Goal: Information Seeking & Learning: Learn about a topic

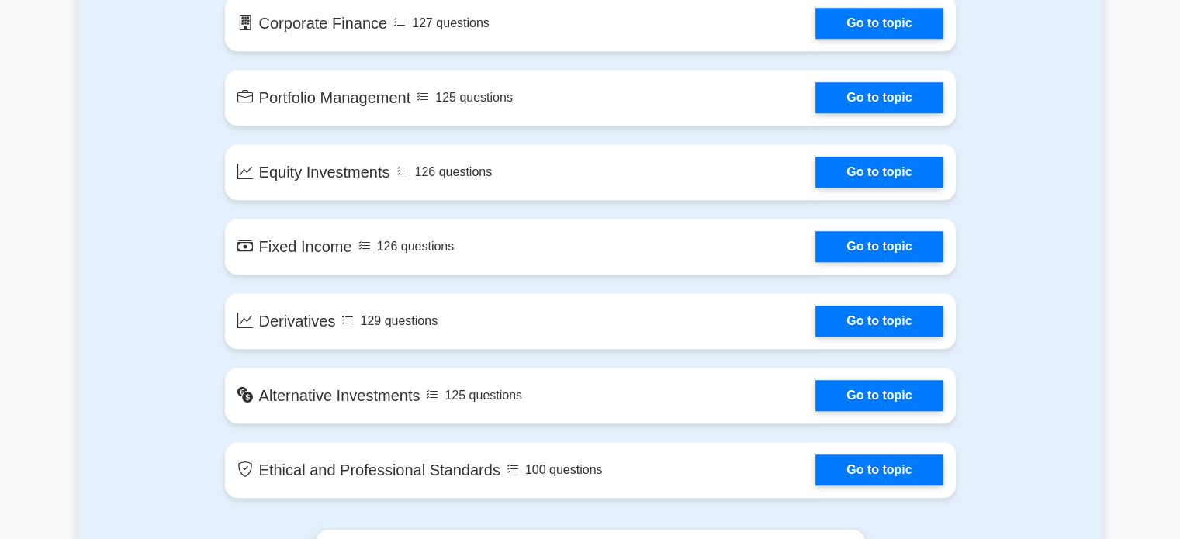
scroll to position [1148, 0]
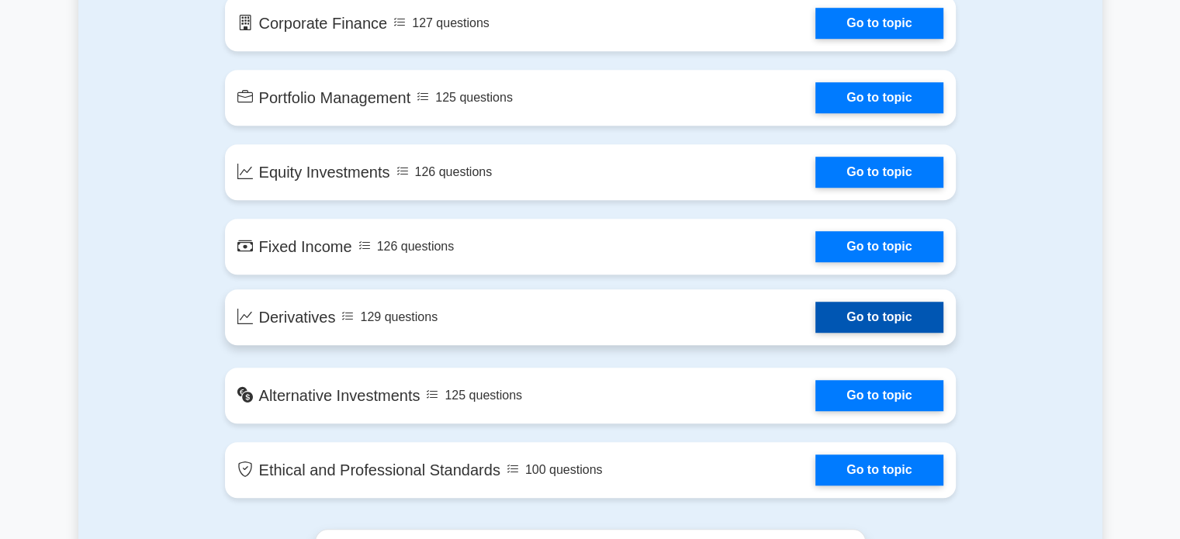
click at [838, 310] on link "Go to topic" at bounding box center [879, 317] width 127 height 31
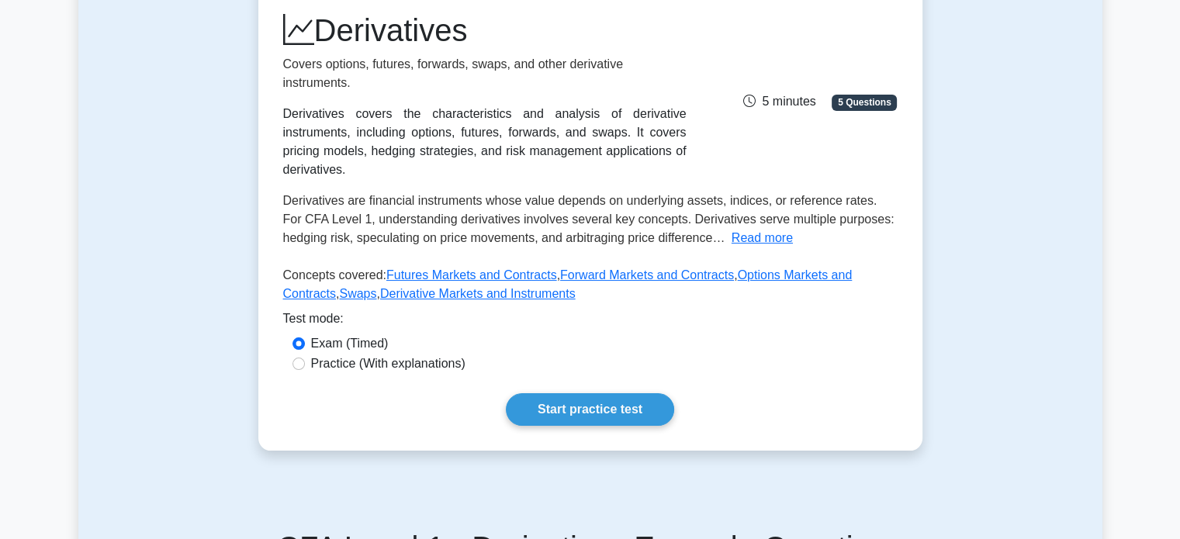
scroll to position [206, 0]
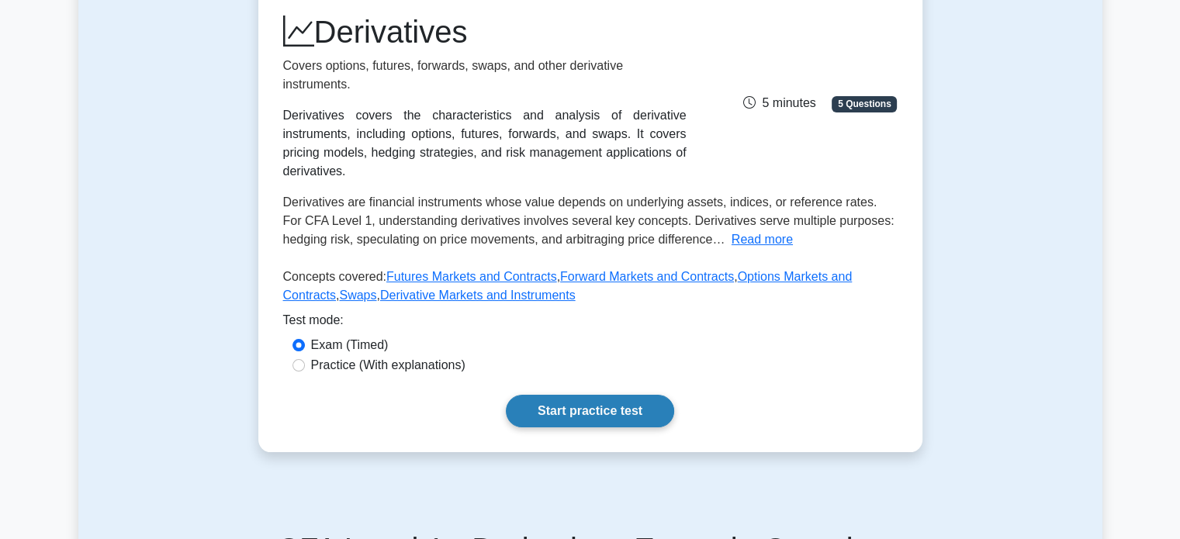
click at [588, 395] on link "Start practice test" at bounding box center [590, 411] width 168 height 33
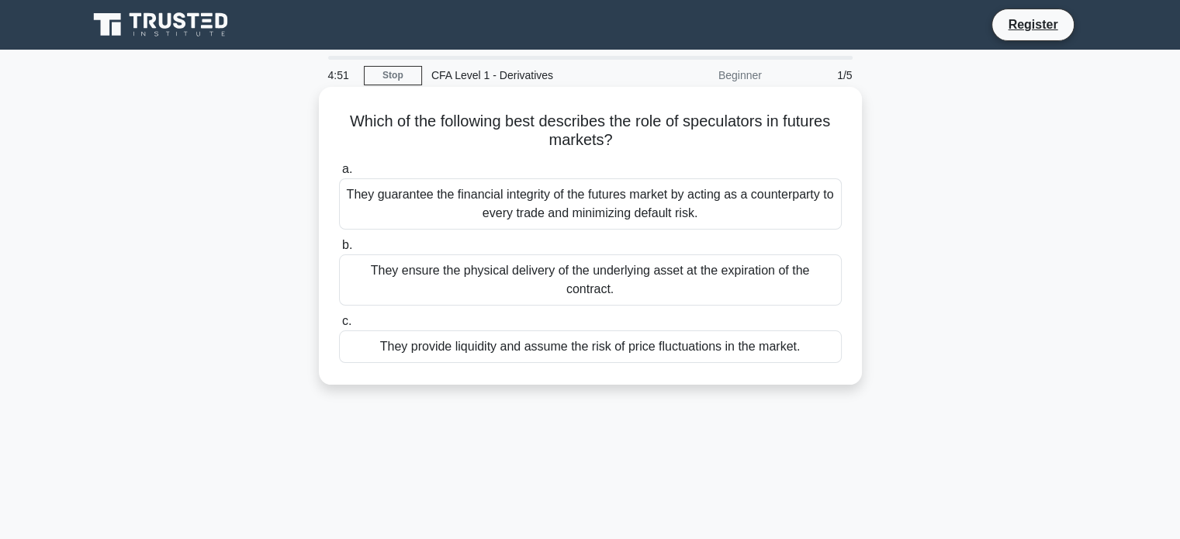
click at [590, 331] on div "They provide liquidity and assume the risk of price fluctuations in the market." at bounding box center [590, 347] width 503 height 33
click at [339, 319] on input "c. They provide liquidity and assume the risk of price fluctuations in the mark…" at bounding box center [339, 322] width 0 height 10
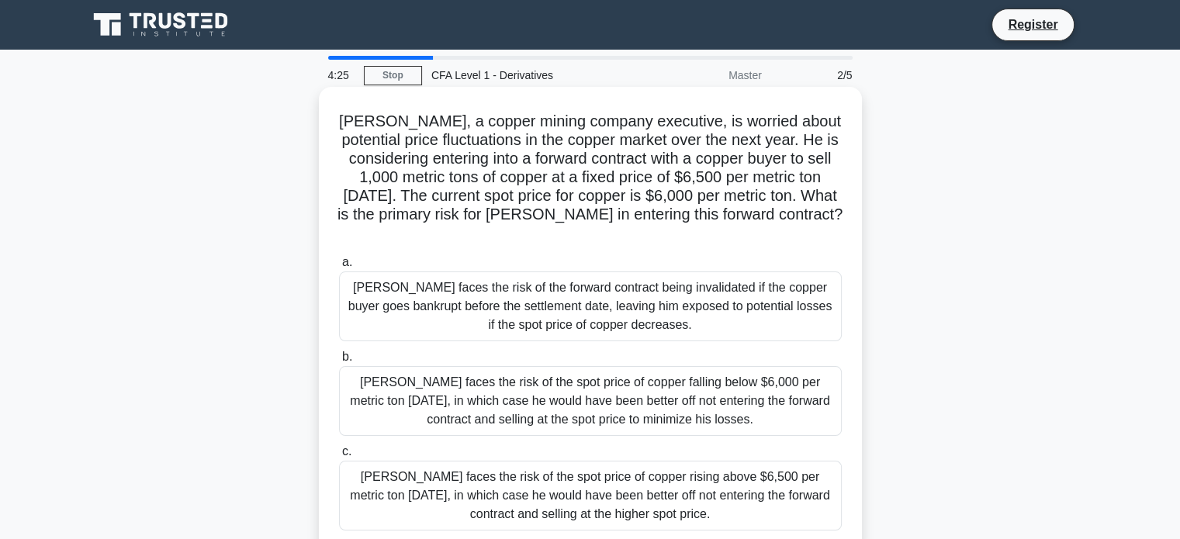
click at [580, 471] on div "John faces the risk of the spot price of copper rising above $6,500 per metric …" at bounding box center [590, 496] width 503 height 70
click at [339, 457] on input "c. John faces the risk of the spot price of copper rising above $6,500 per metr…" at bounding box center [339, 452] width 0 height 10
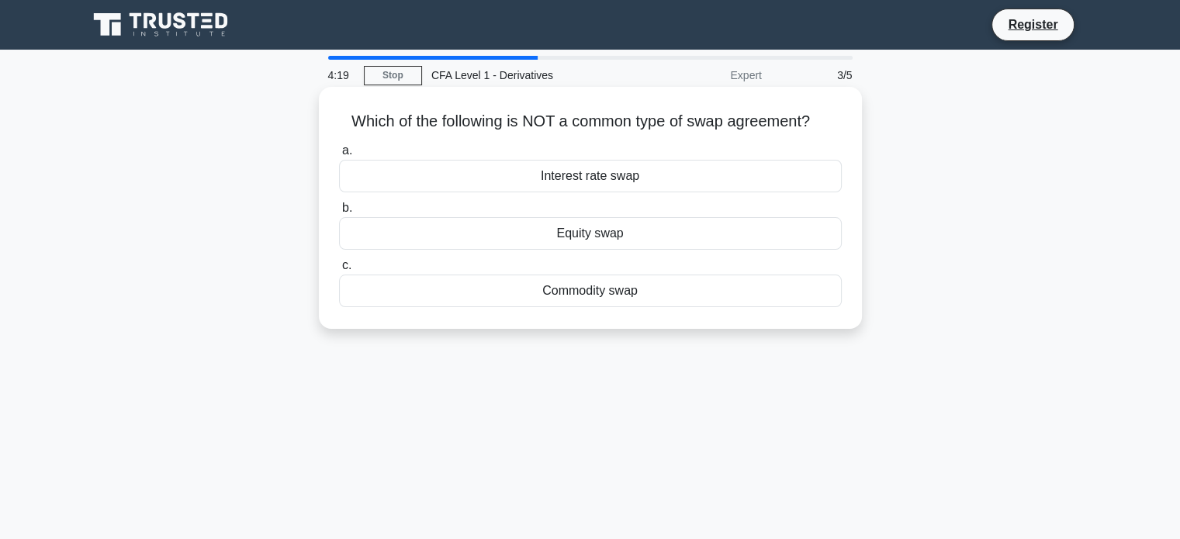
click at [620, 241] on div "Equity swap" at bounding box center [590, 233] width 503 height 33
click at [339, 213] on input "b. Equity swap" at bounding box center [339, 208] width 0 height 10
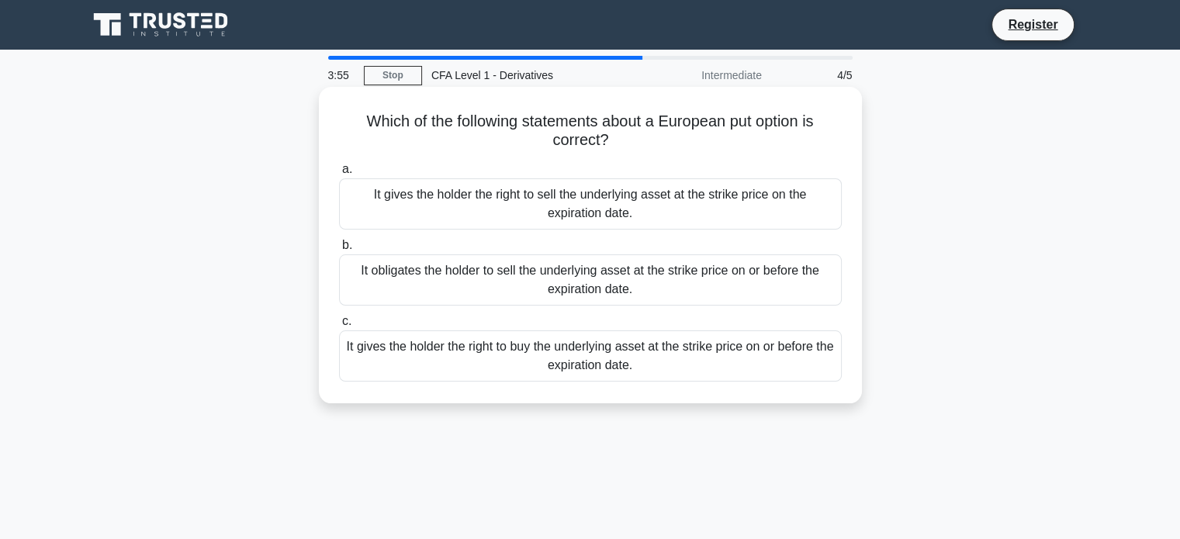
click at [630, 218] on div "It gives the holder the right to sell the underlying asset at the strike price …" at bounding box center [590, 204] width 503 height 51
click at [339, 175] on input "a. It gives the holder the right to sell the underlying asset at the strike pri…" at bounding box center [339, 170] width 0 height 10
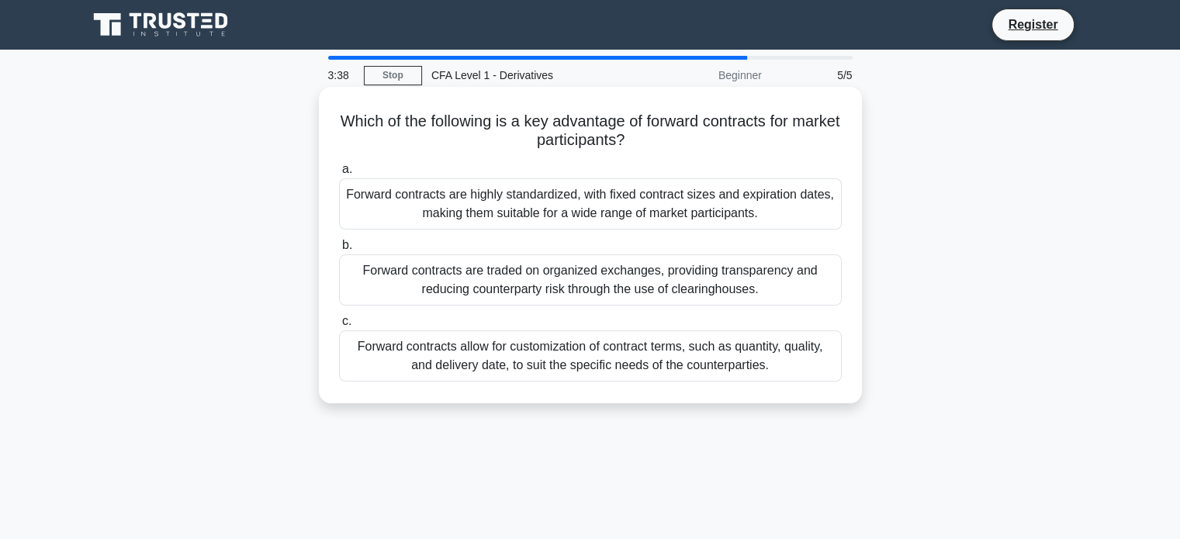
click at [605, 355] on div "Forward contracts allow for customization of contract terms, such as quantity, …" at bounding box center [590, 356] width 503 height 51
click at [339, 327] on input "c. Forward contracts allow for customization of contract terms, such as quantit…" at bounding box center [339, 322] width 0 height 10
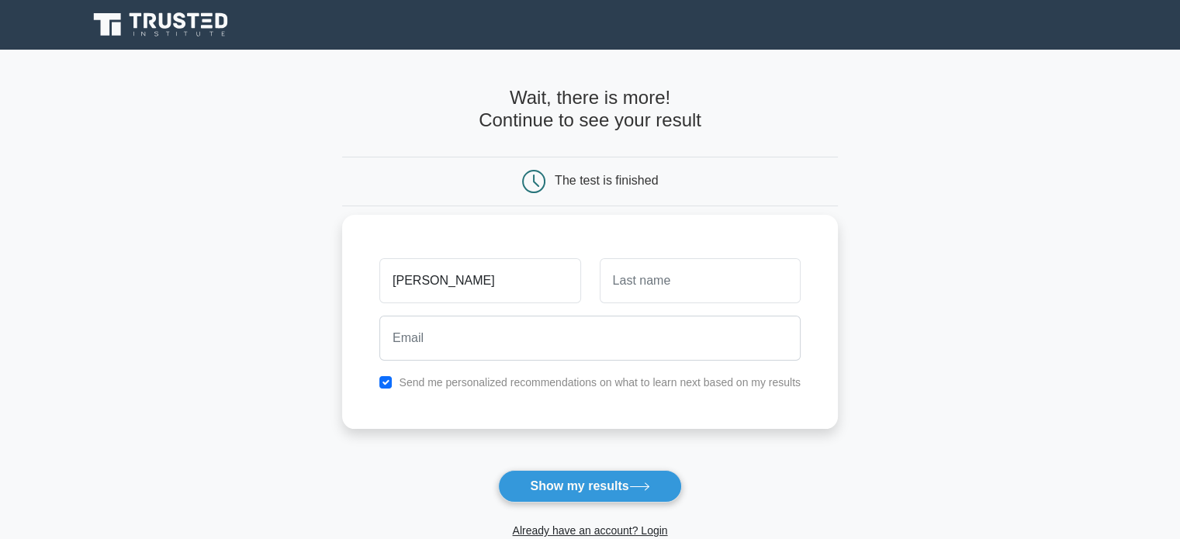
type input "[PERSON_NAME]"
click at [640, 285] on input "text" at bounding box center [700, 280] width 201 height 45
type input "SHAH"
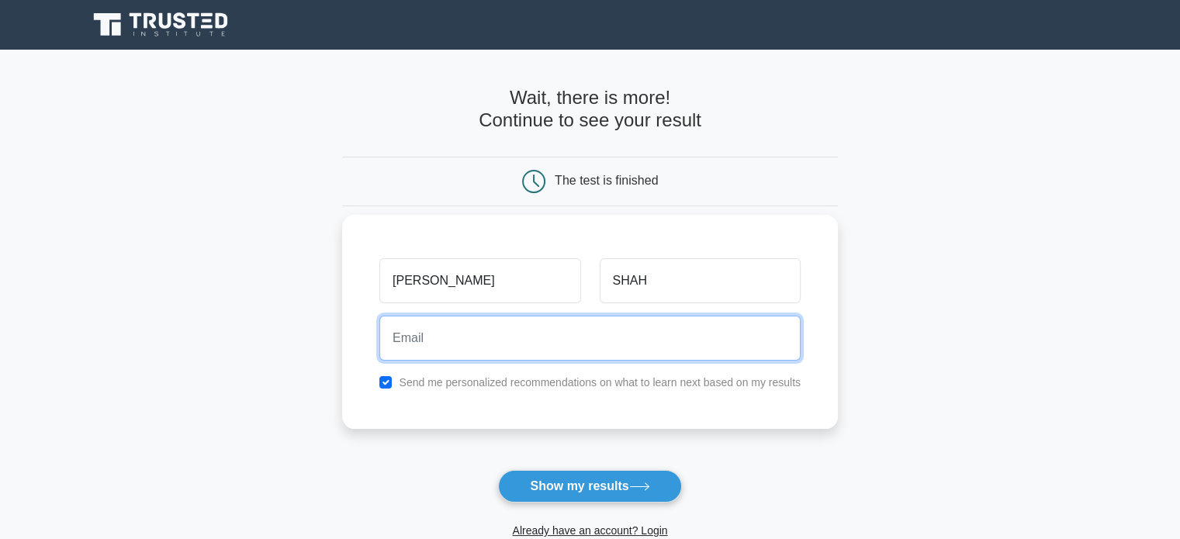
click at [568, 345] on input "email" at bounding box center [590, 338] width 421 height 45
type input "[EMAIL_ADDRESS][DOMAIN_NAME]"
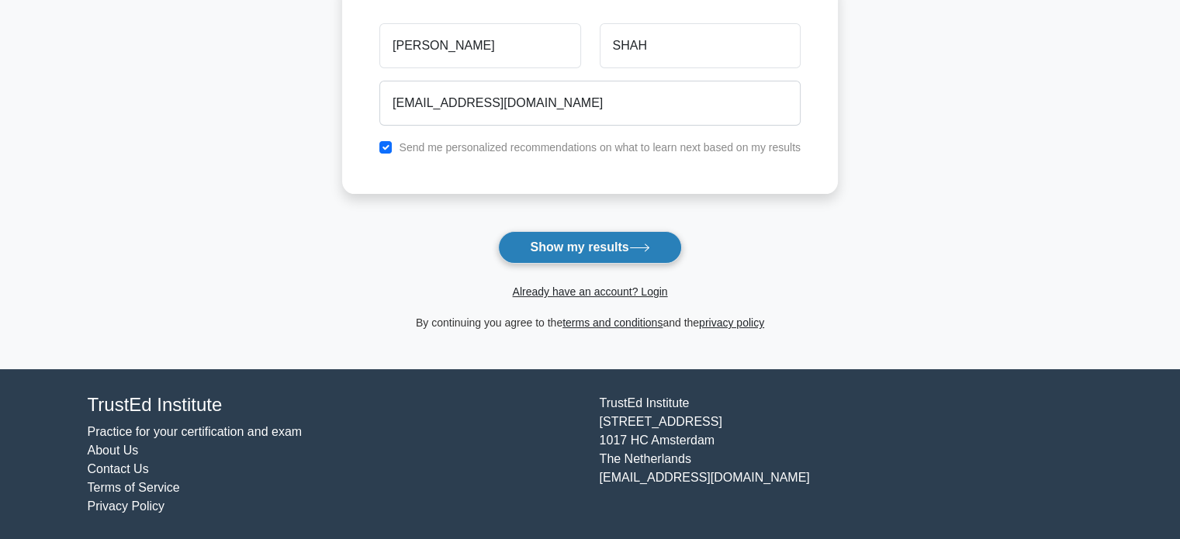
click at [580, 260] on button "Show my results" at bounding box center [589, 247] width 183 height 33
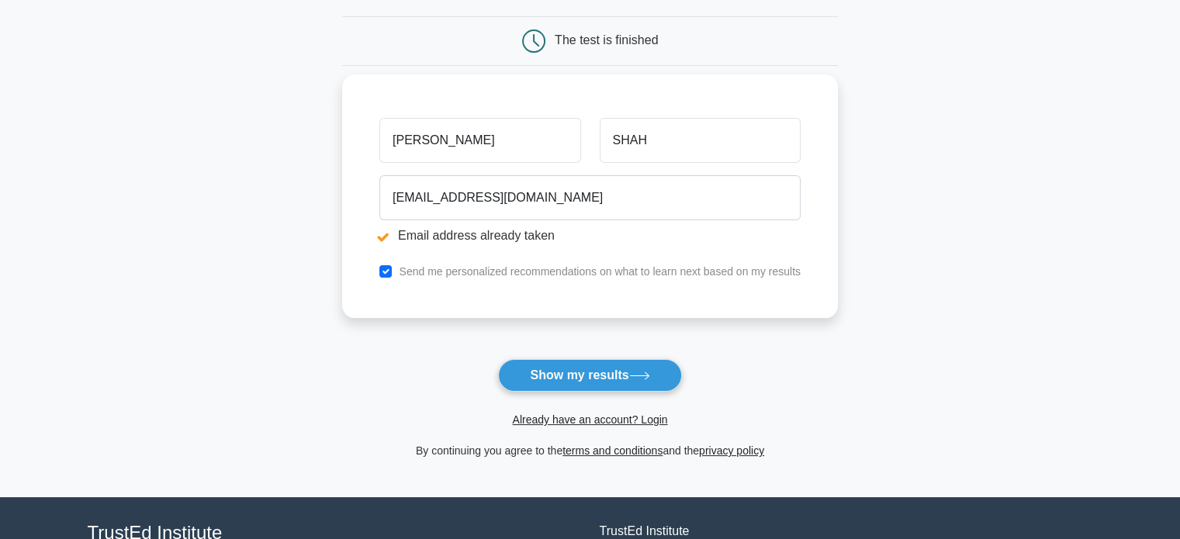
scroll to position [199, 0]
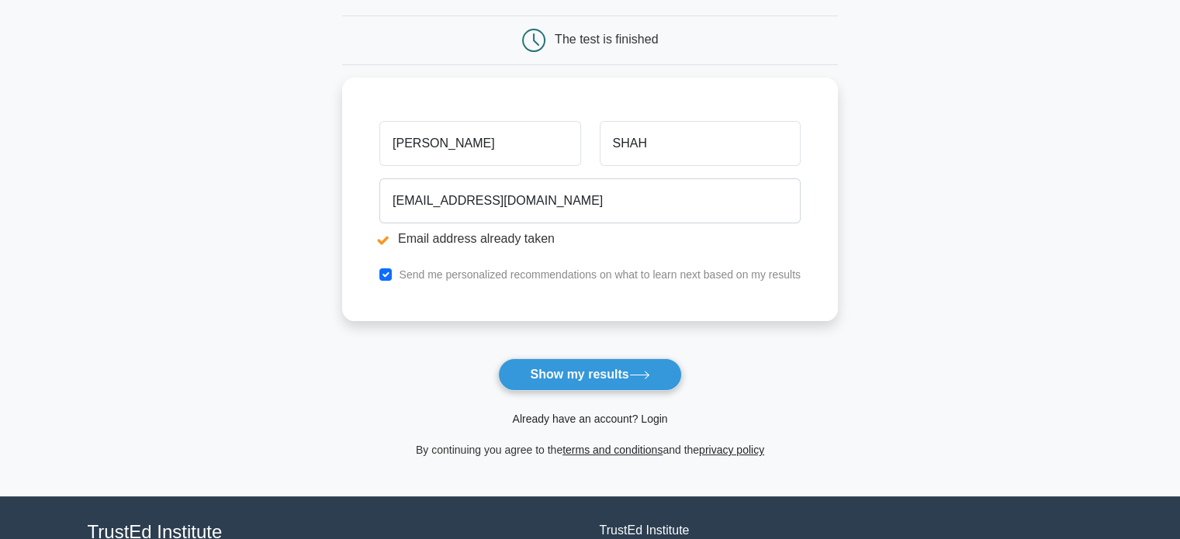
click at [598, 418] on link "Already have an account? Login" at bounding box center [589, 419] width 155 height 12
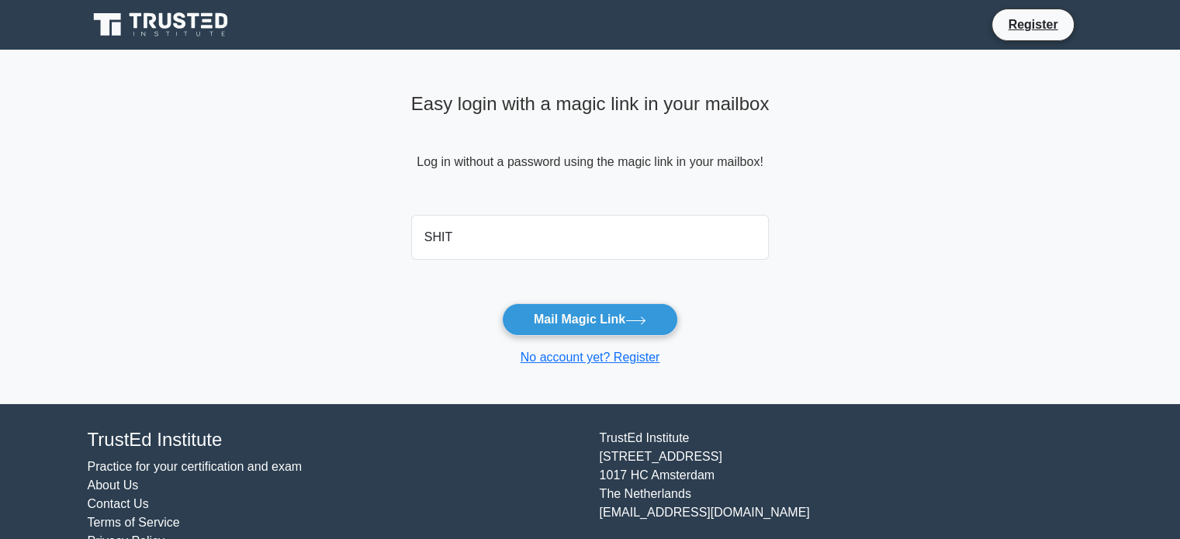
type input "shitalshah2302@gmail.com"
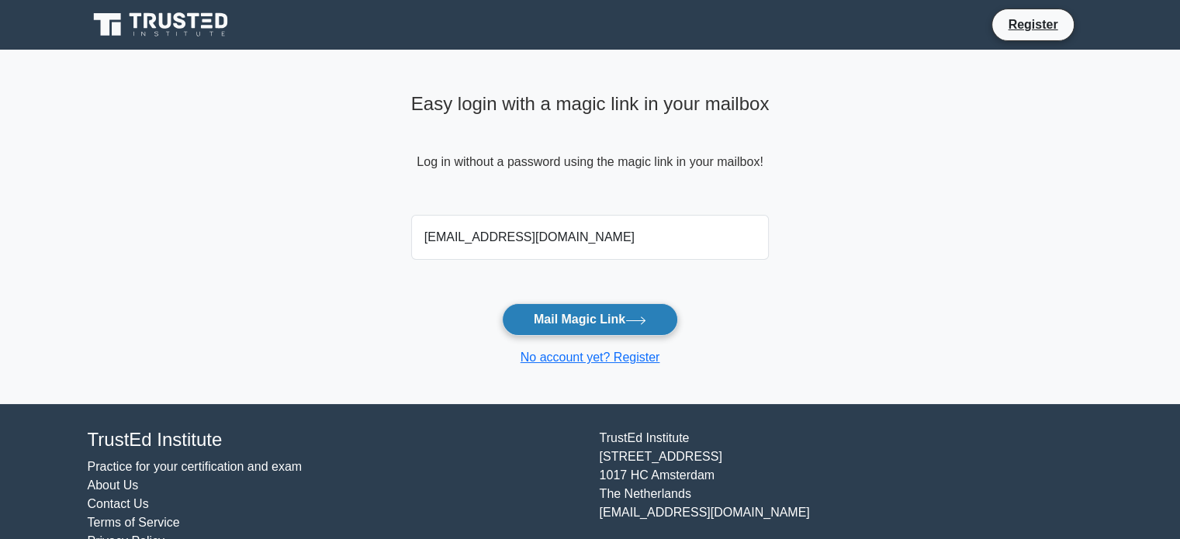
click at [617, 310] on button "Mail Magic Link" at bounding box center [590, 319] width 176 height 33
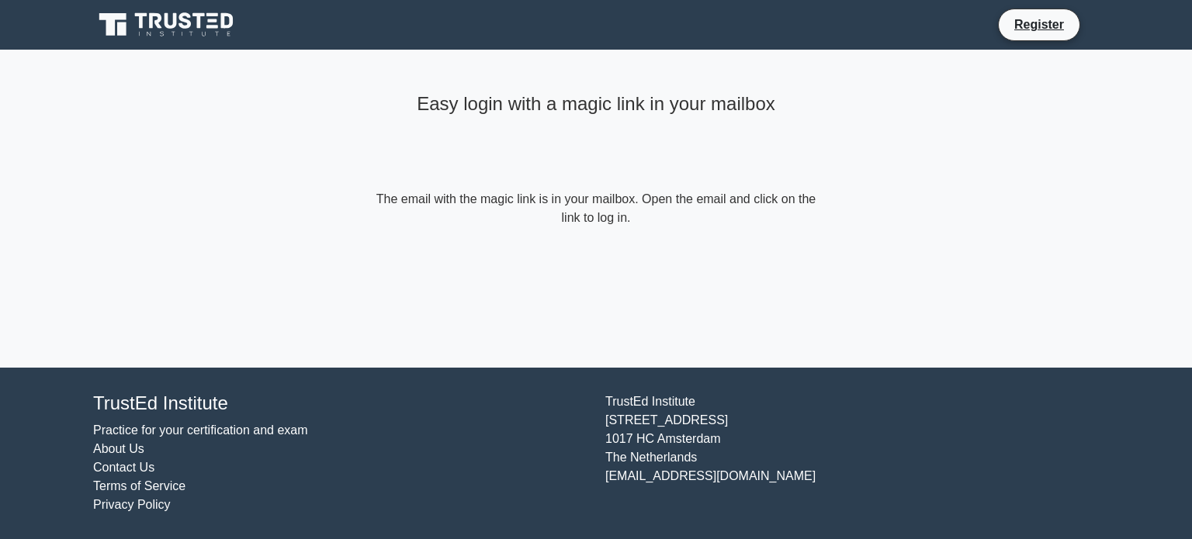
click at [720, 288] on div "Easy login with a magic link in your mailbox The email with the magic link is i…" at bounding box center [596, 209] width 466 height 318
click at [1049, 20] on link "Register" at bounding box center [1039, 24] width 68 height 19
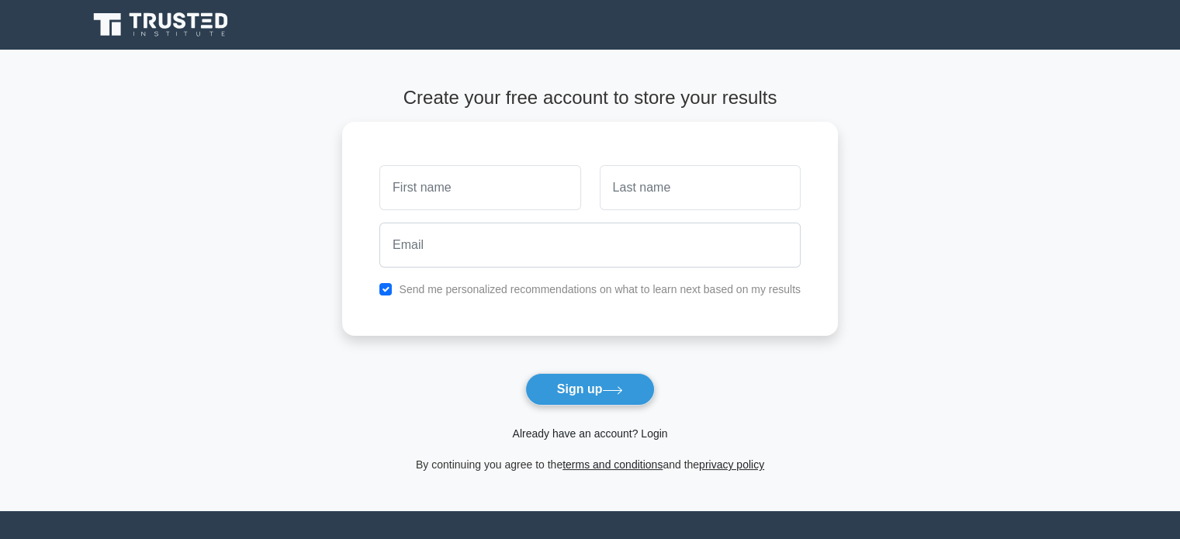
click at [604, 432] on link "Already have an account? Login" at bounding box center [589, 434] width 155 height 12
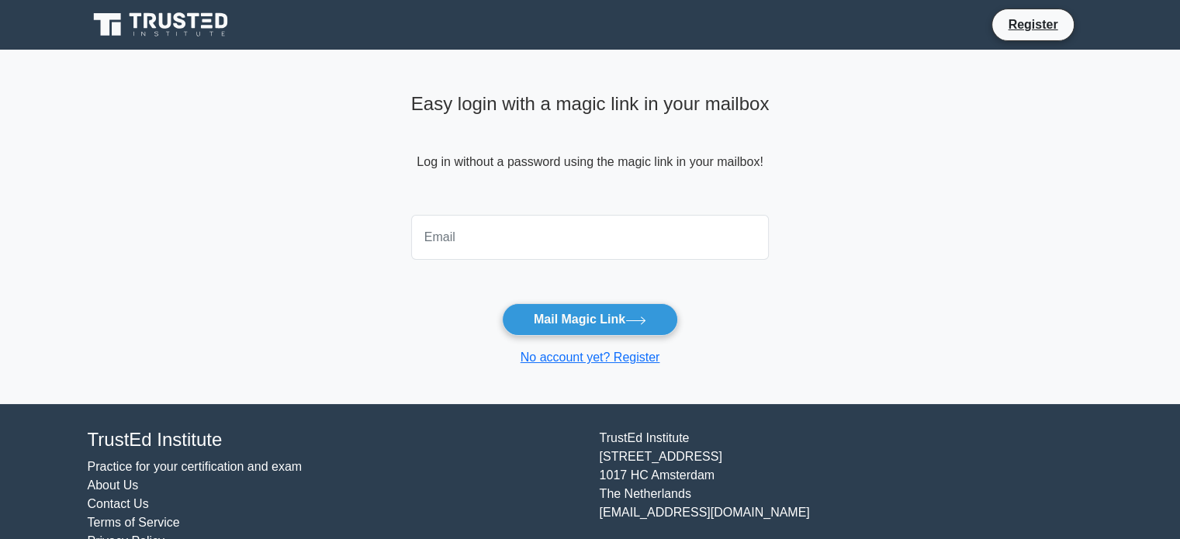
click at [574, 250] on input "email" at bounding box center [590, 237] width 359 height 45
type input "shitalshah2302@gmail.com"
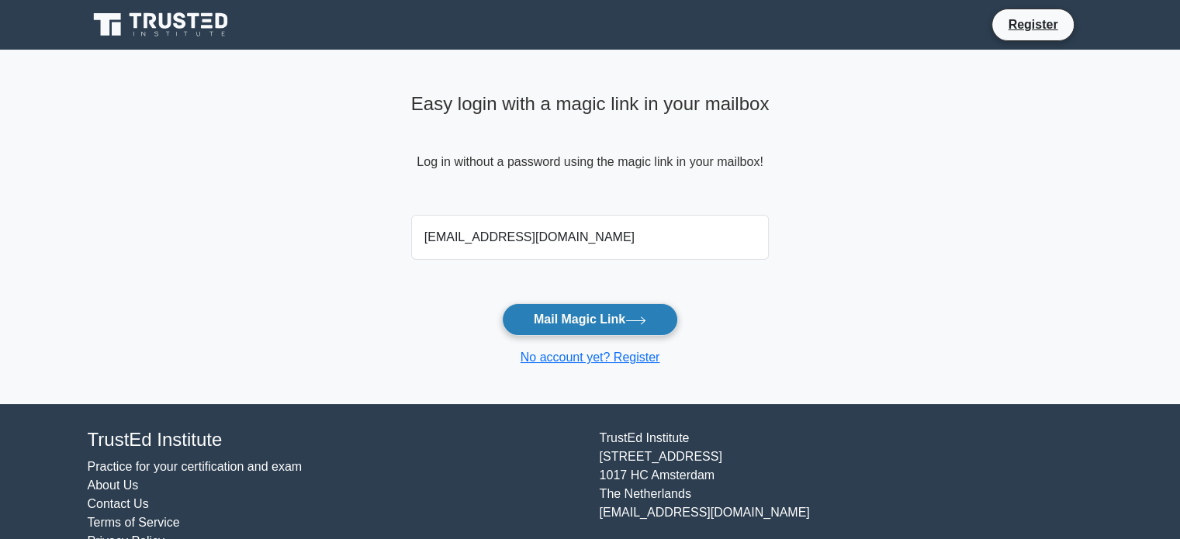
click at [580, 320] on button "Mail Magic Link" at bounding box center [590, 319] width 176 height 33
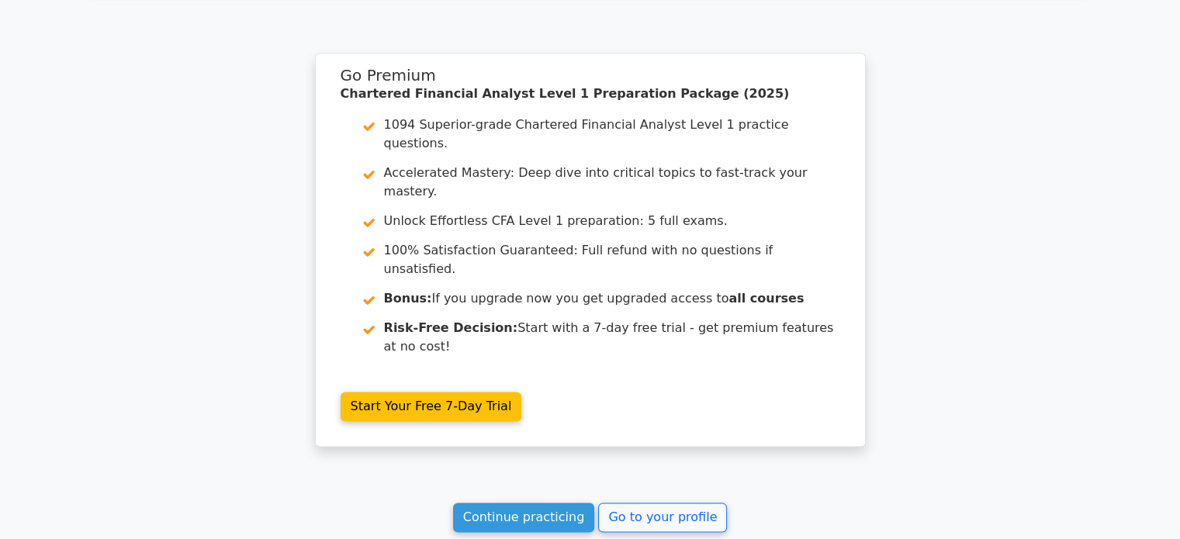
scroll to position [2114, 0]
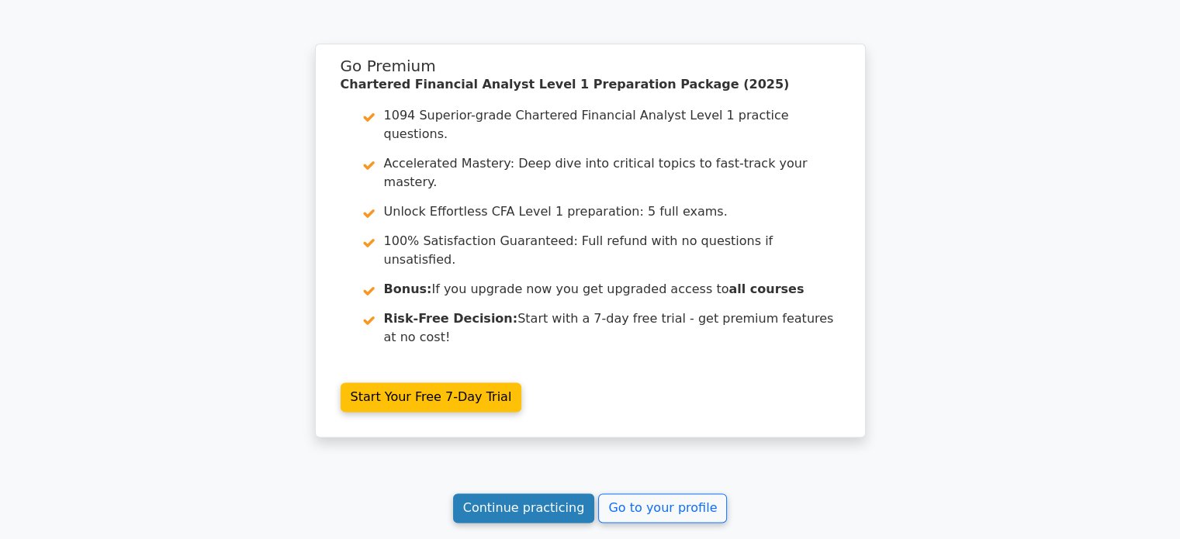
click at [562, 494] on link "Continue practicing" at bounding box center [524, 508] width 142 height 29
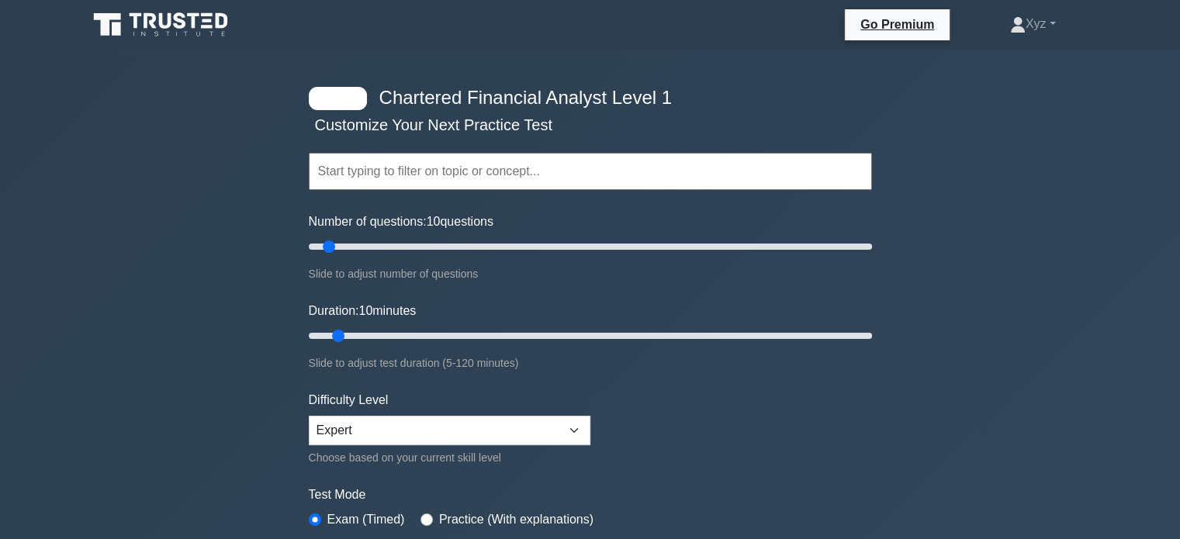
click at [534, 166] on input "text" at bounding box center [590, 171] width 563 height 37
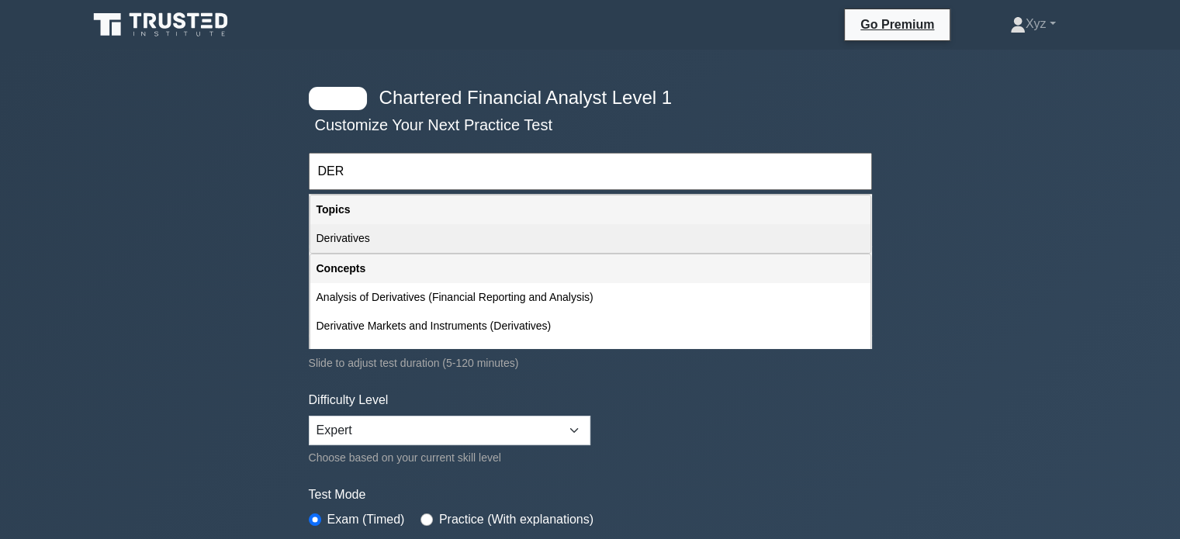
click at [488, 227] on div "Derivatives" at bounding box center [590, 238] width 560 height 29
type input "Derivatives"
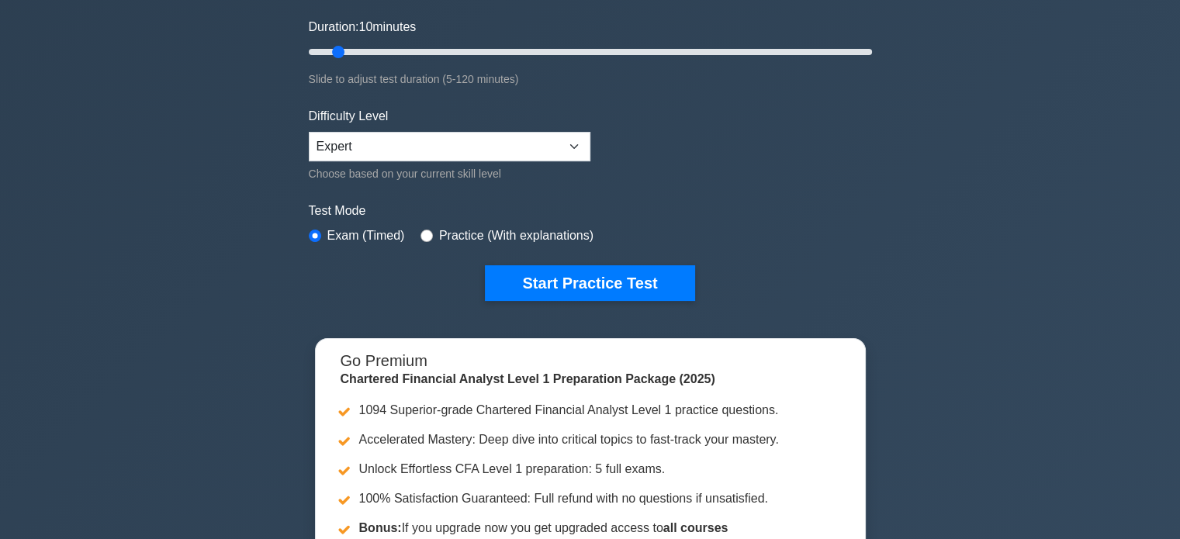
scroll to position [283, 0]
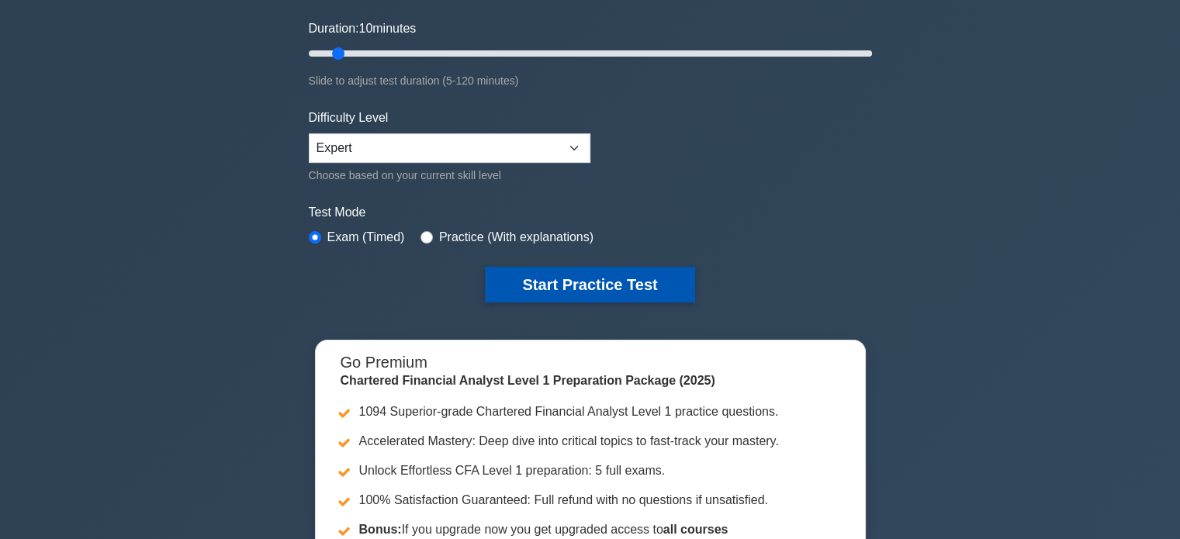
click at [649, 290] on button "Start Practice Test" at bounding box center [590, 285] width 210 height 36
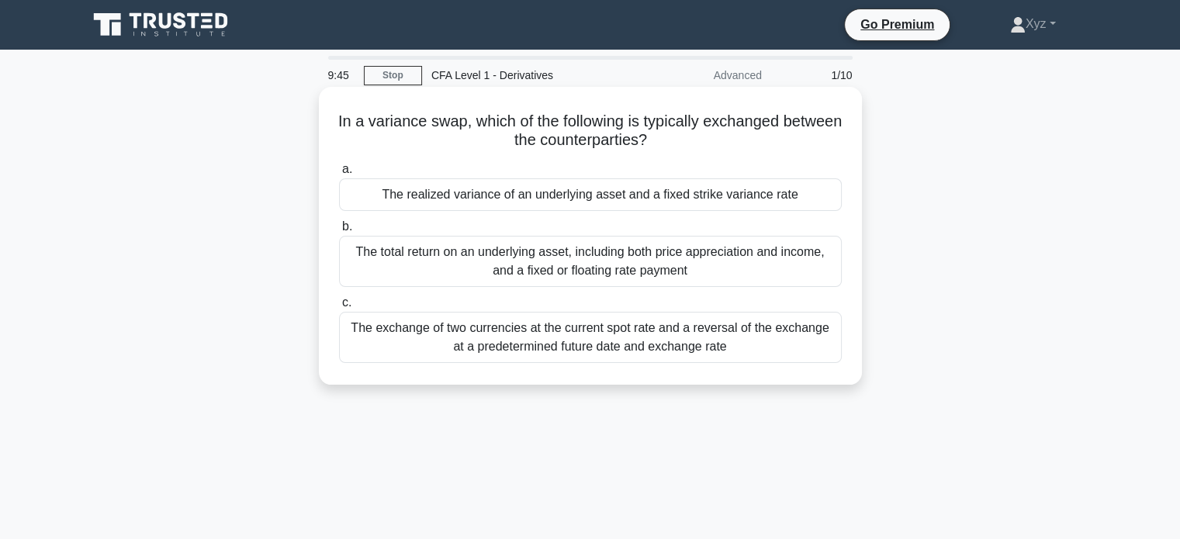
click at [636, 338] on div "The exchange of two currencies at the current spot rate and a reversal of the e…" at bounding box center [590, 337] width 503 height 51
click at [339, 308] on input "c. The exchange of two currencies at the current spot rate and a reversal of th…" at bounding box center [339, 303] width 0 height 10
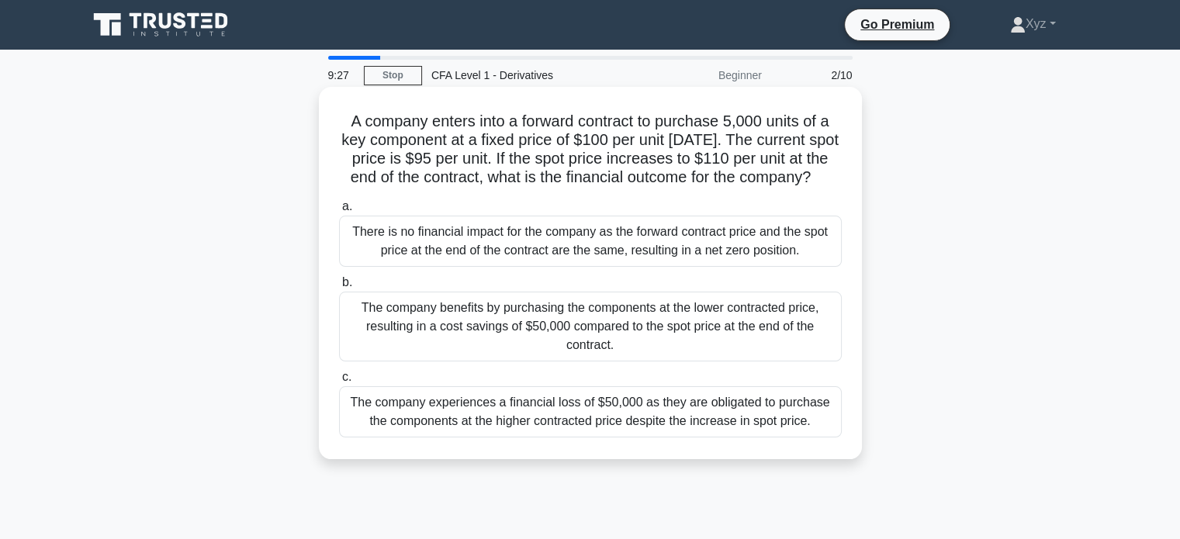
click at [712, 414] on div "The company experiences a financial loss of $50,000 as they are obligated to pu…" at bounding box center [590, 411] width 503 height 51
click at [339, 383] on input "c. The company experiences a financial loss of $50,000 as they are obligated to…" at bounding box center [339, 378] width 0 height 10
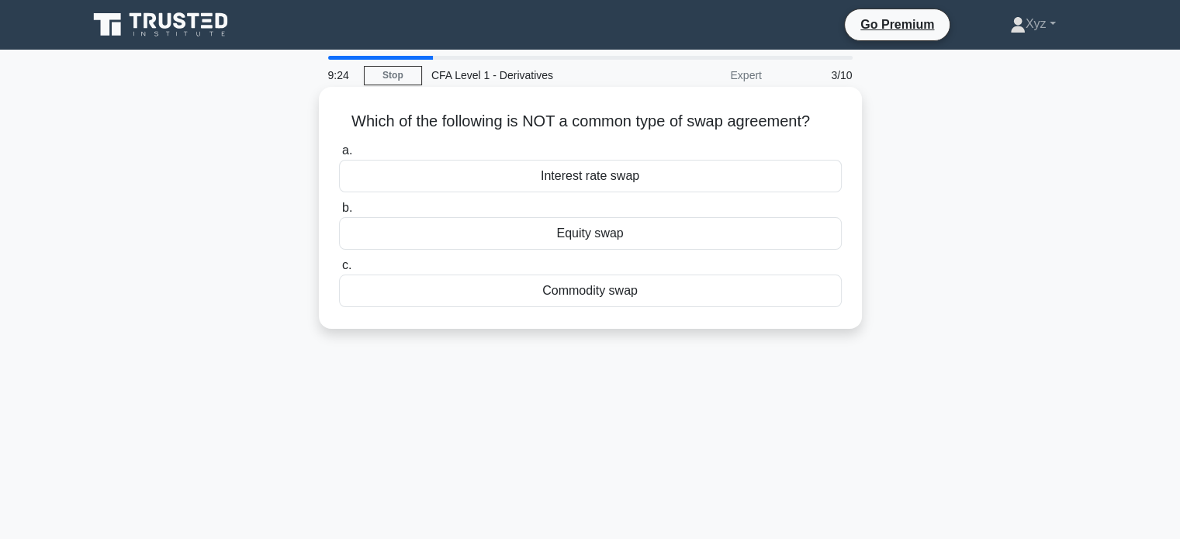
click at [736, 234] on div "Equity swap" at bounding box center [590, 233] width 503 height 33
click at [339, 213] on input "b. Equity swap" at bounding box center [339, 208] width 0 height 10
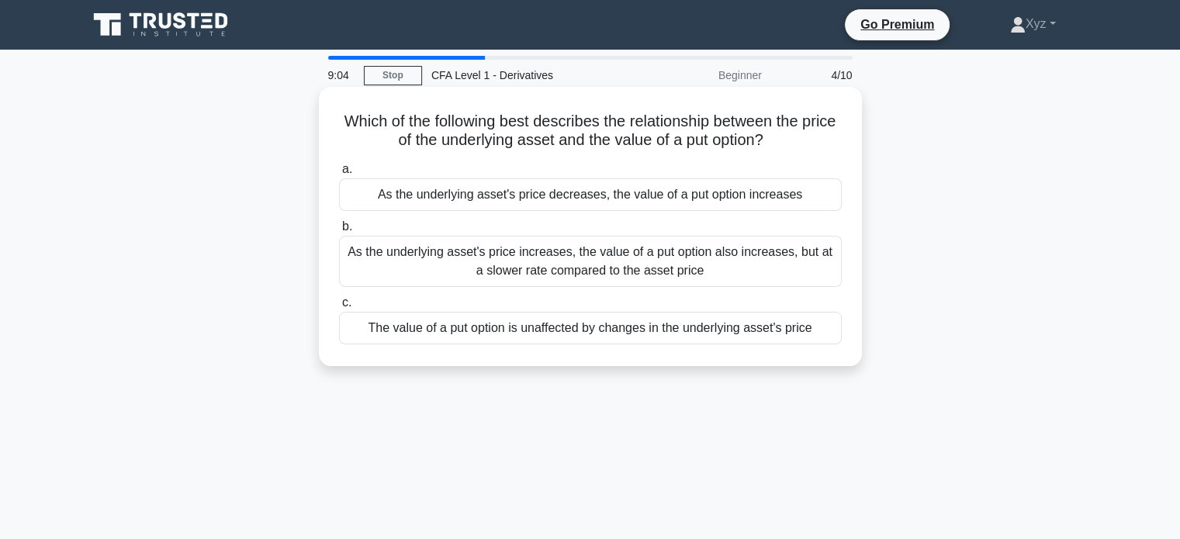
click at [759, 254] on div "As the underlying asset's price increases, the value of a put option also incre…" at bounding box center [590, 261] width 503 height 51
click at [339, 232] on input "b. As the underlying asset's price increases, the value of a put option also in…" at bounding box center [339, 227] width 0 height 10
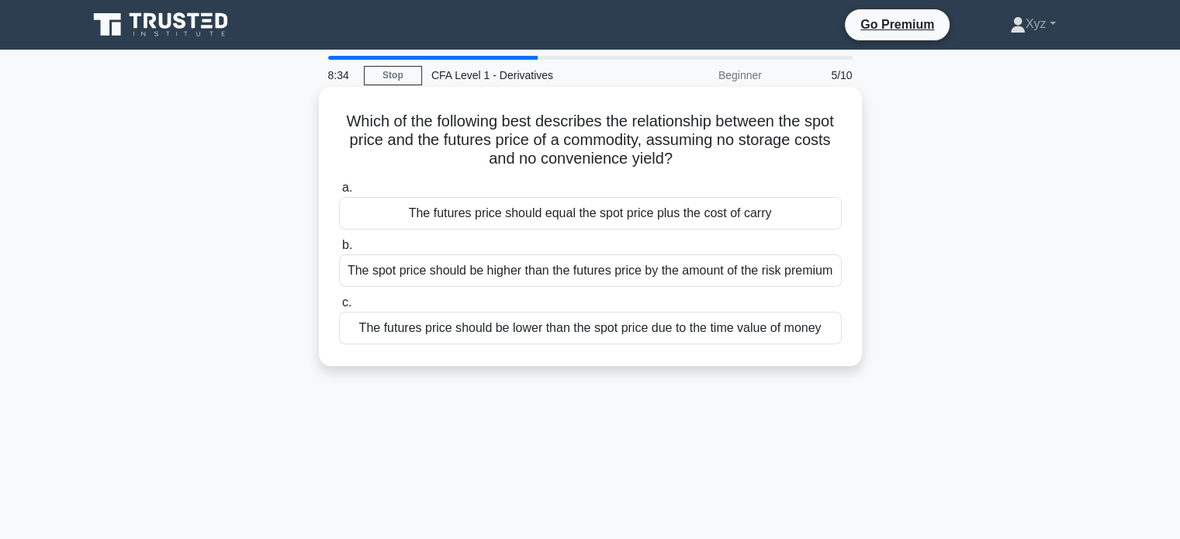
click at [716, 343] on div "The futures price should be lower than the spot price due to the time value of …" at bounding box center [590, 328] width 503 height 33
click at [339, 308] on input "c. The futures price should be lower than the spot price due to the time value …" at bounding box center [339, 303] width 0 height 10
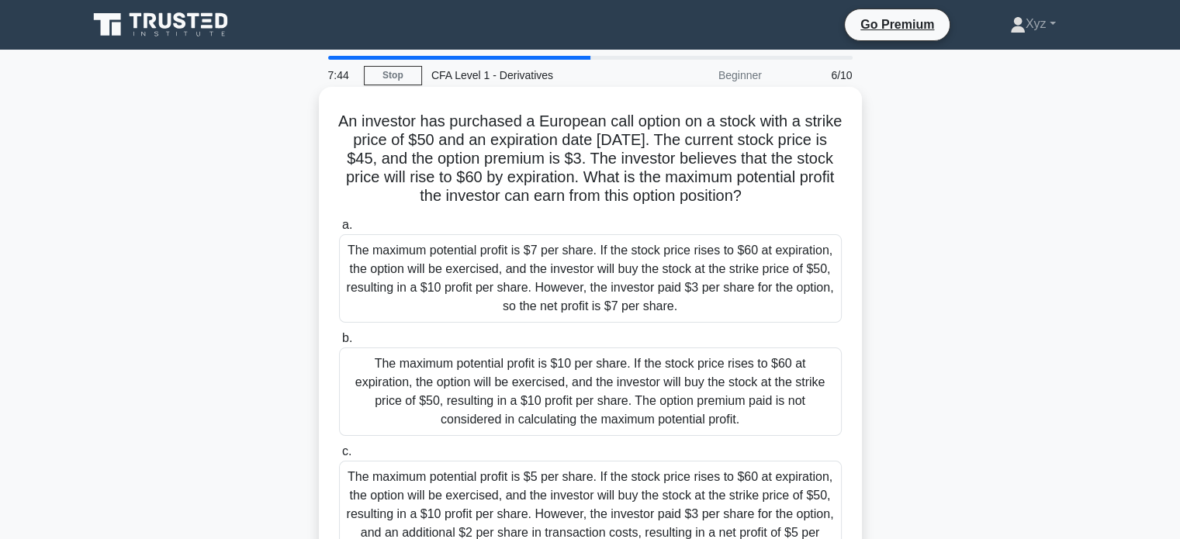
click at [745, 309] on div "The maximum potential profit is $7 per share. If the stock price rises to $60 a…" at bounding box center [590, 278] width 503 height 88
click at [339, 231] on input "a. The maximum potential profit is $7 per share. If the stock price rises to $6…" at bounding box center [339, 225] width 0 height 10
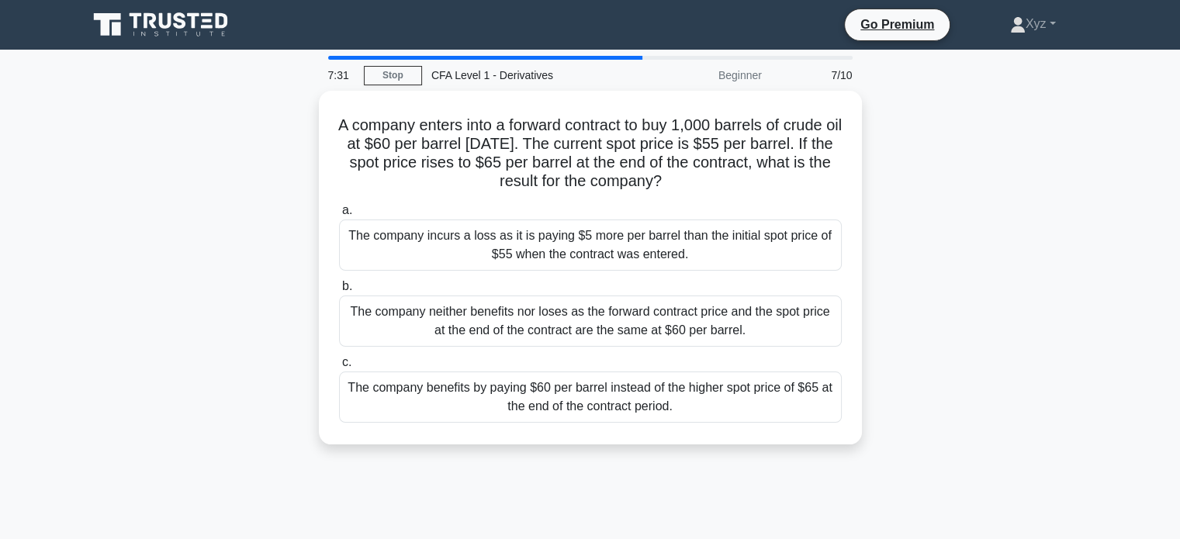
click at [982, 393] on div "A company enters into a forward contract to buy 1,000 barrels of crude oil at $…" at bounding box center [590, 277] width 1024 height 373
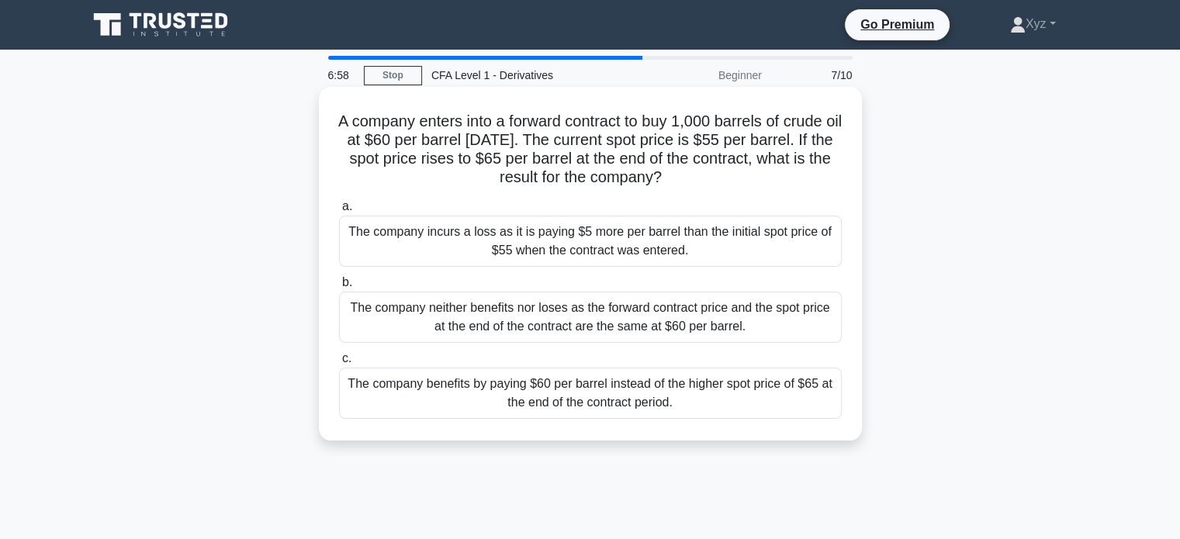
click at [828, 387] on div "The company benefits by paying $60 per barrel instead of the higher spot price …" at bounding box center [590, 393] width 503 height 51
click at [339, 364] on input "c. The company benefits by paying $60 per barrel instead of the higher spot pri…" at bounding box center [339, 359] width 0 height 10
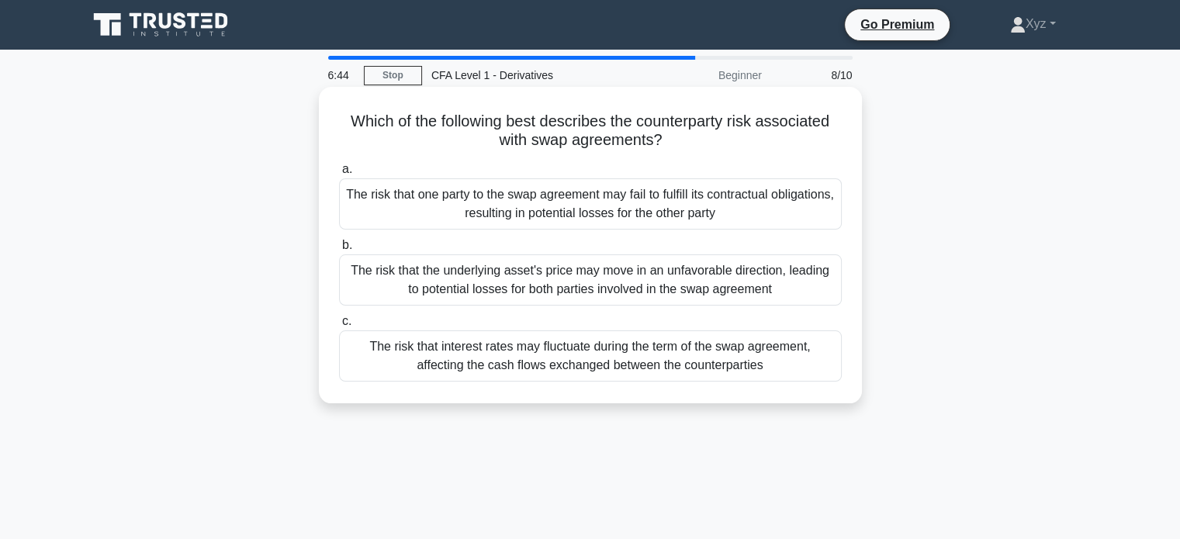
click at [813, 356] on div "The risk that interest rates may fluctuate during the term of the swap agreemen…" at bounding box center [590, 356] width 503 height 51
click at [339, 327] on input "c. The risk that interest rates may fluctuate during the term of the swap agree…" at bounding box center [339, 322] width 0 height 10
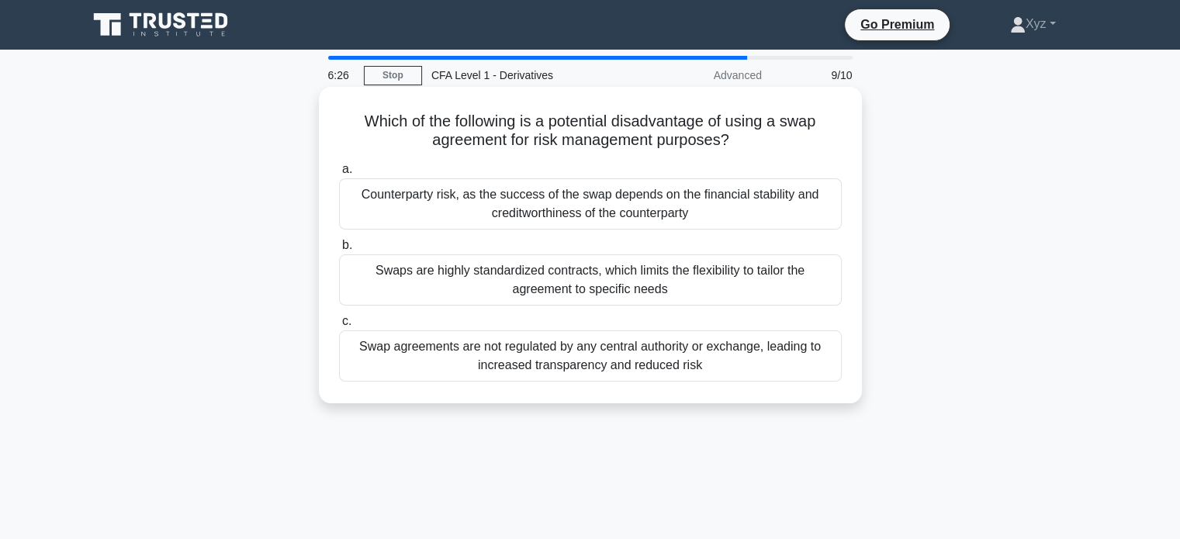
click at [789, 205] on div "Counterparty risk, as the success of the swap depends on the financial stabilit…" at bounding box center [590, 204] width 503 height 51
click at [339, 175] on input "a. Counterparty risk, as the success of the swap depends on the financial stabi…" at bounding box center [339, 170] width 0 height 10
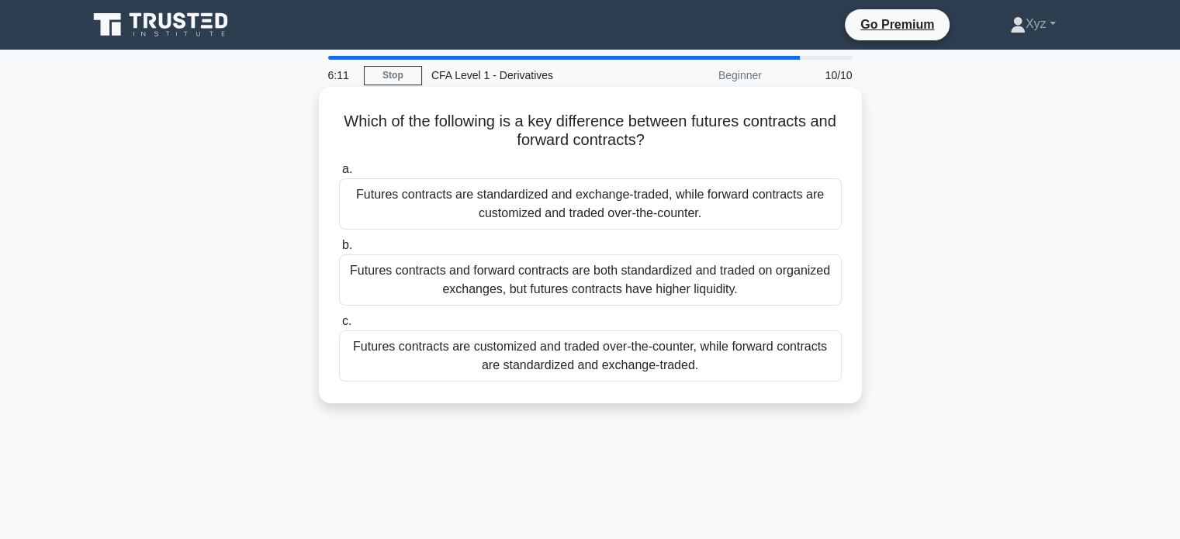
click at [771, 161] on label "a. Futures contracts are standardized and exchange-traded, while forward contra…" at bounding box center [590, 195] width 503 height 70
click at [339, 165] on input "a. Futures contracts are standardized and exchange-traded, while forward contra…" at bounding box center [339, 170] width 0 height 10
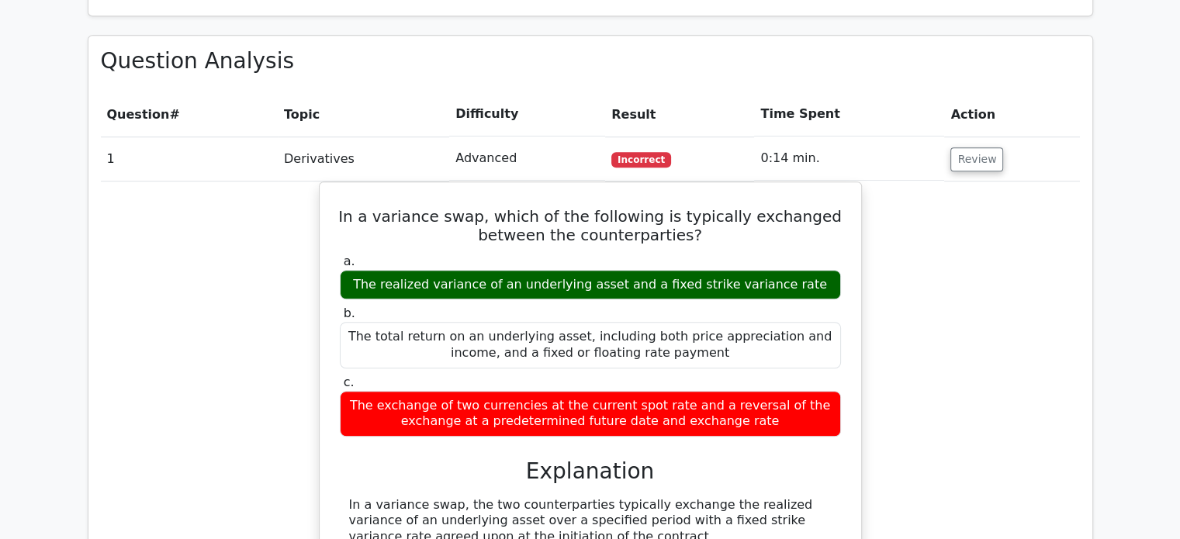
scroll to position [1074, 0]
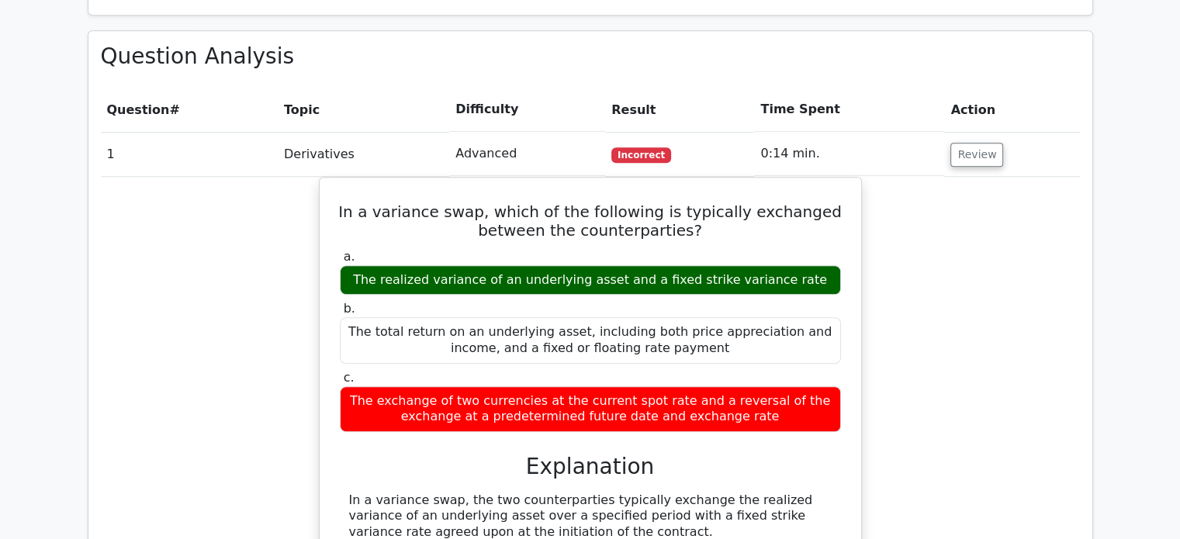
click at [945, 132] on td "Review" at bounding box center [1012, 154] width 135 height 44
click at [959, 143] on button "Review" at bounding box center [977, 155] width 53 height 24
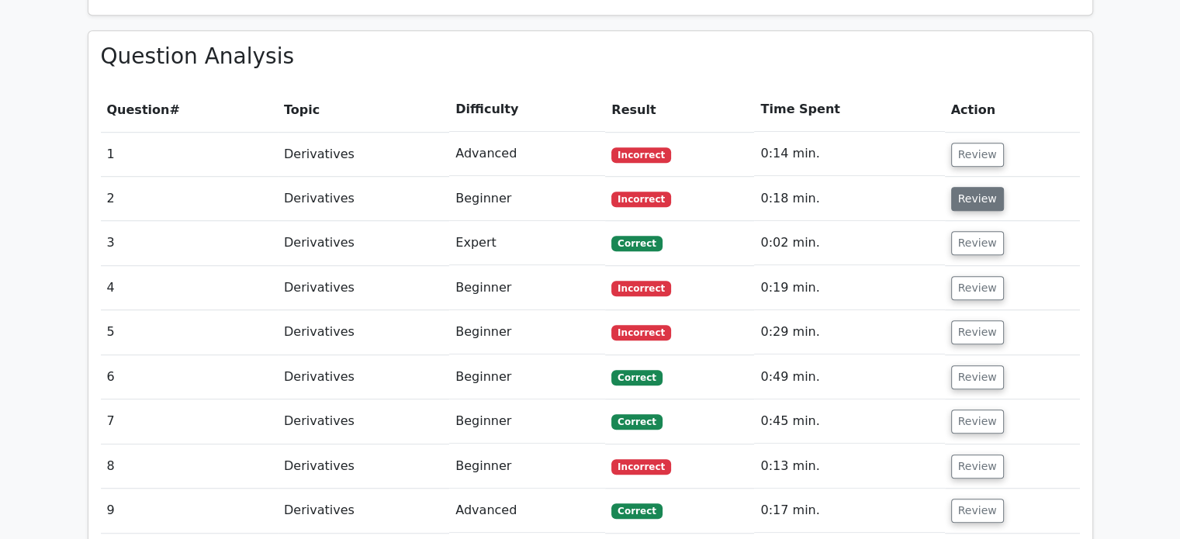
click at [970, 187] on button "Review" at bounding box center [978, 199] width 53 height 24
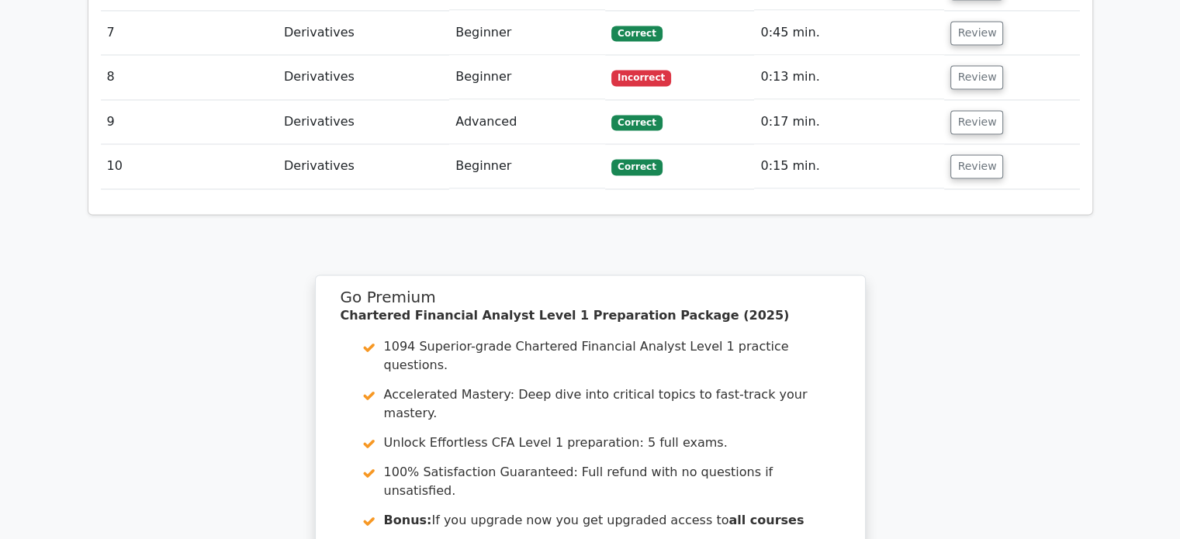
scroll to position [2615, 0]
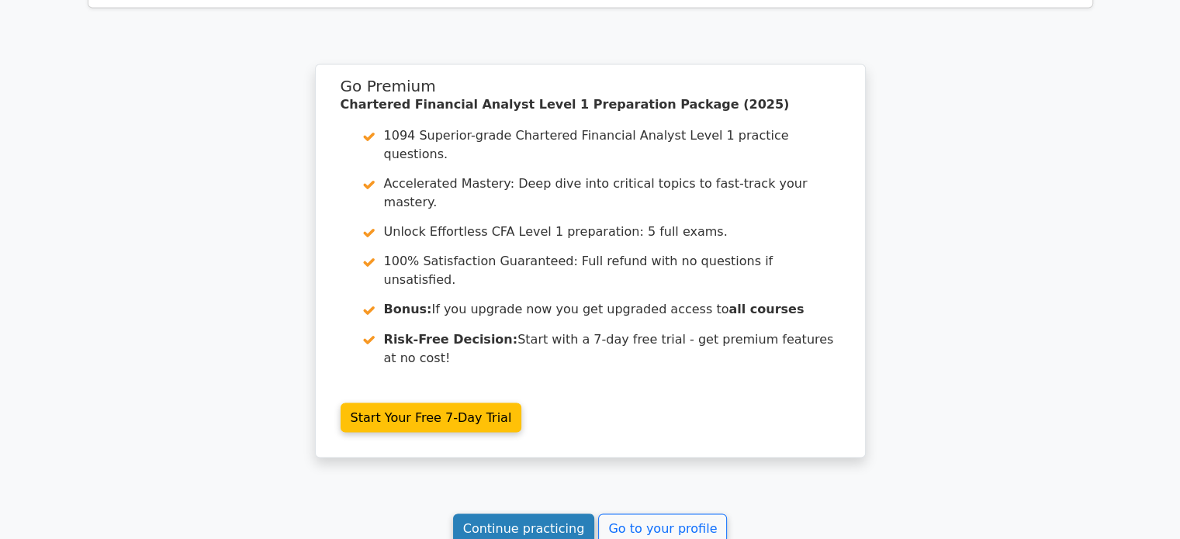
click at [560, 514] on link "Continue practicing" at bounding box center [524, 528] width 142 height 29
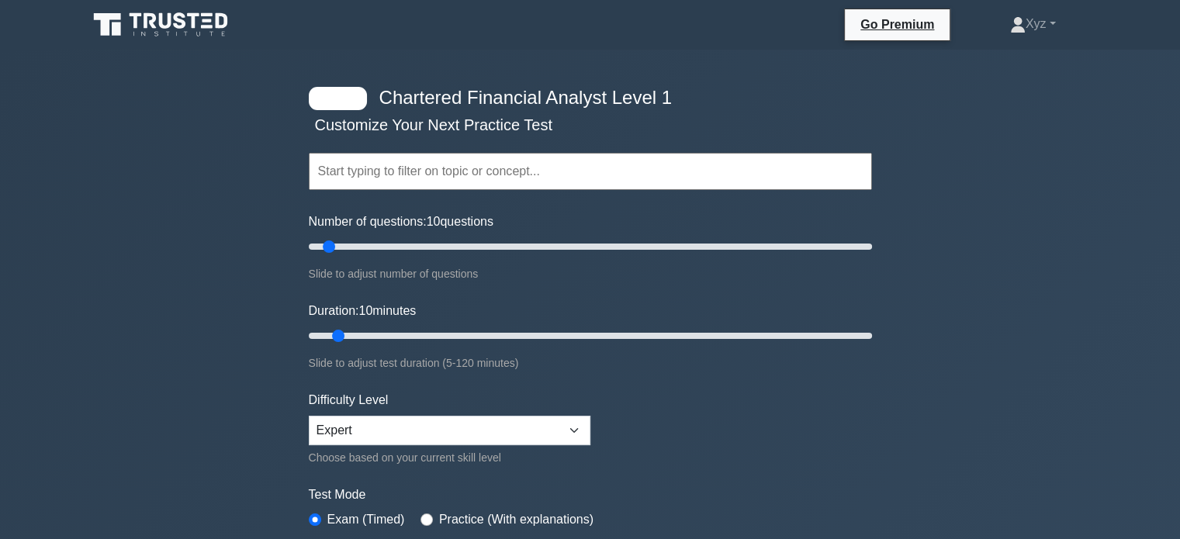
click at [556, 164] on input "text" at bounding box center [590, 171] width 563 height 37
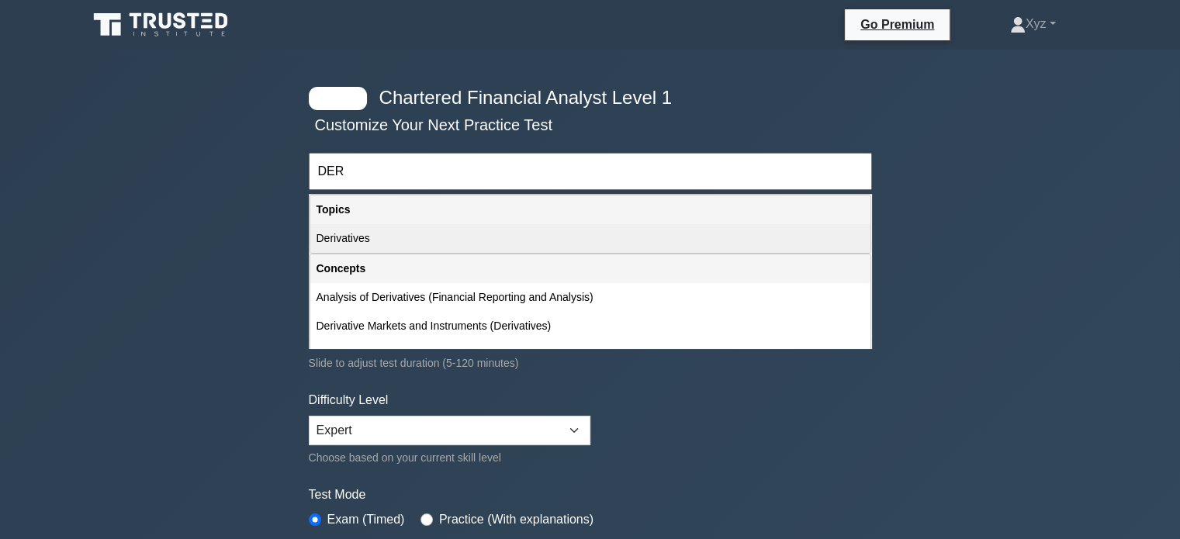
click at [543, 243] on div "Derivatives" at bounding box center [590, 238] width 560 height 29
type input "Derivatives"
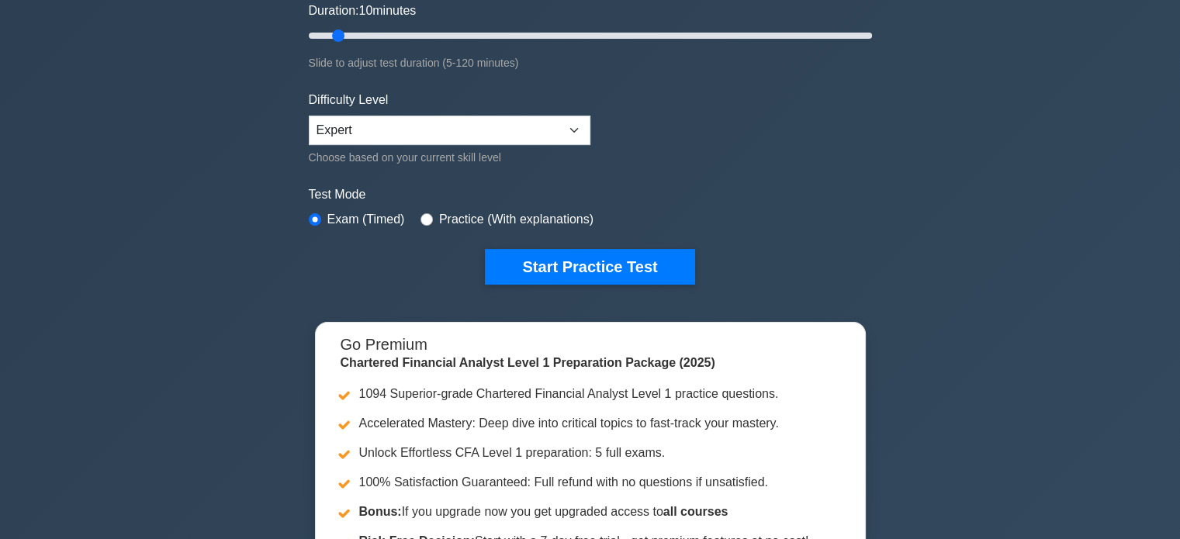
scroll to position [301, 0]
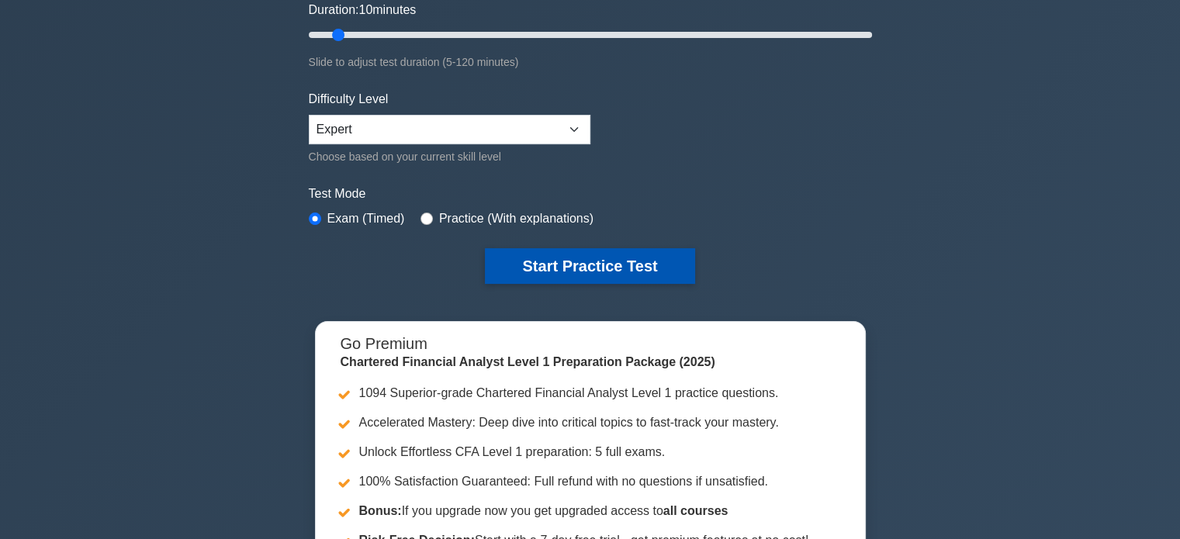
click at [519, 269] on button "Start Practice Test" at bounding box center [590, 266] width 210 height 36
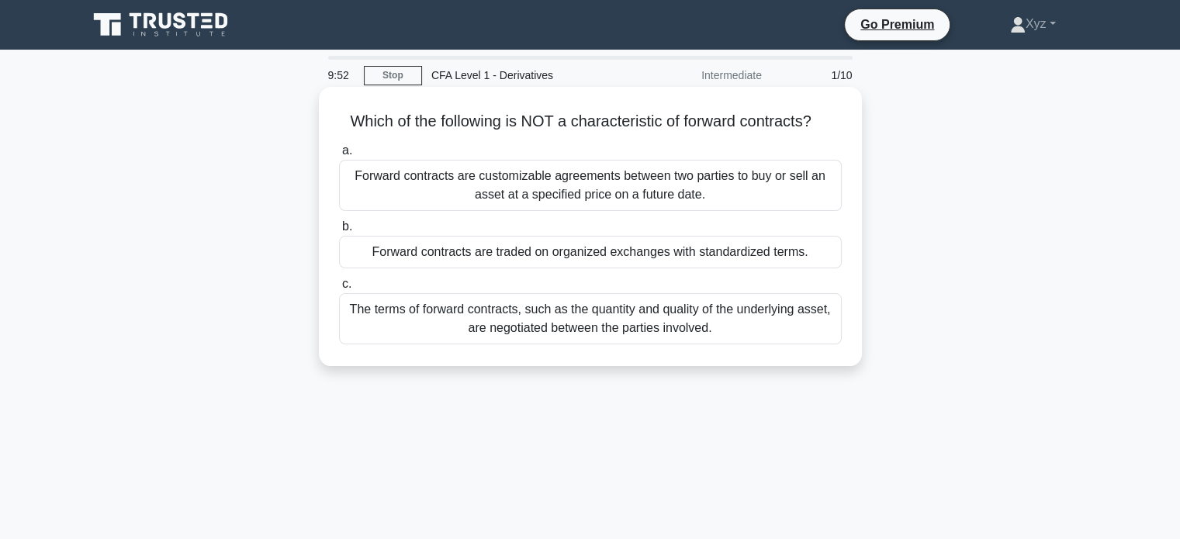
click at [769, 253] on div "Forward contracts are traded on organized exchanges with standardized terms." at bounding box center [590, 252] width 503 height 33
click at [339, 232] on input "b. Forward contracts are traded on organized exchanges with standardized terms." at bounding box center [339, 227] width 0 height 10
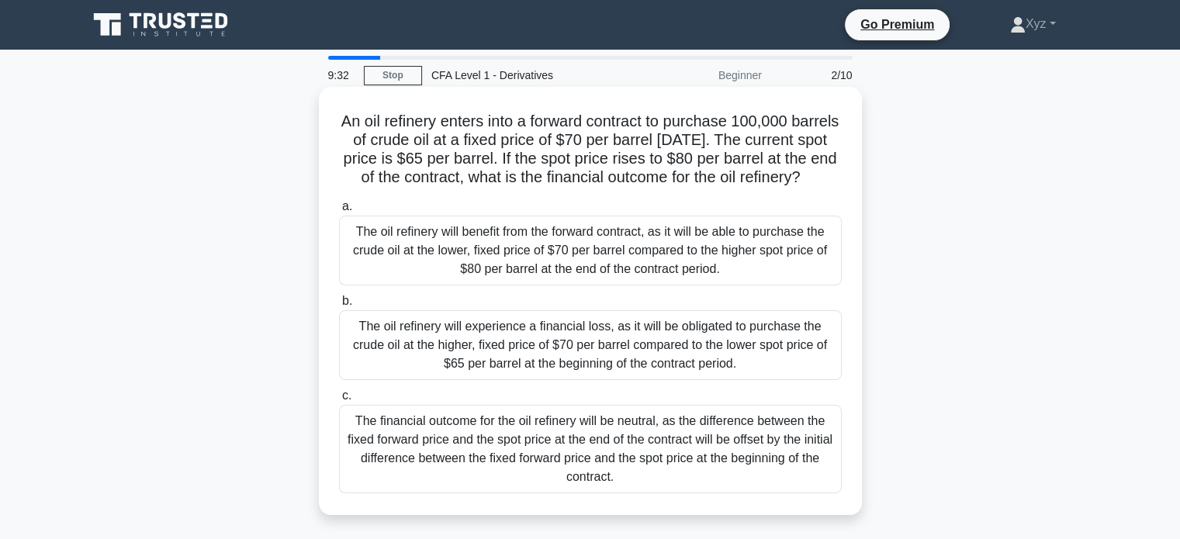
click at [816, 266] on div "The oil refinery will benefit from the forward contract, as it will be able to …" at bounding box center [590, 251] width 503 height 70
click at [339, 212] on input "a. The oil refinery will benefit from the forward contract, as it will be able …" at bounding box center [339, 207] width 0 height 10
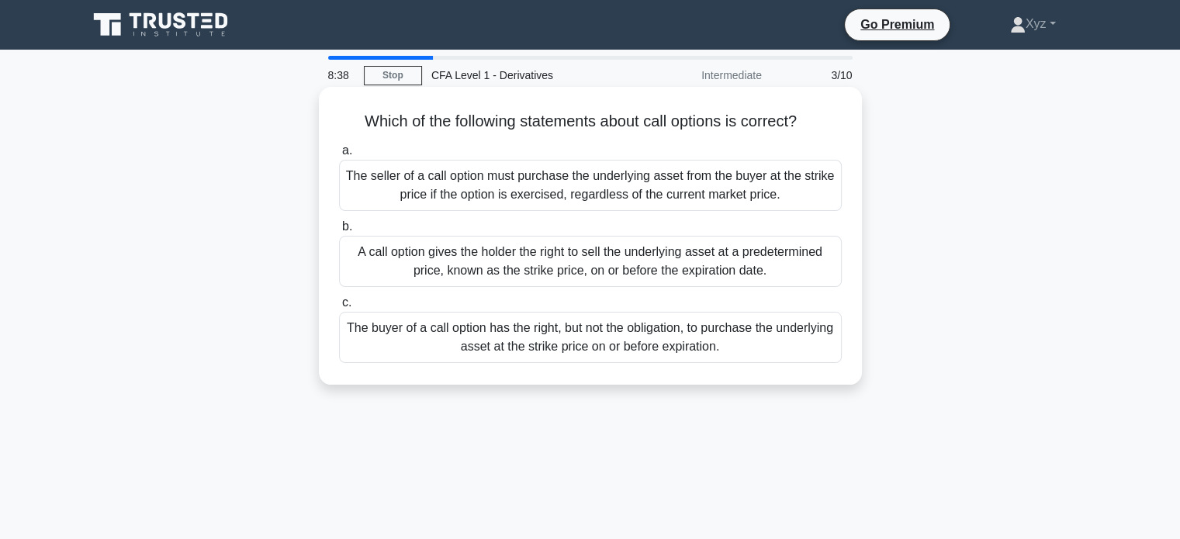
click at [771, 348] on div "The buyer of a call option has the right, but not the obligation, to purchase t…" at bounding box center [590, 337] width 503 height 51
click at [339, 308] on input "c. The buyer of a call option has the right, but not the obligation, to purchas…" at bounding box center [339, 303] width 0 height 10
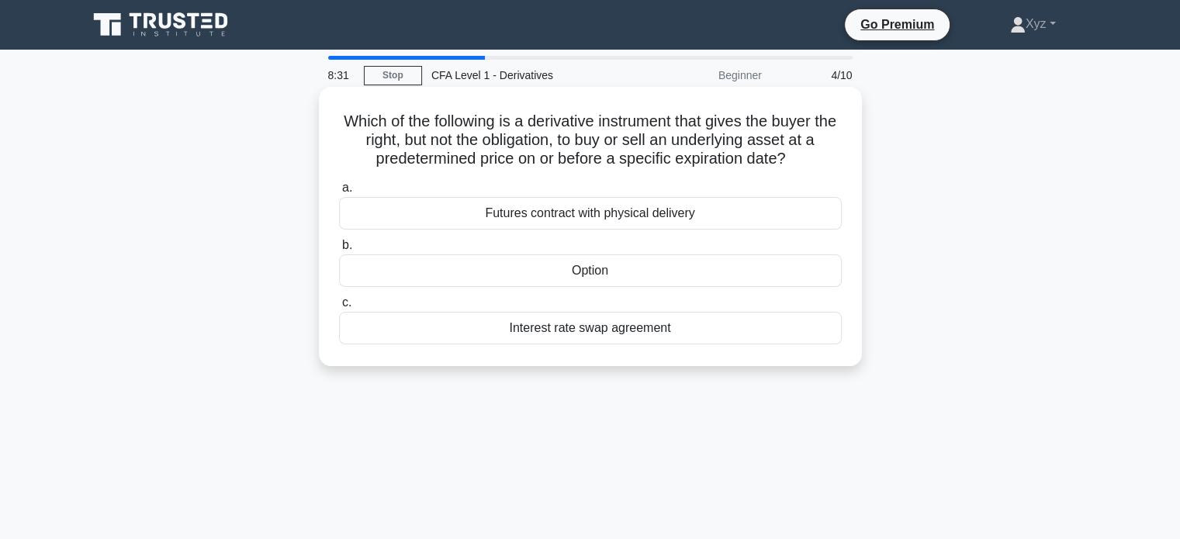
click at [796, 282] on div "Option" at bounding box center [590, 271] width 503 height 33
click at [339, 251] on input "b. Option" at bounding box center [339, 246] width 0 height 10
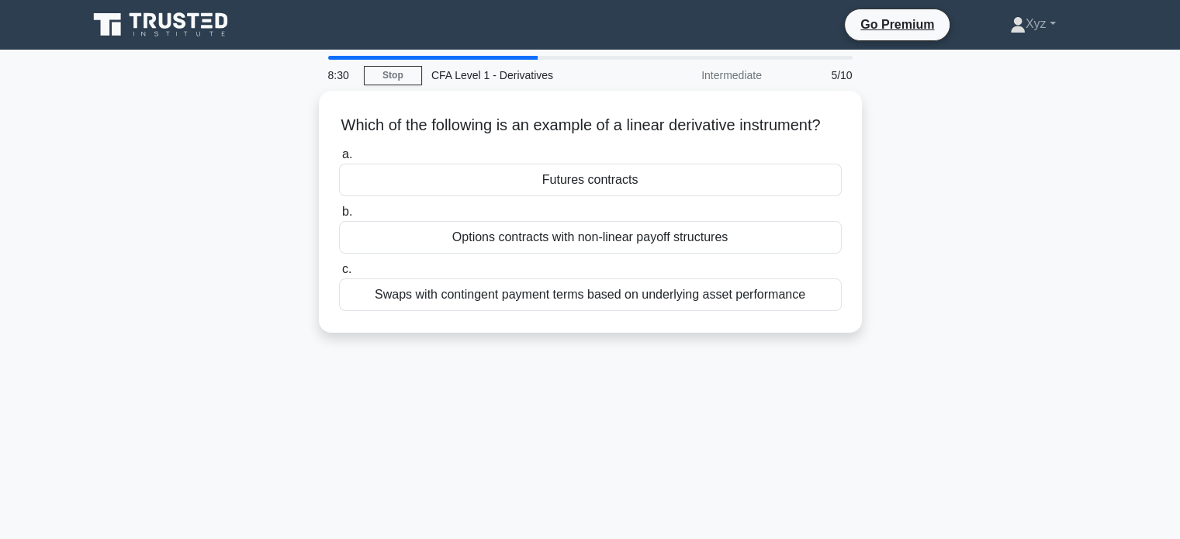
click at [796, 282] on label "c. Swaps with contingent payment terms based on underlying asset performance" at bounding box center [590, 285] width 503 height 51
click at [339, 275] on input "c. Swaps with contingent payment terms based on underlying asset performance" at bounding box center [339, 270] width 0 height 10
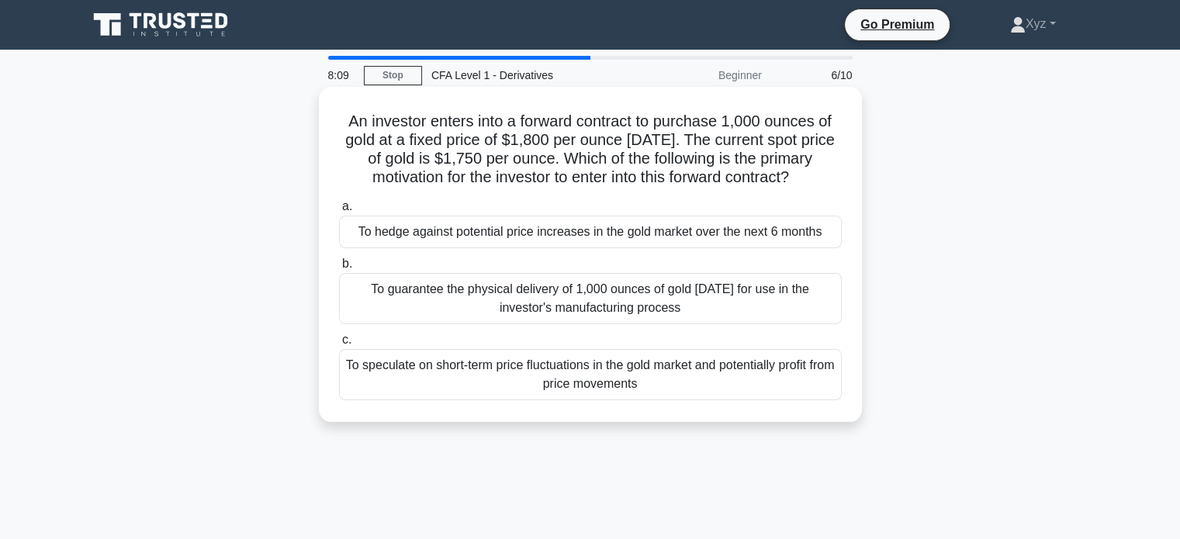
click at [826, 239] on div "To hedge against potential price increases in the gold market over the next 6 m…" at bounding box center [590, 232] width 503 height 33
click at [339, 212] on input "a. To hedge against potential price increases in the gold market over the next …" at bounding box center [339, 207] width 0 height 10
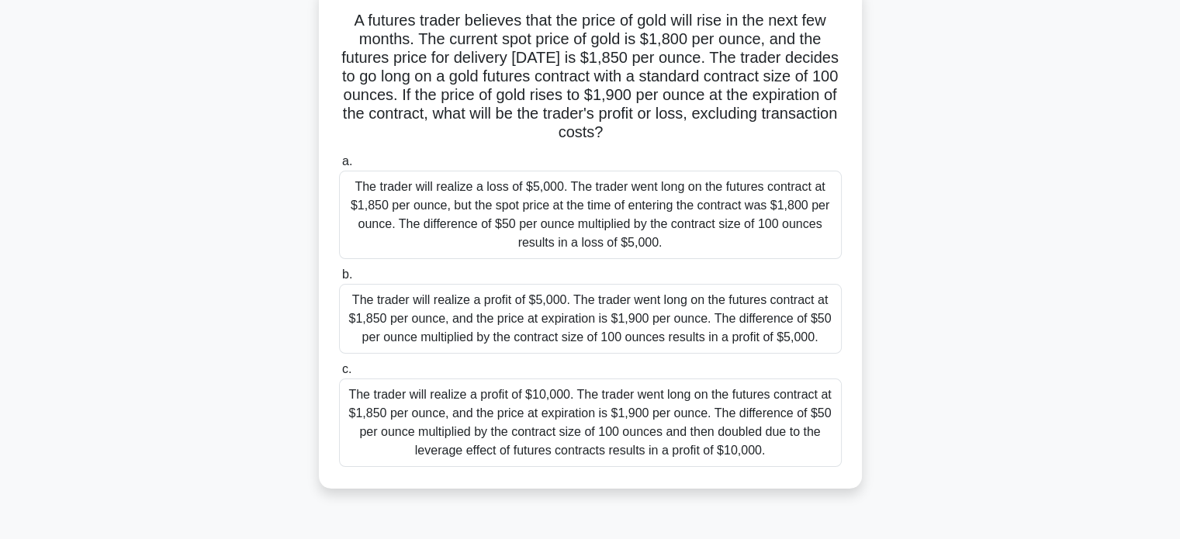
scroll to position [106, 0]
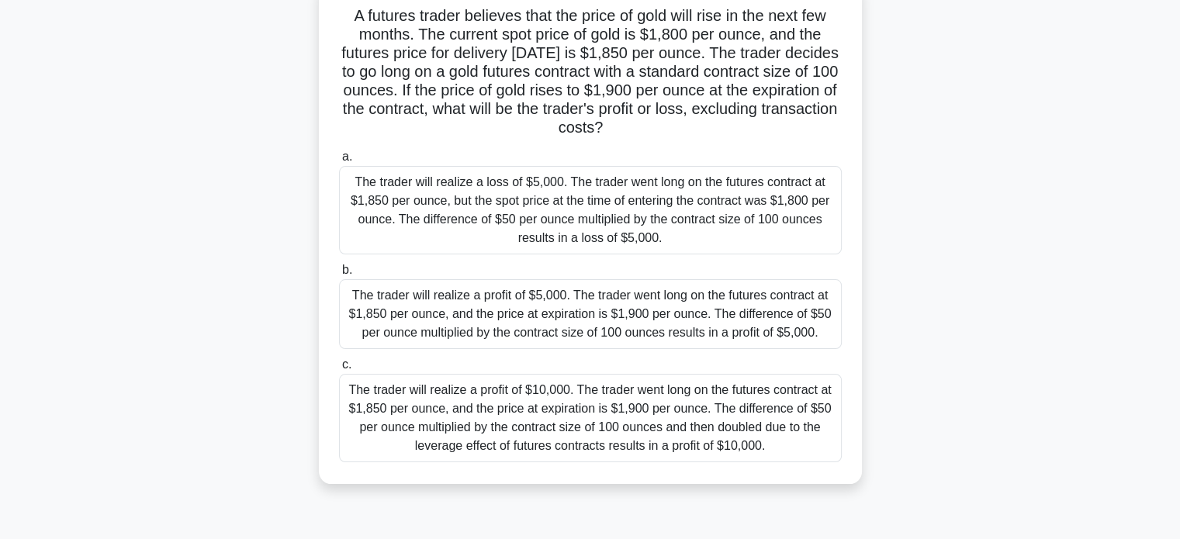
click at [755, 328] on div "The trader will realize a profit of $5,000. The trader went long on the futures…" at bounding box center [590, 314] width 503 height 70
click at [339, 276] on input "b. The trader will realize a profit of $5,000. The trader went long on the futu…" at bounding box center [339, 270] width 0 height 10
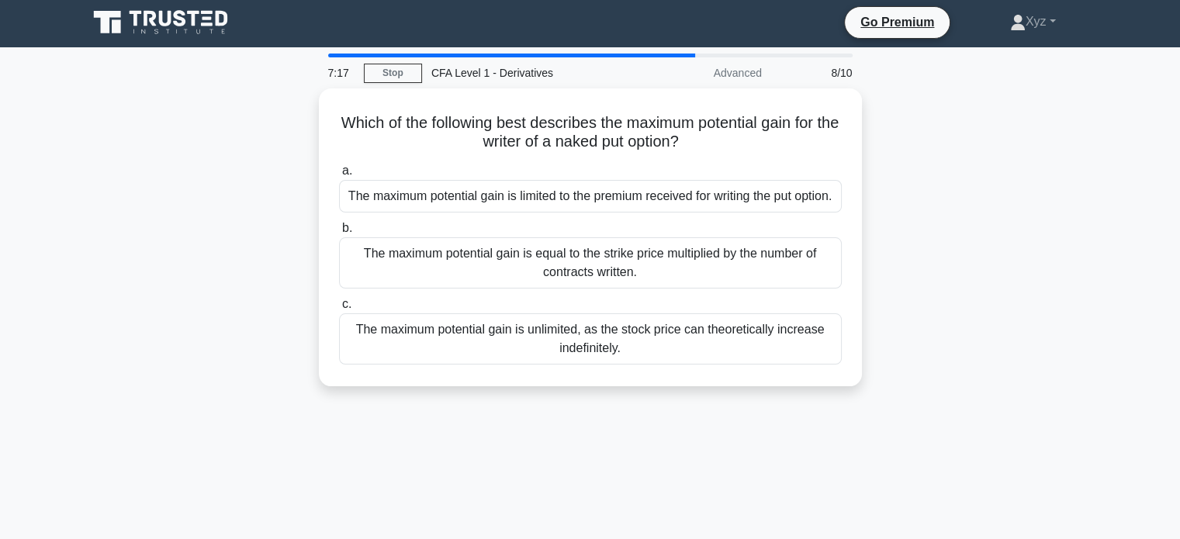
scroll to position [0, 0]
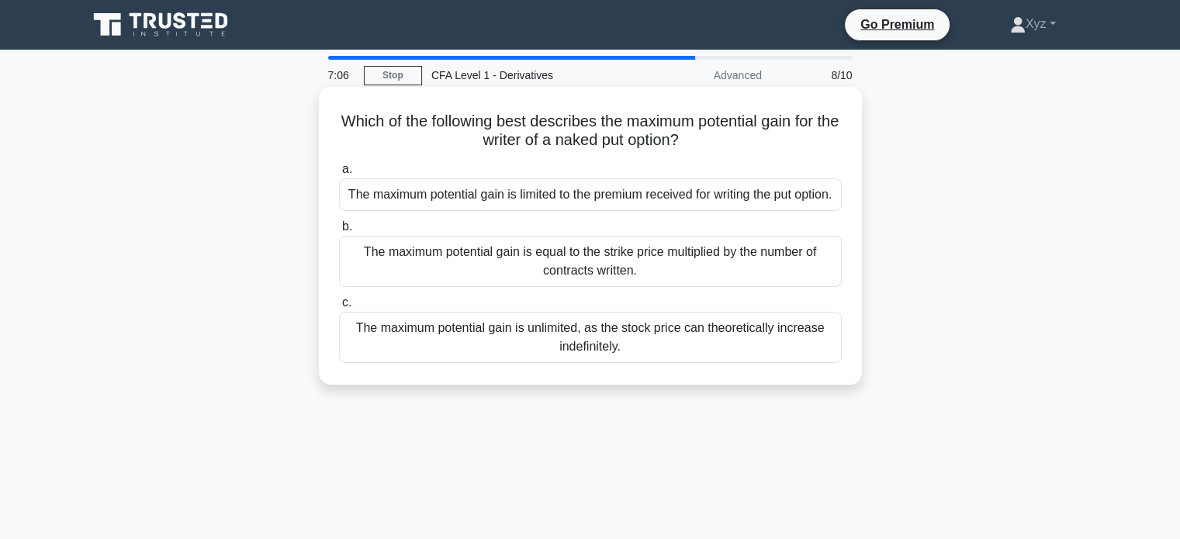
click at [779, 199] on div "The maximum potential gain is limited to the premium received for writing the p…" at bounding box center [590, 195] width 503 height 33
click at [339, 175] on input "a. The maximum potential gain is limited to the premium received for writing th…" at bounding box center [339, 170] width 0 height 10
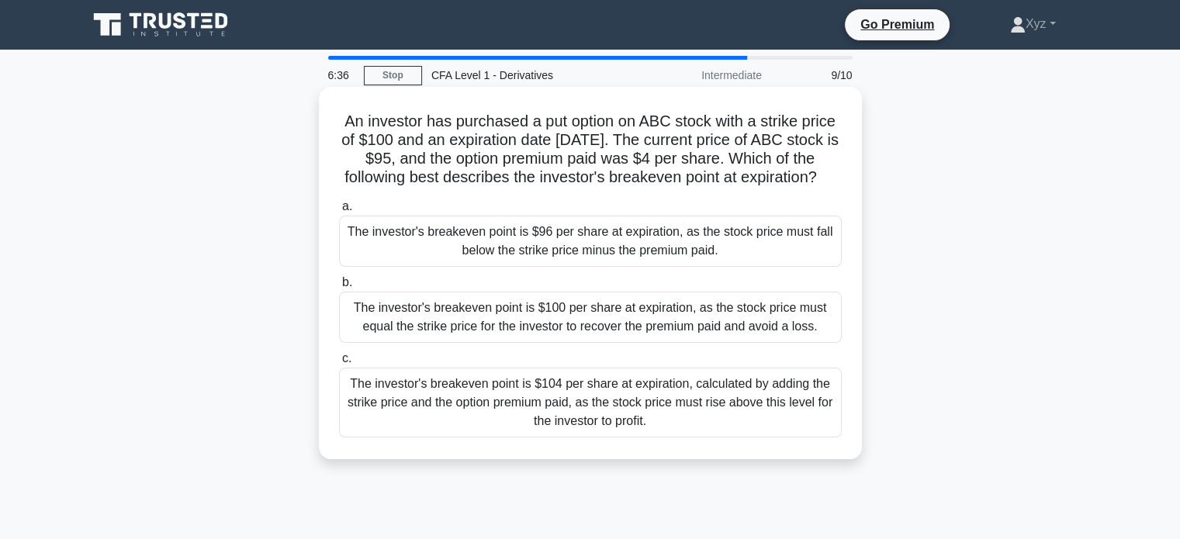
click at [785, 261] on div "The investor's breakeven point is $96 per share at expiration, as the stock pri…" at bounding box center [590, 241] width 503 height 51
click at [339, 212] on input "a. The investor's breakeven point is $96 per share at expiration, as the stock …" at bounding box center [339, 207] width 0 height 10
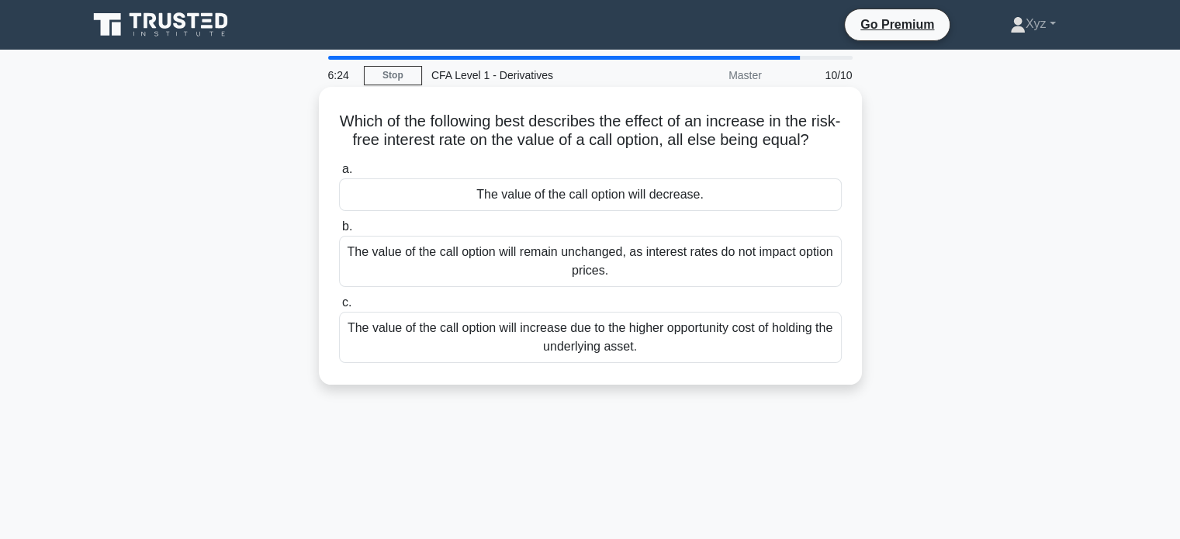
click at [782, 359] on div "The value of the call option will increase due to the higher opportunity cost o…" at bounding box center [590, 337] width 503 height 51
click at [339, 308] on input "c. The value of the call option will increase due to the higher opportunity cos…" at bounding box center [339, 303] width 0 height 10
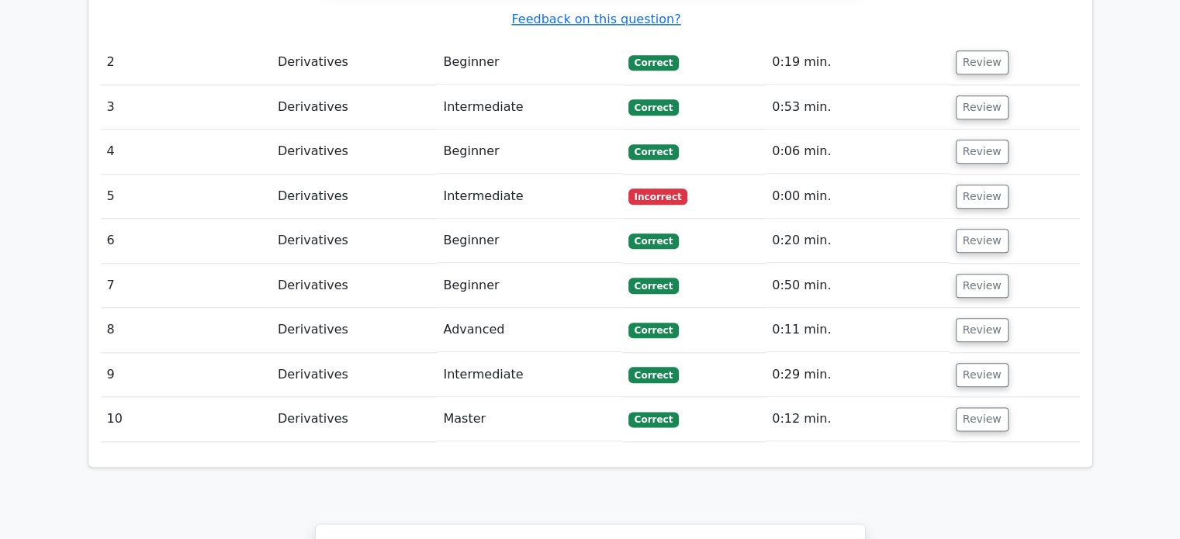
scroll to position [1809, 0]
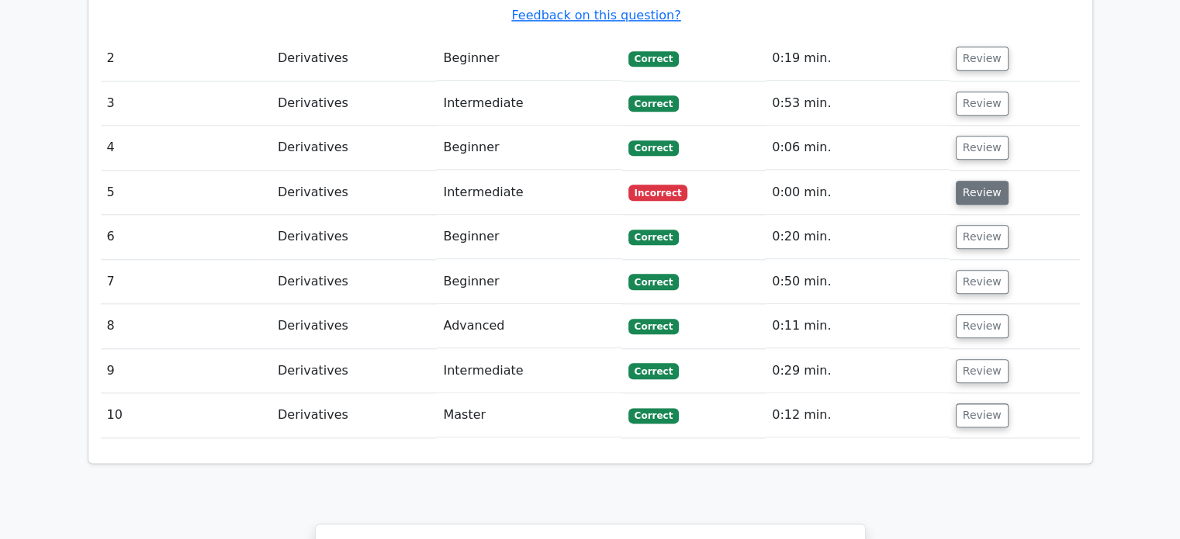
click at [971, 181] on button "Review" at bounding box center [982, 193] width 53 height 24
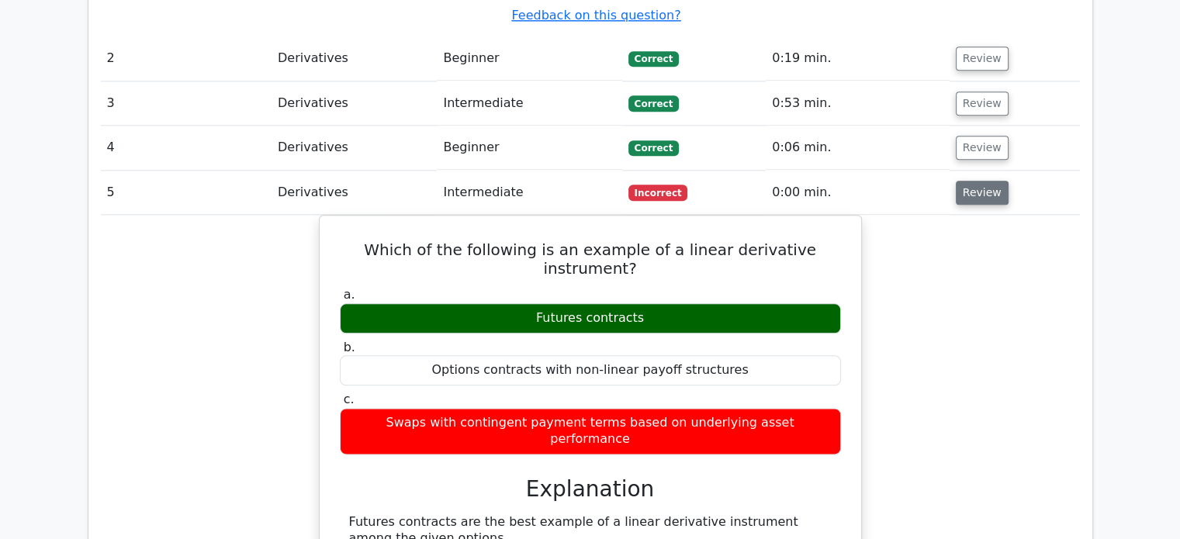
click at [985, 181] on button "Review" at bounding box center [982, 193] width 53 height 24
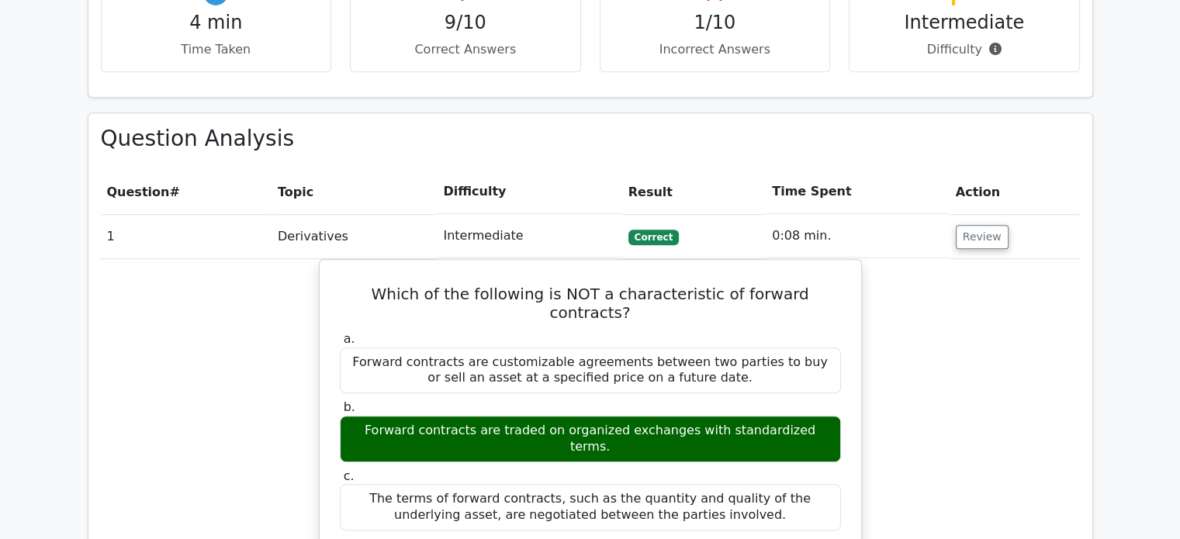
scroll to position [987, 0]
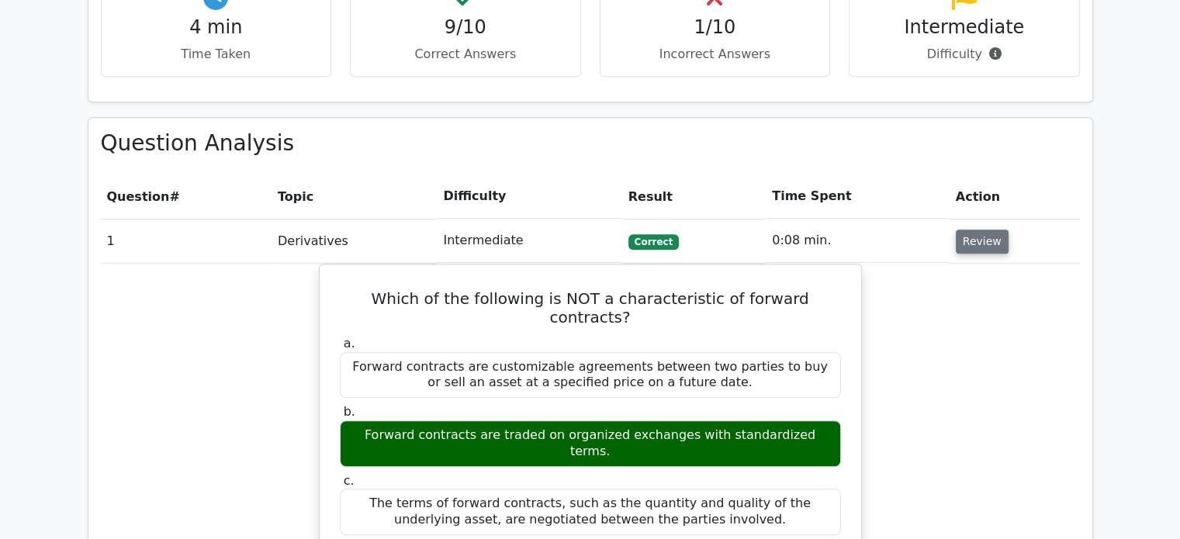
click at [975, 230] on button "Review" at bounding box center [982, 242] width 53 height 24
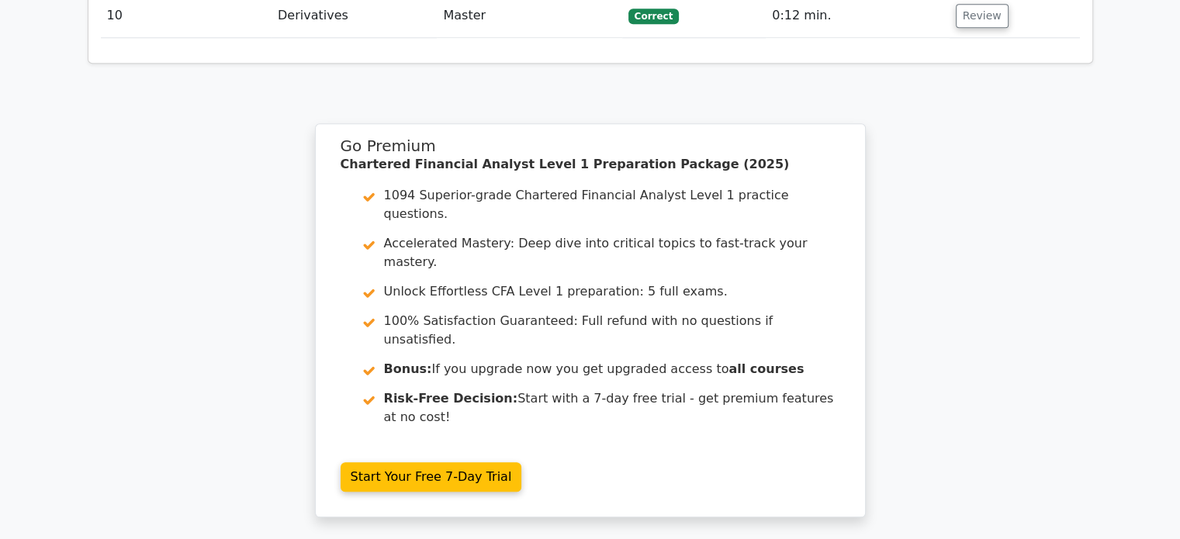
scroll to position [1745, 0]
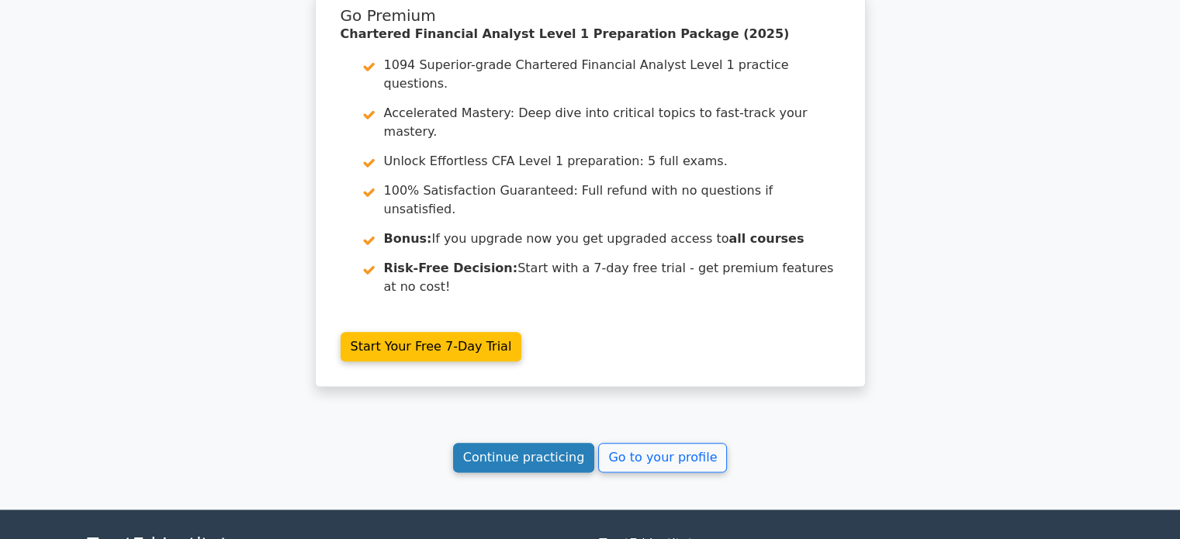
click at [563, 443] on link "Continue practicing" at bounding box center [524, 457] width 142 height 29
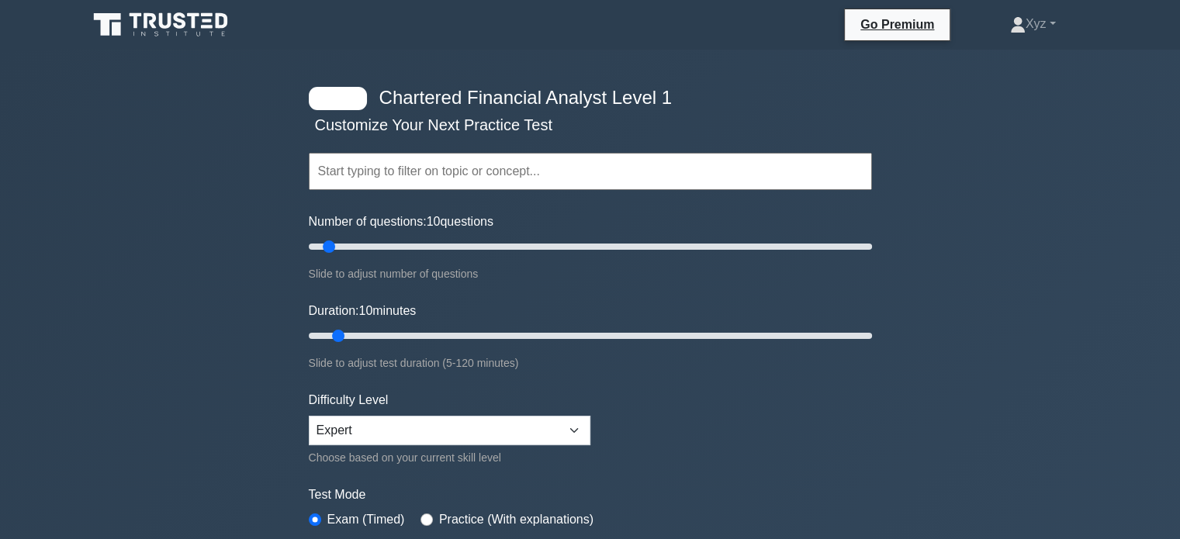
click at [482, 171] on input "text" at bounding box center [590, 171] width 563 height 37
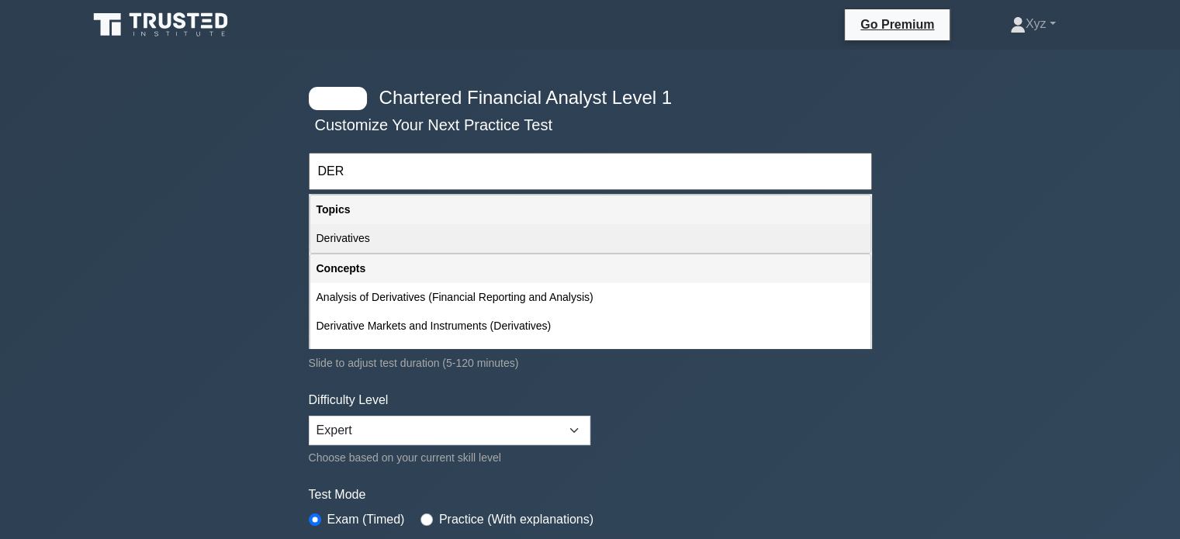
click at [425, 244] on div "Derivatives" at bounding box center [590, 238] width 560 height 29
type input "Derivatives"
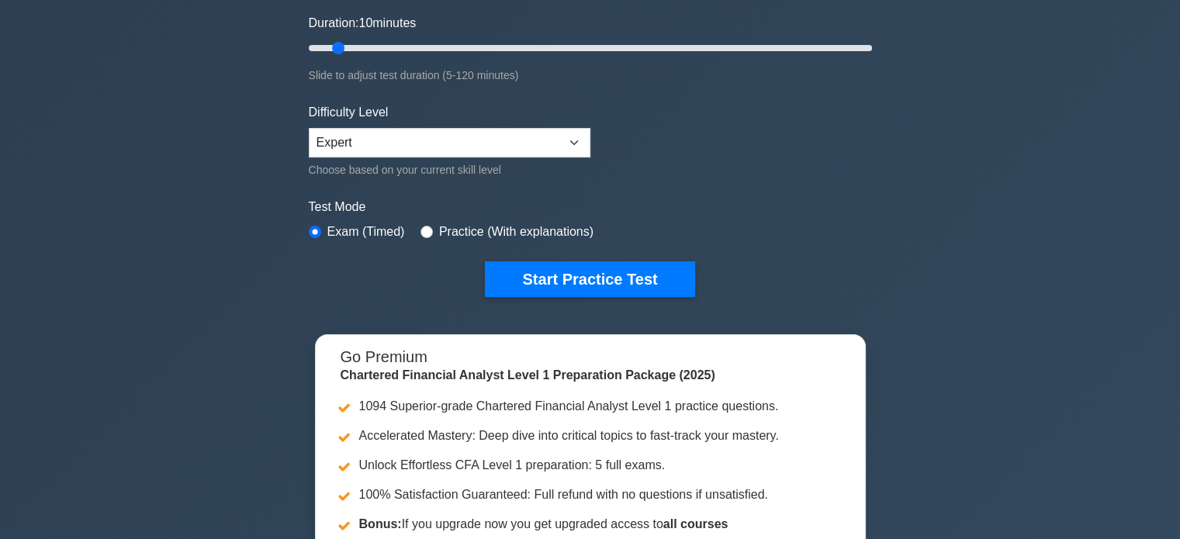
scroll to position [289, 0]
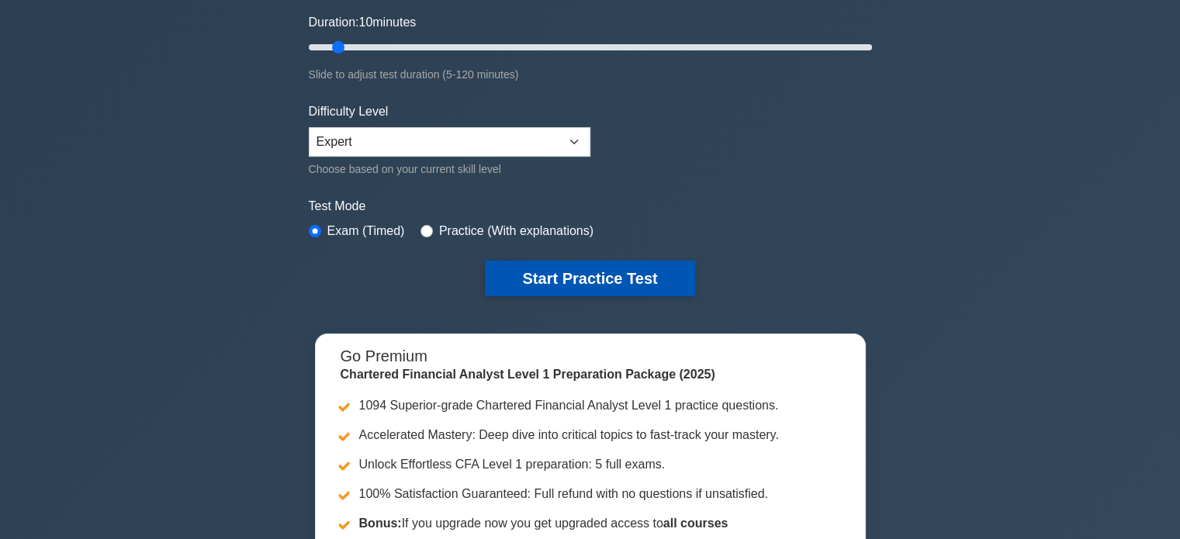
click at [522, 281] on button "Start Practice Test" at bounding box center [590, 279] width 210 height 36
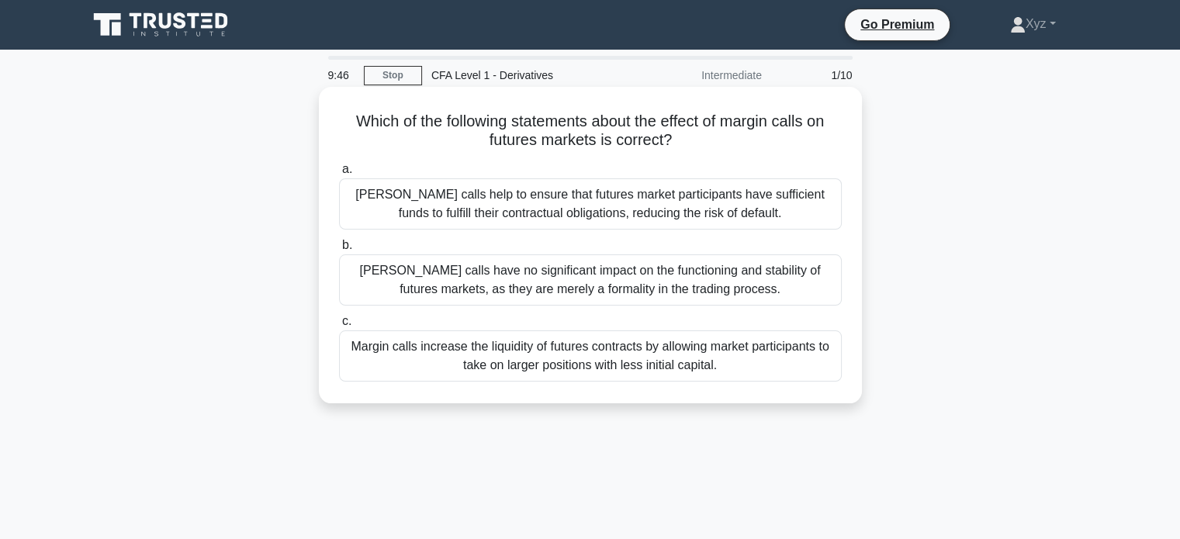
click at [784, 214] on div "[PERSON_NAME] calls help to ensure that futures market participants have suffic…" at bounding box center [590, 204] width 503 height 51
click at [339, 175] on input "a. Margin calls help to ensure that futures market participants have sufficient…" at bounding box center [339, 170] width 0 height 10
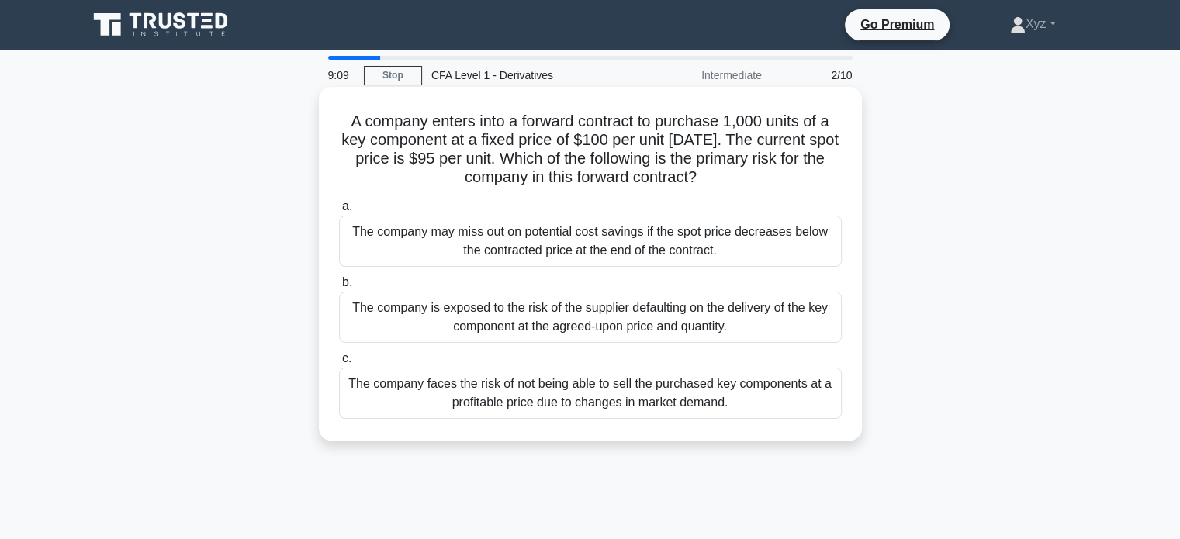
click at [829, 310] on div "The company is exposed to the risk of the supplier defaulting on the delivery o…" at bounding box center [590, 317] width 503 height 51
click at [339, 288] on input "b. The company is exposed to the risk of the supplier defaulting on the deliver…" at bounding box center [339, 283] width 0 height 10
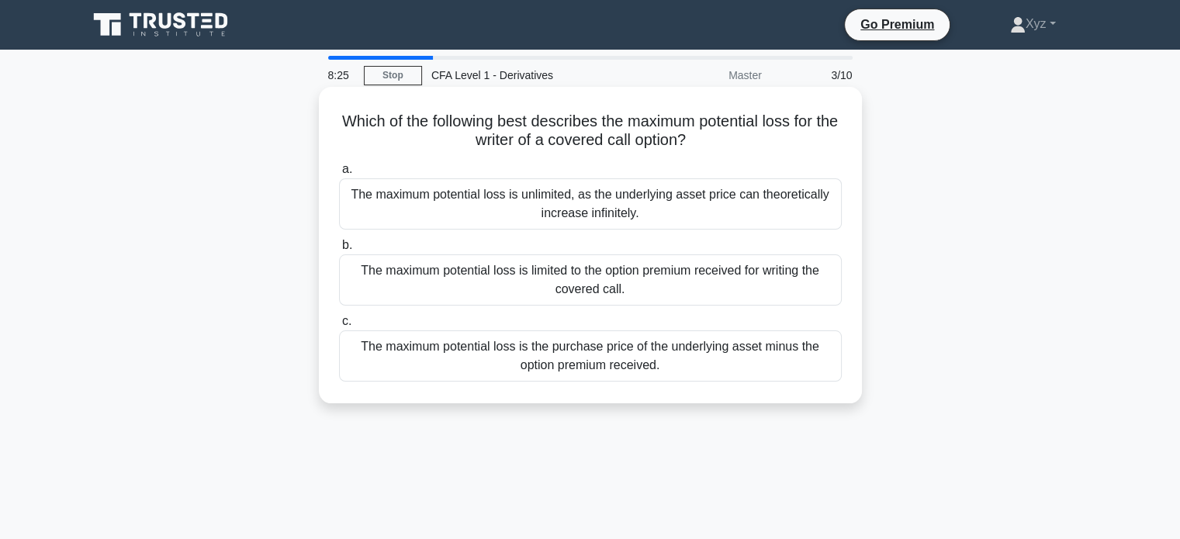
click at [809, 203] on div "The maximum potential loss is unlimited, as the underlying asset price can theo…" at bounding box center [590, 204] width 503 height 51
click at [339, 175] on input "a. The maximum potential loss is unlimited, as the underlying asset price can t…" at bounding box center [339, 170] width 0 height 10
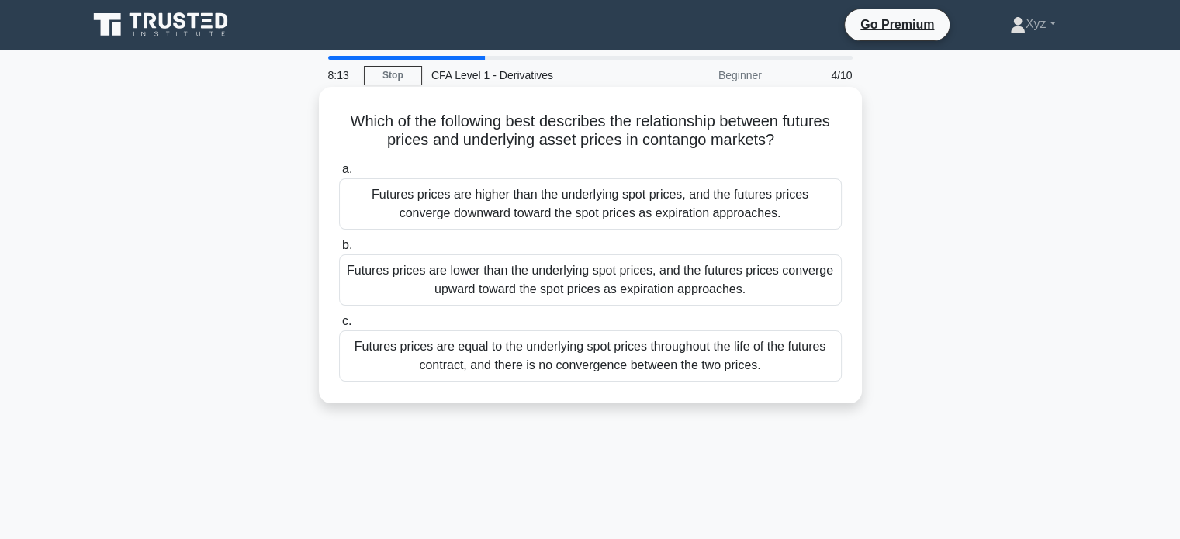
click at [769, 282] on div "Futures prices are lower than the underlying spot prices, and the futures price…" at bounding box center [590, 280] width 503 height 51
click at [339, 251] on input "b. Futures prices are lower than the underlying spot prices, and the futures pr…" at bounding box center [339, 246] width 0 height 10
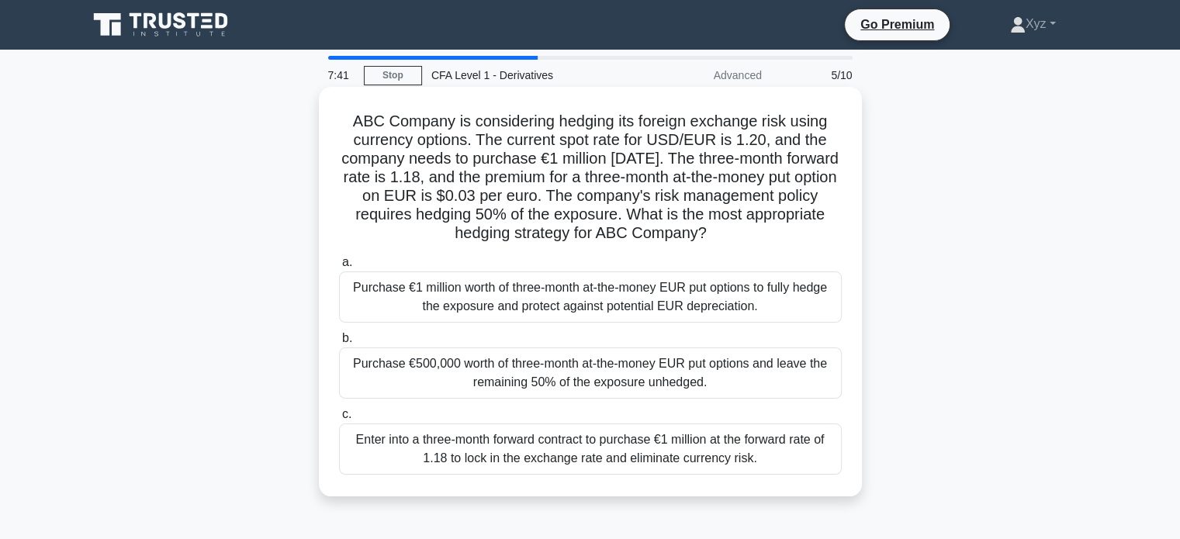
click at [809, 434] on div "Enter into a three-month forward contract to purchase €1 million at the forward…" at bounding box center [590, 449] width 503 height 51
click at [339, 420] on input "c. Enter into a three-month forward contract to purchase €1 million at the forw…" at bounding box center [339, 415] width 0 height 10
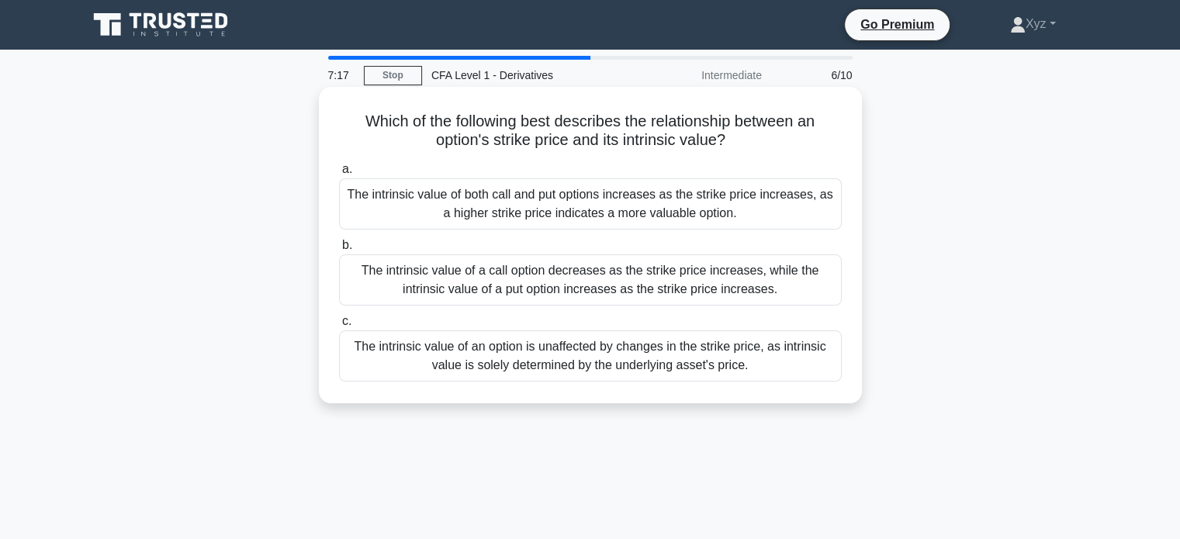
click at [796, 208] on div "The intrinsic value of both call and put options increases as the strike price …" at bounding box center [590, 204] width 503 height 51
click at [339, 175] on input "a. The intrinsic value of both call and put options increases as the strike pri…" at bounding box center [339, 170] width 0 height 10
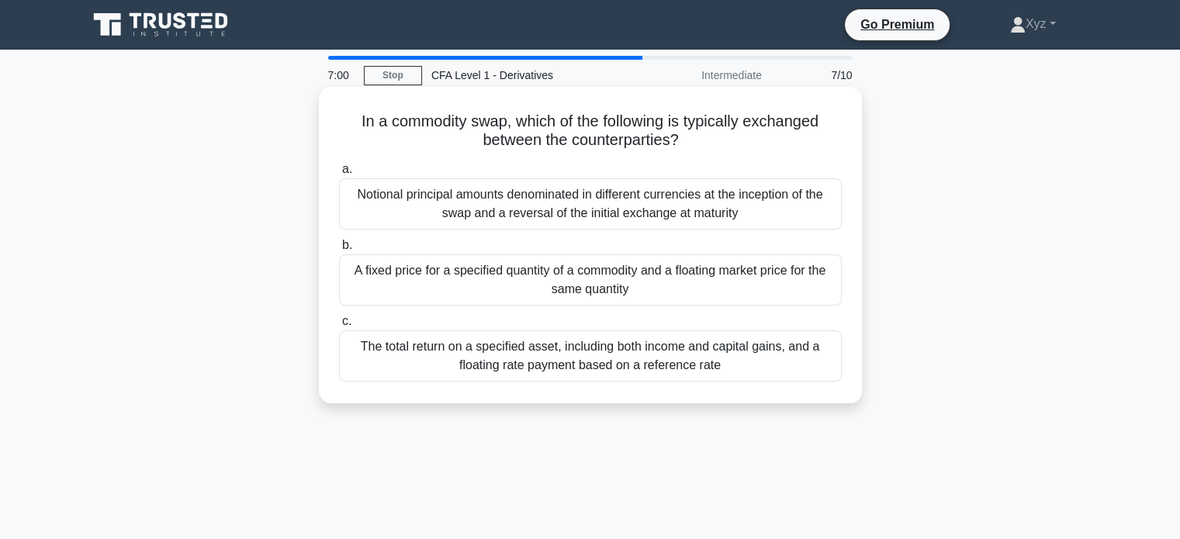
click at [798, 356] on div "The total return on a specified asset, including both income and capital gains,…" at bounding box center [590, 356] width 503 height 51
click at [339, 327] on input "c. The total return on a specified asset, including both income and capital gai…" at bounding box center [339, 322] width 0 height 10
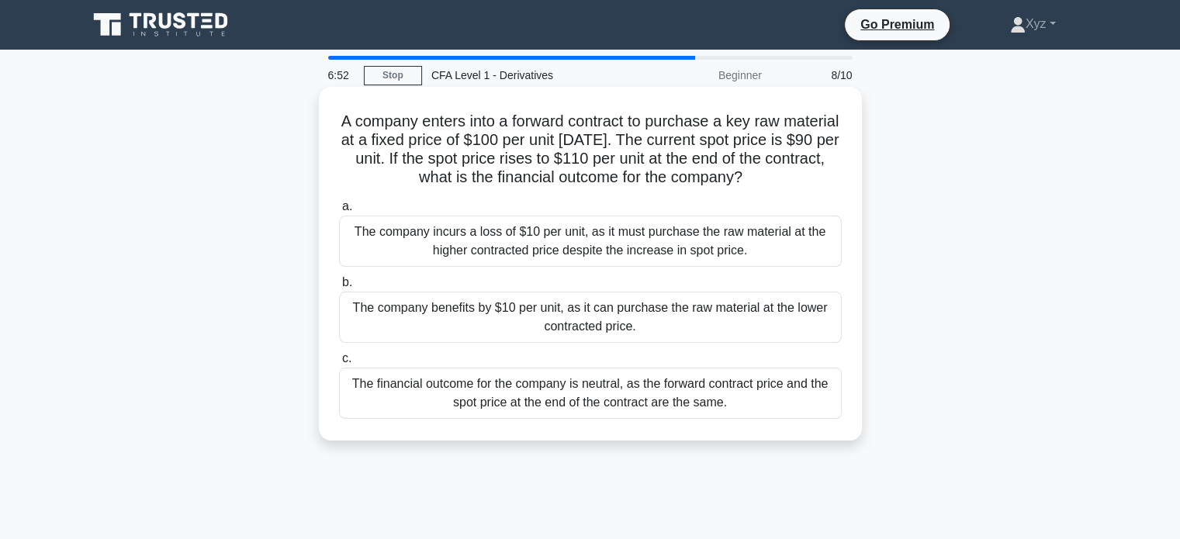
click at [813, 322] on div "The company benefits by $10 per unit, as it can purchase the raw material at th…" at bounding box center [590, 317] width 503 height 51
click at [339, 288] on input "b. The company benefits by $10 per unit, as it can purchase the raw material at…" at bounding box center [339, 283] width 0 height 10
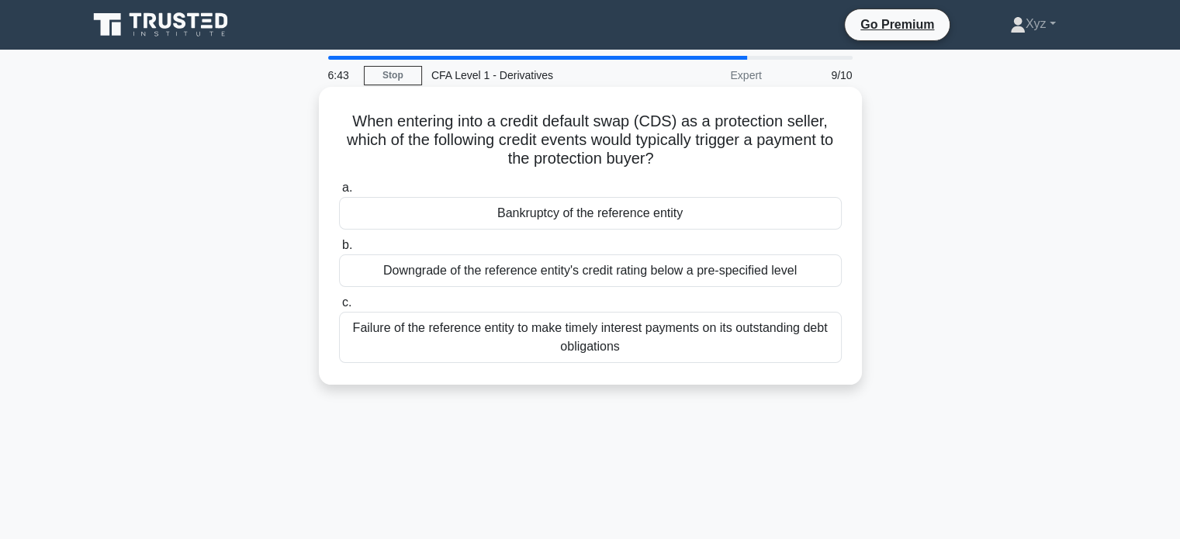
click at [795, 211] on div "Bankruptcy of the reference entity" at bounding box center [590, 213] width 503 height 33
click at [339, 193] on input "a. Bankruptcy of the reference entity" at bounding box center [339, 188] width 0 height 10
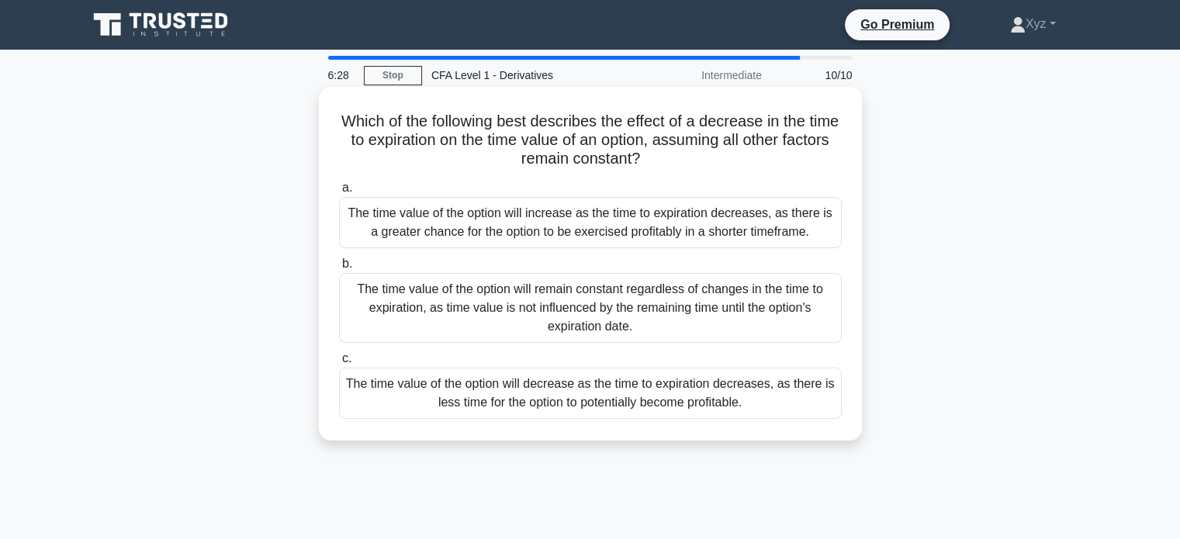
click at [802, 397] on div "The time value of the option will decrease as the time to expiration decreases,…" at bounding box center [590, 393] width 503 height 51
click at [339, 364] on input "c. The time value of the option will decrease as the time to expiration decreas…" at bounding box center [339, 359] width 0 height 10
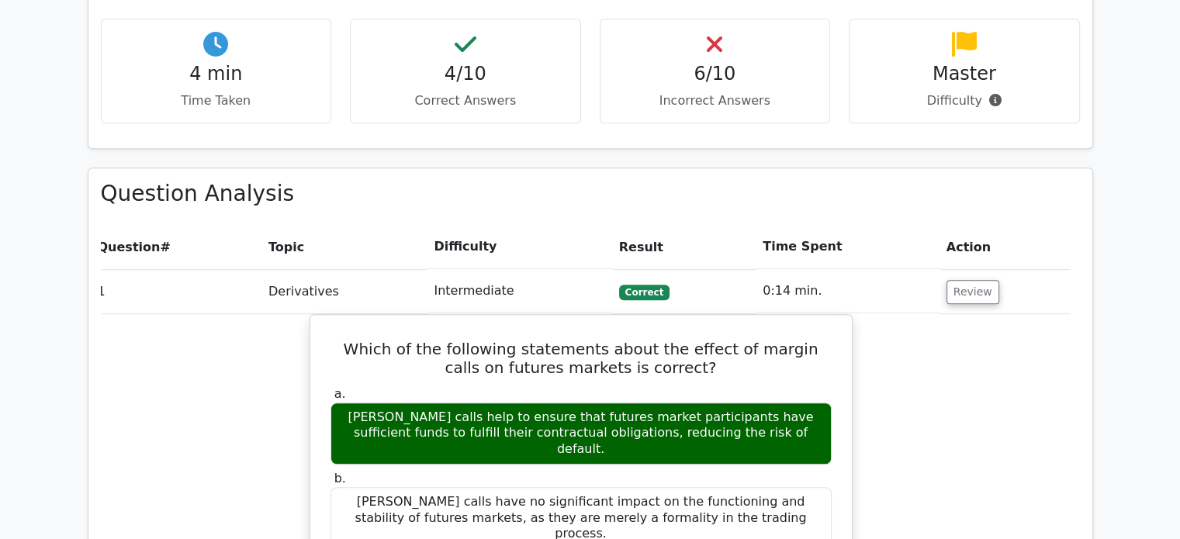
scroll to position [936, 0]
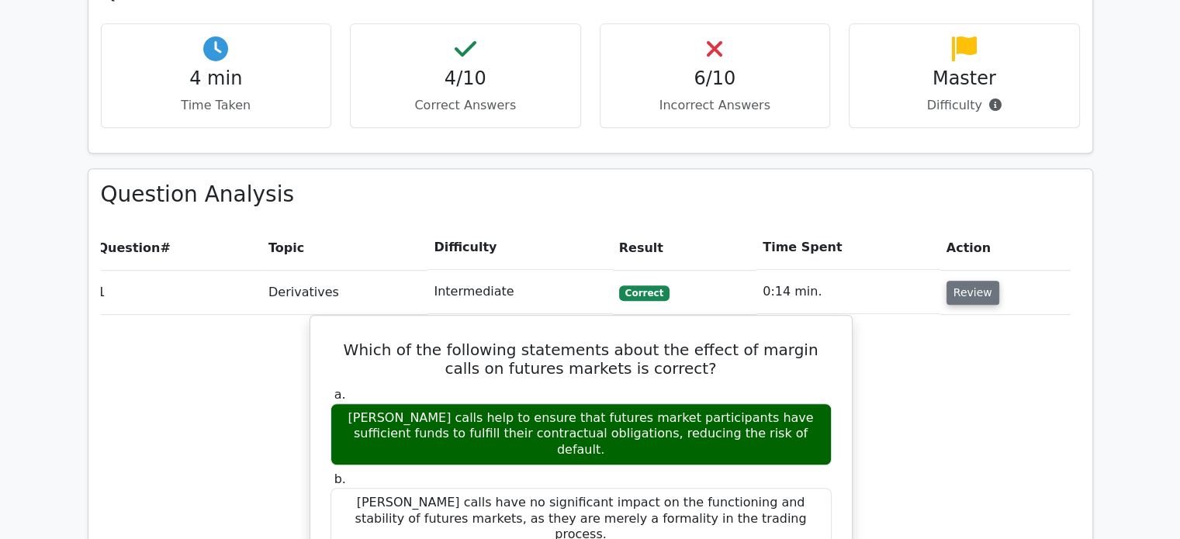
click at [959, 281] on button "Review" at bounding box center [973, 293] width 53 height 24
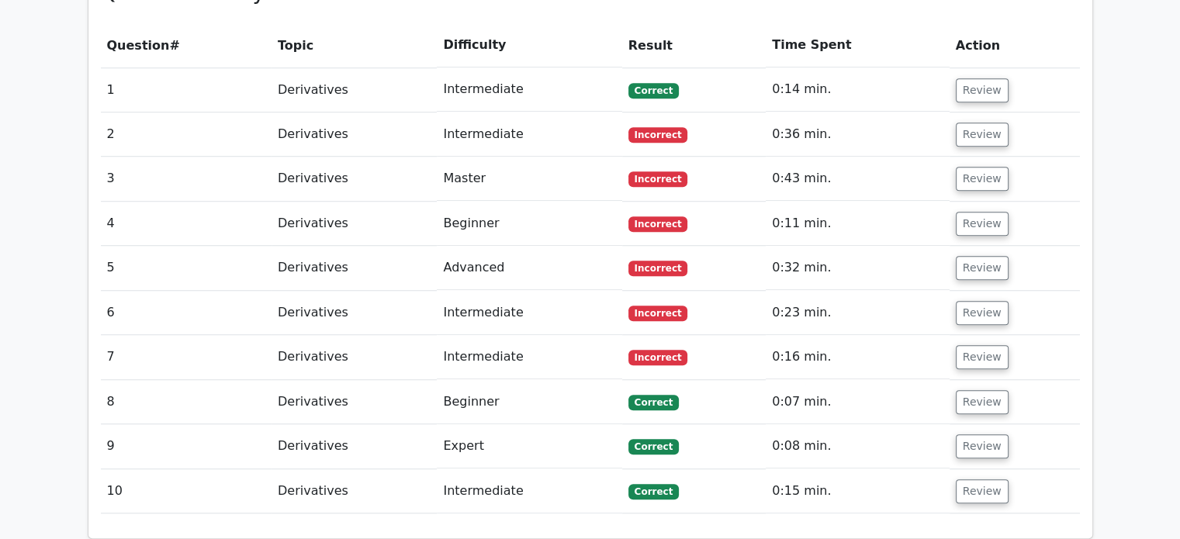
scroll to position [1149, 0]
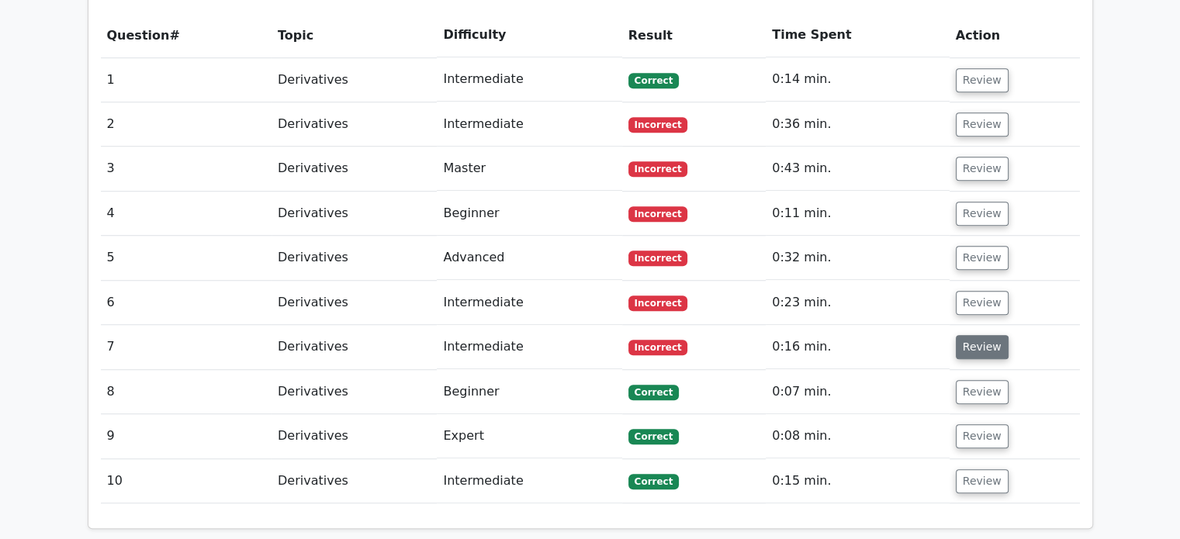
click at [980, 335] on button "Review" at bounding box center [982, 347] width 53 height 24
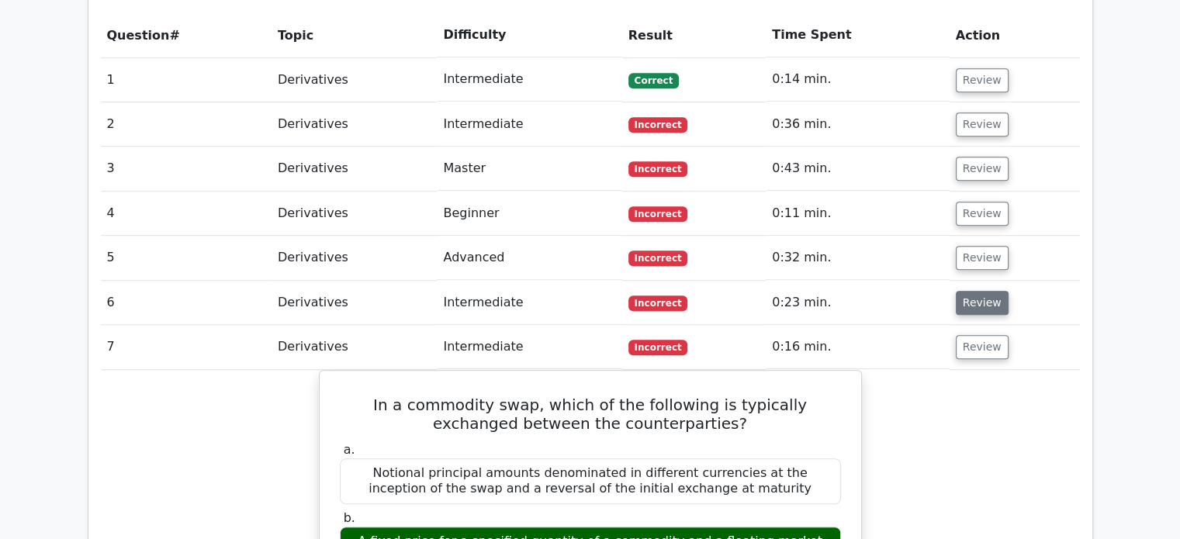
click at [972, 291] on button "Review" at bounding box center [982, 303] width 53 height 24
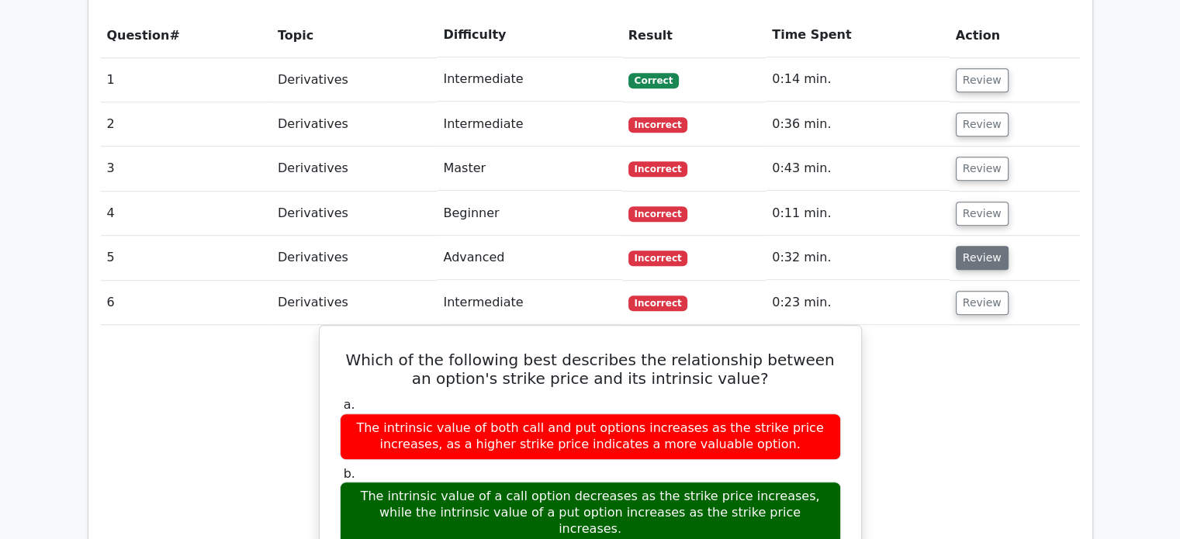
click at [974, 246] on button "Review" at bounding box center [982, 258] width 53 height 24
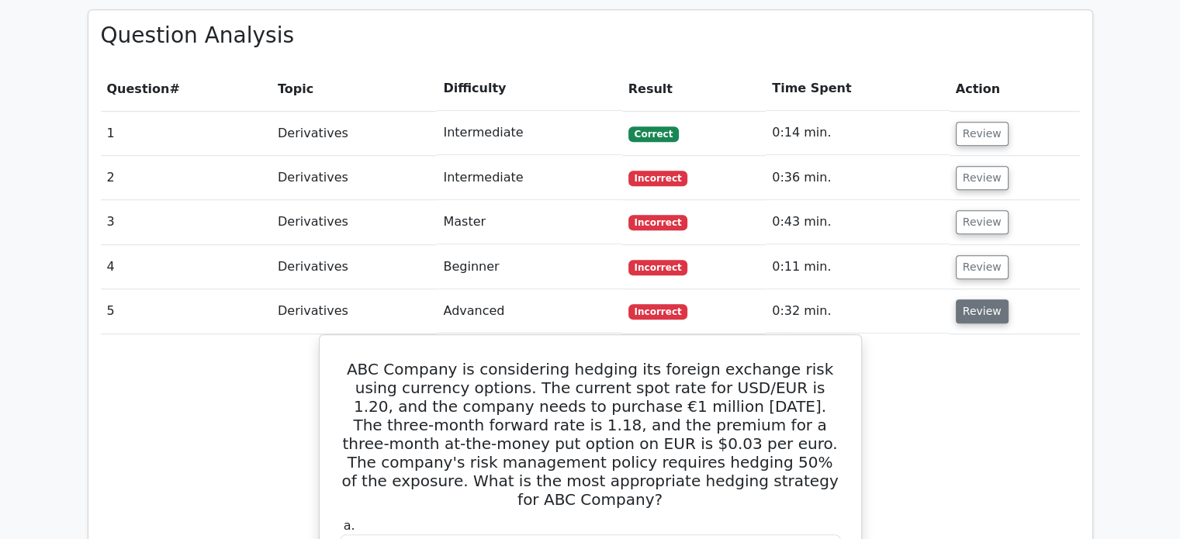
scroll to position [1094, 0]
click at [975, 256] on button "Review" at bounding box center [982, 268] width 53 height 24
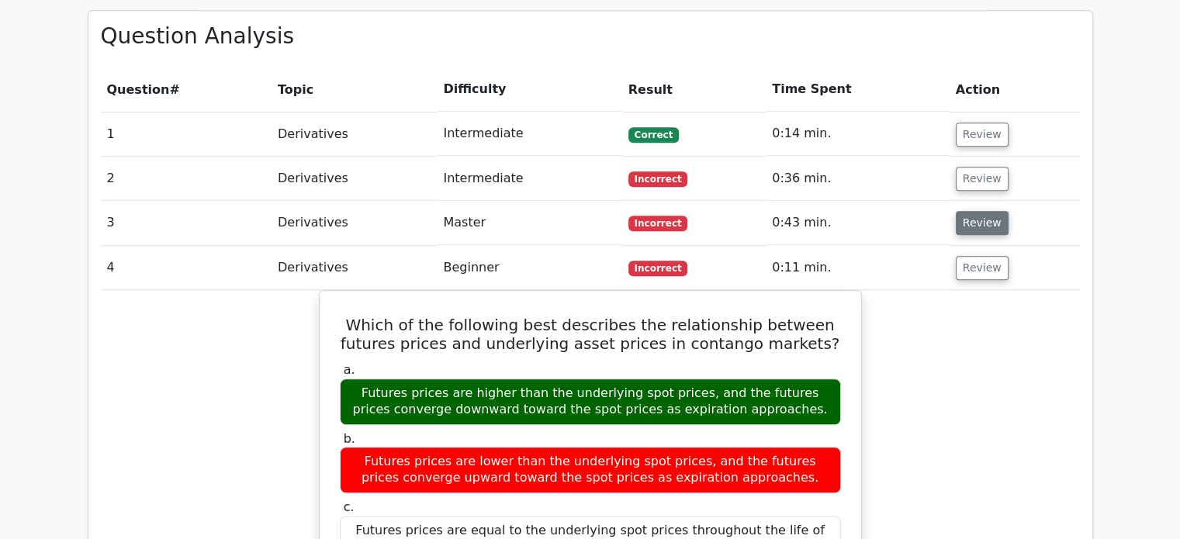
click at [976, 211] on button "Review" at bounding box center [982, 223] width 53 height 24
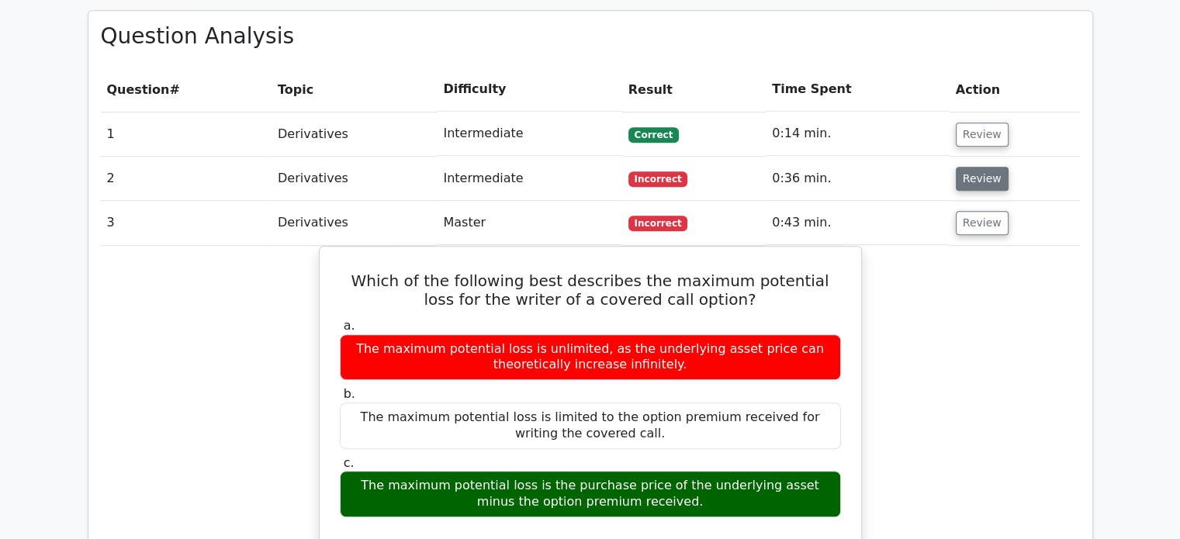
click at [985, 167] on button "Review" at bounding box center [982, 179] width 53 height 24
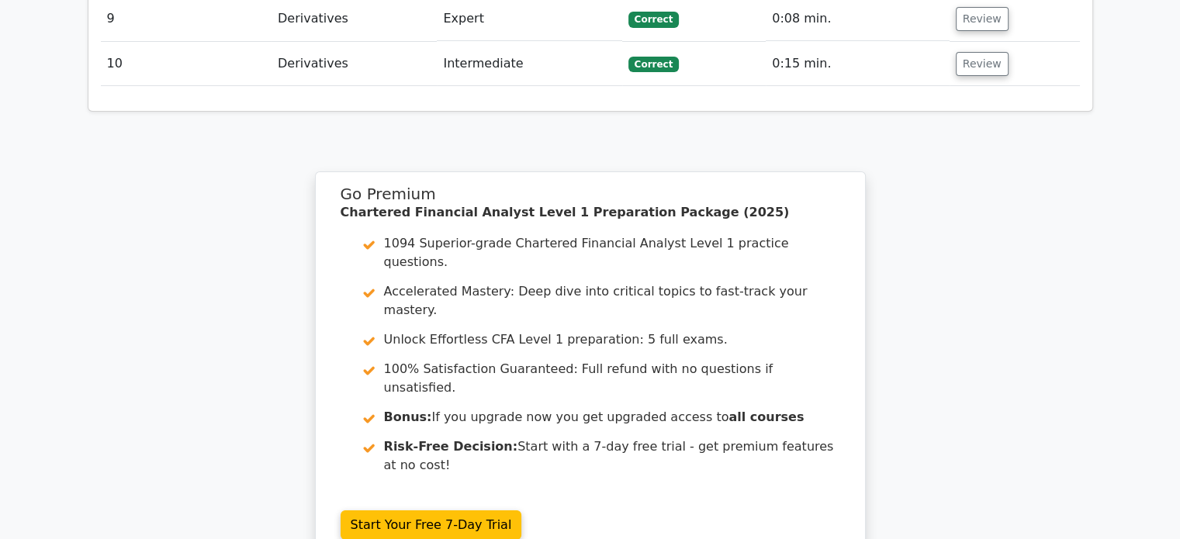
scroll to position [5933, 0]
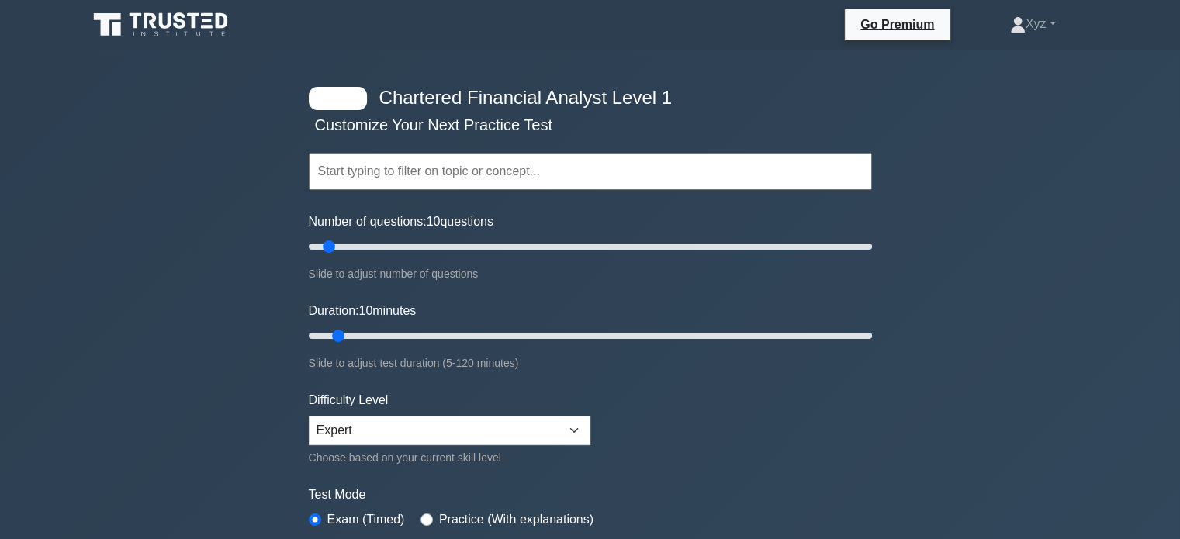
click at [612, 169] on input "text" at bounding box center [590, 171] width 563 height 37
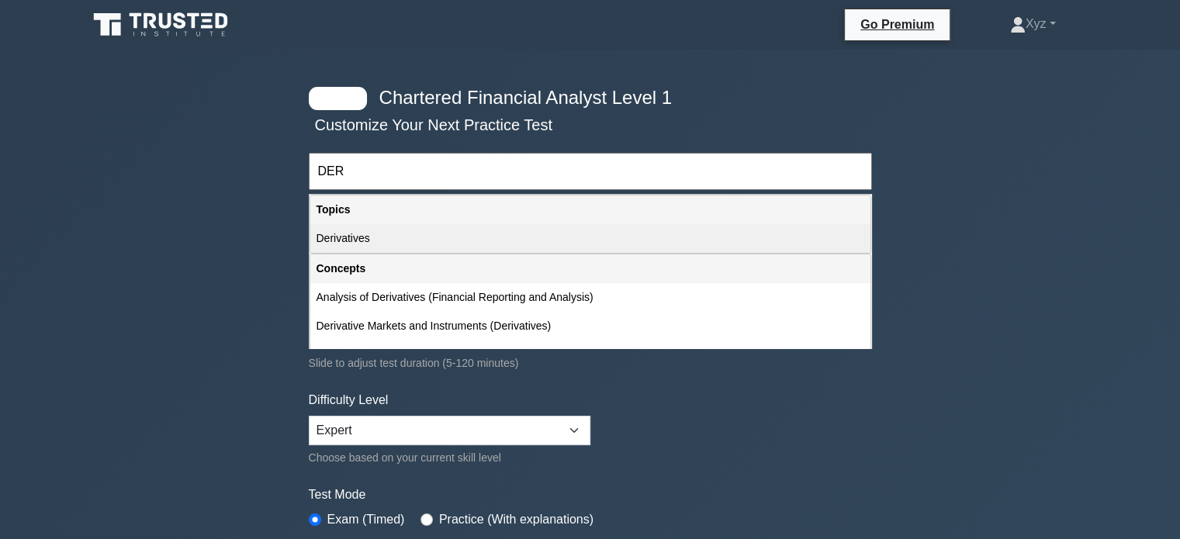
click at [560, 232] on div "Derivatives" at bounding box center [590, 238] width 560 height 29
type input "Derivatives"
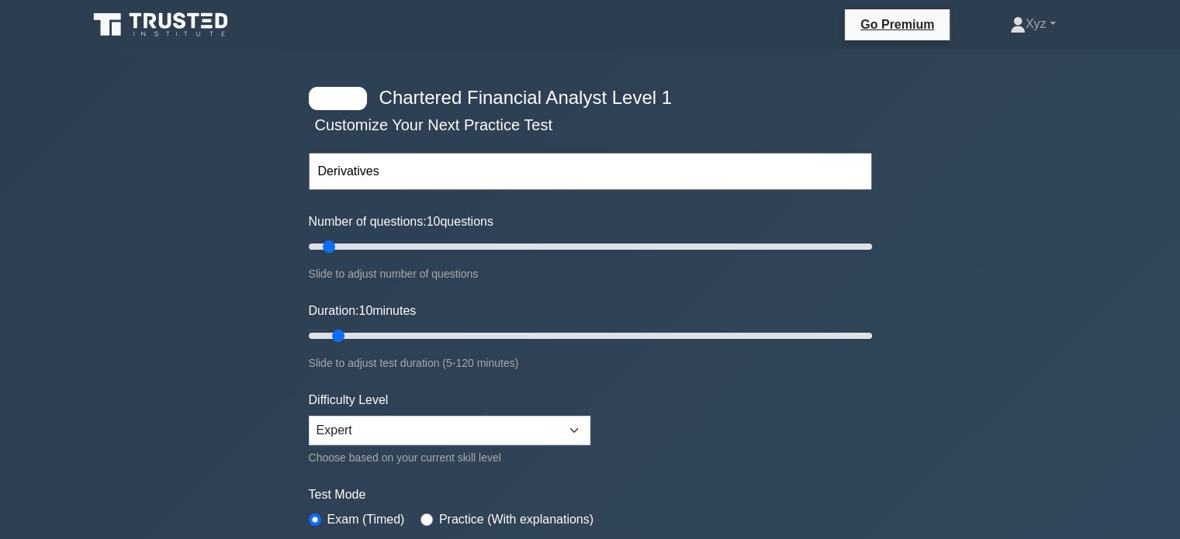
scroll to position [321, 0]
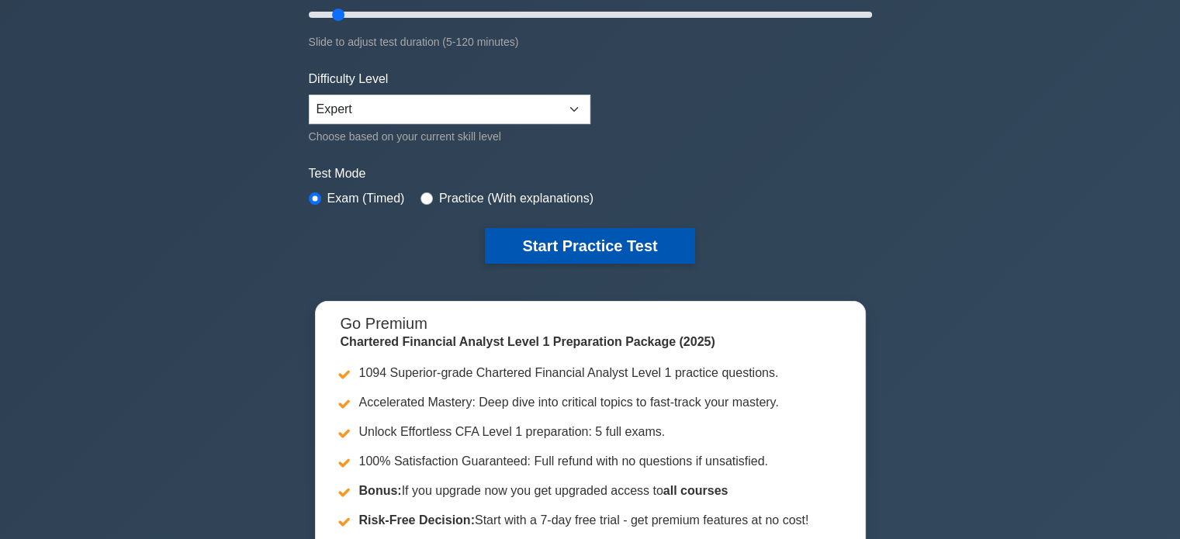
click at [565, 242] on button "Start Practice Test" at bounding box center [590, 246] width 210 height 36
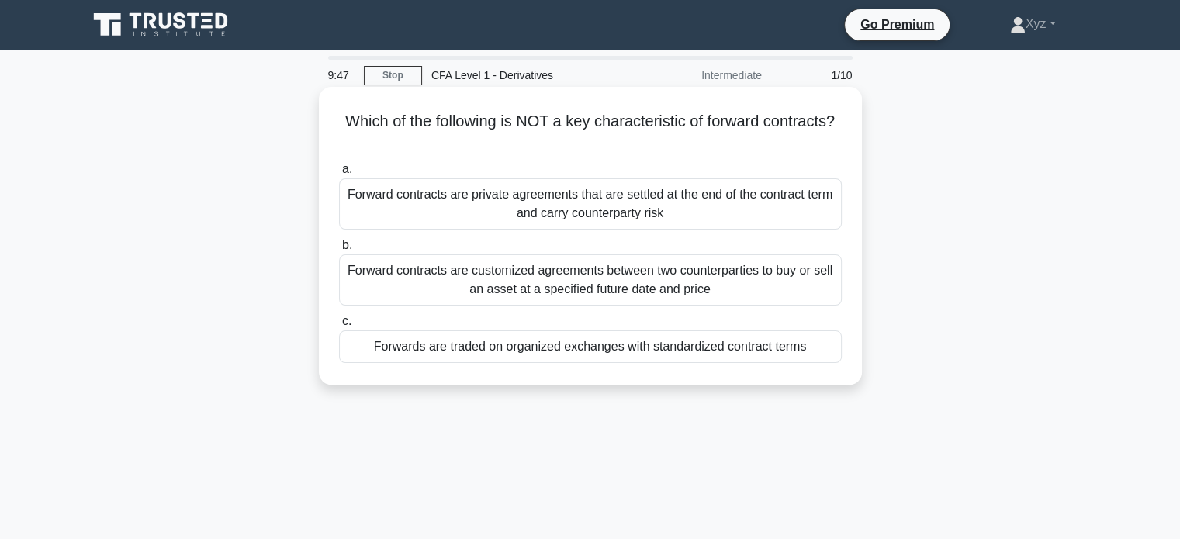
click at [650, 272] on div "Forward contracts are customized agreements between two counterparties to buy o…" at bounding box center [590, 280] width 503 height 51
click at [339, 251] on input "b. Forward contracts are customized agreements between two counterparties to bu…" at bounding box center [339, 246] width 0 height 10
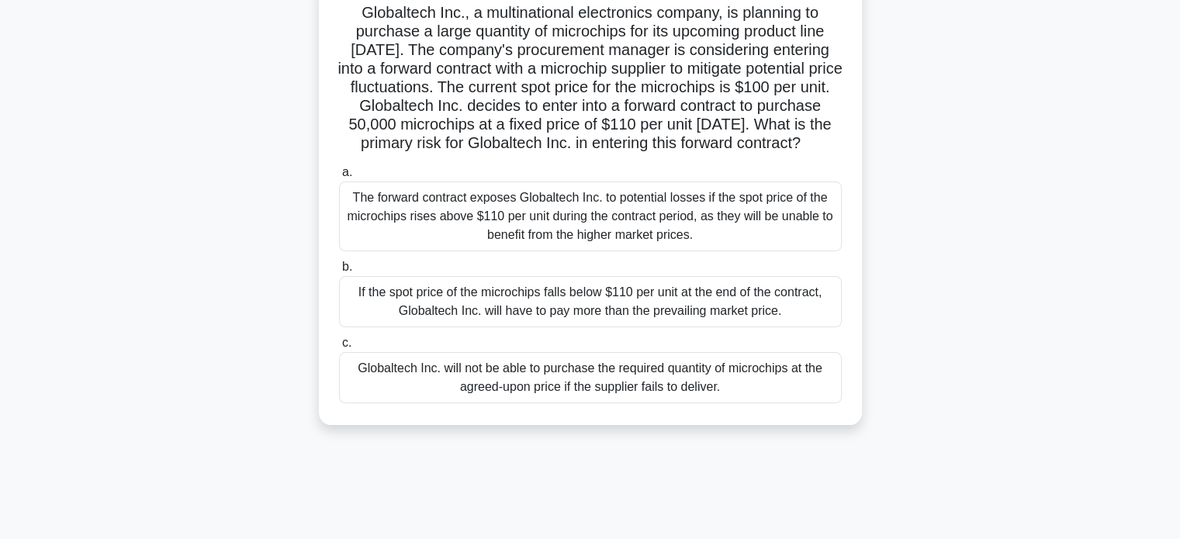
scroll to position [110, 0]
click at [782, 320] on div "If the spot price of the microchips falls below $110 per unit at the end of the…" at bounding box center [590, 300] width 503 height 51
click at [339, 271] on input "b. If the spot price of the microchips falls below $110 per unit at the end of …" at bounding box center [339, 266] width 0 height 10
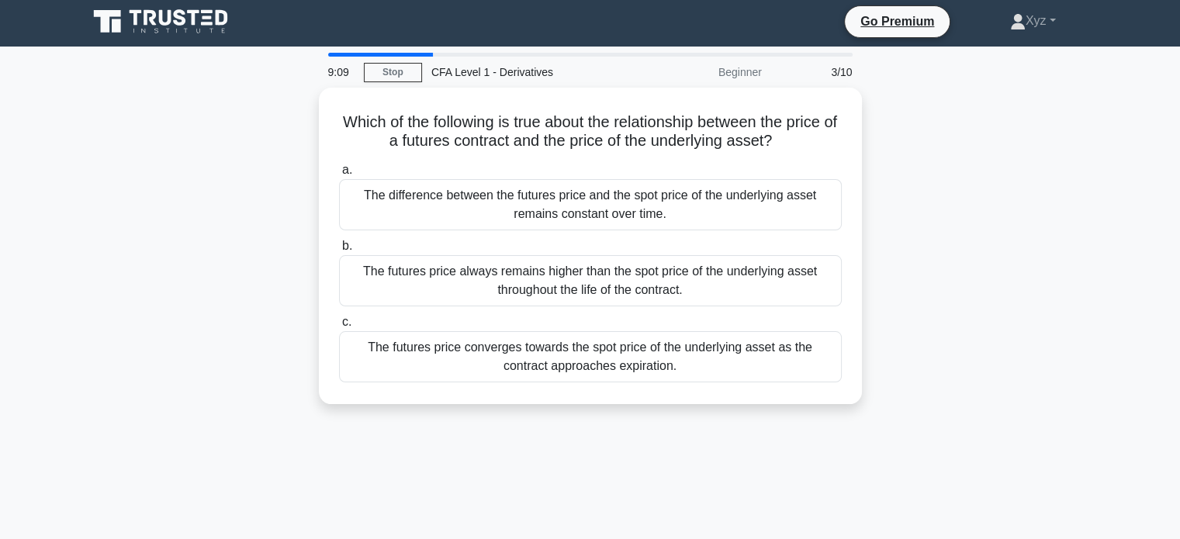
scroll to position [0, 0]
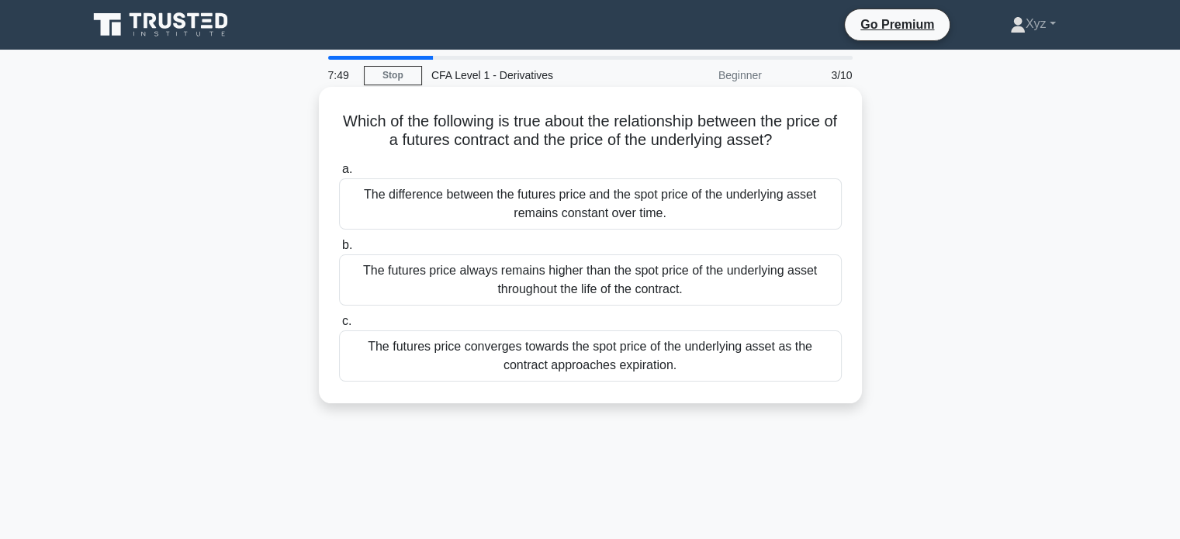
click at [813, 350] on div "The futures price converges towards the spot price of the underlying asset as t…" at bounding box center [590, 356] width 503 height 51
click at [339, 327] on input "c. The futures price converges towards the spot price of the underlying asset a…" at bounding box center [339, 322] width 0 height 10
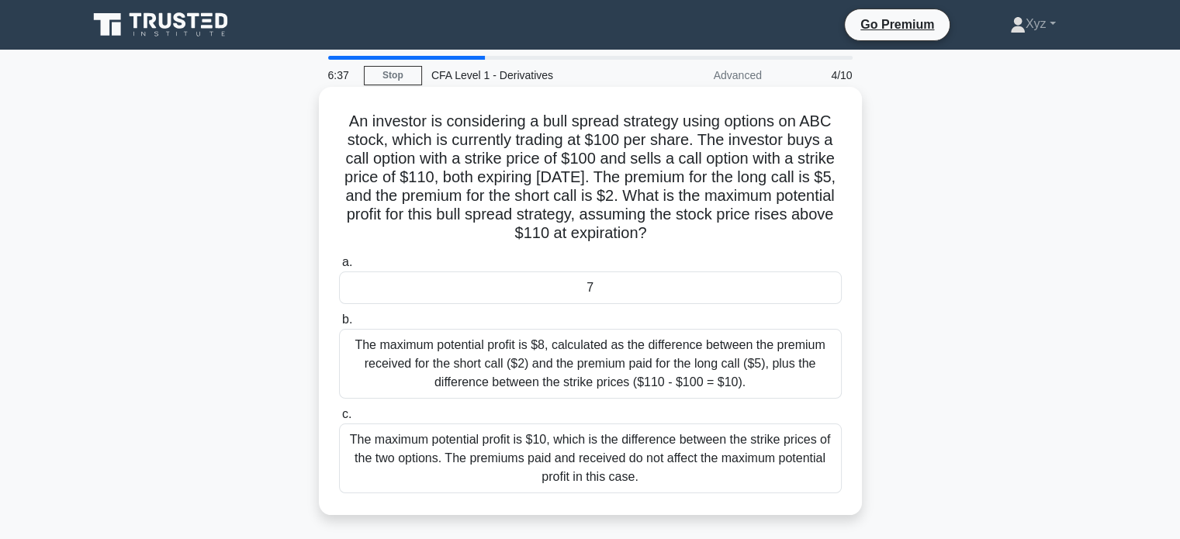
click at [810, 287] on div "7" at bounding box center [590, 288] width 503 height 33
click at [339, 268] on input "a. 7" at bounding box center [339, 263] width 0 height 10
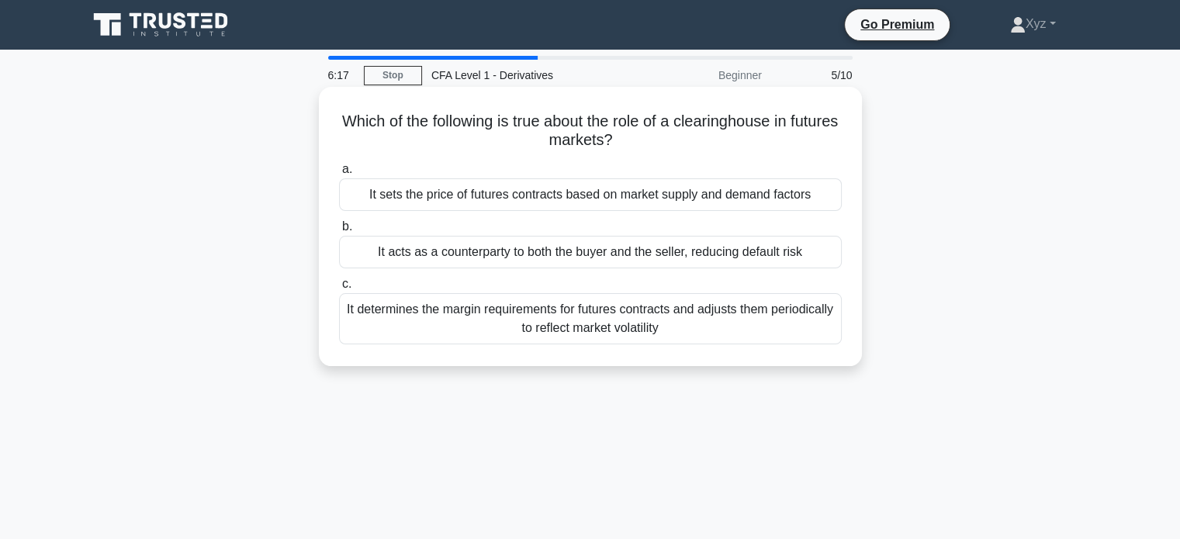
click at [790, 244] on div "It acts as a counterparty to both the buyer and the seller, reducing default ri…" at bounding box center [590, 252] width 503 height 33
click at [339, 232] on input "b. It acts as a counterparty to both the buyer and the seller, reducing default…" at bounding box center [339, 227] width 0 height 10
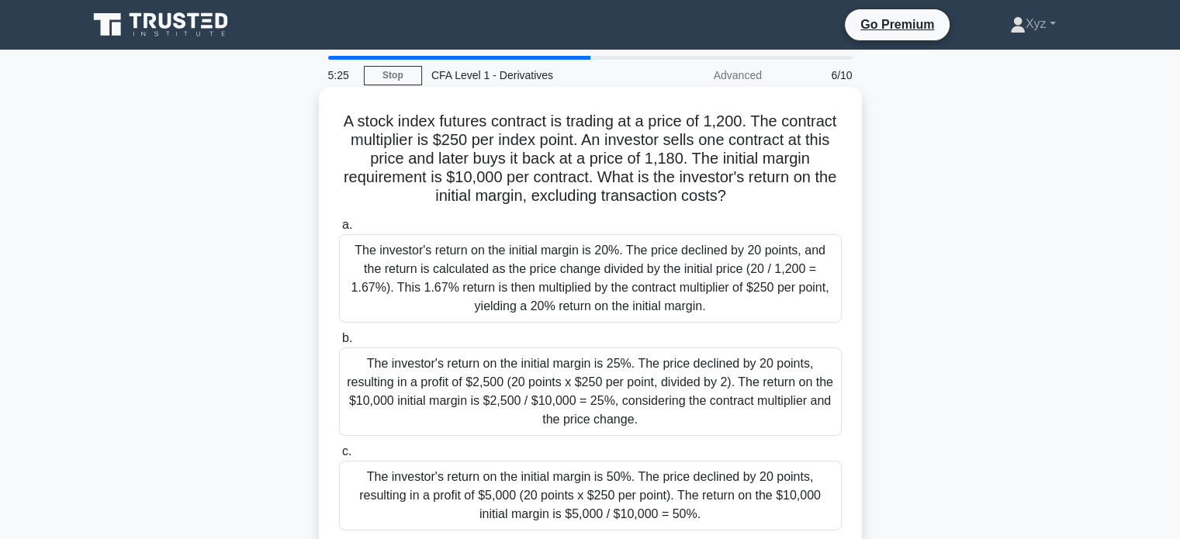
click at [760, 276] on div "The investor's return on the initial margin is 20%. The price declined by 20 po…" at bounding box center [590, 278] width 503 height 88
click at [339, 231] on input "a. The investor's return on the initial margin is 20%. The price declined by 20…" at bounding box center [339, 225] width 0 height 10
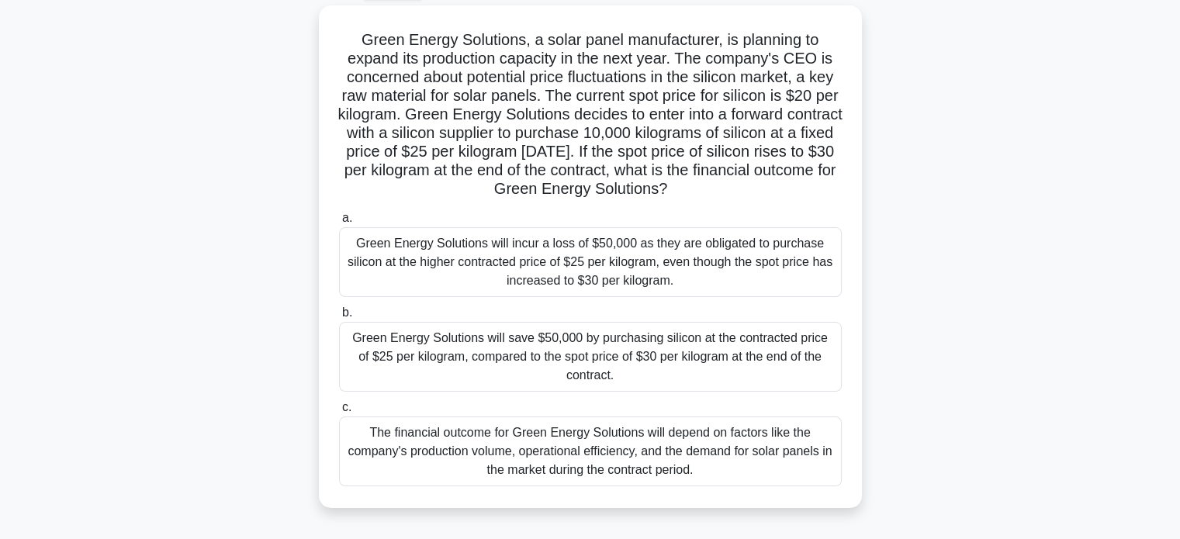
scroll to position [92, 0]
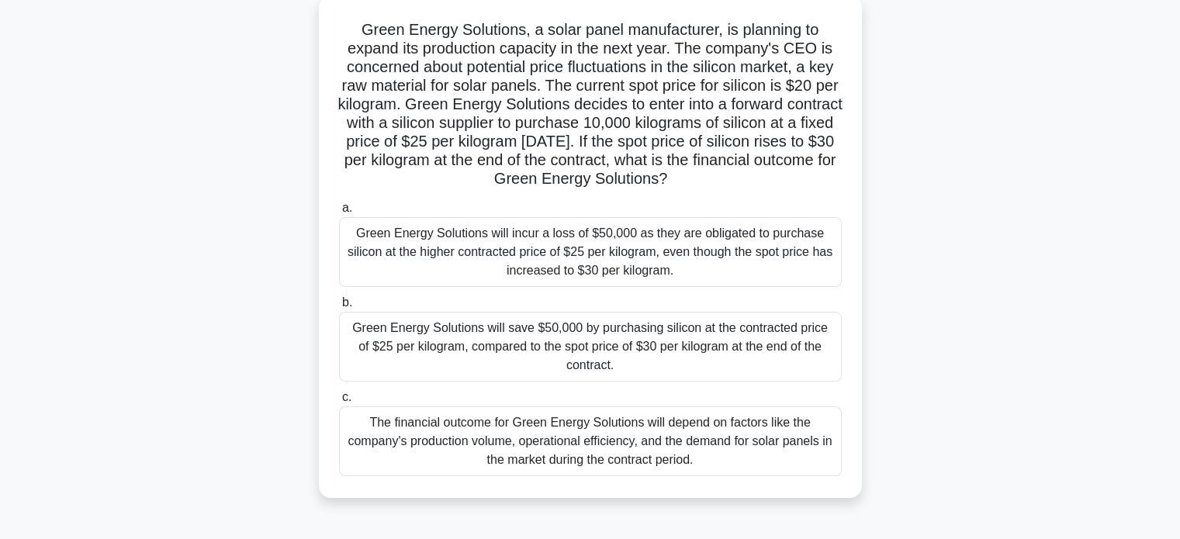
click at [667, 339] on div "Green Energy Solutions will save $50,000 by purchasing silicon at the contracte…" at bounding box center [590, 347] width 503 height 70
click at [339, 308] on input "b. Green Energy Solutions will save $50,000 by purchasing silicon at the contra…" at bounding box center [339, 303] width 0 height 10
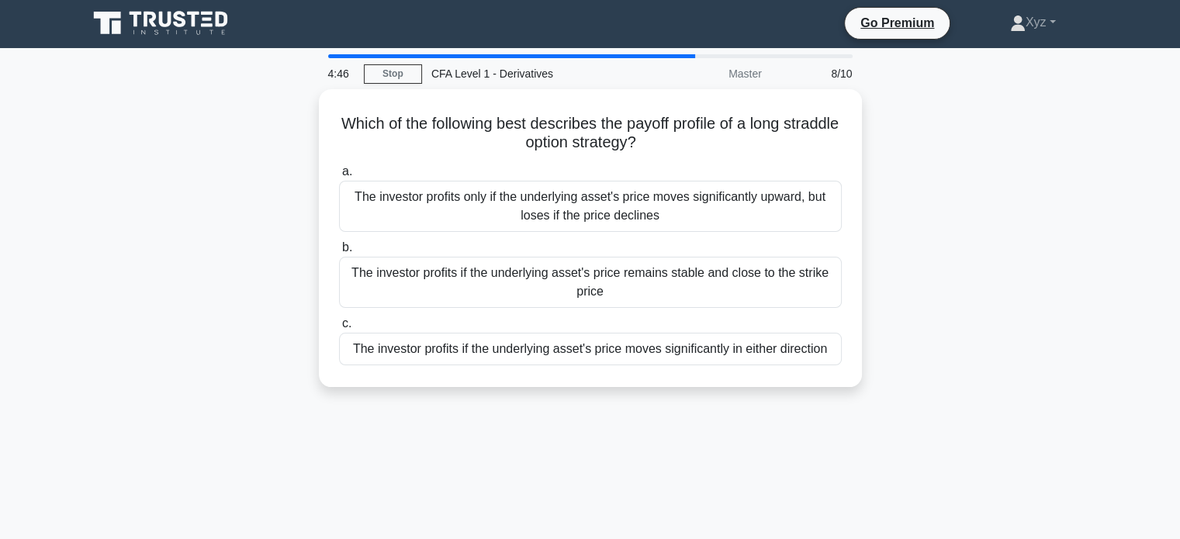
scroll to position [0, 0]
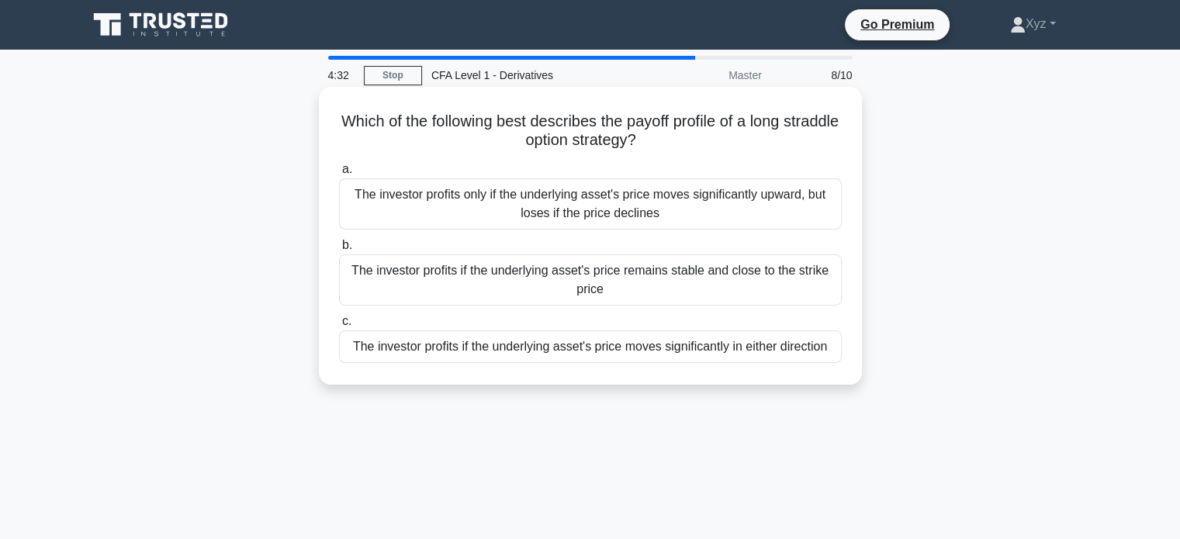
click at [673, 201] on div "The investor profits only if the underlying asset's price moves significantly u…" at bounding box center [590, 204] width 503 height 51
click at [339, 175] on input "a. The investor profits only if the underlying asset's price moves significantl…" at bounding box center [339, 170] width 0 height 10
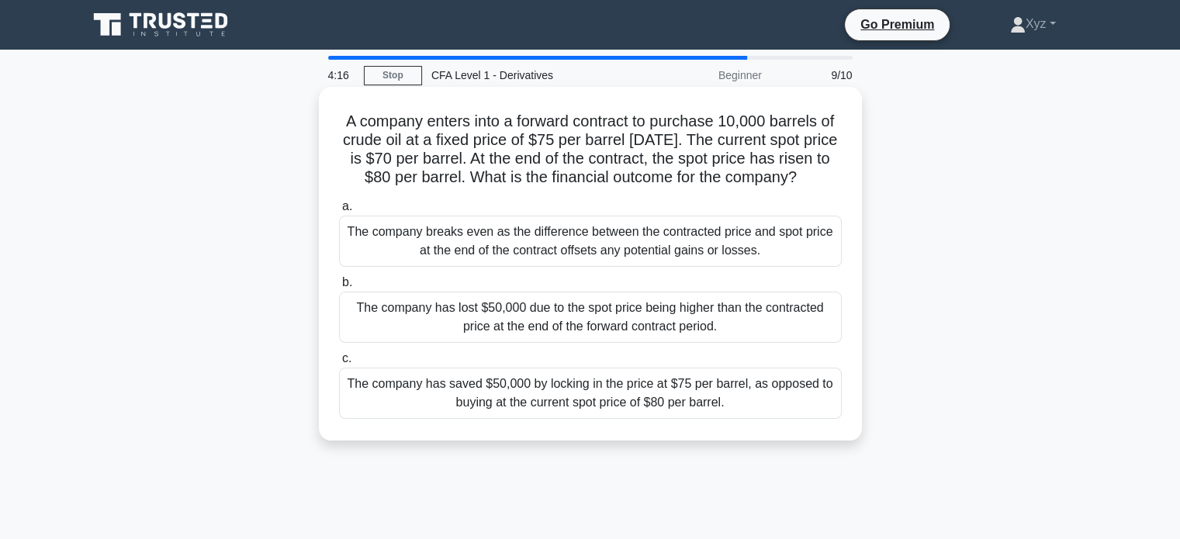
click at [705, 415] on div "The company has saved $50,000 by locking in the price at $75 per barrel, as opp…" at bounding box center [590, 393] width 503 height 51
click at [339, 364] on input "c. The company has saved $50,000 by locking in the price at $75 per barrel, as …" at bounding box center [339, 359] width 0 height 10
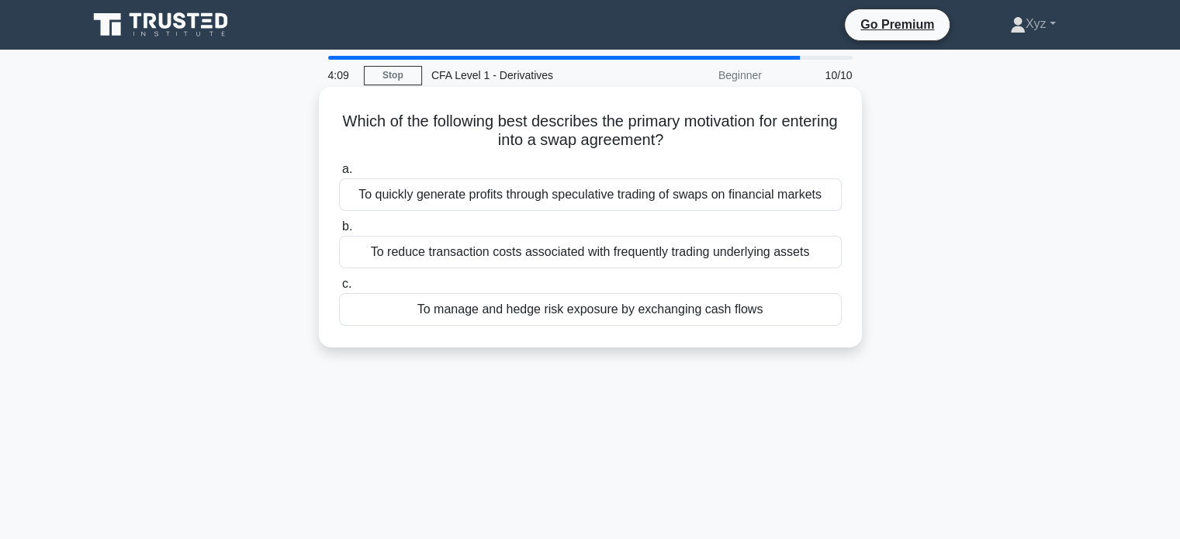
click at [726, 309] on div "To manage and hedge risk exposure by exchanging cash flows" at bounding box center [590, 309] width 503 height 33
click at [339, 289] on input "c. To manage and hedge risk exposure by exchanging cash flows" at bounding box center [339, 284] width 0 height 10
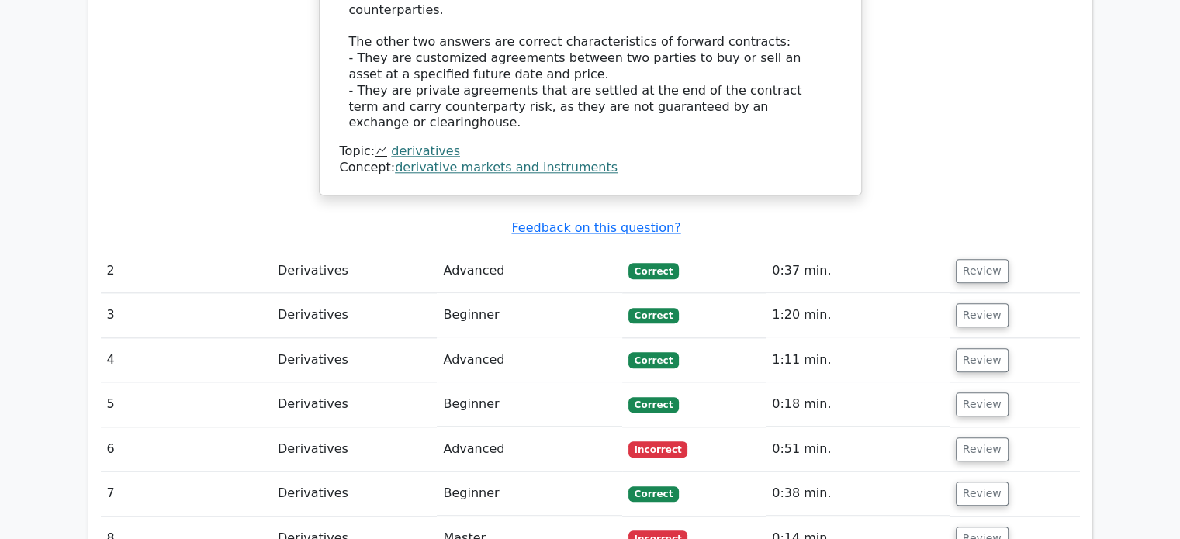
scroll to position [1732, 0]
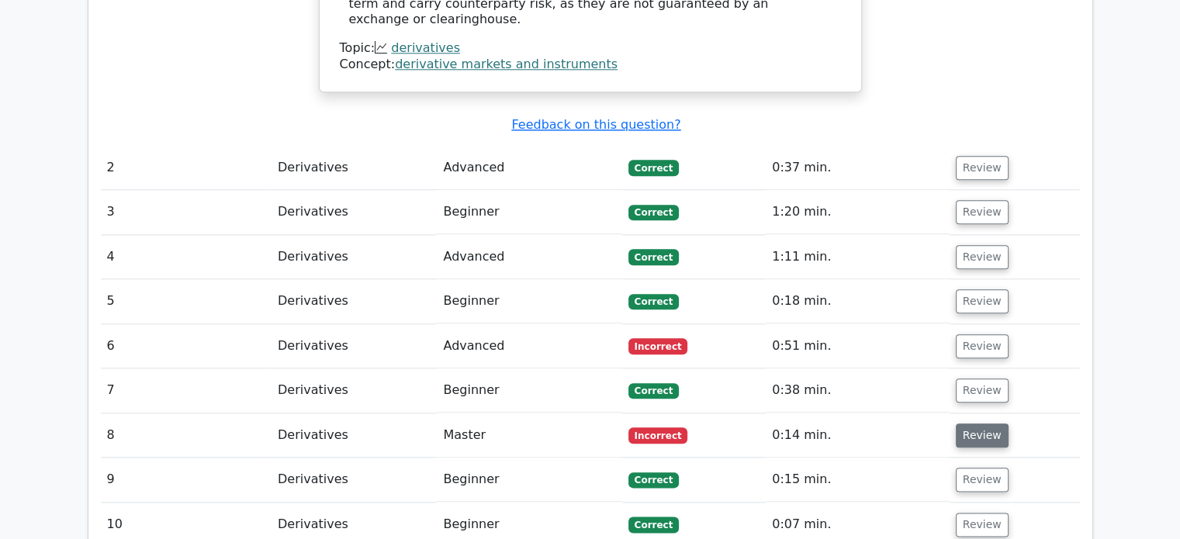
click at [956, 424] on button "Review" at bounding box center [982, 436] width 53 height 24
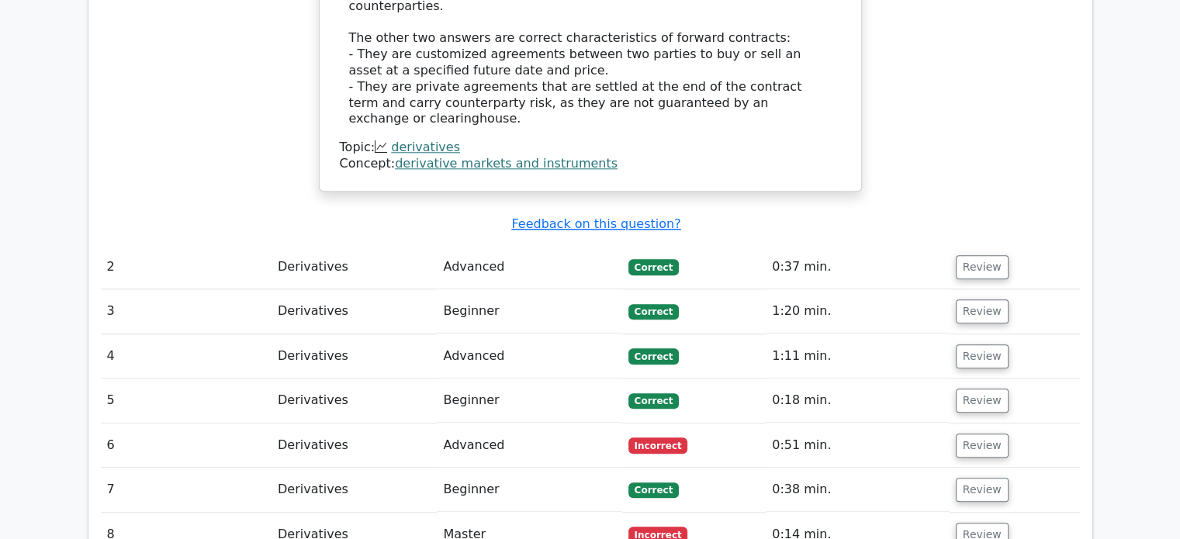
scroll to position [1611, 0]
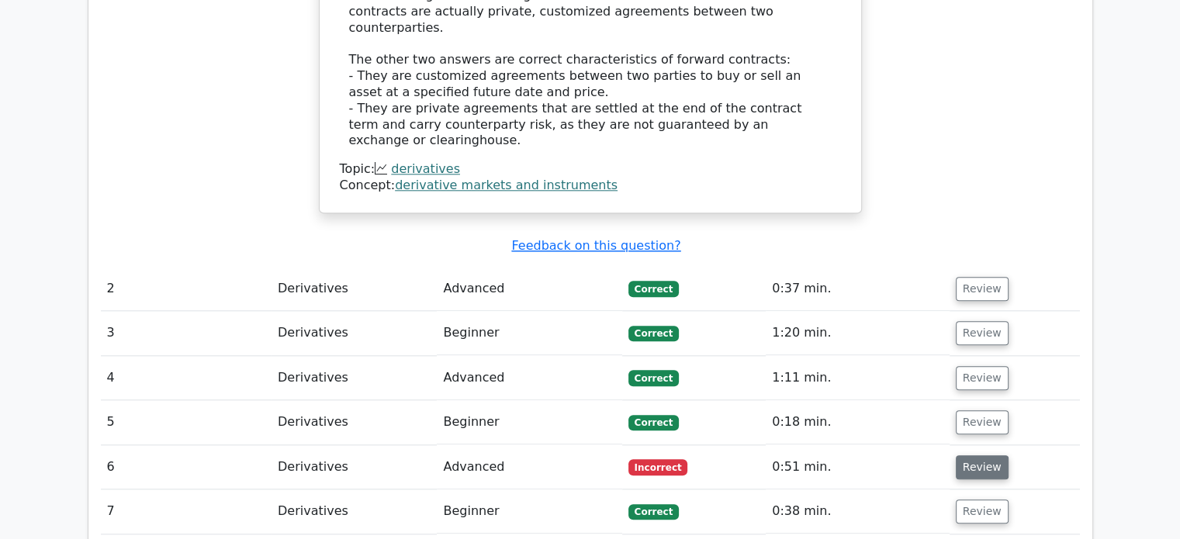
click at [956, 456] on button "Review" at bounding box center [982, 468] width 53 height 24
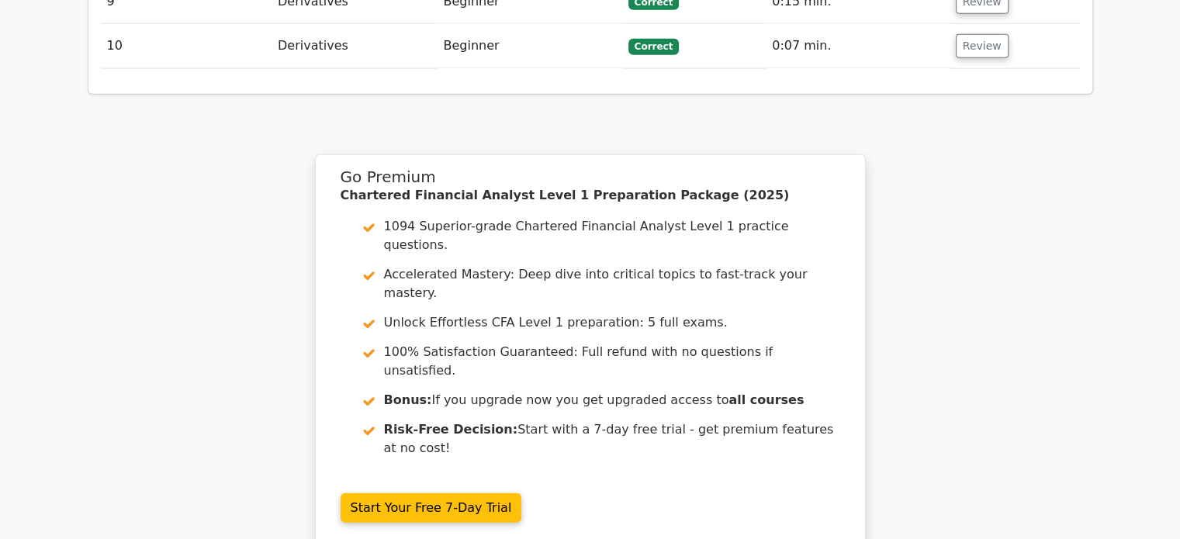
scroll to position [3832, 0]
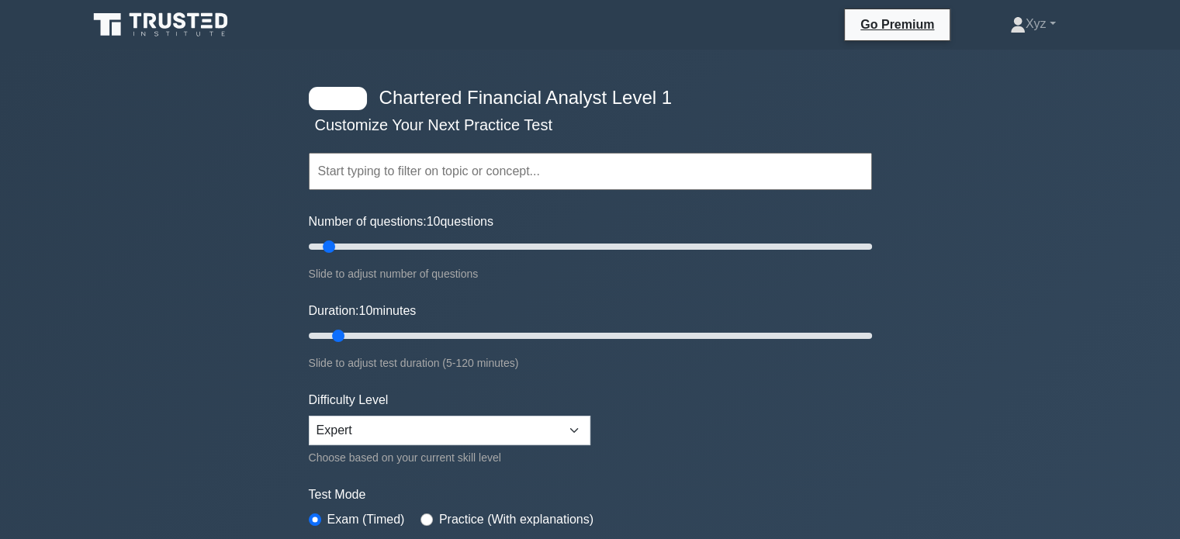
click at [684, 172] on input "text" at bounding box center [590, 171] width 563 height 37
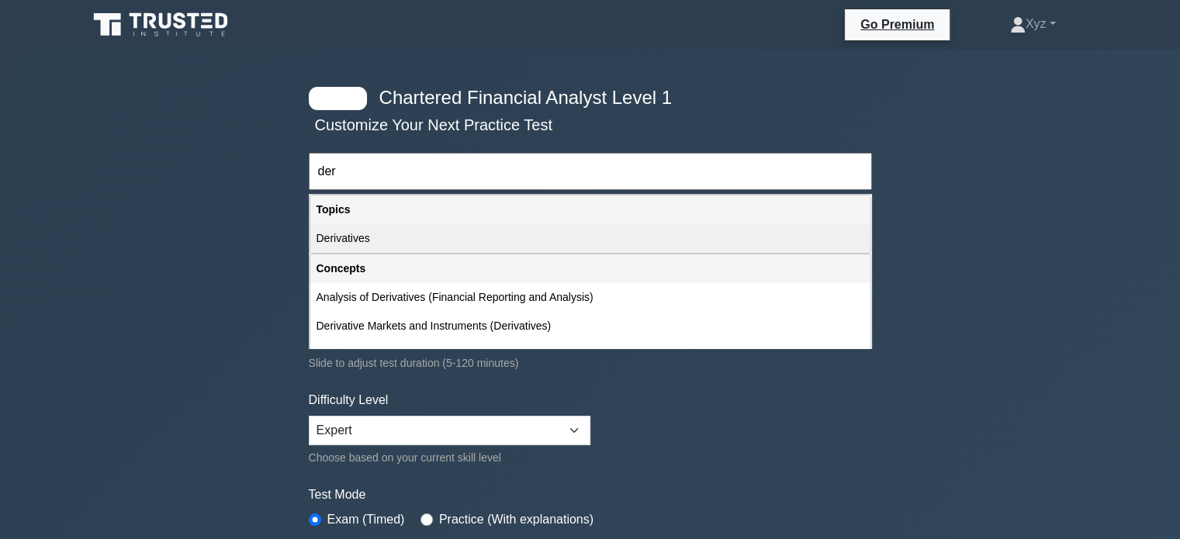
click at [649, 237] on div "Derivatives" at bounding box center [590, 238] width 560 height 29
type input "Derivatives"
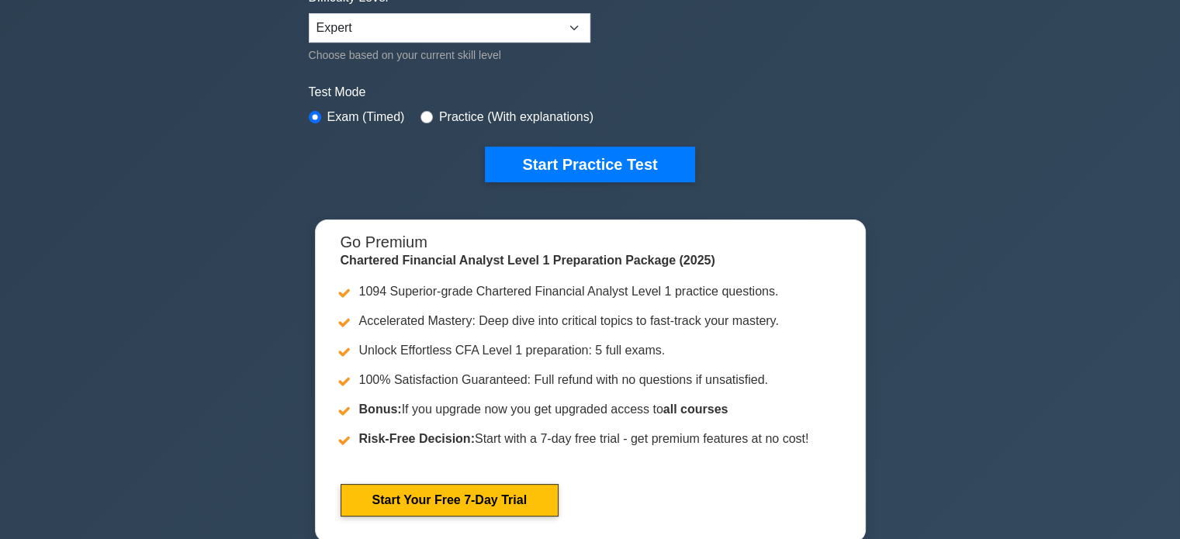
scroll to position [404, 0]
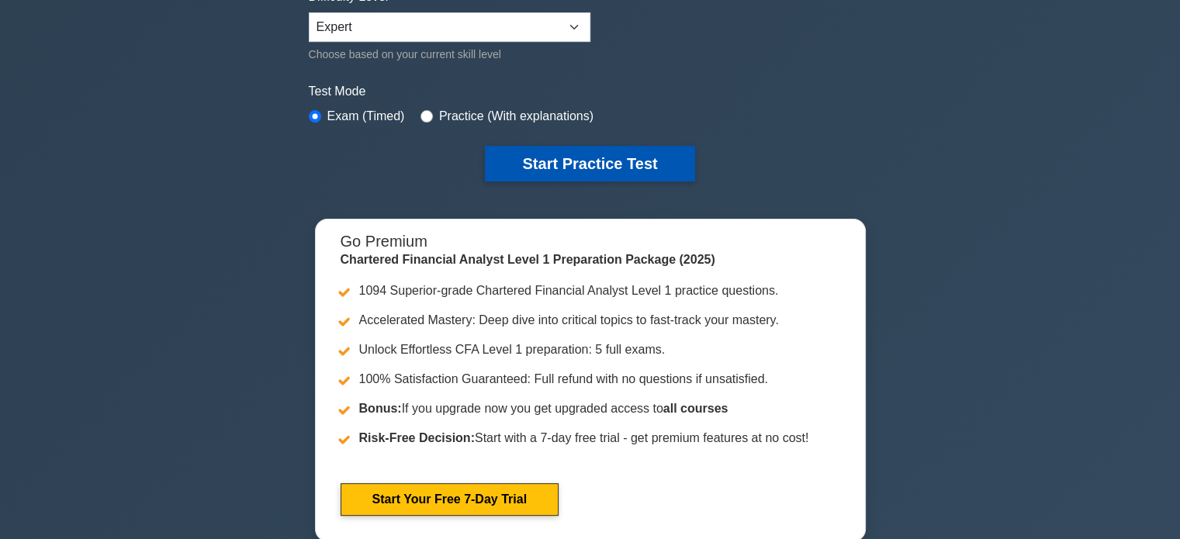
click at [604, 151] on button "Start Practice Test" at bounding box center [590, 164] width 210 height 36
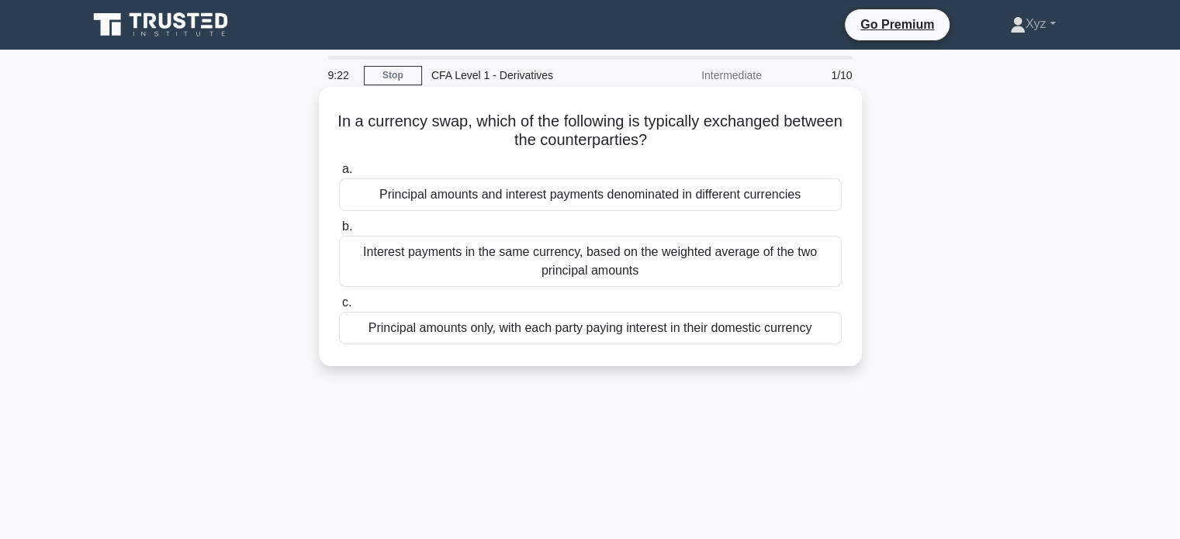
click at [705, 202] on div "Principal amounts and interest payments denominated in different currencies" at bounding box center [590, 195] width 503 height 33
click at [339, 175] on input "a. Principal amounts and interest payments denominated in different currencies" at bounding box center [339, 170] width 0 height 10
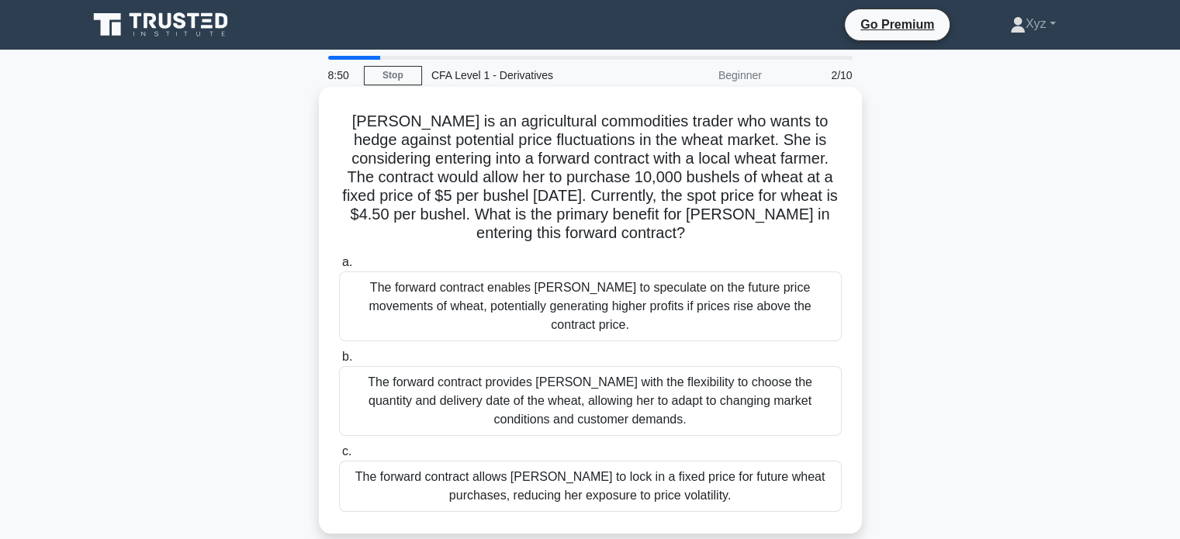
click at [774, 463] on div "The forward contract allows [PERSON_NAME] to lock in a fixed price for future w…" at bounding box center [590, 486] width 503 height 51
click at [339, 457] on input "c. The forward contract allows [PERSON_NAME] to lock in a fixed price for futur…" at bounding box center [339, 452] width 0 height 10
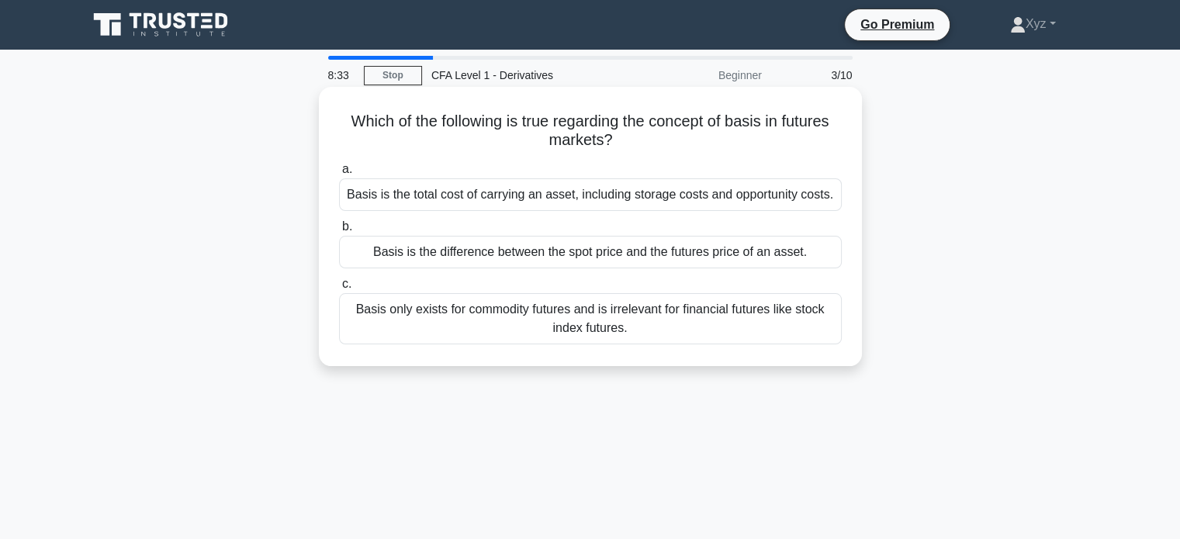
click at [720, 334] on div "Basis only exists for commodity futures and is irrelevant for financial futures…" at bounding box center [590, 318] width 503 height 51
click at [339, 289] on input "c. Basis only exists for commodity futures and is irrelevant for financial futu…" at bounding box center [339, 284] width 0 height 10
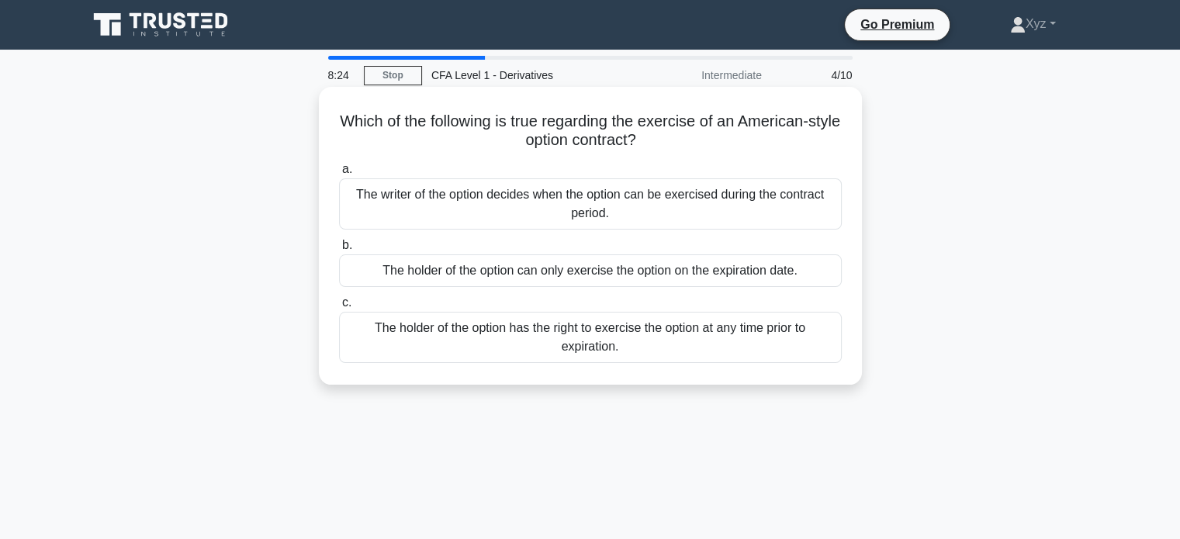
click at [803, 324] on div "The holder of the option has the right to exercise the option at any time prior…" at bounding box center [590, 337] width 503 height 51
click at [339, 308] on input "c. The holder of the option has the right to exercise the option at any time pr…" at bounding box center [339, 303] width 0 height 10
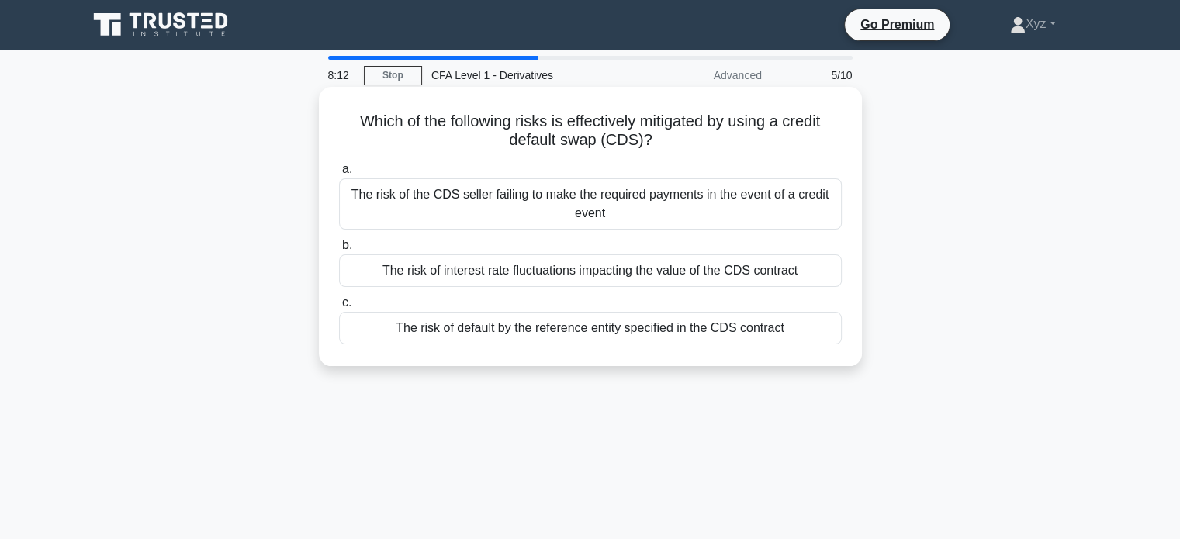
click at [795, 321] on div "The risk of default by the reference entity specified in the CDS contract" at bounding box center [590, 328] width 503 height 33
click at [339, 308] on input "c. The risk of default by the reference entity specified in the CDS contract" at bounding box center [339, 303] width 0 height 10
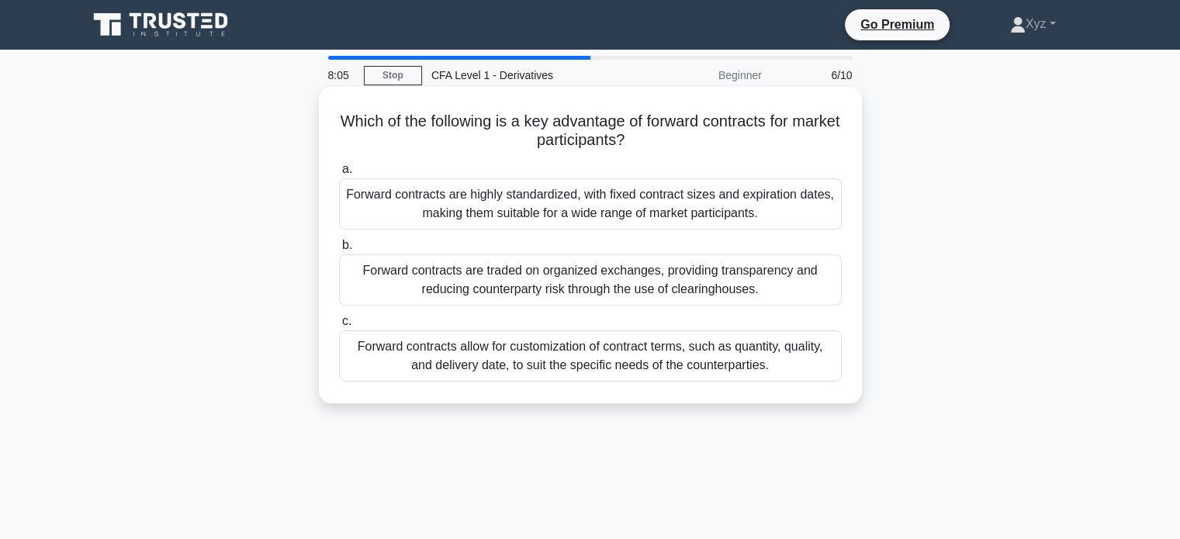
click at [796, 362] on div "Forward contracts allow for customization of contract terms, such as quantity, …" at bounding box center [590, 356] width 503 height 51
click at [339, 327] on input "c. Forward contracts allow for customization of contract terms, such as quantit…" at bounding box center [339, 322] width 0 height 10
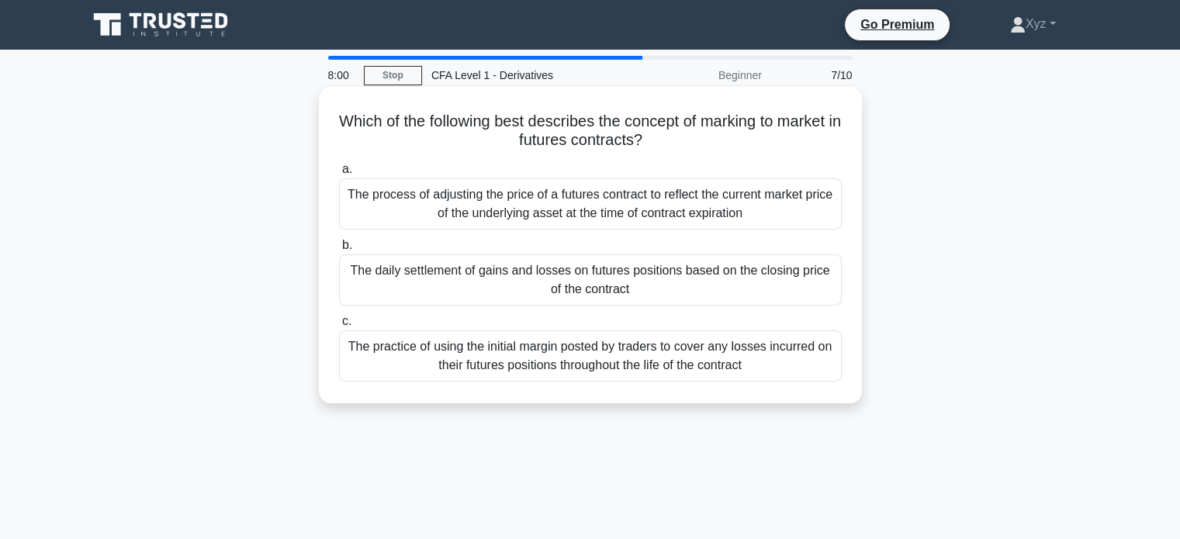
click at [753, 279] on div "The daily settlement of gains and losses on futures positions based on the clos…" at bounding box center [590, 280] width 503 height 51
click at [339, 251] on input "b. The daily settlement of gains and losses on futures positions based on the c…" at bounding box center [339, 246] width 0 height 10
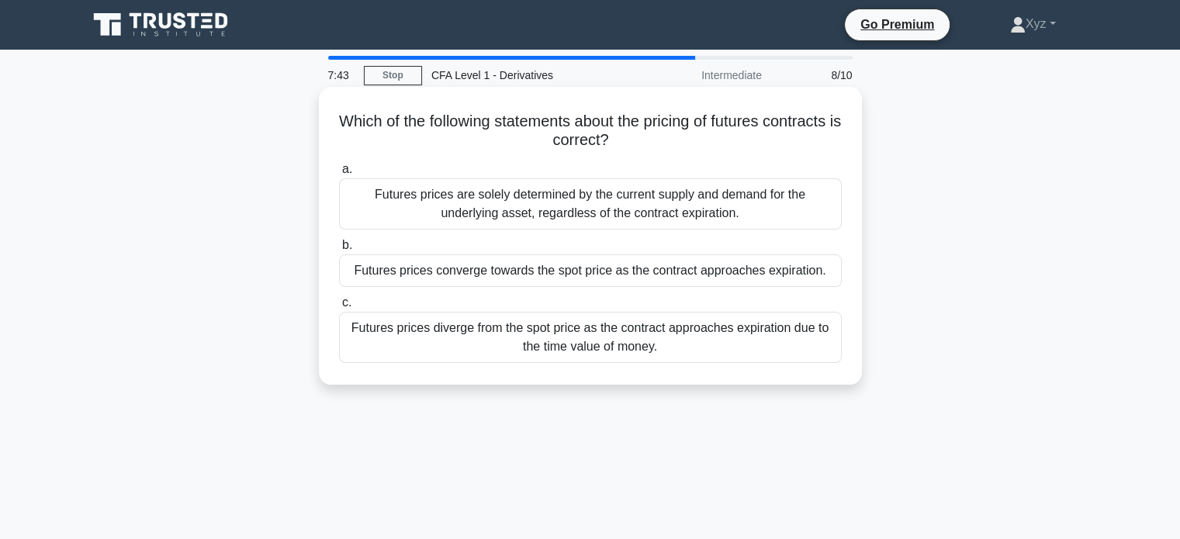
click at [823, 203] on div "Futures prices are solely determined by the current supply and demand for the u…" at bounding box center [590, 204] width 503 height 51
click at [339, 175] on input "a. Futures prices are solely determined by the current supply and demand for th…" at bounding box center [339, 170] width 0 height 10
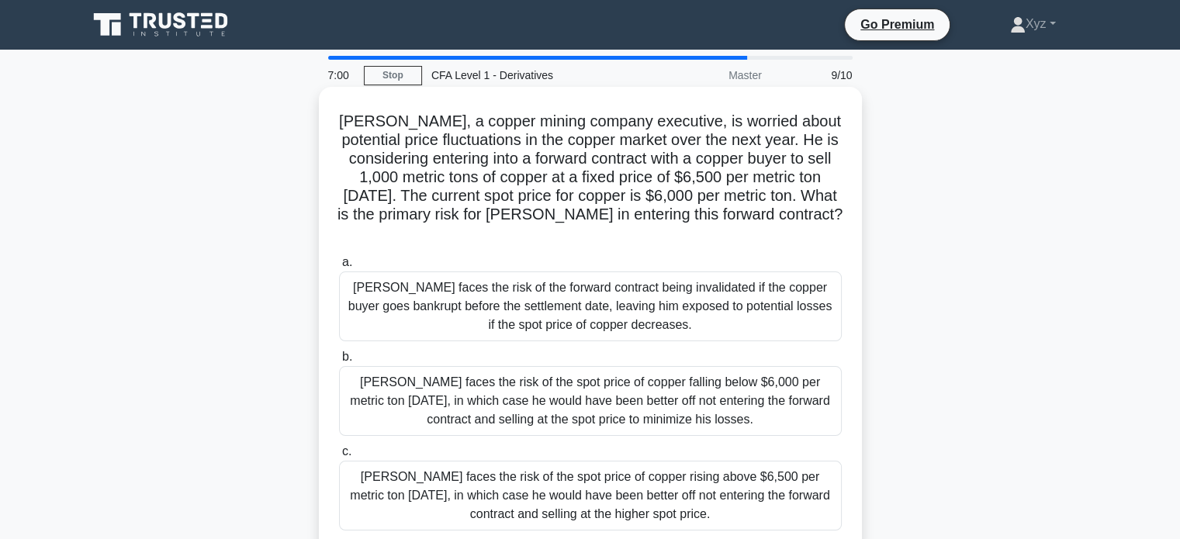
click at [782, 474] on div "[PERSON_NAME] faces the risk of the spot price of copper rising above $6,500 pe…" at bounding box center [590, 496] width 503 height 70
click at [339, 457] on input "[PERSON_NAME] faces the risk of the spot price of copper rising above $6,500 pe…" at bounding box center [339, 452] width 0 height 10
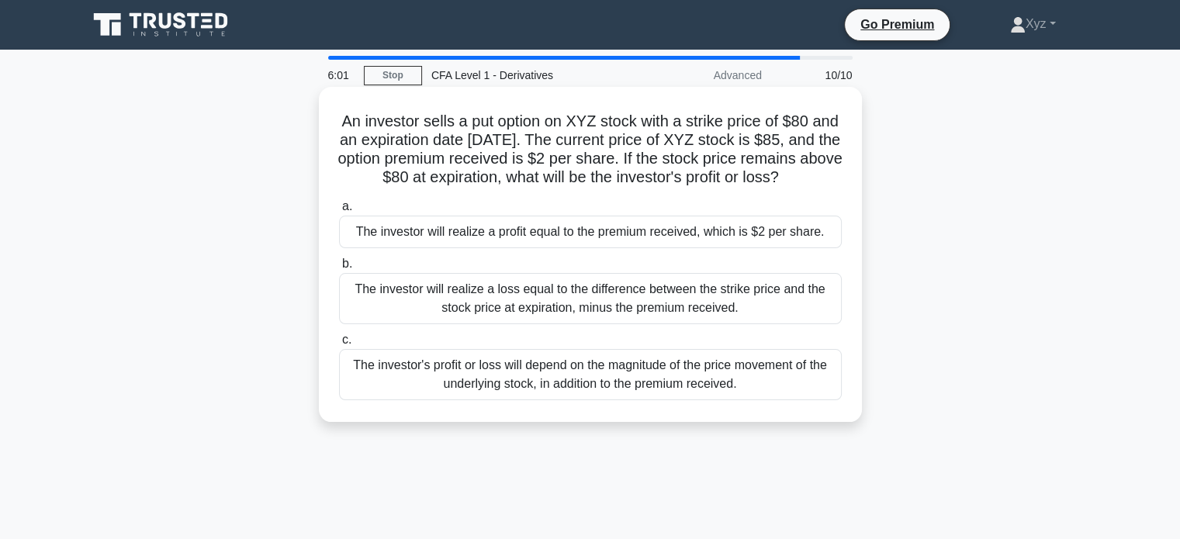
click at [804, 322] on div "The investor will realize a loss equal to the difference between the strike pri…" at bounding box center [590, 298] width 503 height 51
click at [339, 269] on input "b. The investor will realize a loss equal to the difference between the strike …" at bounding box center [339, 264] width 0 height 10
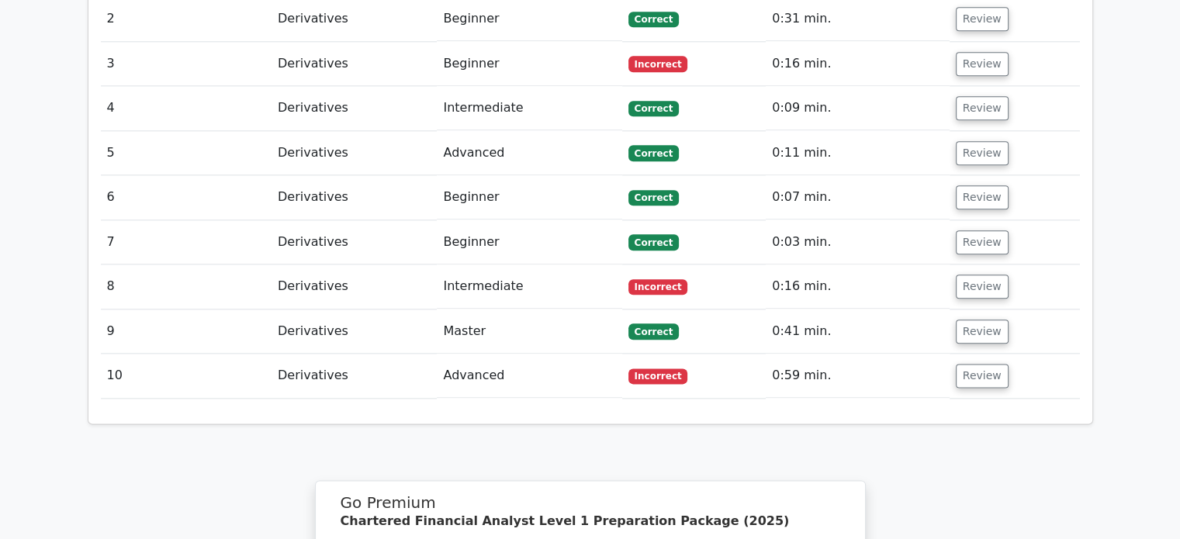
scroll to position [1853, 0]
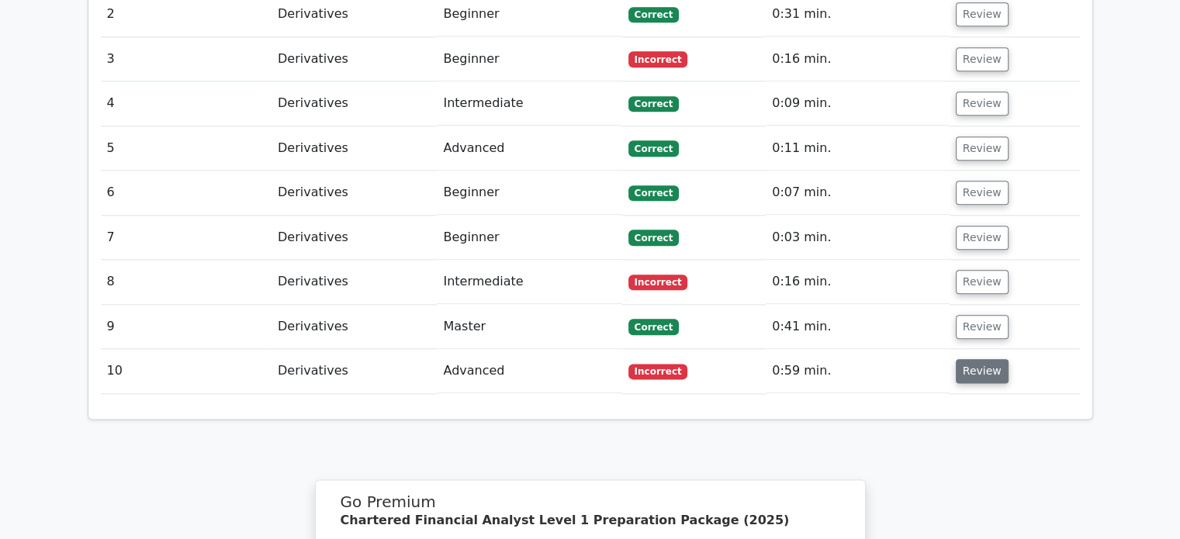
click at [972, 359] on button "Review" at bounding box center [982, 371] width 53 height 24
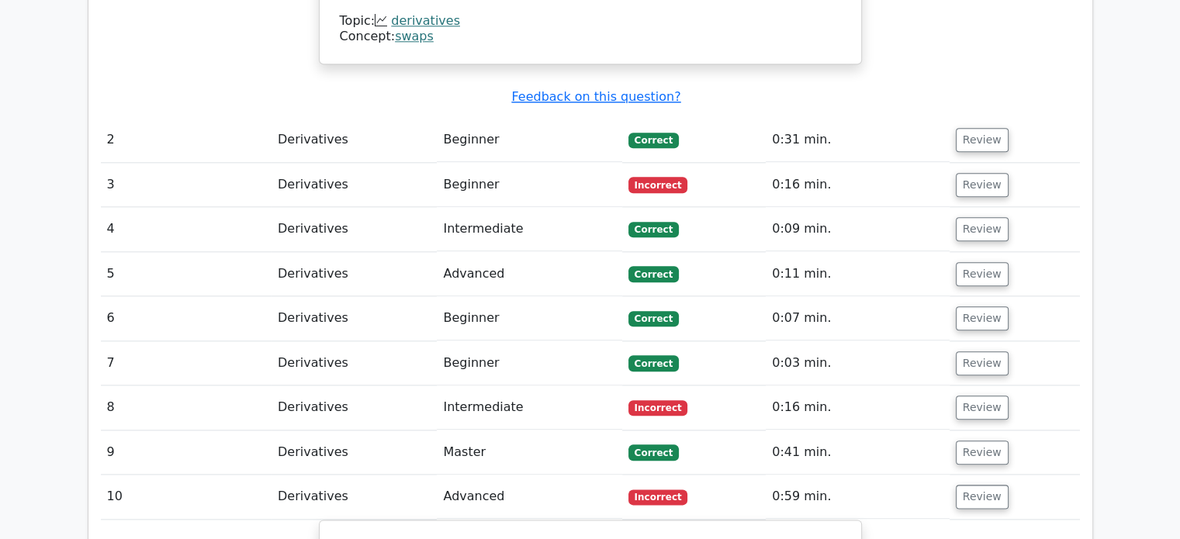
scroll to position [1726, 0]
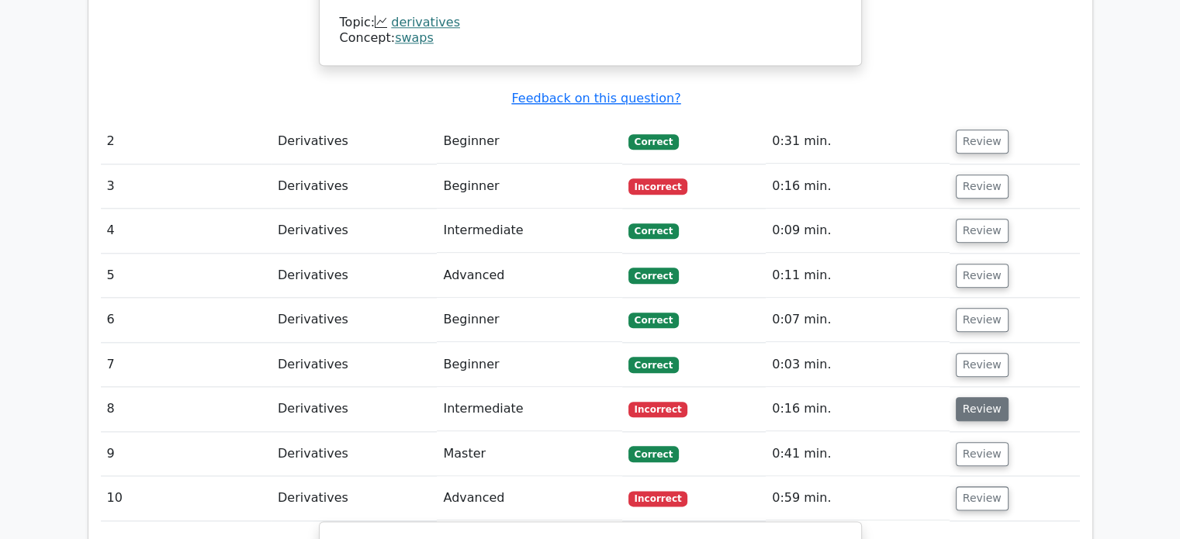
click at [972, 397] on button "Review" at bounding box center [982, 409] width 53 height 24
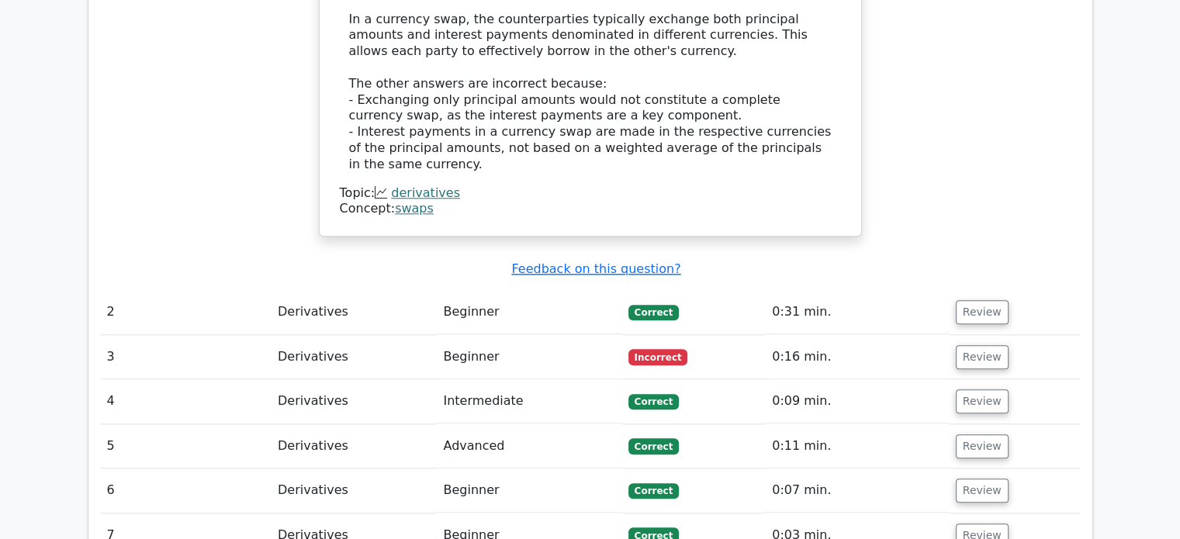
scroll to position [1552, 0]
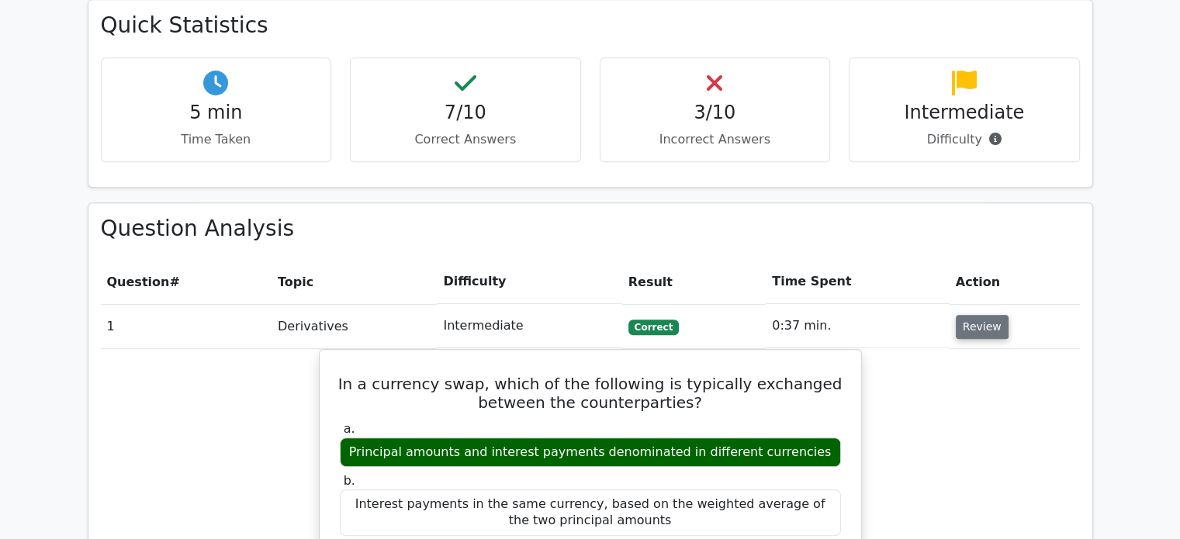
click at [976, 315] on button "Review" at bounding box center [982, 327] width 53 height 24
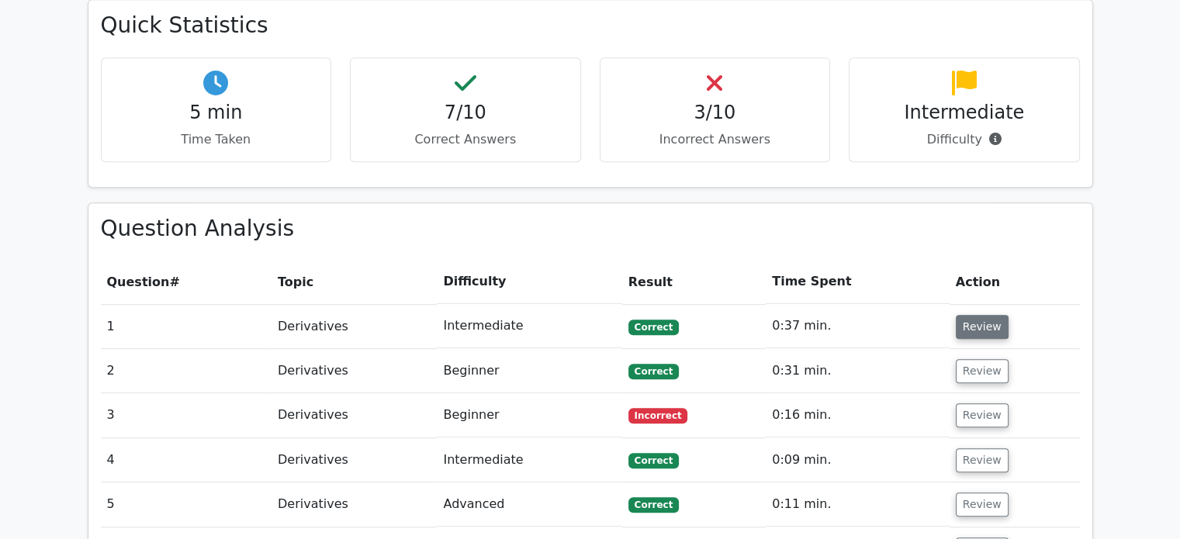
scroll to position [1087, 0]
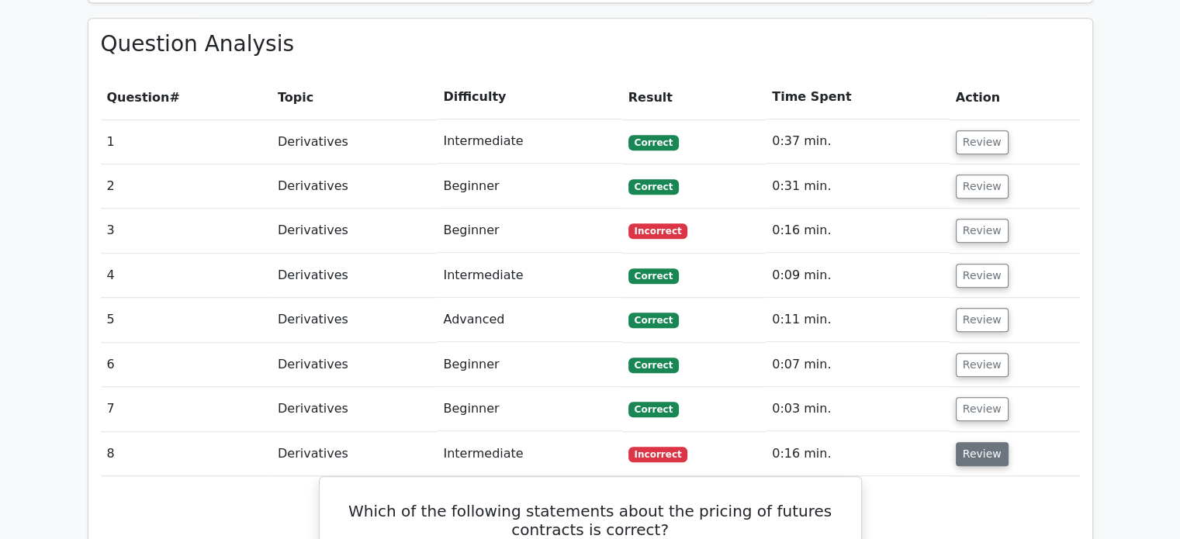
click at [985, 442] on button "Review" at bounding box center [982, 454] width 53 height 24
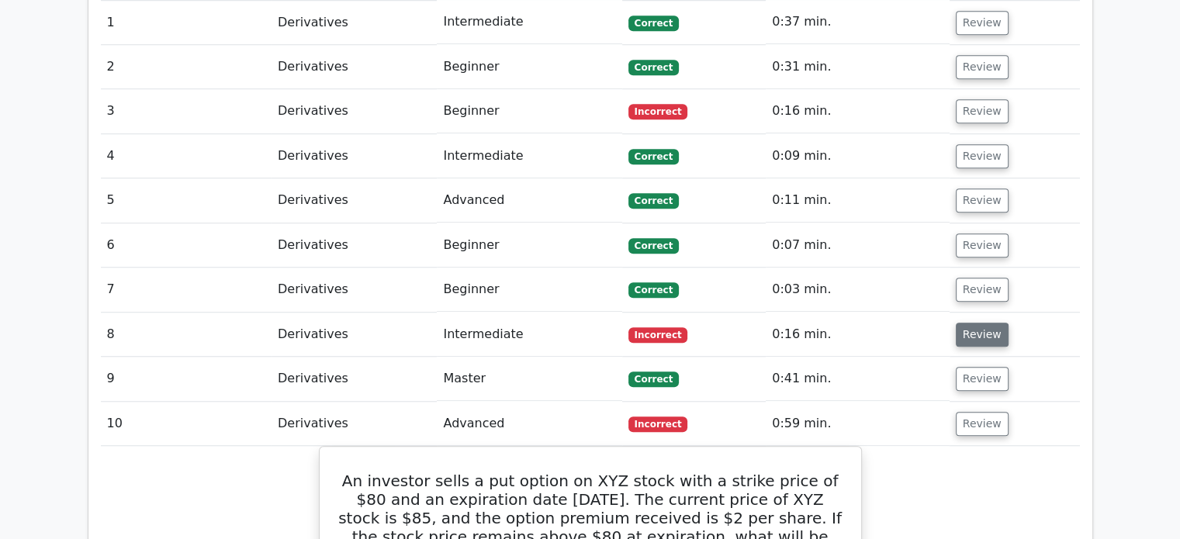
scroll to position [1207, 0]
click at [972, 411] on button "Review" at bounding box center [982, 423] width 53 height 24
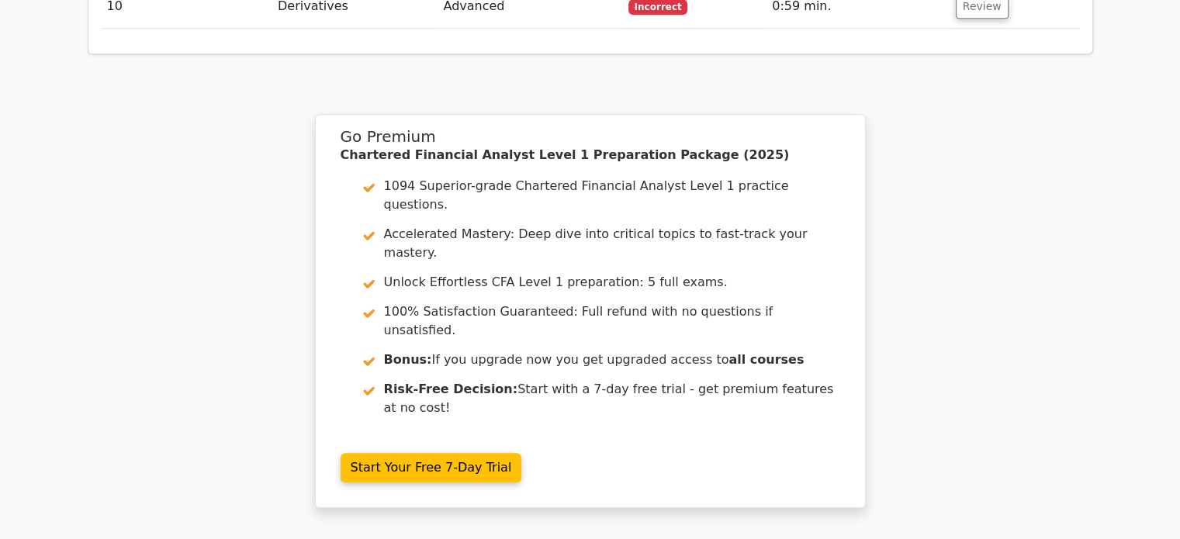
scroll to position [1624, 0]
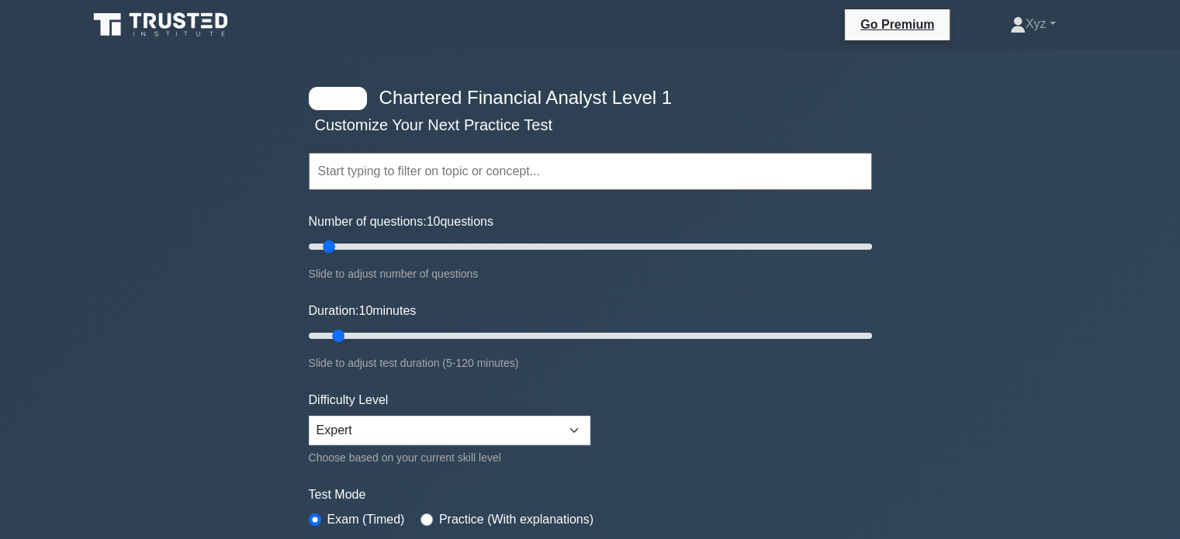
click at [454, 179] on input "text" at bounding box center [590, 171] width 563 height 37
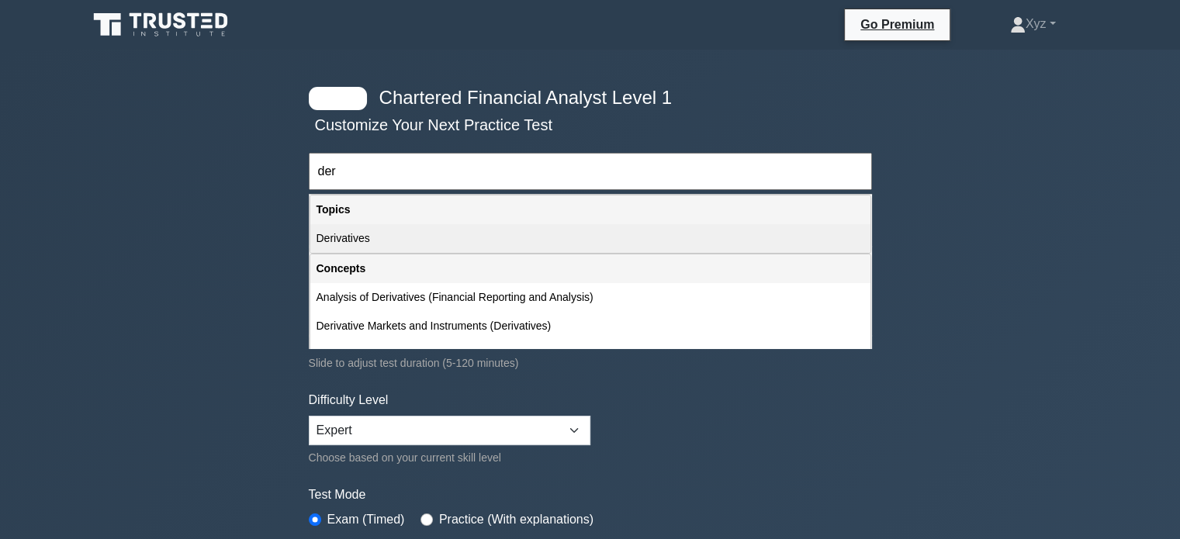
click at [406, 231] on div "Derivatives" at bounding box center [590, 238] width 560 height 29
type input "Derivatives"
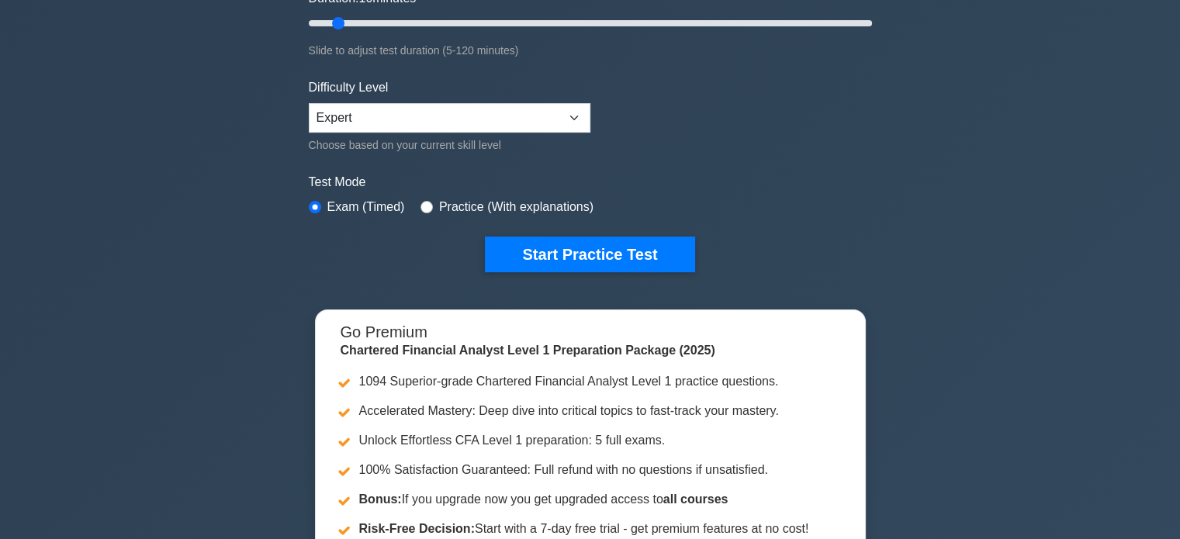
scroll to position [316, 0]
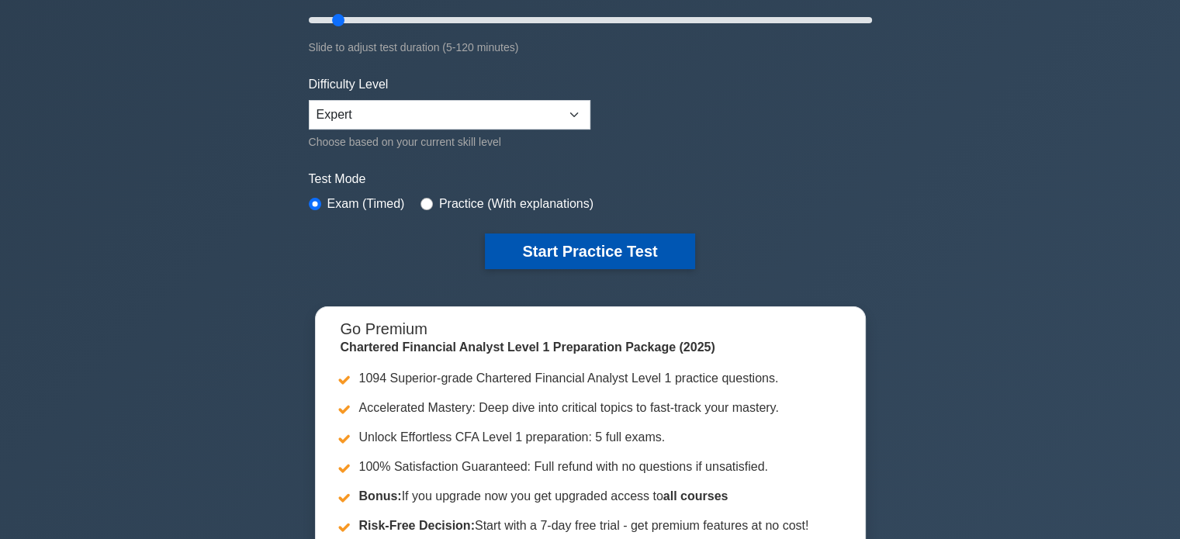
click at [530, 244] on button "Start Practice Test" at bounding box center [590, 252] width 210 height 36
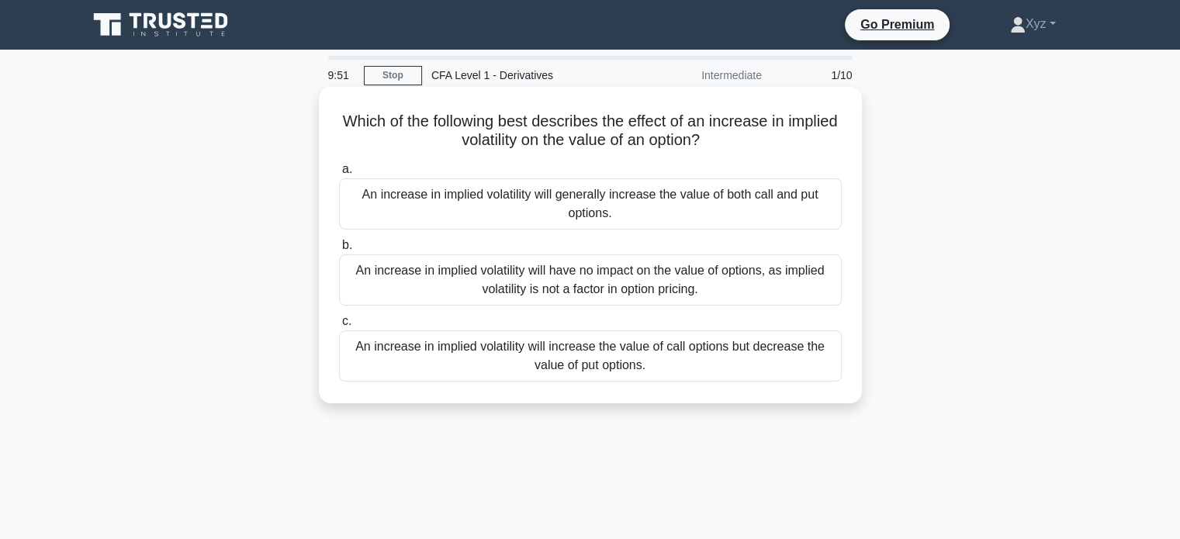
click at [530, 204] on div "An increase in implied volatility will generally increase the value of both cal…" at bounding box center [590, 204] width 503 height 51
click at [339, 175] on input "a. An increase in implied volatility will generally increase the value of both …" at bounding box center [339, 170] width 0 height 10
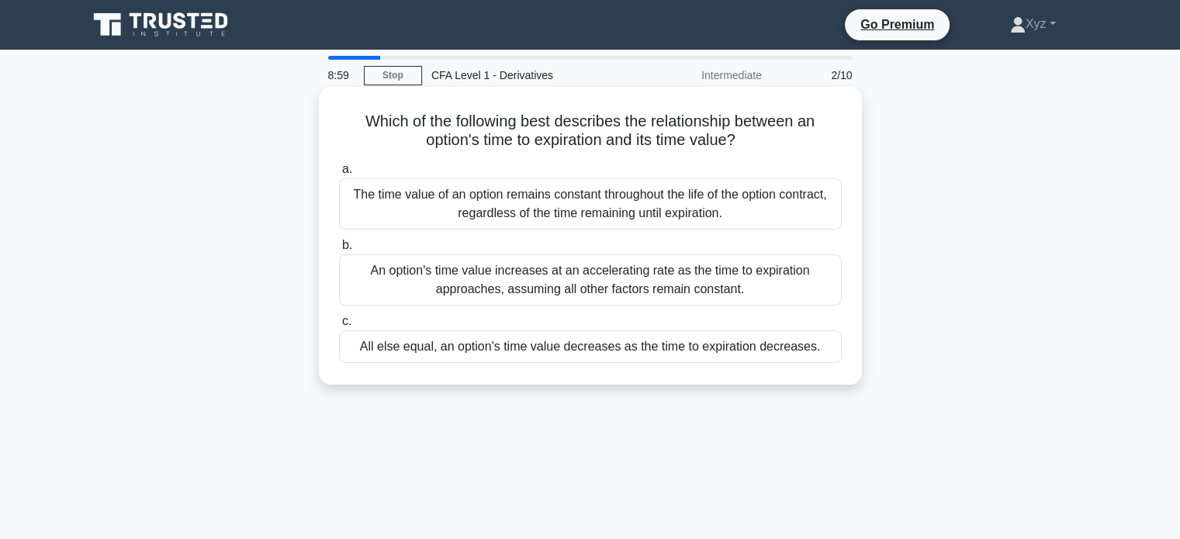
click at [771, 193] on div "The time value of an option remains constant throughout the life of the option …" at bounding box center [590, 204] width 503 height 51
click at [339, 175] on input "a. The time value of an option remains constant throughout the life of the opti…" at bounding box center [339, 170] width 0 height 10
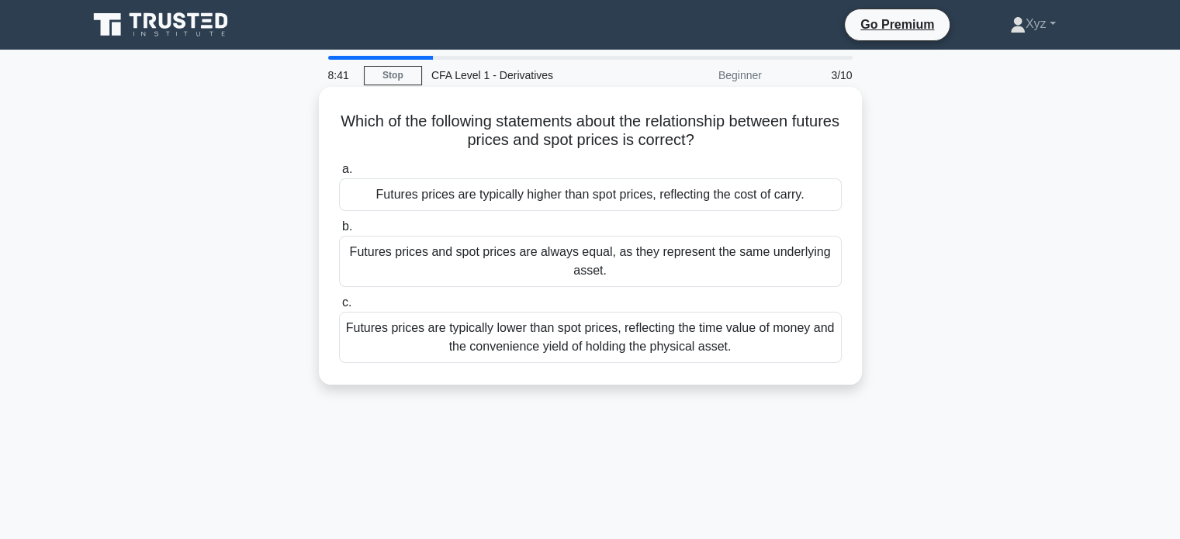
click at [827, 329] on div "Futures prices are typically lower than spot prices, reflecting the time value …" at bounding box center [590, 337] width 503 height 51
click at [339, 308] on input "c. Futures prices are typically lower than spot prices, reflecting the time val…" at bounding box center [339, 303] width 0 height 10
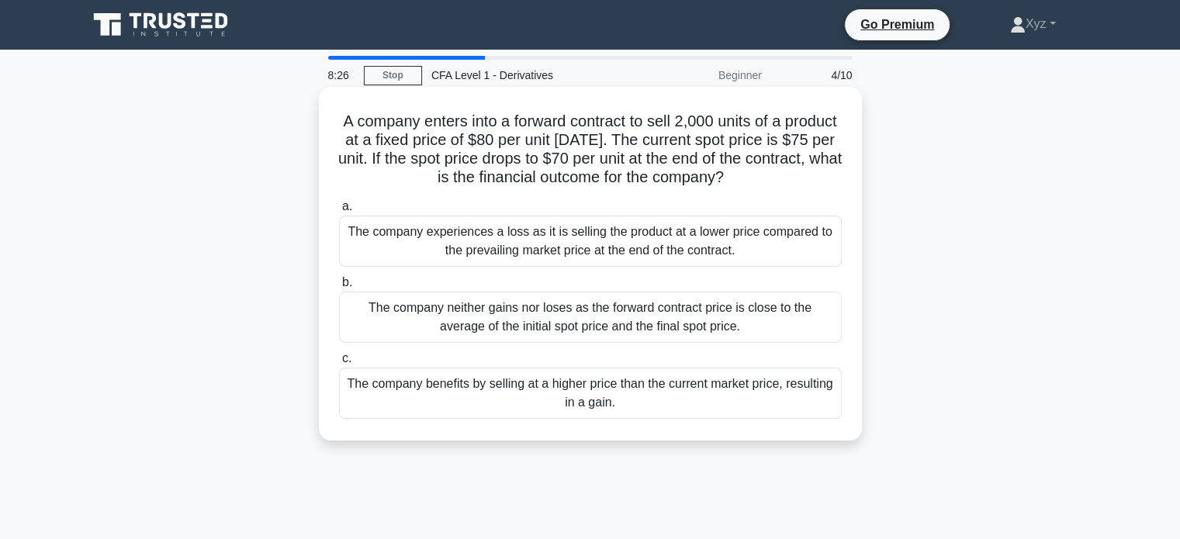
click at [823, 403] on div "The company benefits by selling at a higher price than the current market price…" at bounding box center [590, 393] width 503 height 51
click at [339, 364] on input "c. The company benefits by selling at a higher price than the current market pr…" at bounding box center [339, 359] width 0 height 10
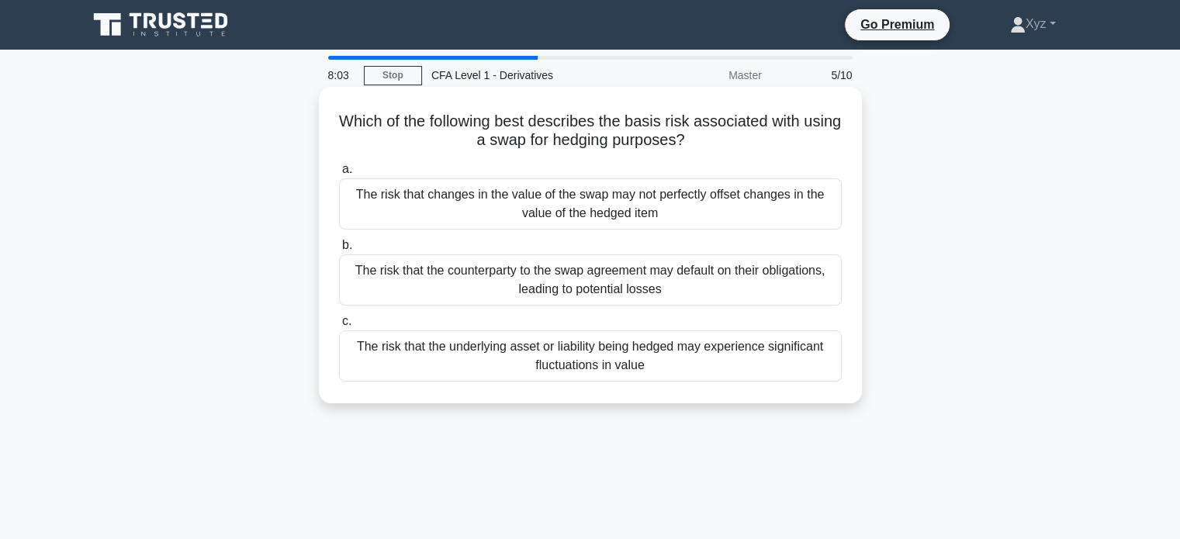
click at [747, 201] on div "The risk that changes in the value of the swap may not perfectly offset changes…" at bounding box center [590, 204] width 503 height 51
click at [339, 175] on input "a. The risk that changes in the value of the swap may not perfectly offset chan…" at bounding box center [339, 170] width 0 height 10
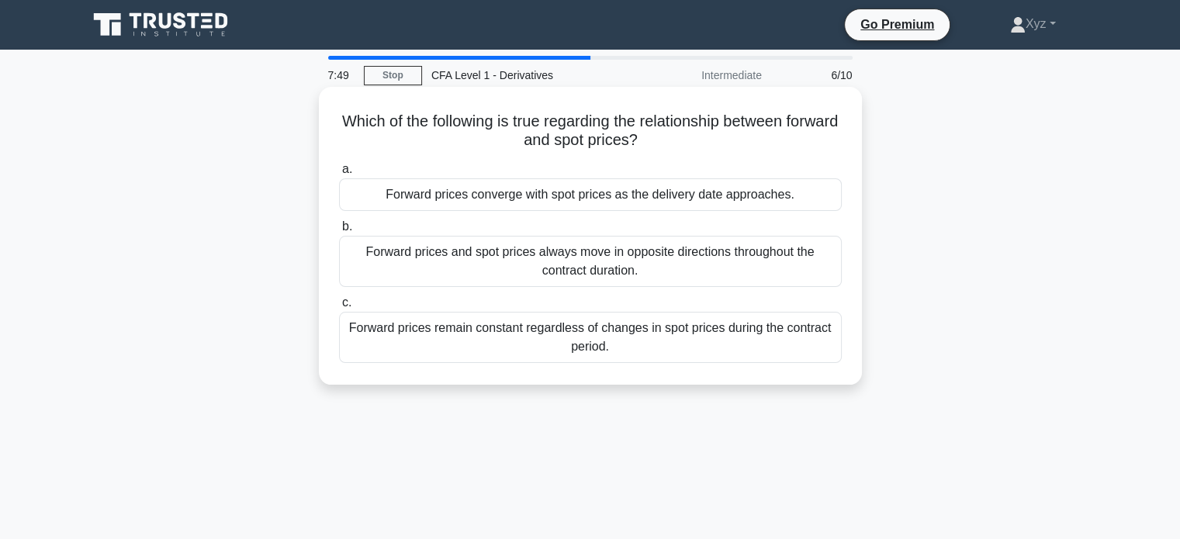
click at [792, 257] on div "Forward prices and spot prices always move in opposite directions throughout th…" at bounding box center [590, 261] width 503 height 51
click at [339, 232] on input "b. Forward prices and spot prices always move in opposite directions throughout…" at bounding box center [339, 227] width 0 height 10
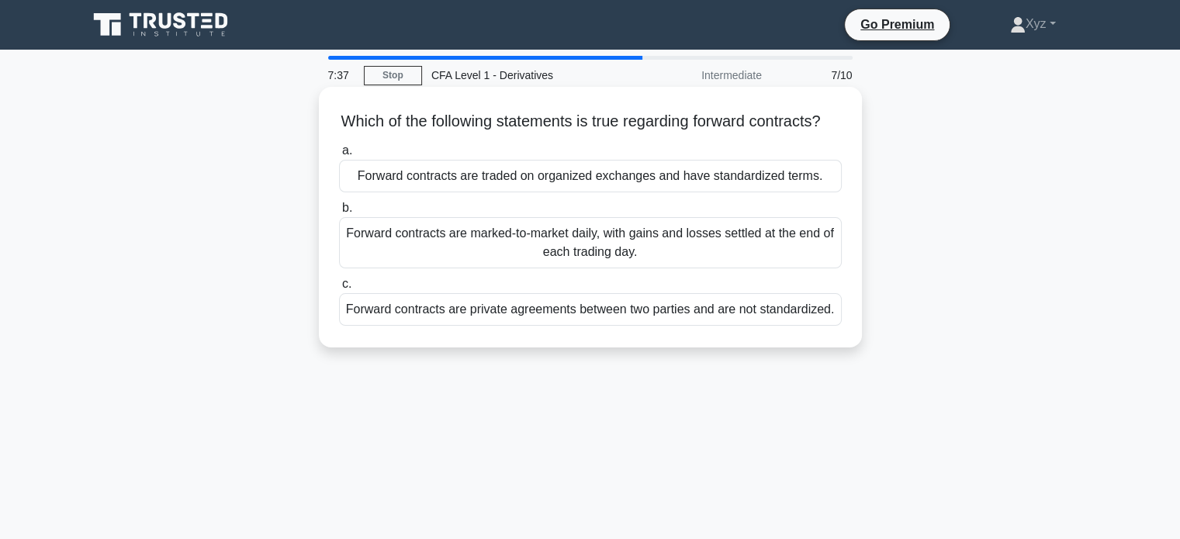
click at [746, 326] on div "Forward contracts are private agreements between two parties and are not standa…" at bounding box center [590, 309] width 503 height 33
click at [339, 289] on input "c. Forward contracts are private agreements between two parties and are not sta…" at bounding box center [339, 284] width 0 height 10
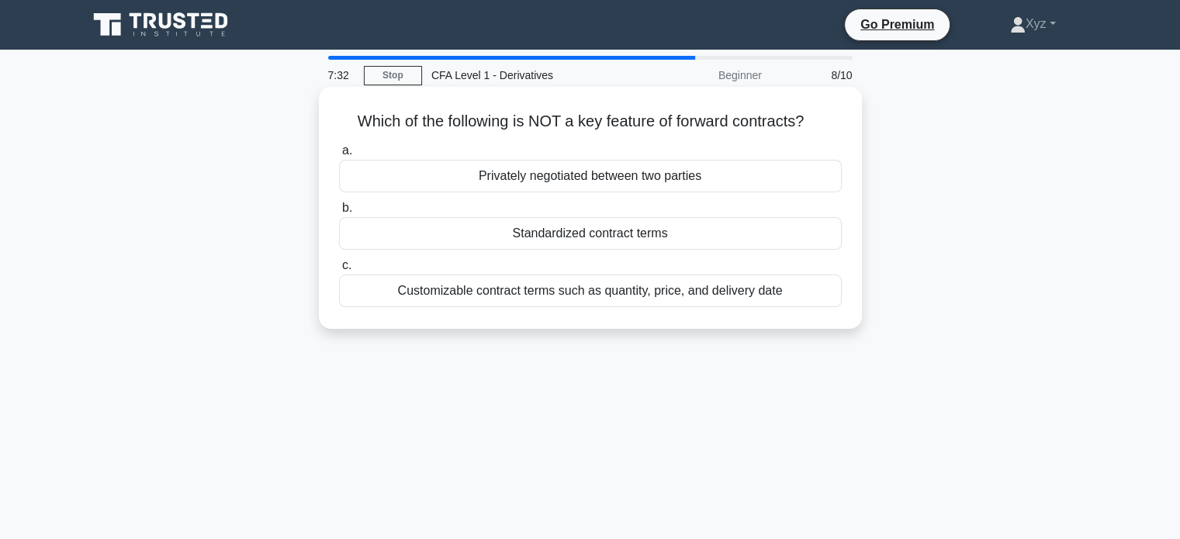
click at [782, 234] on div "Standardized contract terms" at bounding box center [590, 233] width 503 height 33
click at [339, 213] on input "b. Standardized contract terms" at bounding box center [339, 208] width 0 height 10
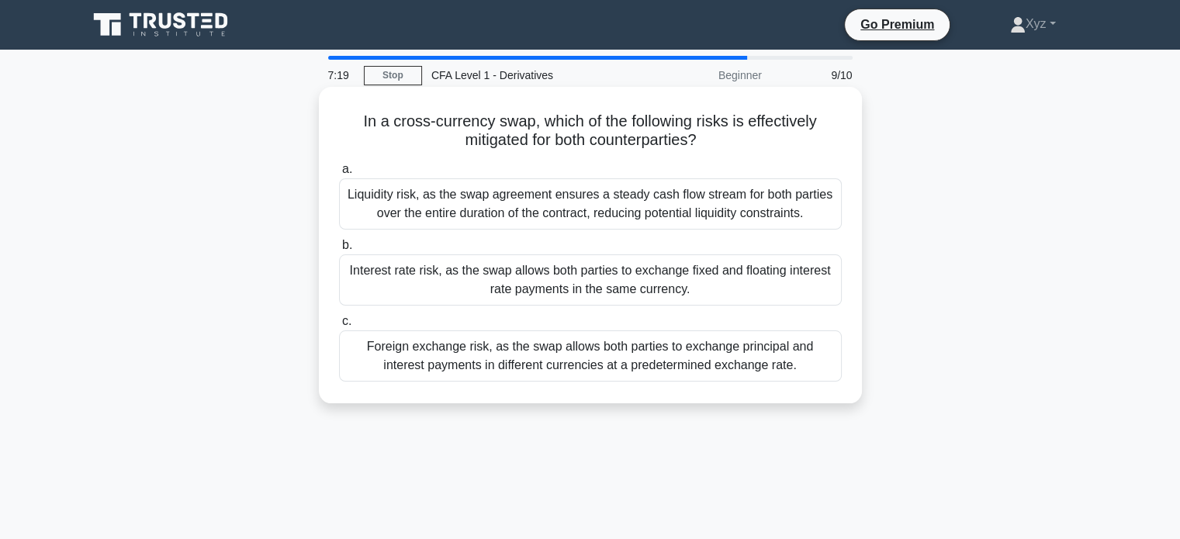
click at [789, 353] on div "Foreign exchange risk, as the swap allows both parties to exchange principal an…" at bounding box center [590, 356] width 503 height 51
click at [339, 327] on input "c. Foreign exchange risk, as the swap allows both parties to exchange principal…" at bounding box center [339, 322] width 0 height 10
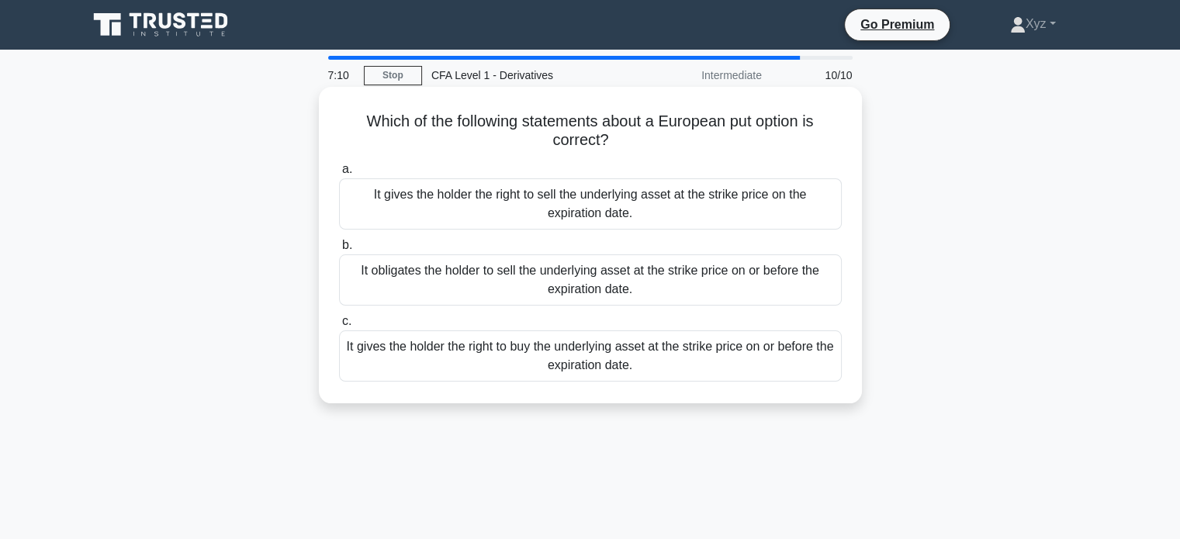
click at [809, 212] on div "It gives the holder the right to sell the underlying asset at the strike price …" at bounding box center [590, 204] width 503 height 51
click at [339, 175] on input "a. It gives the holder the right to sell the underlying asset at the strike pri…" at bounding box center [339, 170] width 0 height 10
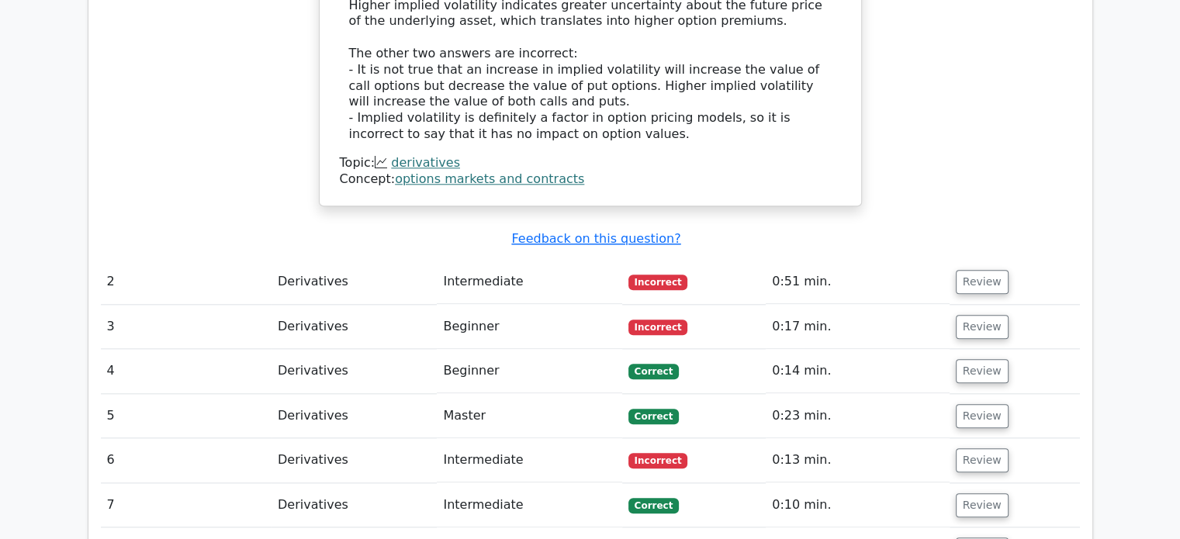
scroll to position [1912, 0]
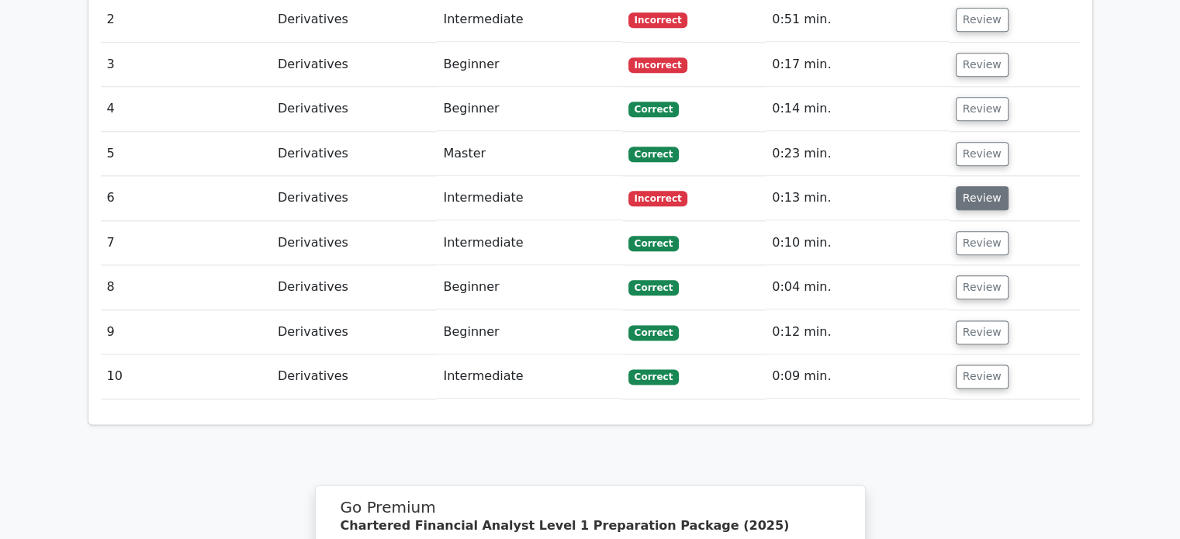
click at [978, 186] on button "Review" at bounding box center [982, 198] width 53 height 24
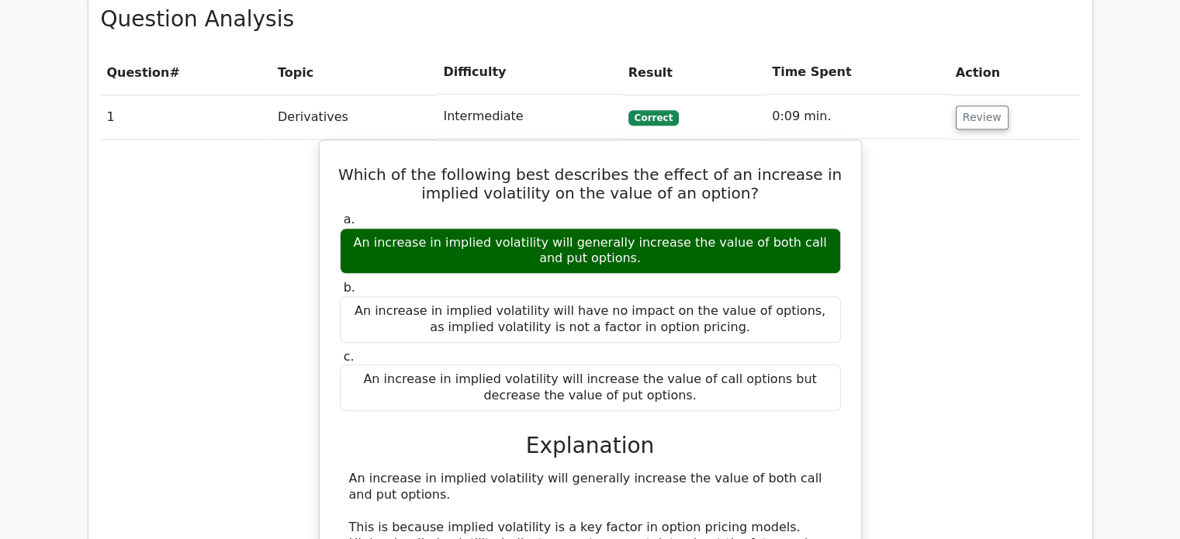
scroll to position [1099, 0]
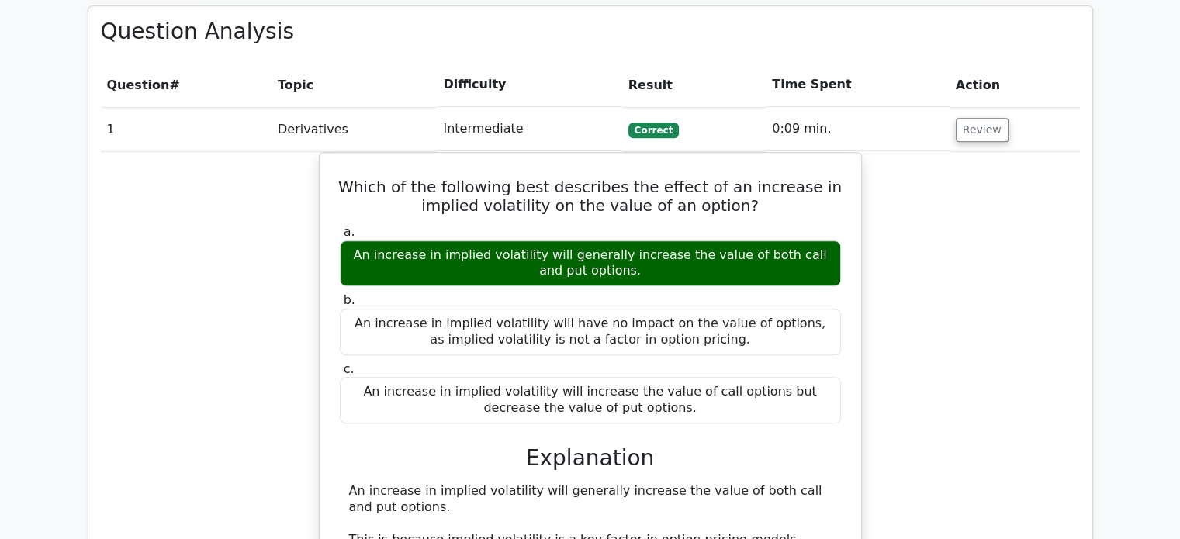
click at [976, 107] on td "Review" at bounding box center [1015, 129] width 130 height 44
click at [982, 118] on button "Review" at bounding box center [982, 130] width 53 height 24
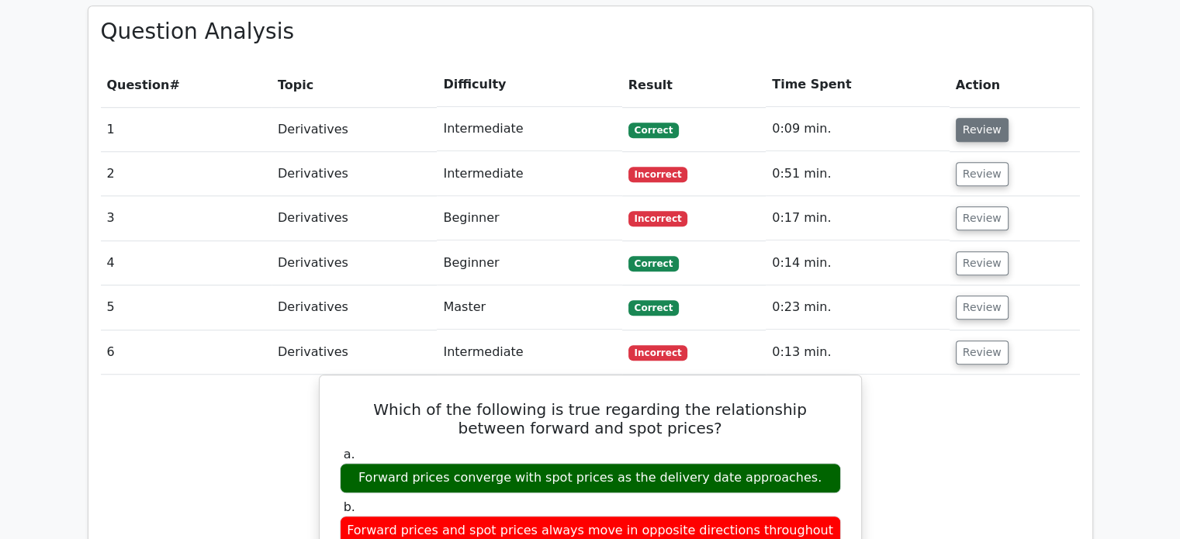
scroll to position [1120, 0]
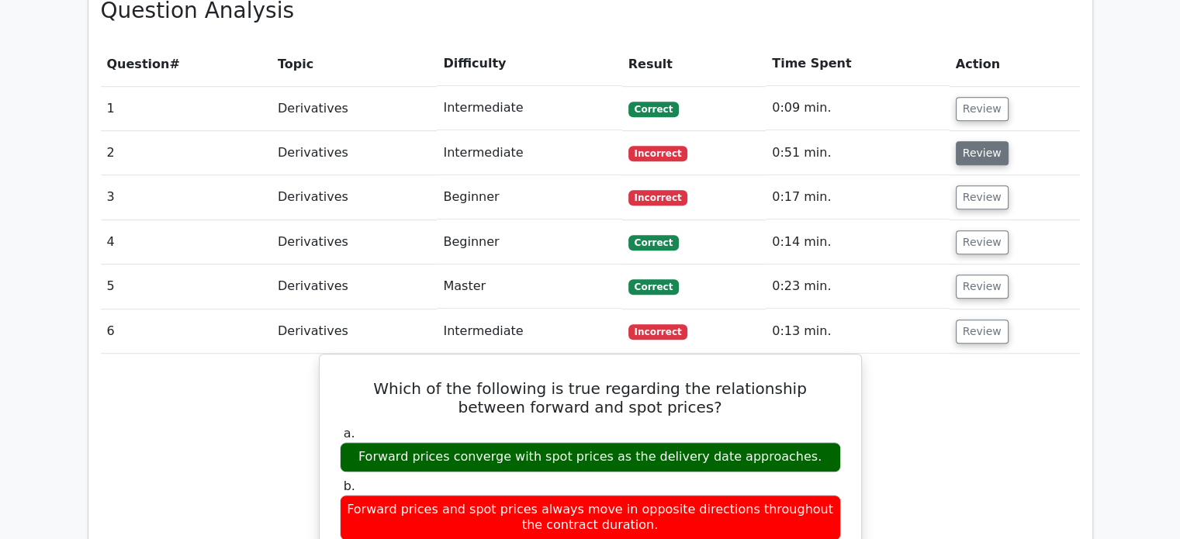
click at [965, 141] on button "Review" at bounding box center [982, 153] width 53 height 24
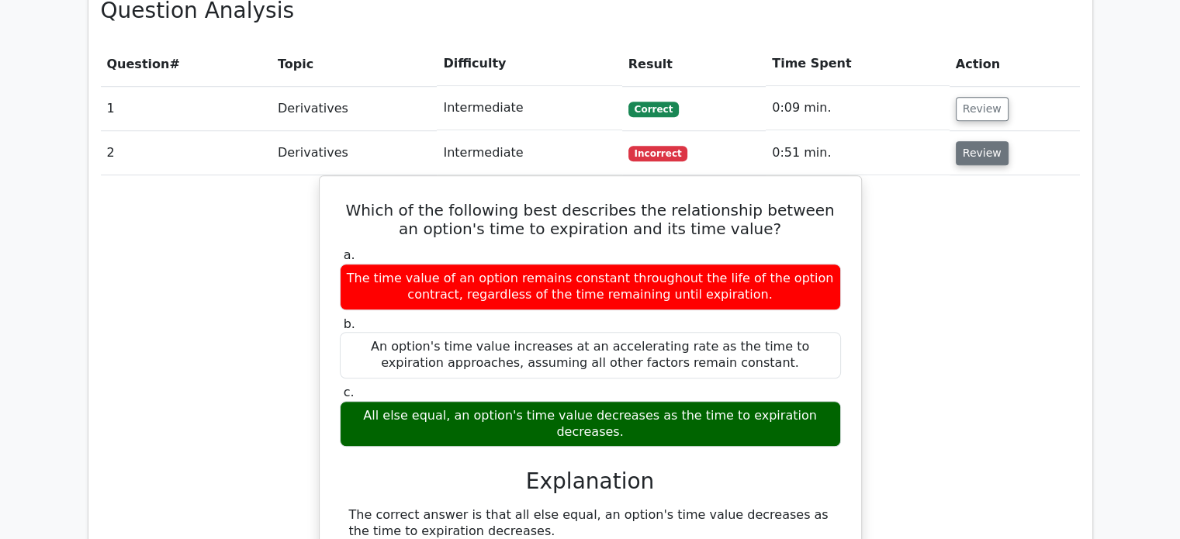
click at [985, 141] on button "Review" at bounding box center [982, 153] width 53 height 24
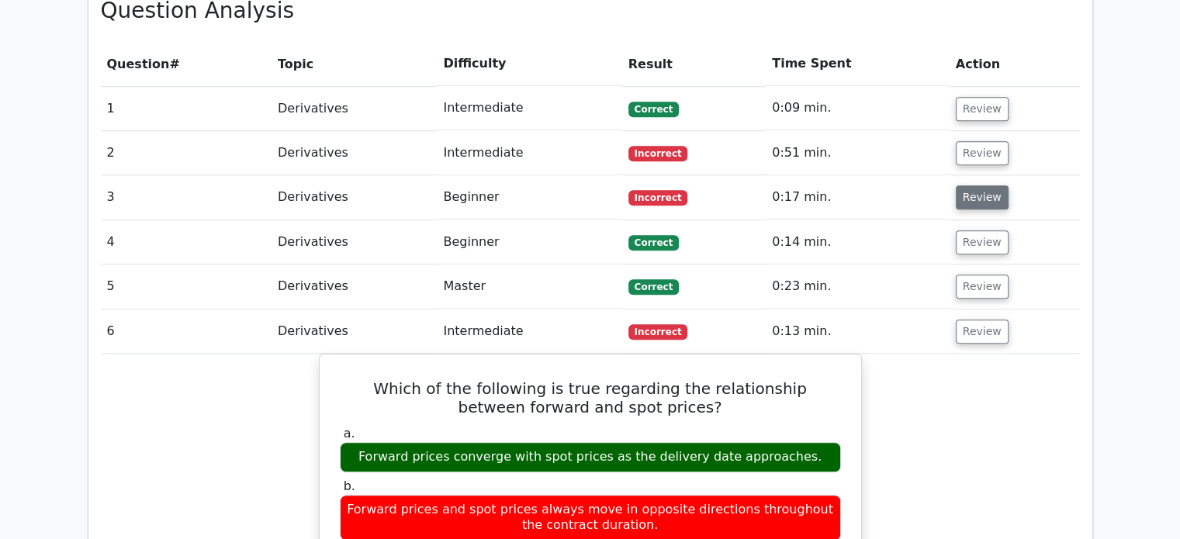
click at [970, 185] on button "Review" at bounding box center [982, 197] width 53 height 24
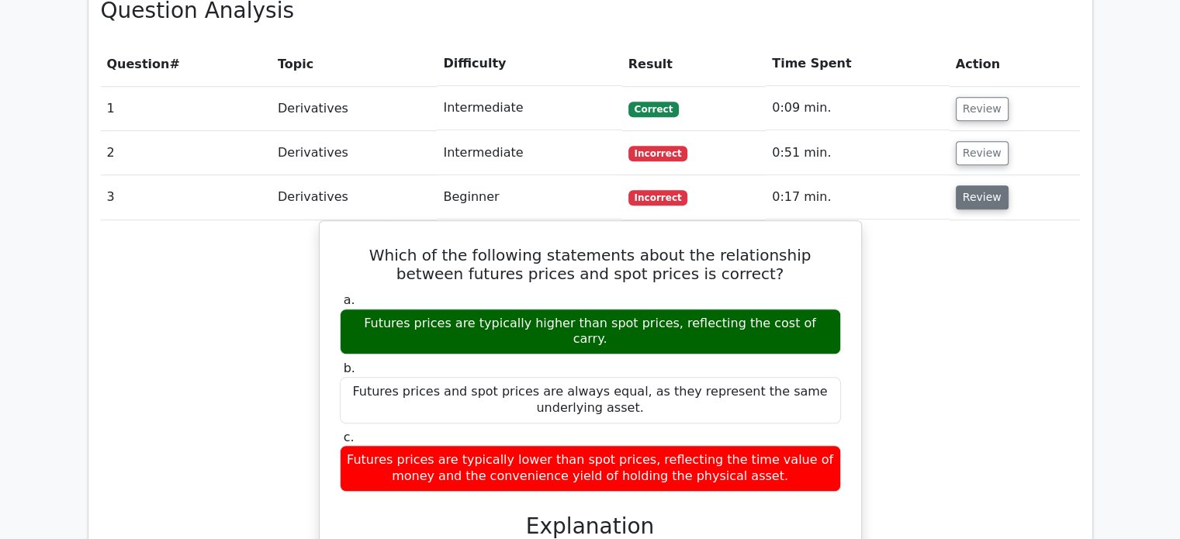
click at [970, 185] on button "Review" at bounding box center [982, 197] width 53 height 24
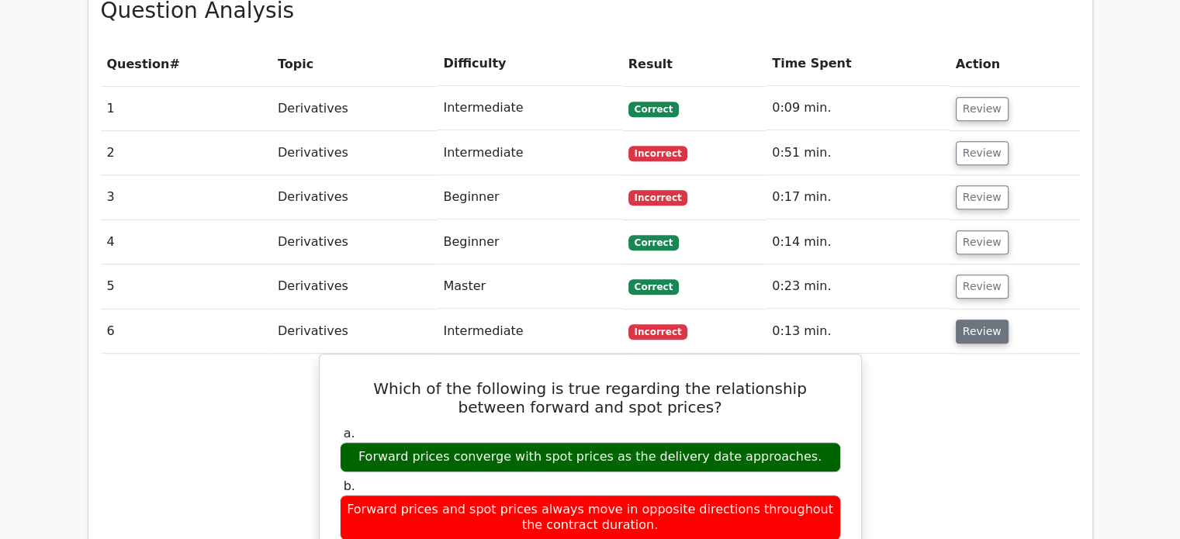
click at [956, 320] on button "Review" at bounding box center [982, 332] width 53 height 24
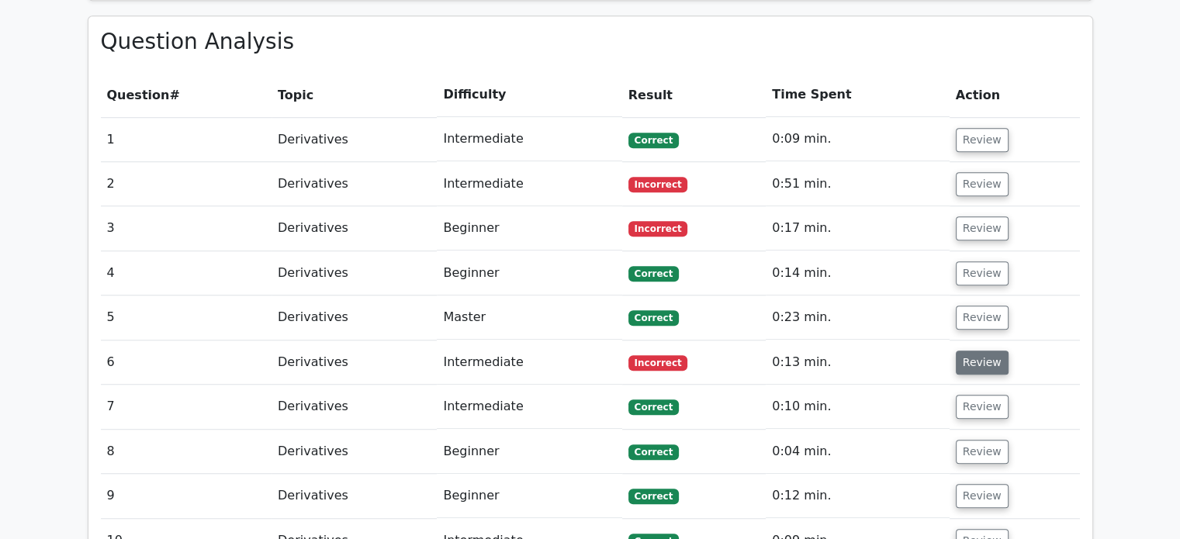
scroll to position [1088, 0]
click at [968, 352] on button "Review" at bounding box center [982, 364] width 53 height 24
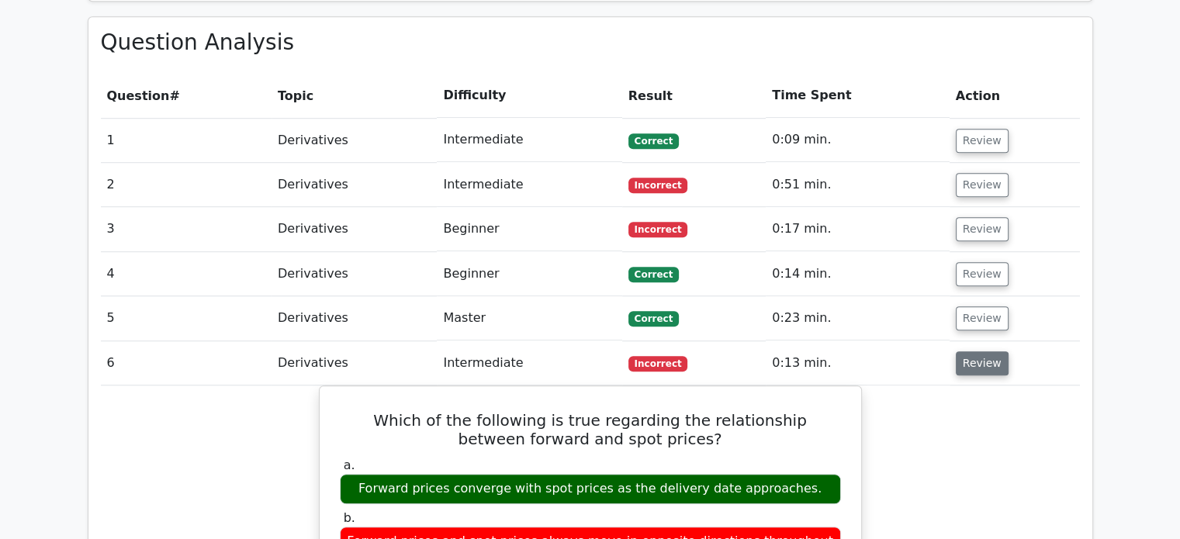
click at [968, 352] on button "Review" at bounding box center [982, 364] width 53 height 24
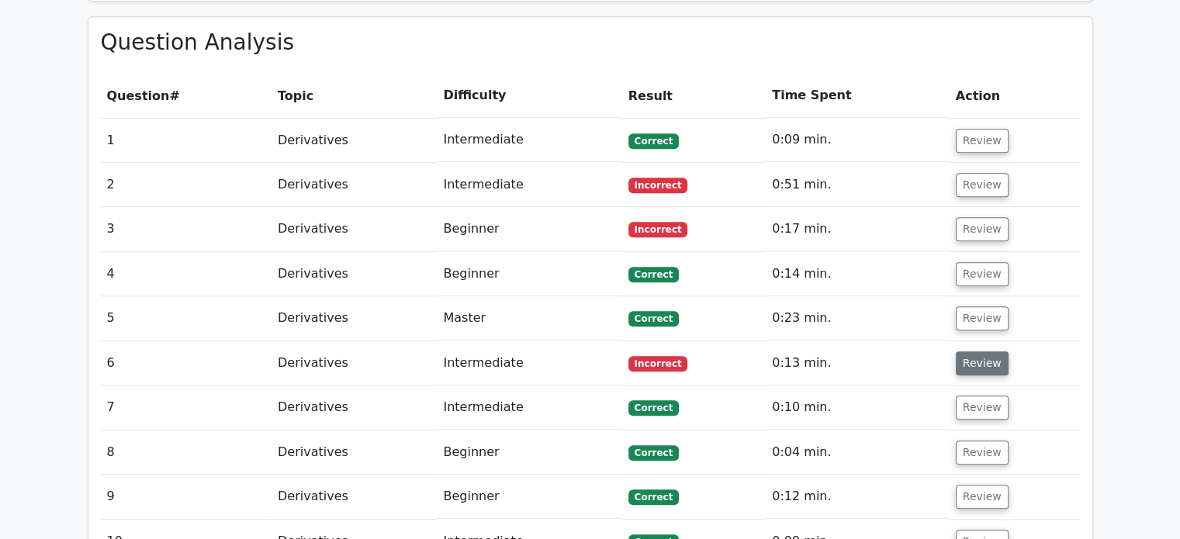
click at [968, 352] on button "Review" at bounding box center [982, 364] width 53 height 24
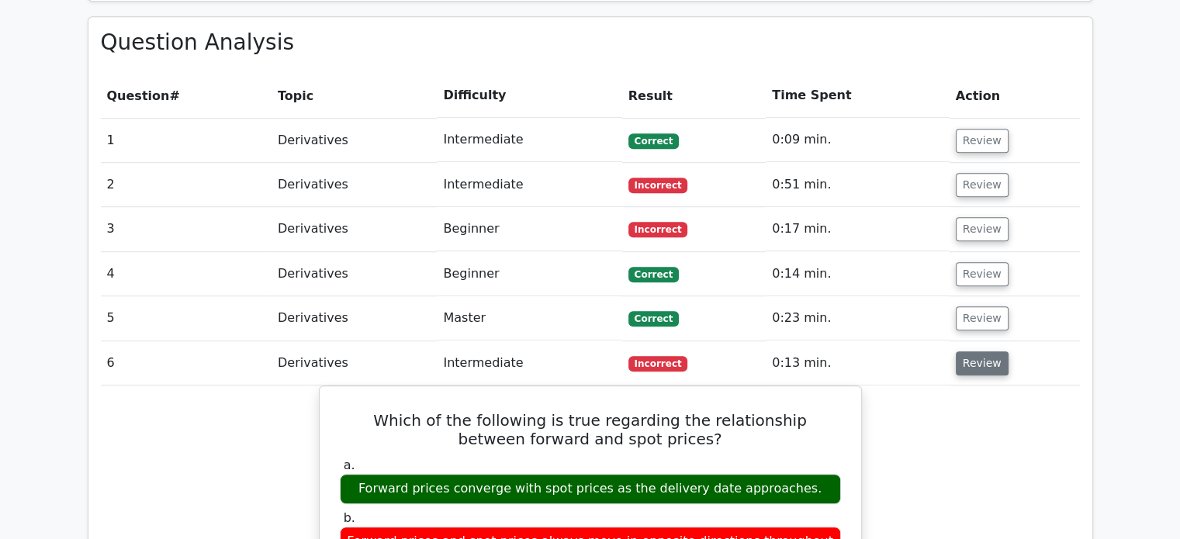
click at [968, 352] on button "Review" at bounding box center [982, 364] width 53 height 24
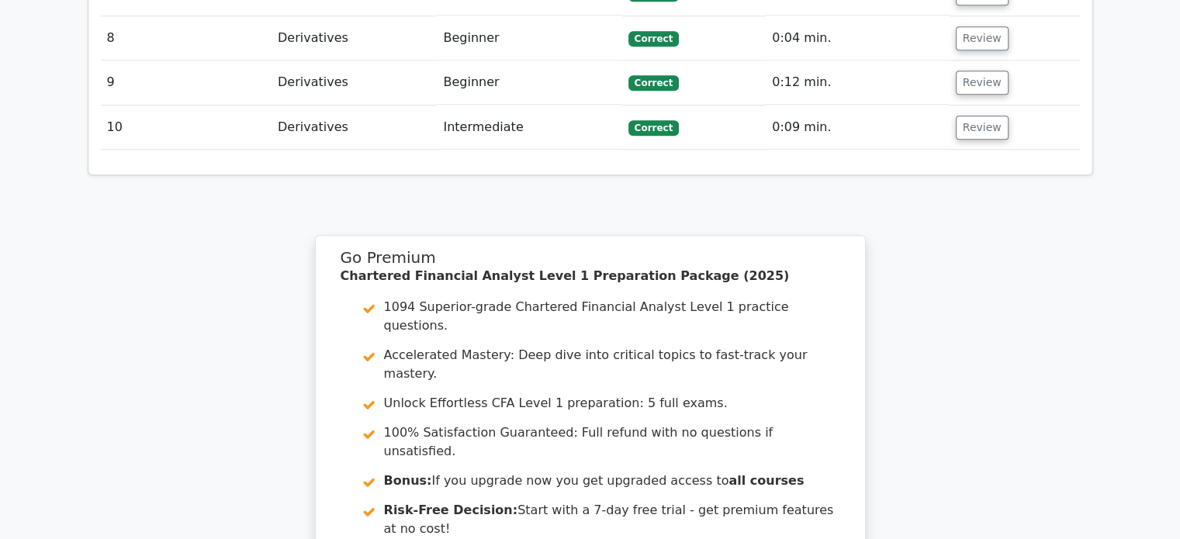
scroll to position [1745, 0]
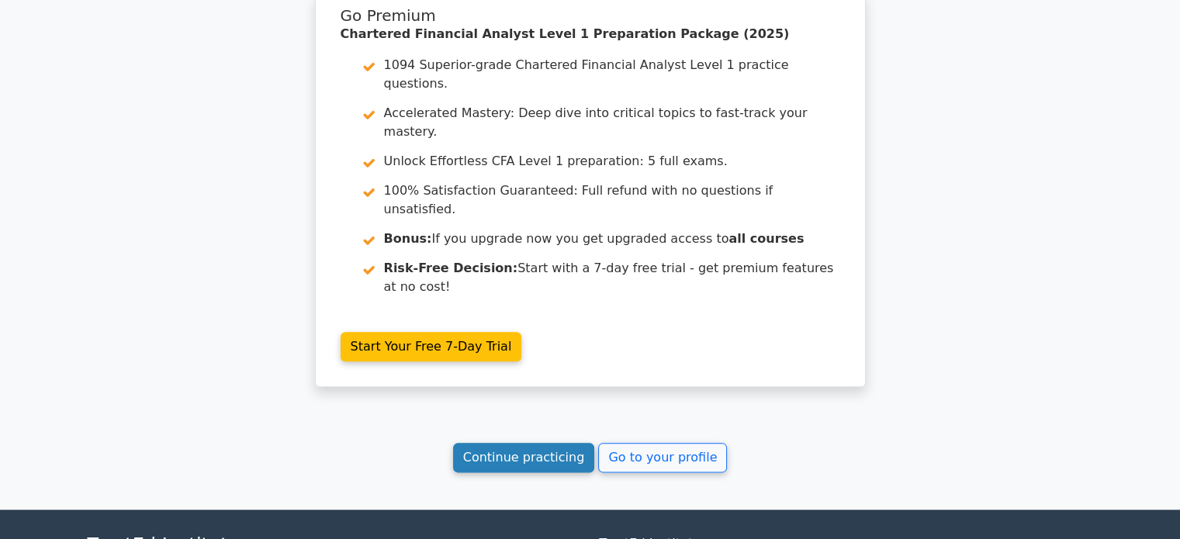
click at [567, 443] on link "Continue practicing" at bounding box center [524, 457] width 142 height 29
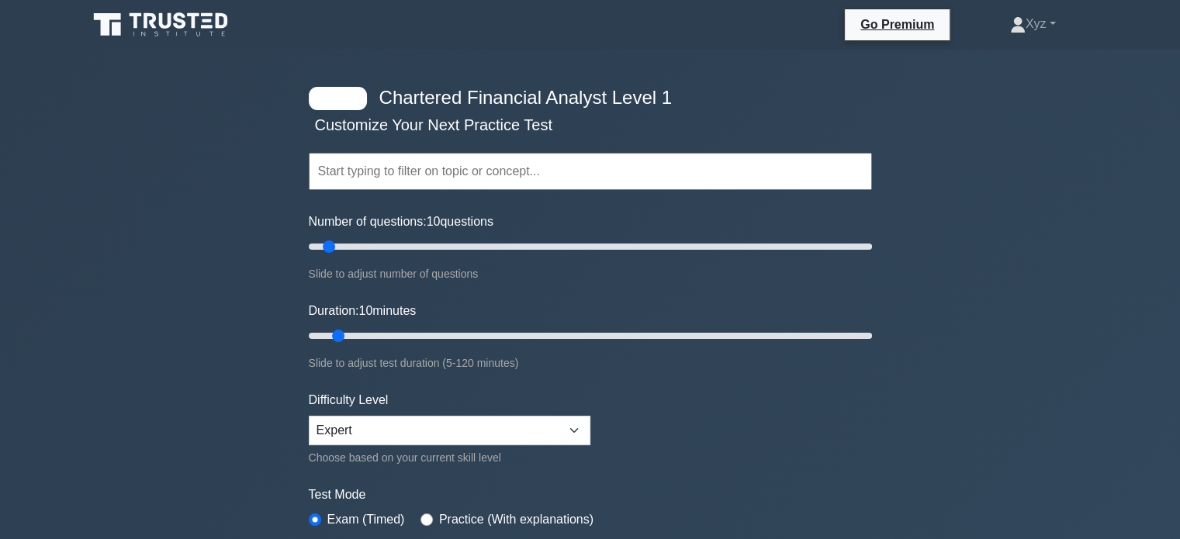
click at [596, 166] on input "text" at bounding box center [590, 171] width 563 height 37
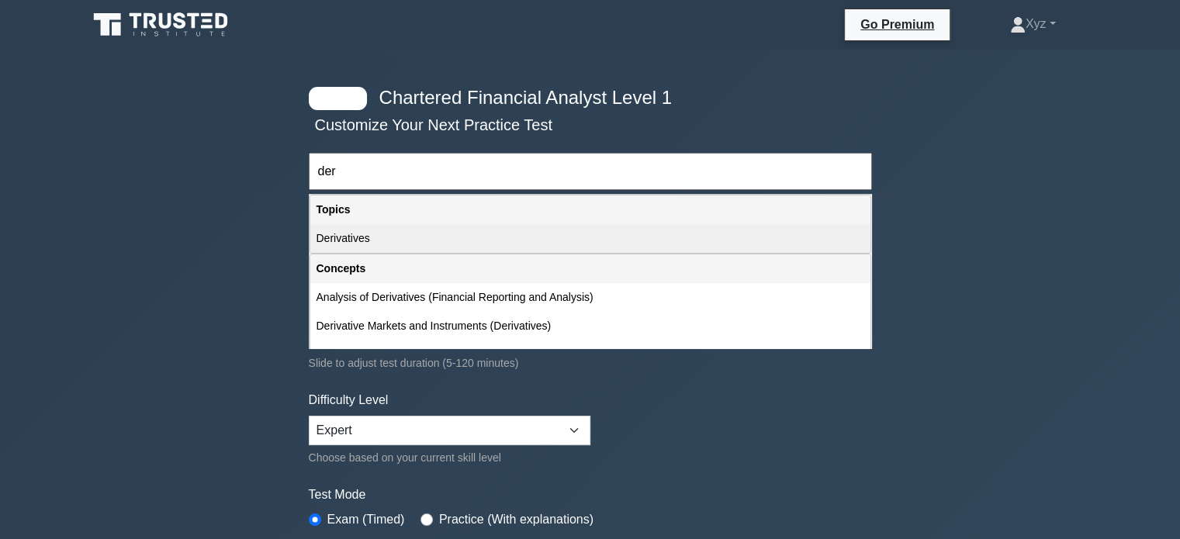
click at [584, 227] on div "Derivatives" at bounding box center [590, 238] width 560 height 29
type input "Derivatives"
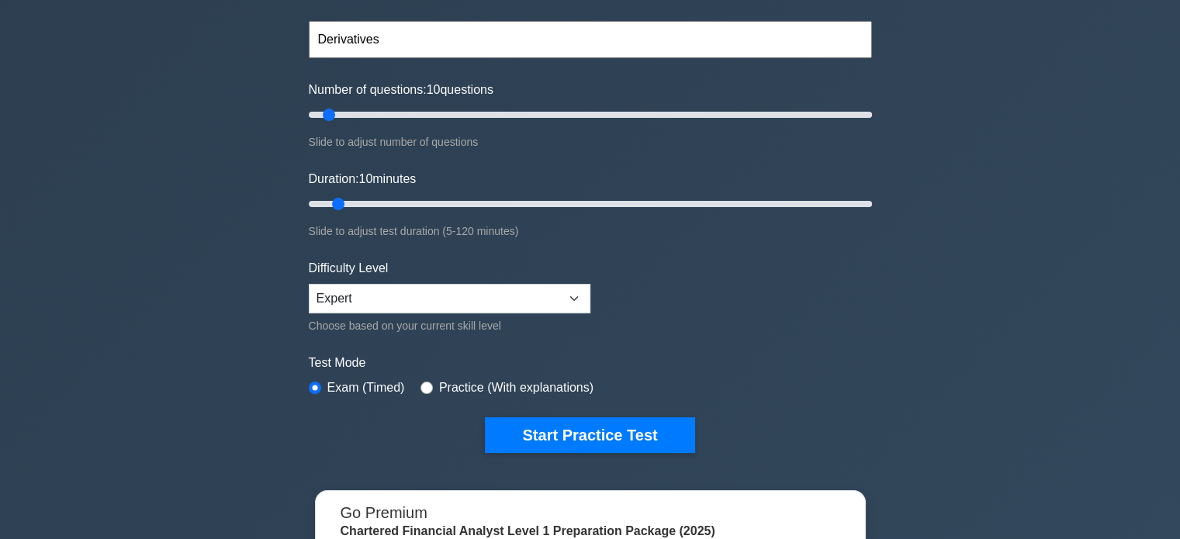
scroll to position [171, 0]
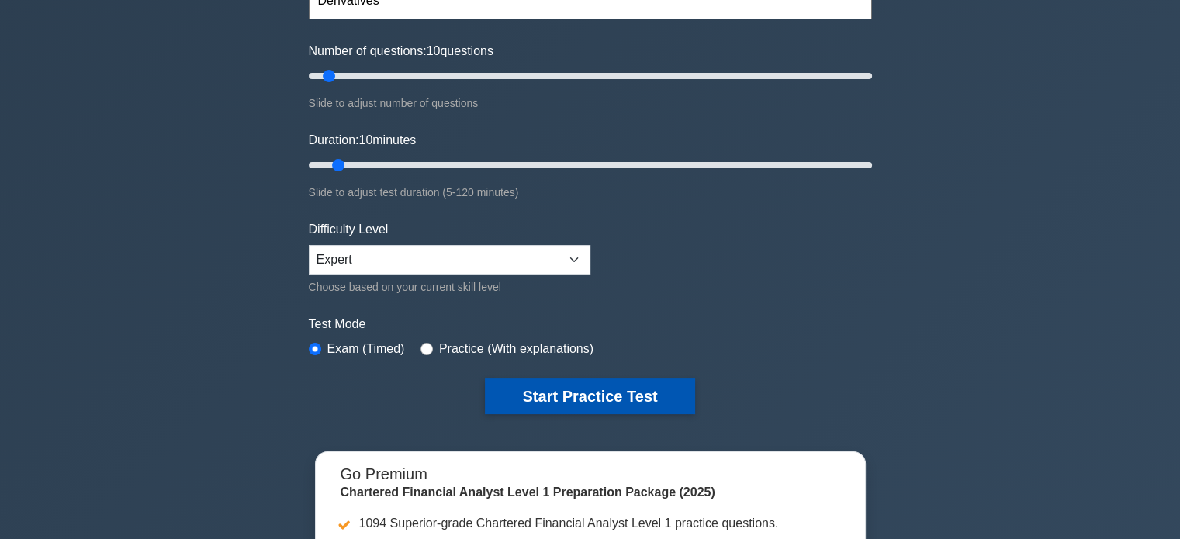
click at [555, 387] on button "Start Practice Test" at bounding box center [590, 397] width 210 height 36
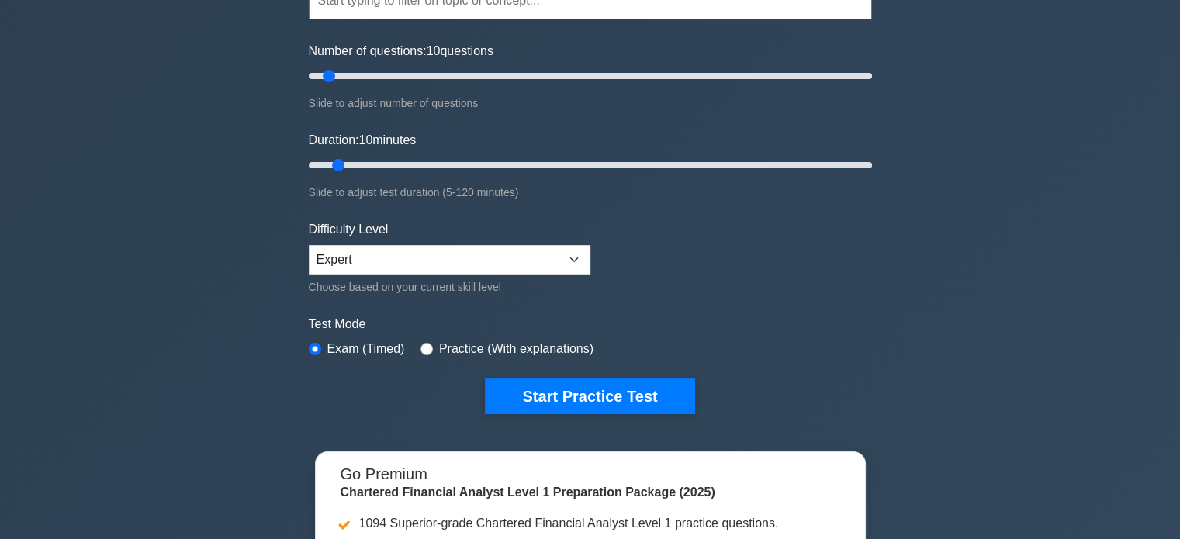
scroll to position [0, 0]
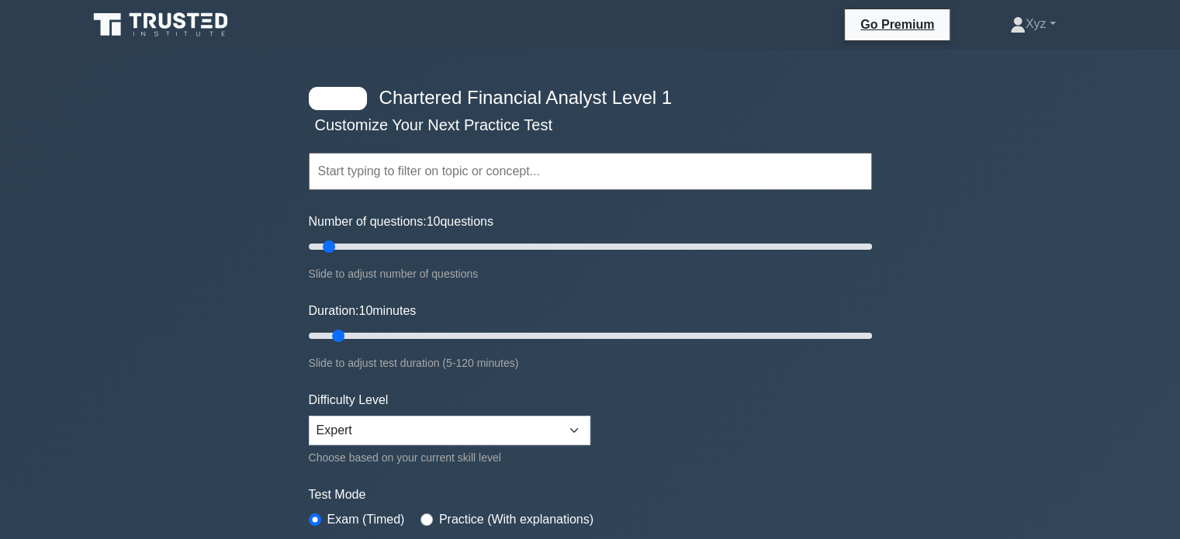
click at [695, 169] on input "text" at bounding box center [590, 171] width 563 height 37
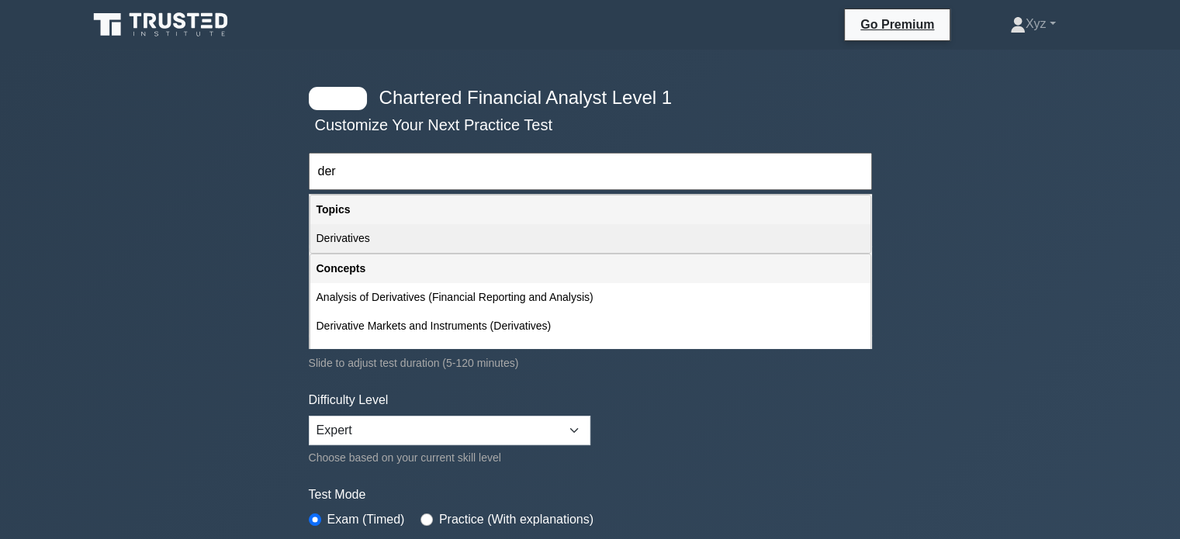
click at [655, 238] on div "Derivatives" at bounding box center [590, 238] width 560 height 29
type input "Derivatives"
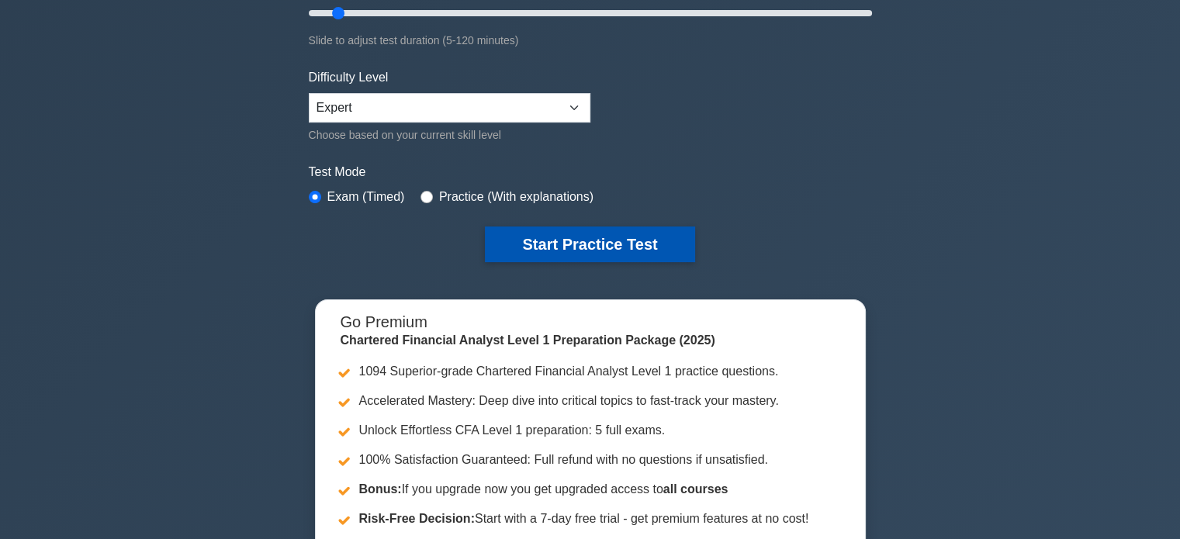
scroll to position [323, 0]
click at [633, 248] on button "Start Practice Test" at bounding box center [590, 245] width 210 height 36
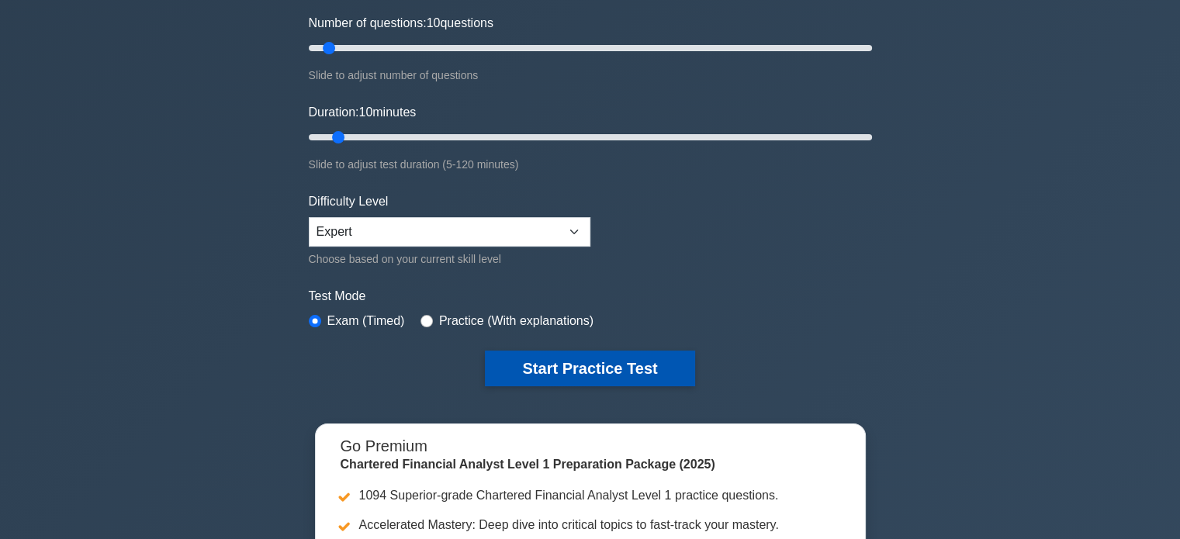
scroll to position [199, 0]
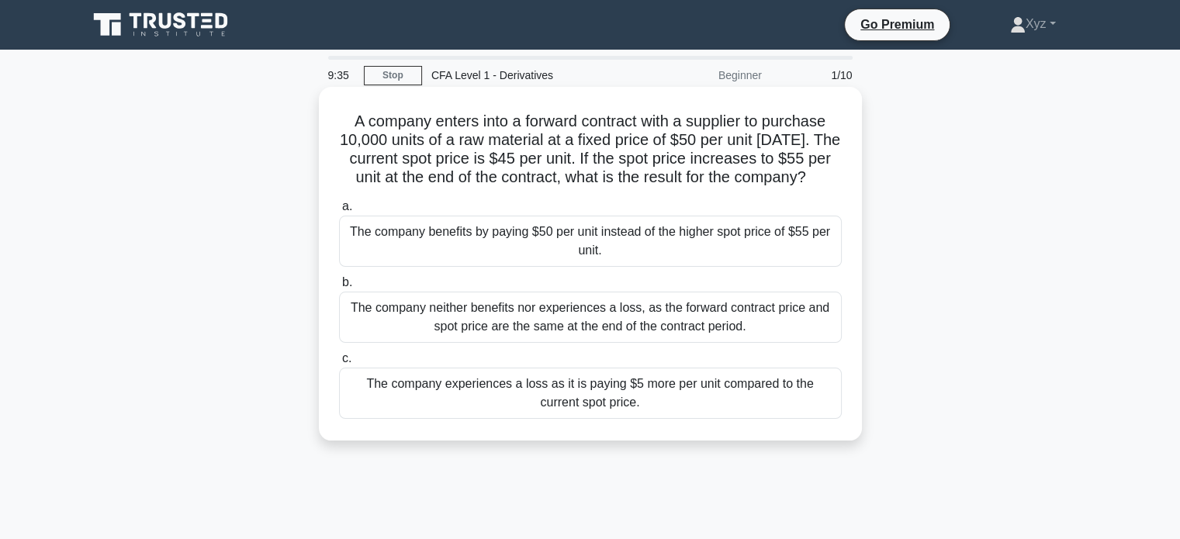
click at [824, 263] on div "The company benefits by paying $50 per unit instead of the higher spot price of…" at bounding box center [590, 241] width 503 height 51
click at [339, 212] on input "a. The company benefits by paying $50 per unit instead of the higher spot price…" at bounding box center [339, 207] width 0 height 10
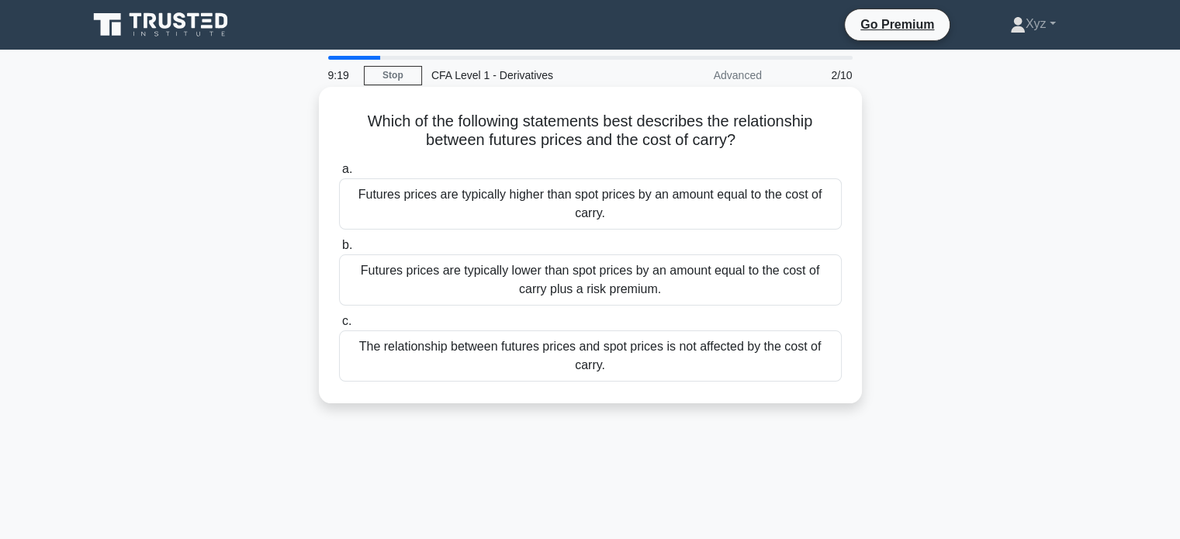
click at [807, 225] on div "Futures prices are typically higher than spot prices by an amount equal to the …" at bounding box center [590, 204] width 503 height 51
click at [339, 175] on input "a. Futures prices are typically higher than spot prices by an amount equal to t…" at bounding box center [339, 170] width 0 height 10
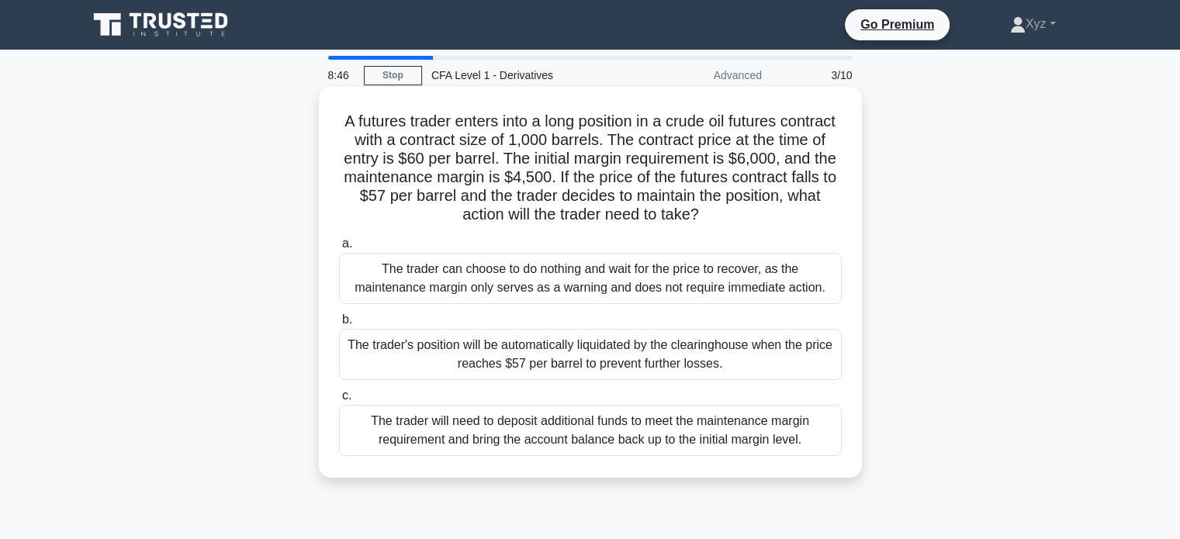
click at [723, 442] on div "The trader will need to deposit additional funds to meet the maintenance margin…" at bounding box center [590, 430] width 503 height 51
click at [339, 401] on input "c. The trader will need to deposit additional funds to meet the maintenance mar…" at bounding box center [339, 396] width 0 height 10
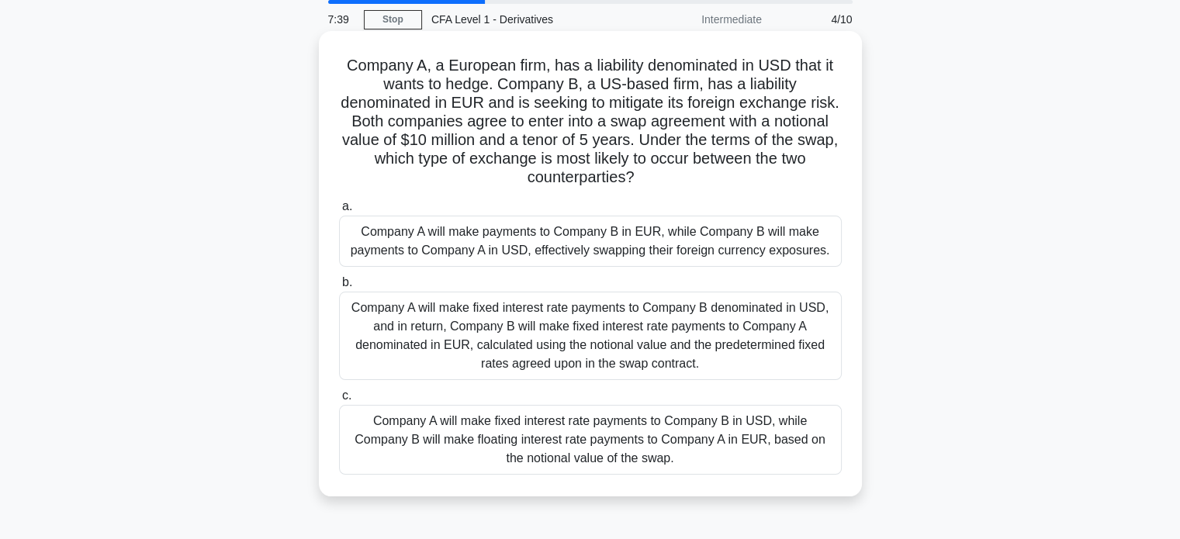
scroll to position [56, 0]
click at [735, 435] on div "Company A will make fixed interest rate payments to Company B in USD, while Com…" at bounding box center [590, 440] width 503 height 70
click at [339, 401] on input "c. Company A will make fixed interest rate payments to Company B in USD, while …" at bounding box center [339, 396] width 0 height 10
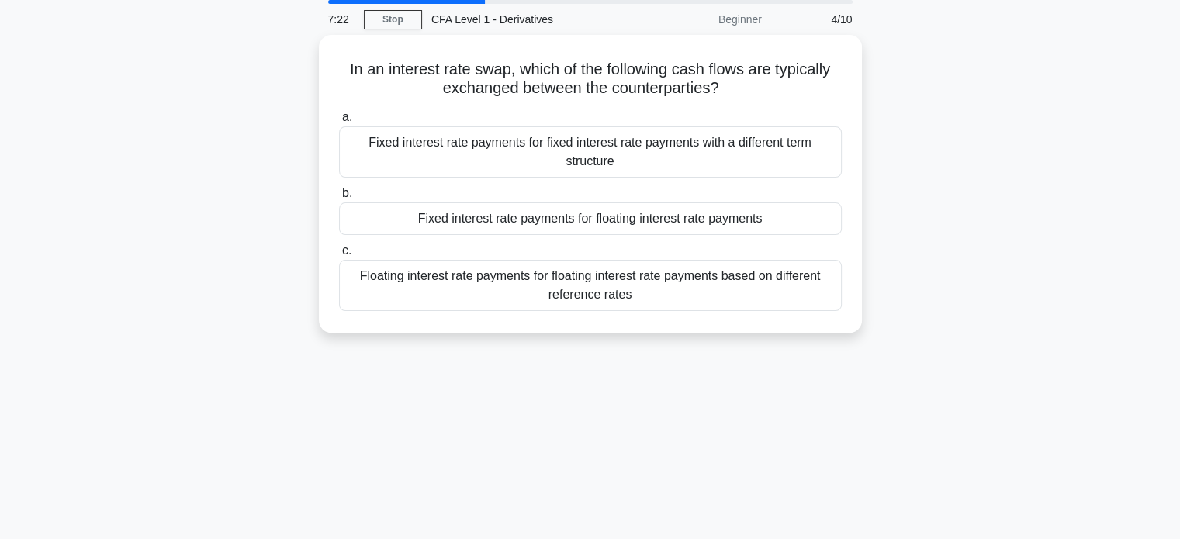
scroll to position [0, 0]
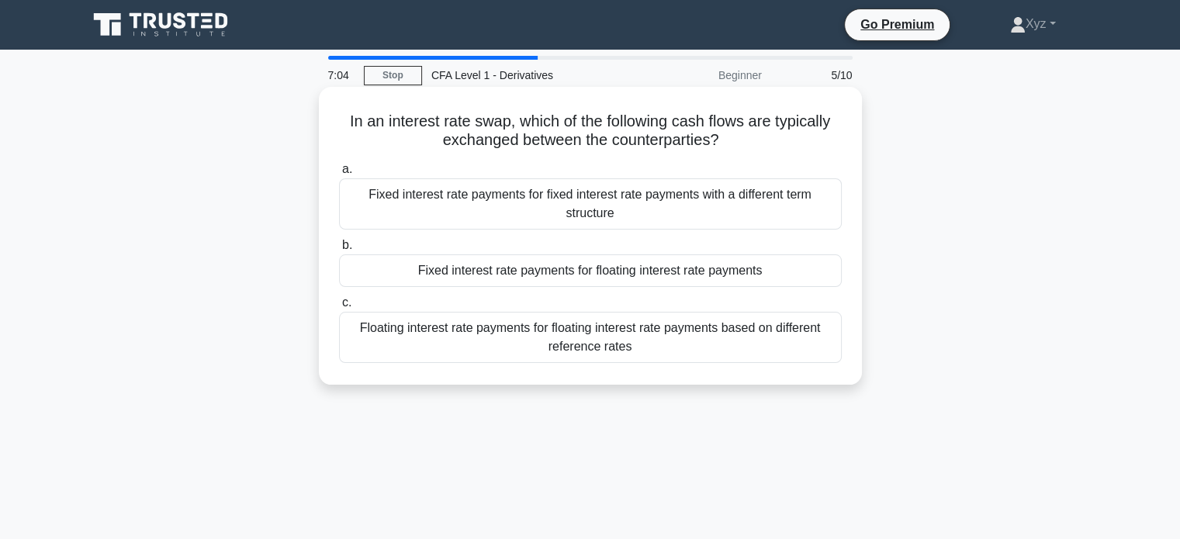
click at [709, 269] on div "Fixed interest rate payments for floating interest rate payments" at bounding box center [590, 271] width 503 height 33
click at [339, 251] on input "b. Fixed interest rate payments for floating interest rate payments" at bounding box center [339, 246] width 0 height 10
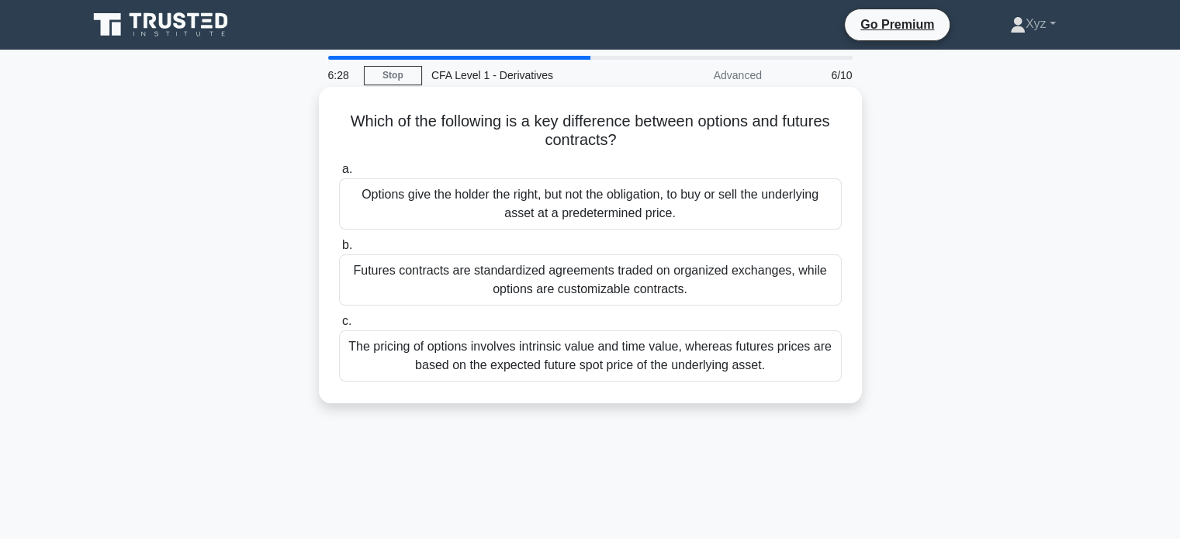
click at [828, 373] on div "The pricing of options involves intrinsic value and time value, whereas futures…" at bounding box center [590, 356] width 503 height 51
click at [339, 327] on input "c. The pricing of options involves intrinsic value and time value, whereas futu…" at bounding box center [339, 322] width 0 height 10
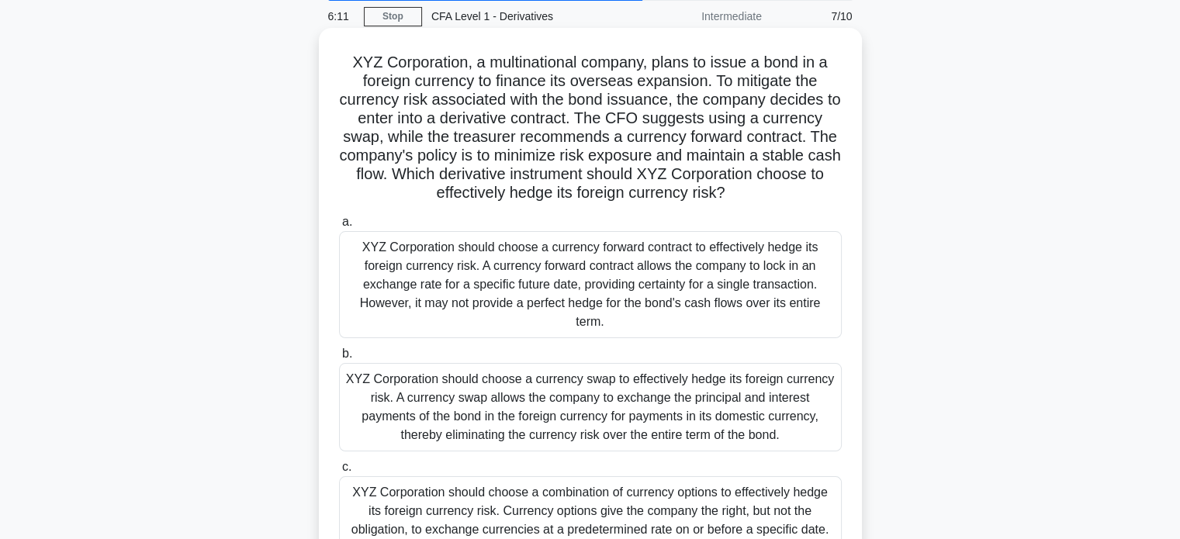
scroll to position [59, 0]
click at [577, 415] on div "XYZ Corporation should choose a currency swap to effectively hedge its foreign …" at bounding box center [590, 407] width 503 height 88
click at [339, 359] on input "b. XYZ Corporation should choose a currency swap to effectively hedge its forei…" at bounding box center [339, 354] width 0 height 10
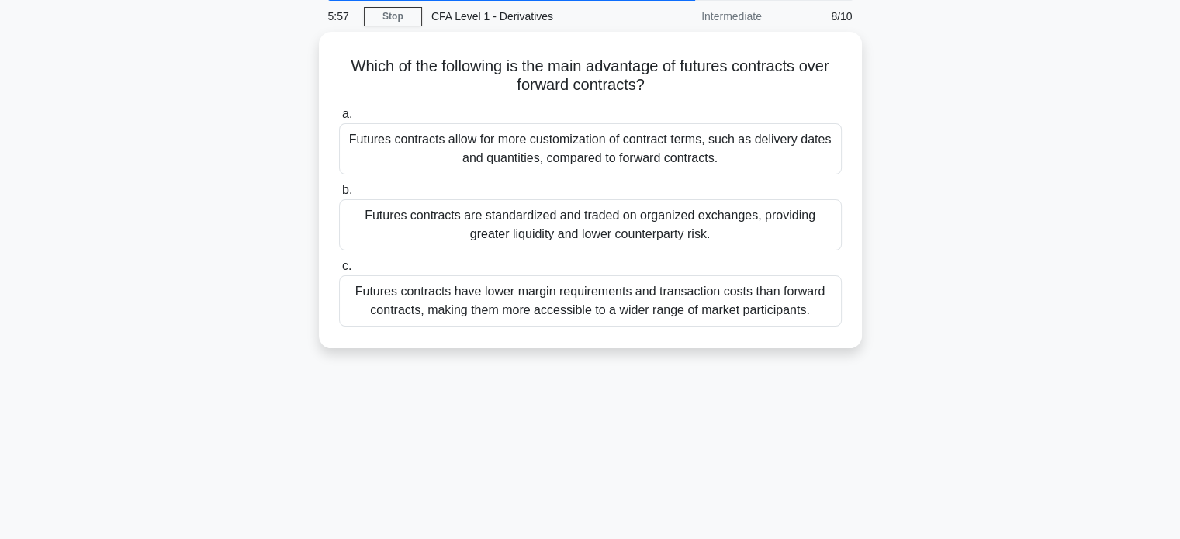
scroll to position [0, 0]
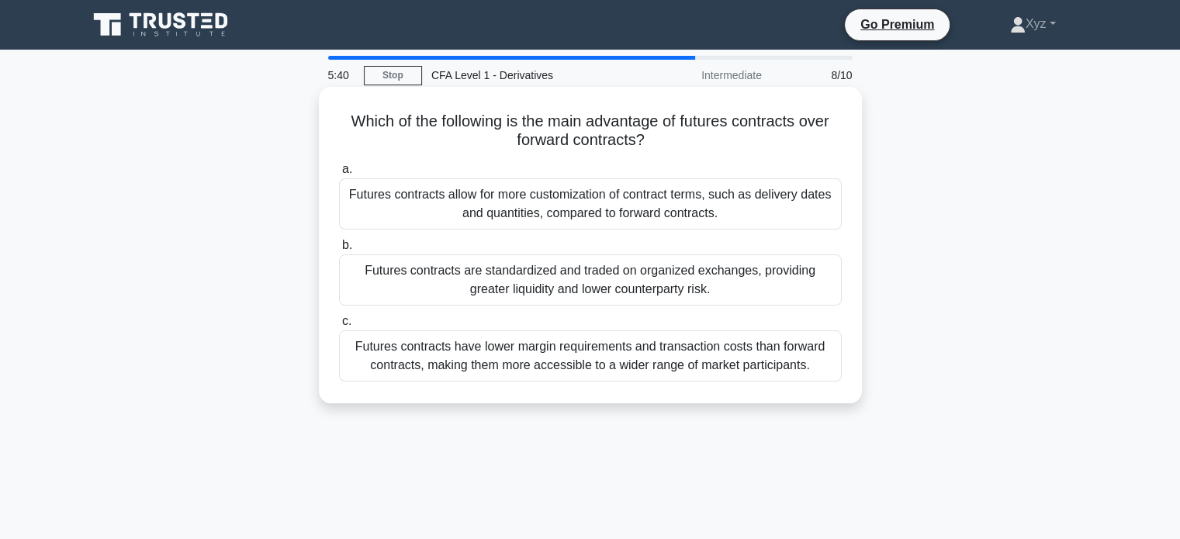
click at [619, 300] on div "Futures contracts are standardized and traded on organized exchanges, providing…" at bounding box center [590, 280] width 503 height 51
click at [339, 251] on input "b. Futures contracts are standardized and traded on organized exchanges, provid…" at bounding box center [339, 246] width 0 height 10
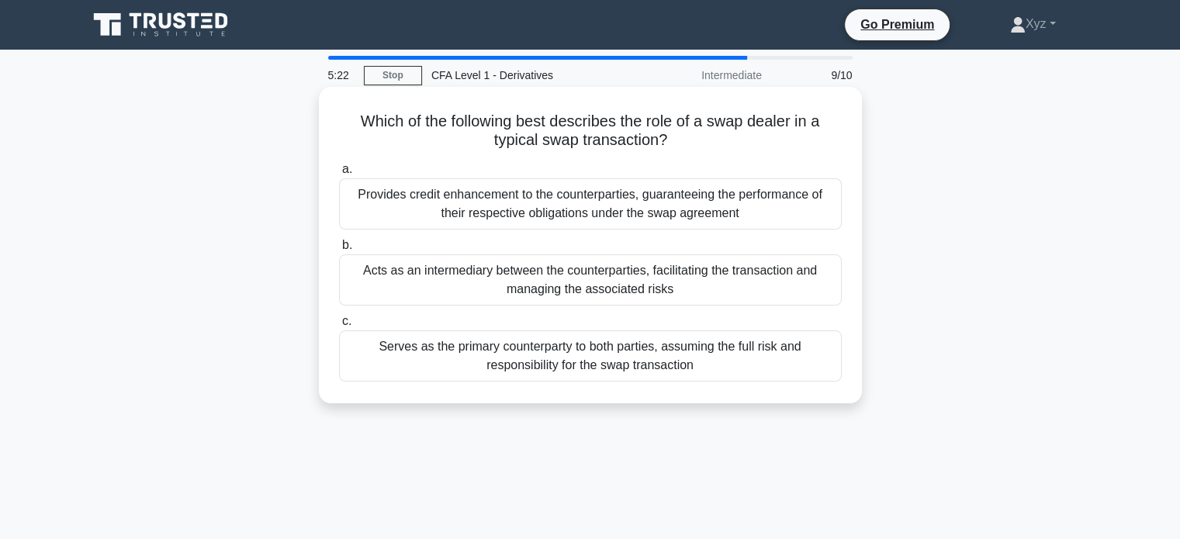
click at [661, 373] on div "Serves as the primary counterparty to both parties, assuming the full risk and …" at bounding box center [590, 356] width 503 height 51
click at [339, 327] on input "c. Serves as the primary counterparty to both parties, assuming the full risk a…" at bounding box center [339, 322] width 0 height 10
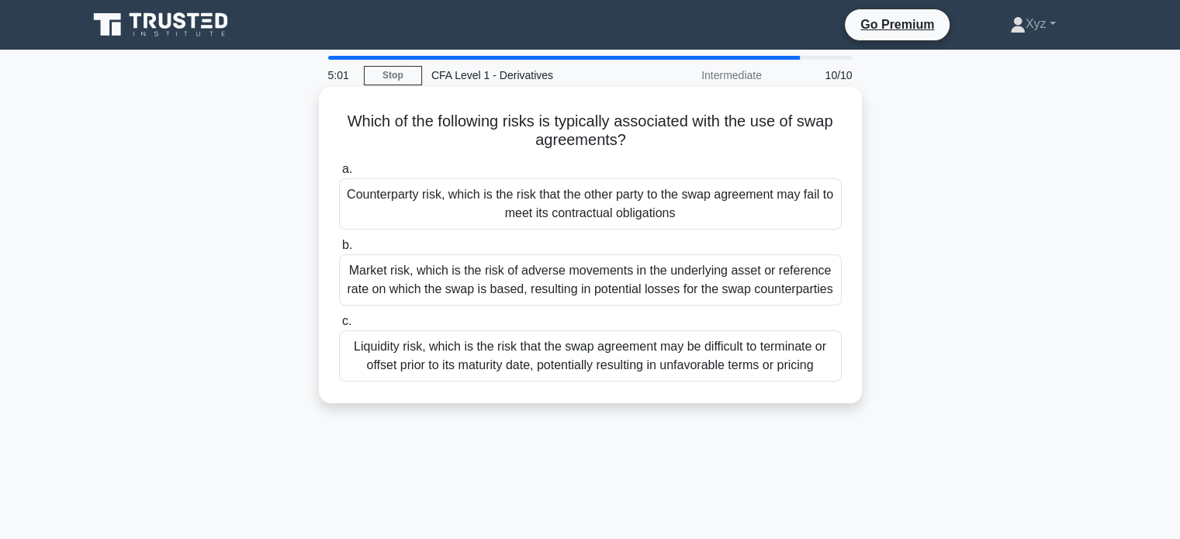
click at [613, 218] on div "Counterparty risk, which is the risk that the other party to the swap agreement…" at bounding box center [590, 204] width 503 height 51
click at [339, 175] on input "a. Counterparty risk, which is the risk that the other party to the swap agreem…" at bounding box center [339, 170] width 0 height 10
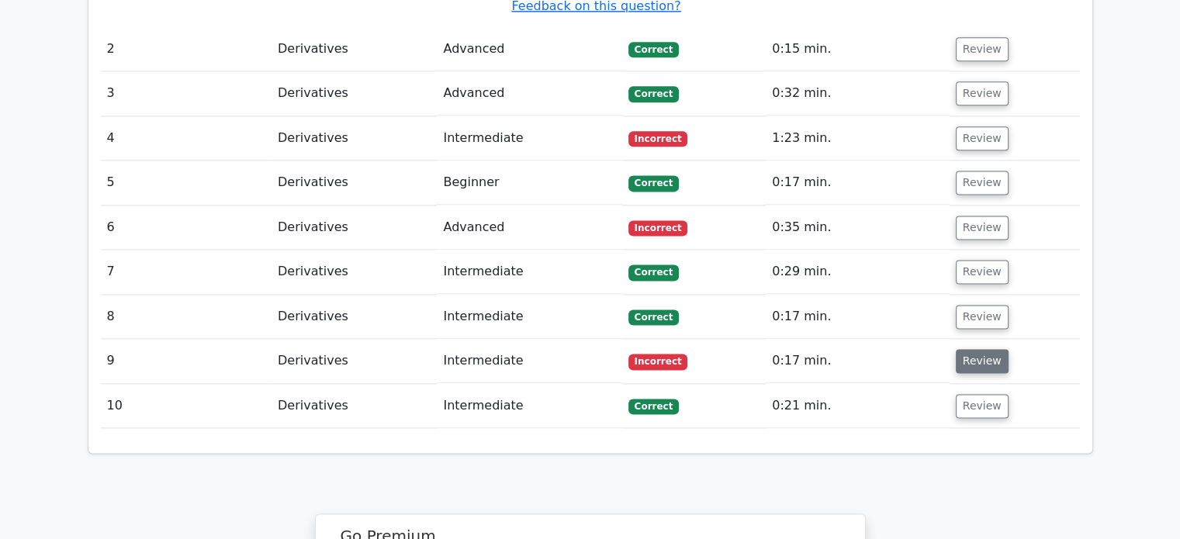
click at [956, 349] on button "Review" at bounding box center [982, 361] width 53 height 24
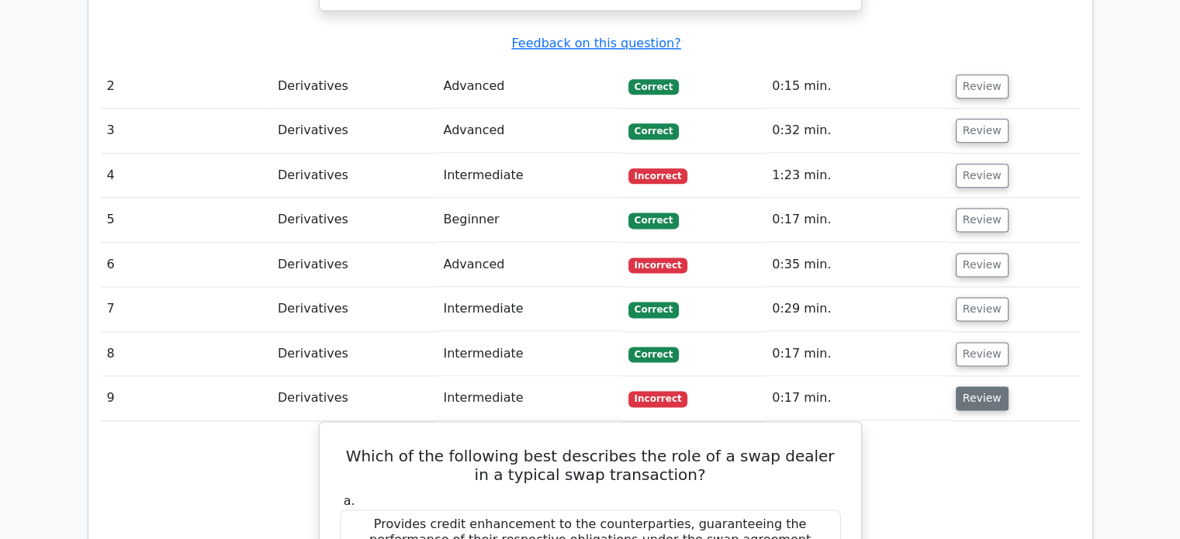
scroll to position [2005, 0]
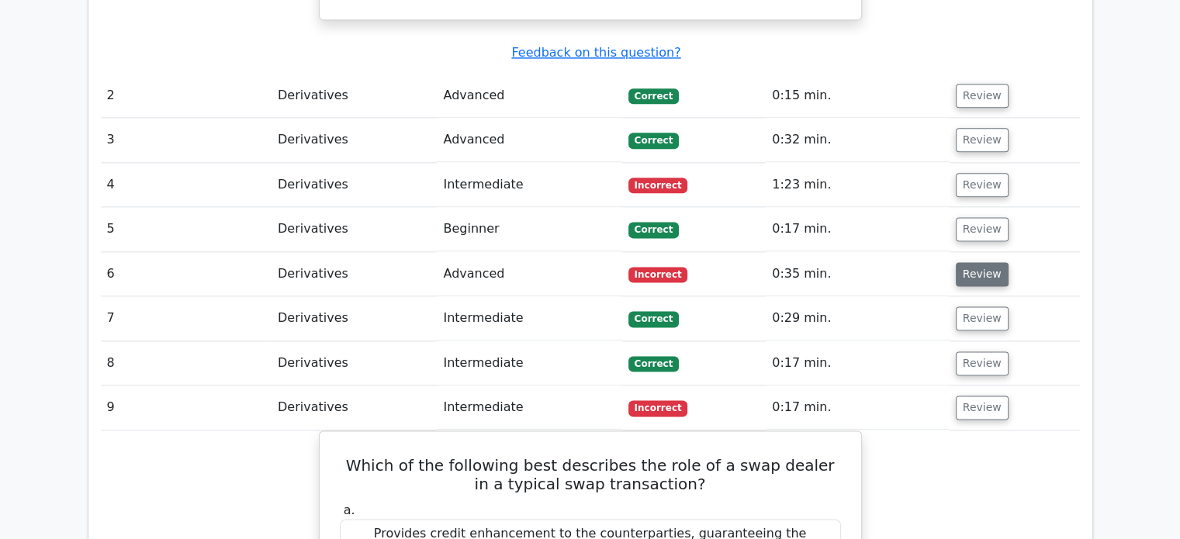
click at [989, 262] on button "Review" at bounding box center [982, 274] width 53 height 24
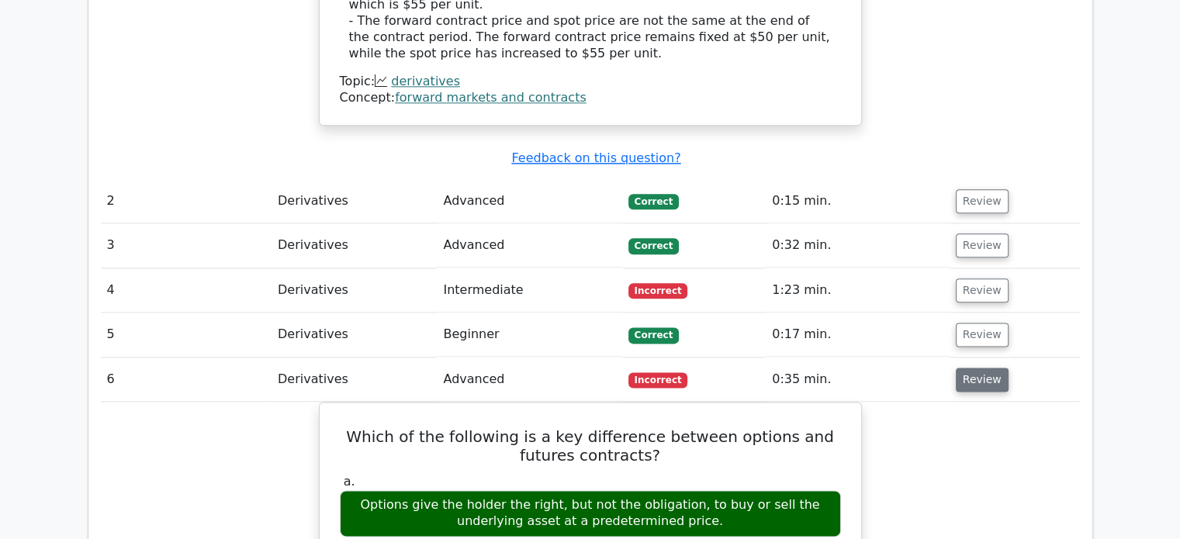
scroll to position [1899, 0]
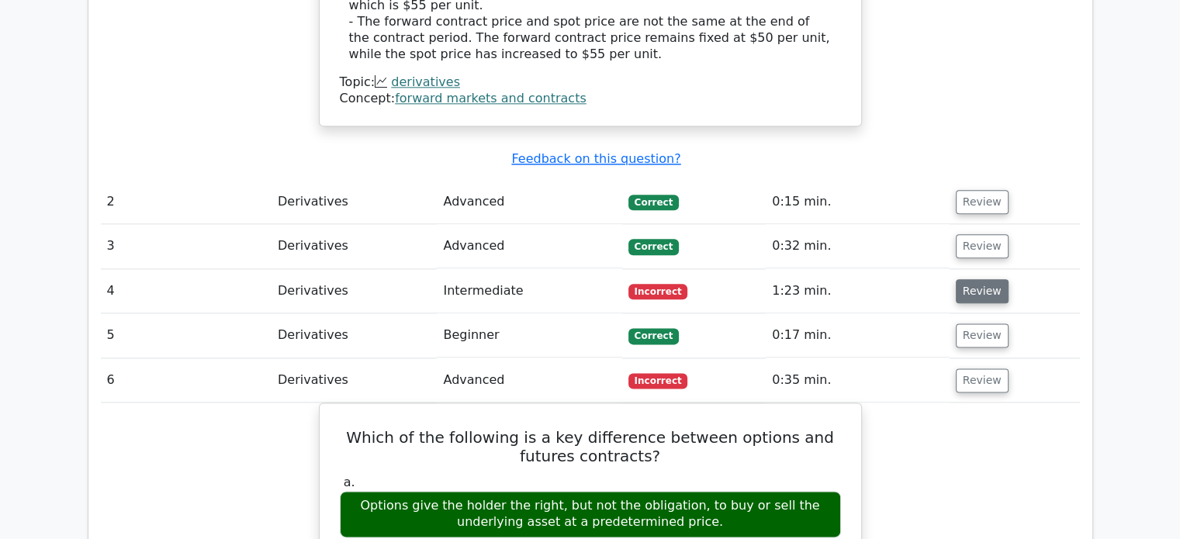
click at [981, 279] on button "Review" at bounding box center [982, 291] width 53 height 24
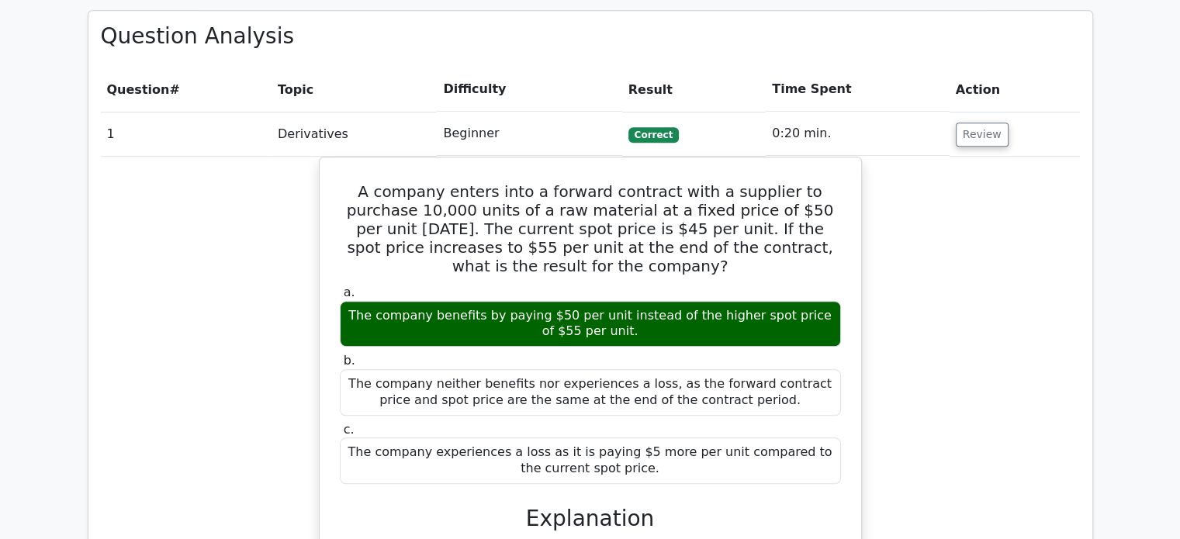
scroll to position [1092, 0]
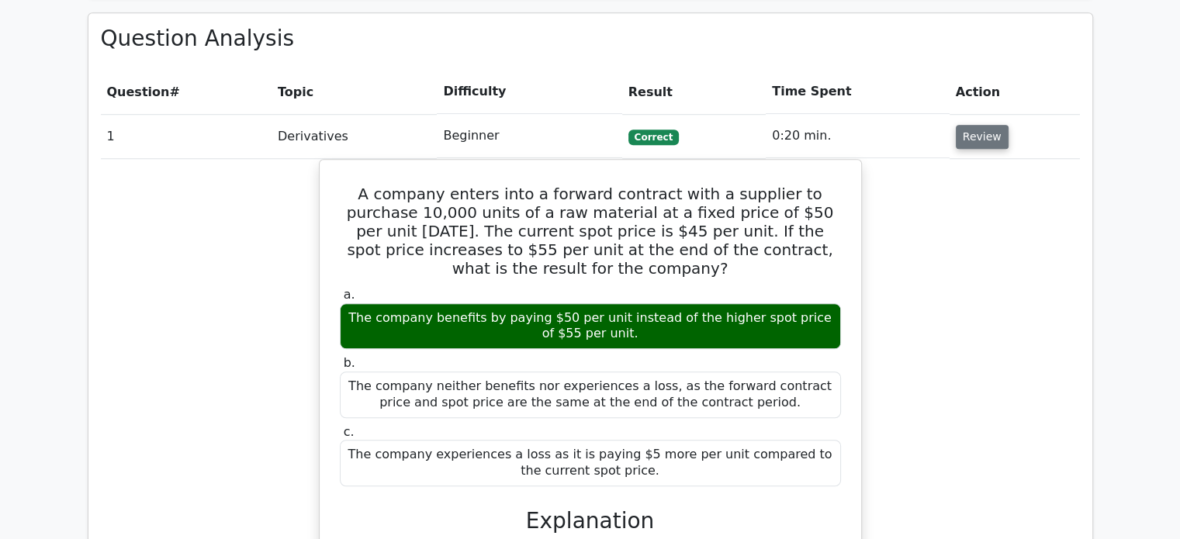
click at [972, 125] on button "Review" at bounding box center [982, 137] width 53 height 24
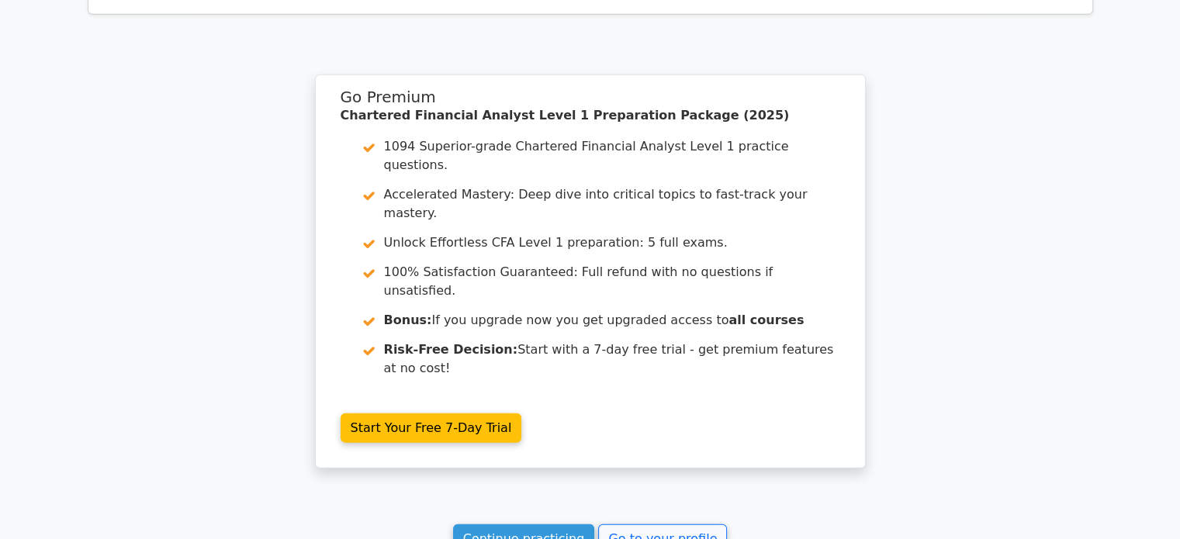
scroll to position [3921, 0]
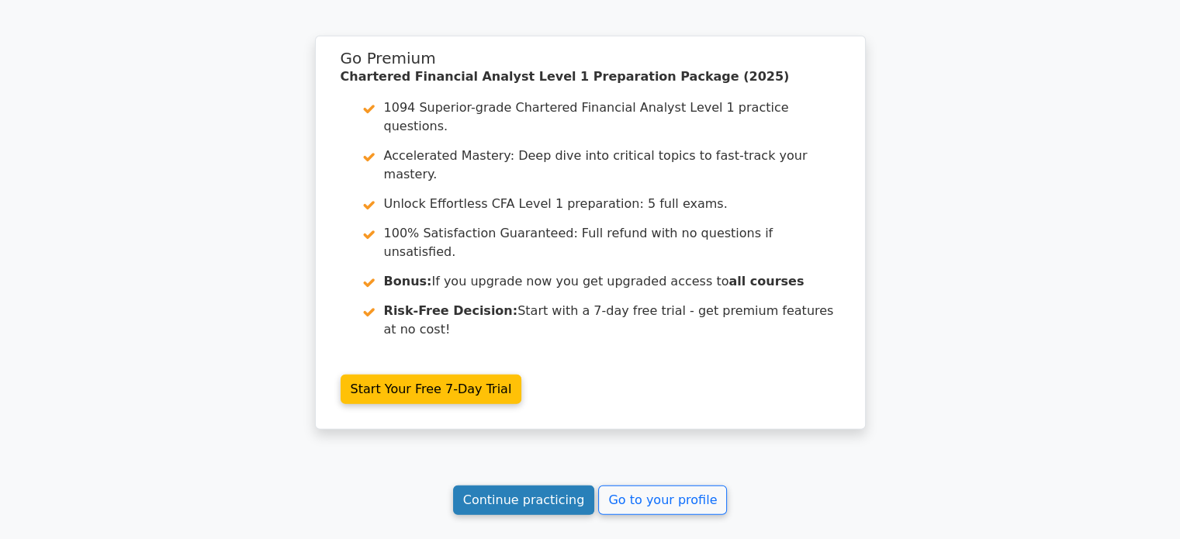
click at [487, 486] on link "Continue practicing" at bounding box center [524, 500] width 142 height 29
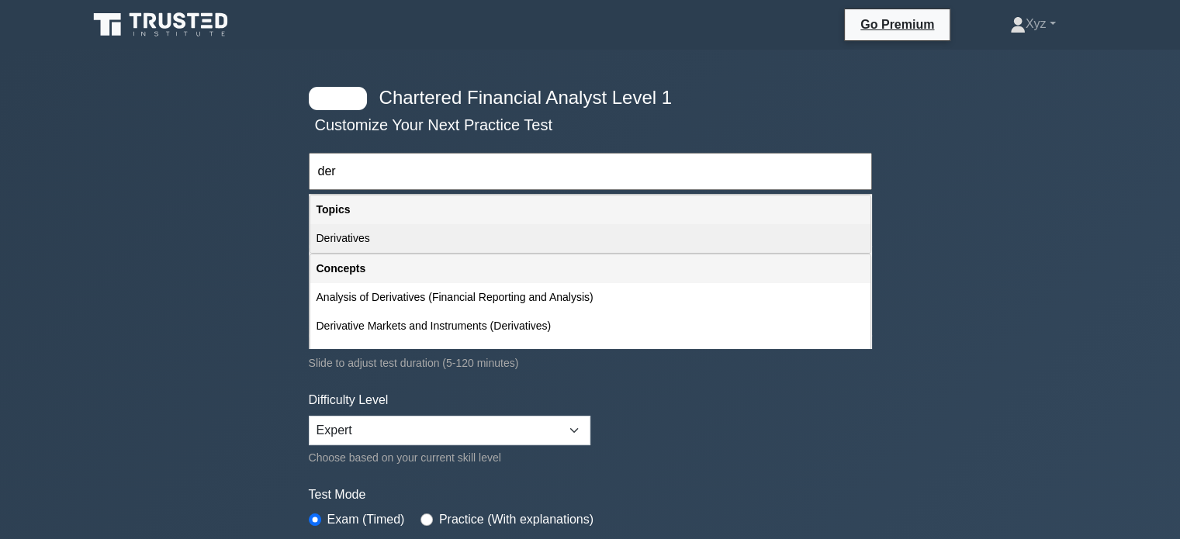
click at [490, 236] on div "Derivatives" at bounding box center [590, 238] width 560 height 29
type input "Derivatives"
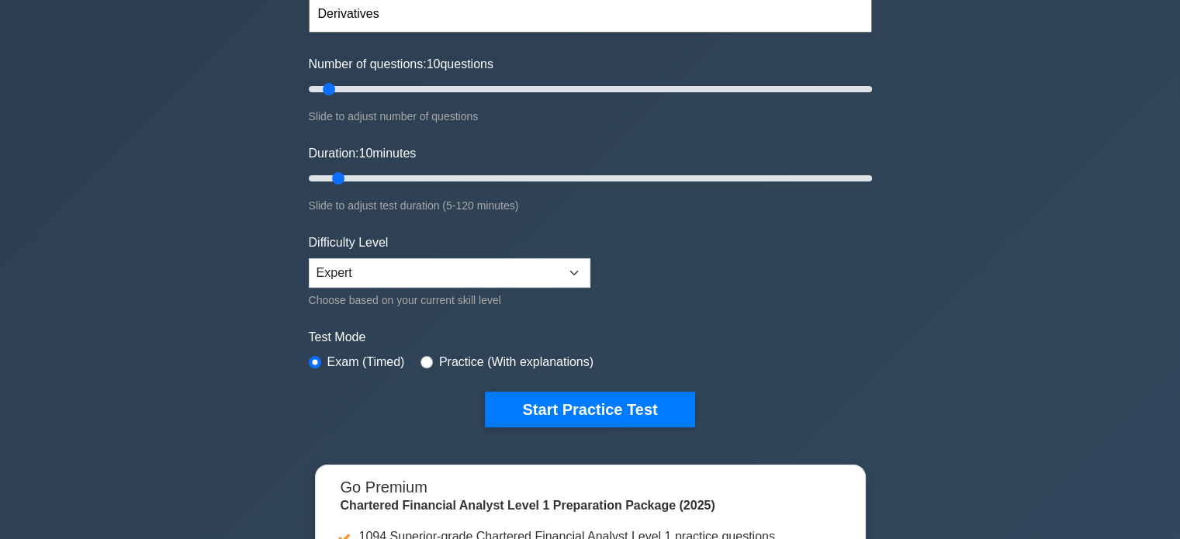
scroll to position [158, 0]
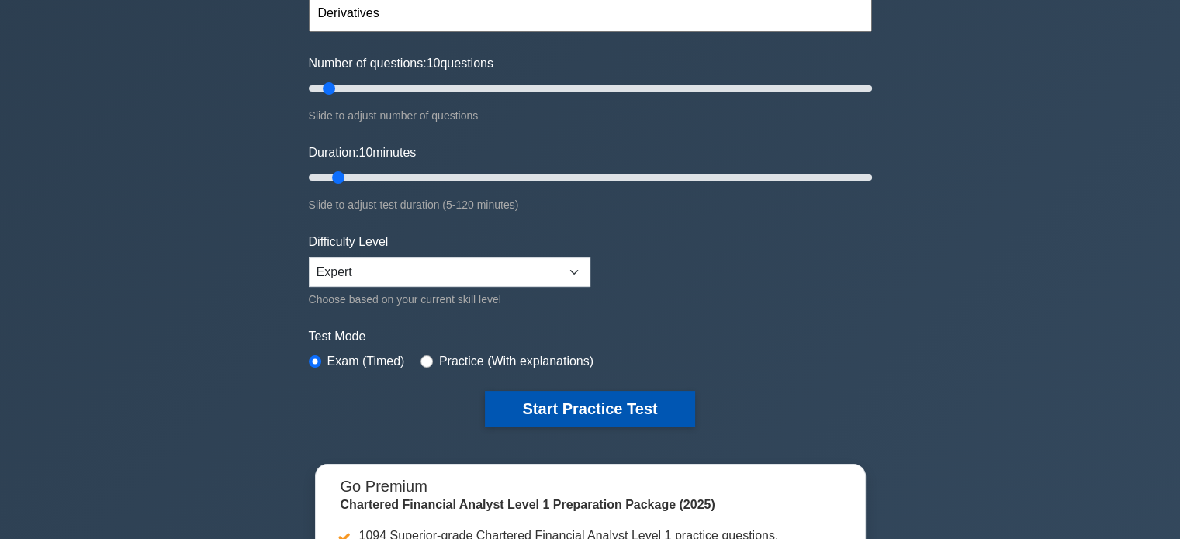
click at [596, 397] on button "Start Practice Test" at bounding box center [590, 409] width 210 height 36
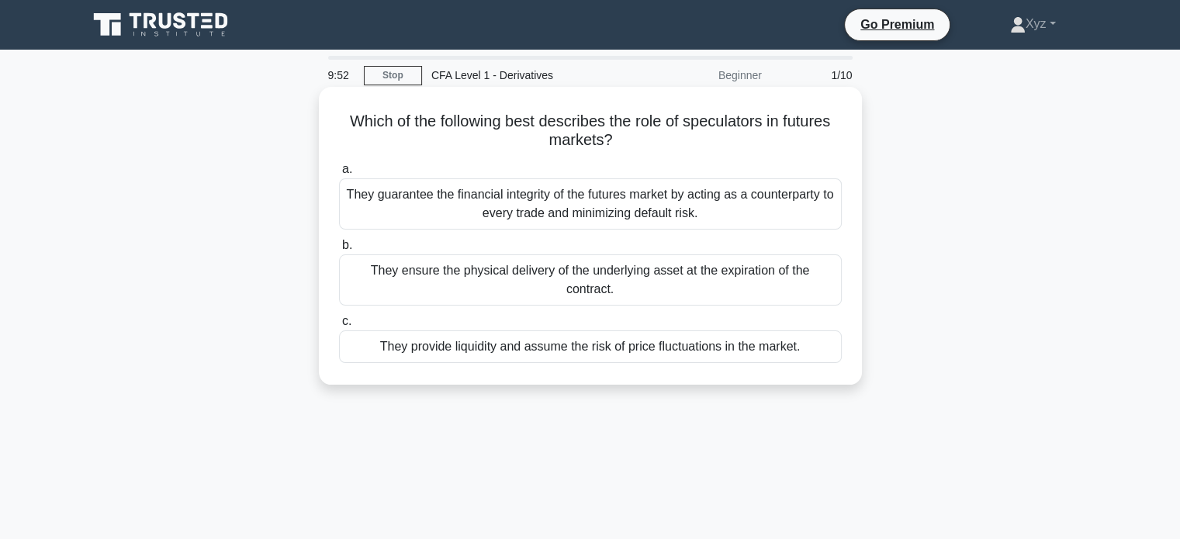
click at [770, 331] on div "They provide liquidity and assume the risk of price fluctuations in the market." at bounding box center [590, 347] width 503 height 33
click at [339, 322] on input "c. They provide liquidity and assume the risk of price fluctuations in the mark…" at bounding box center [339, 322] width 0 height 10
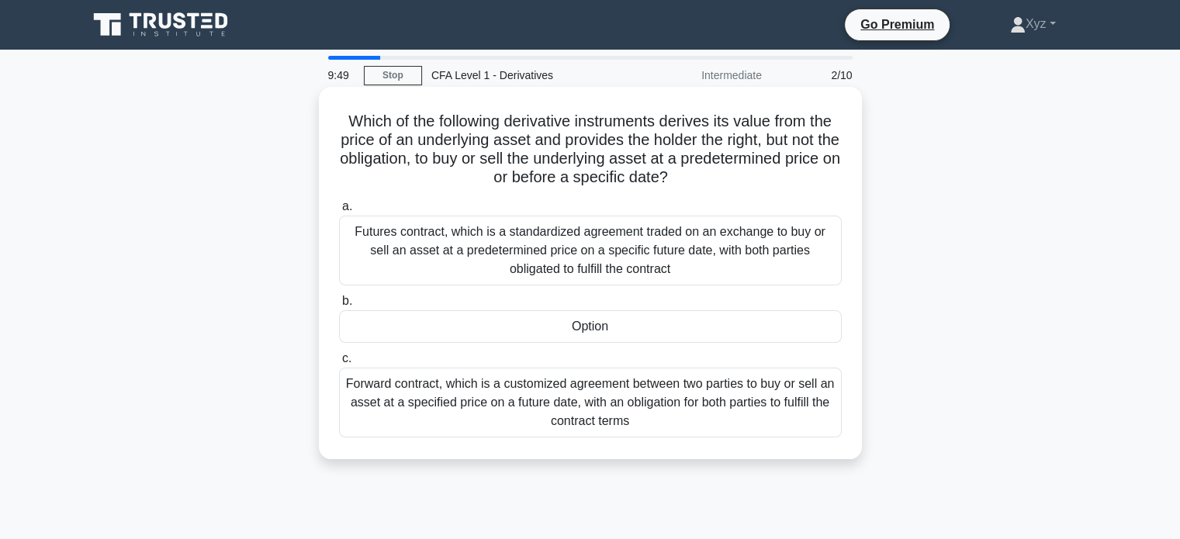
click at [747, 334] on div "Option" at bounding box center [590, 326] width 503 height 33
click at [339, 307] on input "b. Option" at bounding box center [339, 301] width 0 height 10
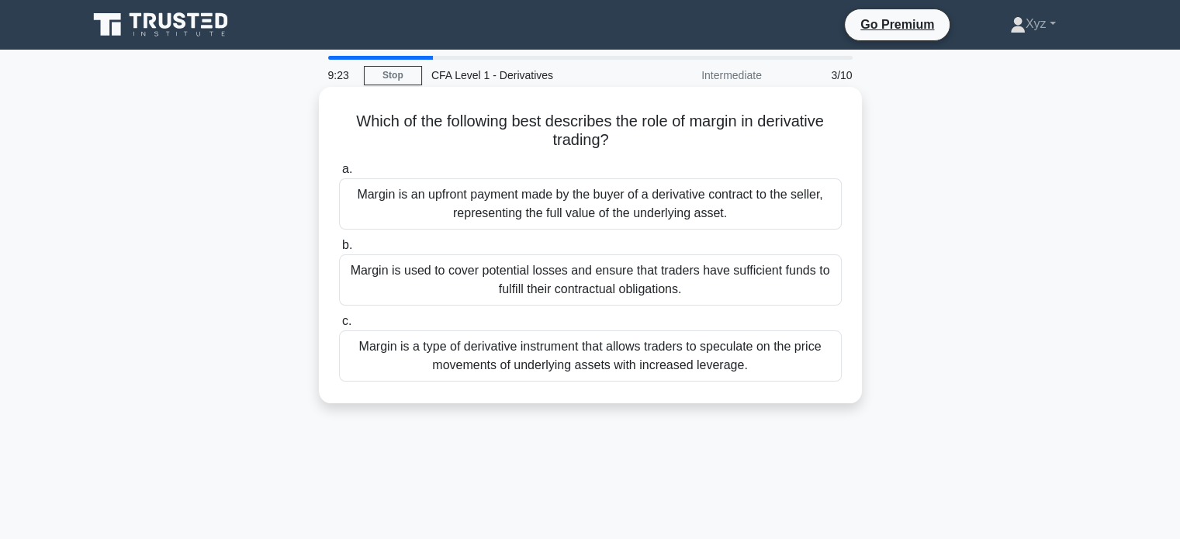
click at [761, 273] on div "Margin is used to cover potential losses and ensure that traders have sufficien…" at bounding box center [590, 280] width 503 height 51
click at [339, 251] on input "b. Margin is used to cover potential losses and ensure that traders have suffic…" at bounding box center [339, 246] width 0 height 10
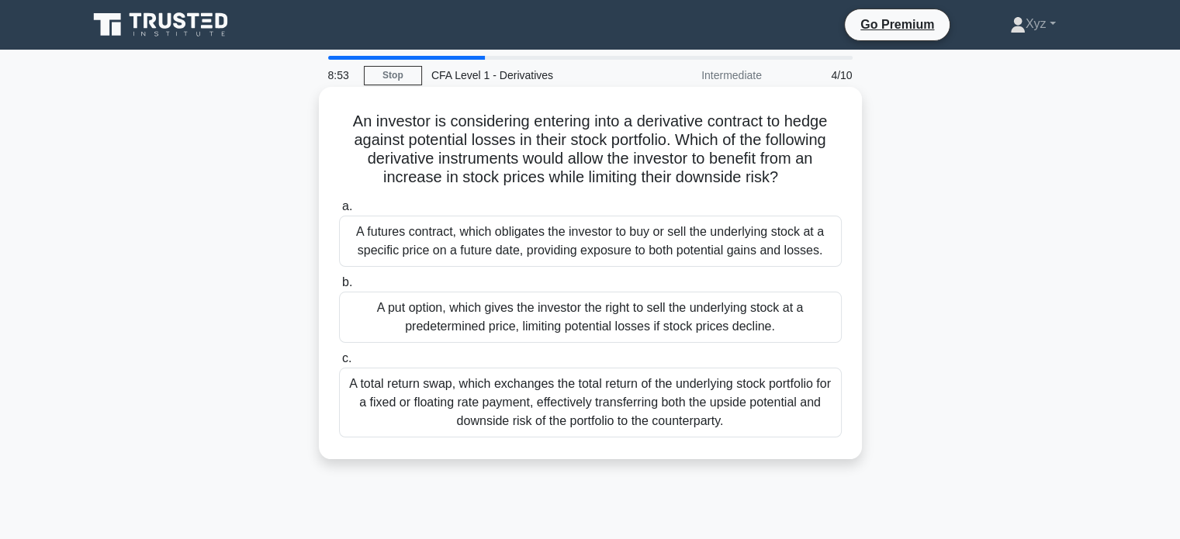
click at [785, 397] on div "A total return swap, which exchanges the total return of the underlying stock p…" at bounding box center [590, 403] width 503 height 70
click at [339, 364] on input "c. A total return swap, which exchanges the total return of the underlying stoc…" at bounding box center [339, 359] width 0 height 10
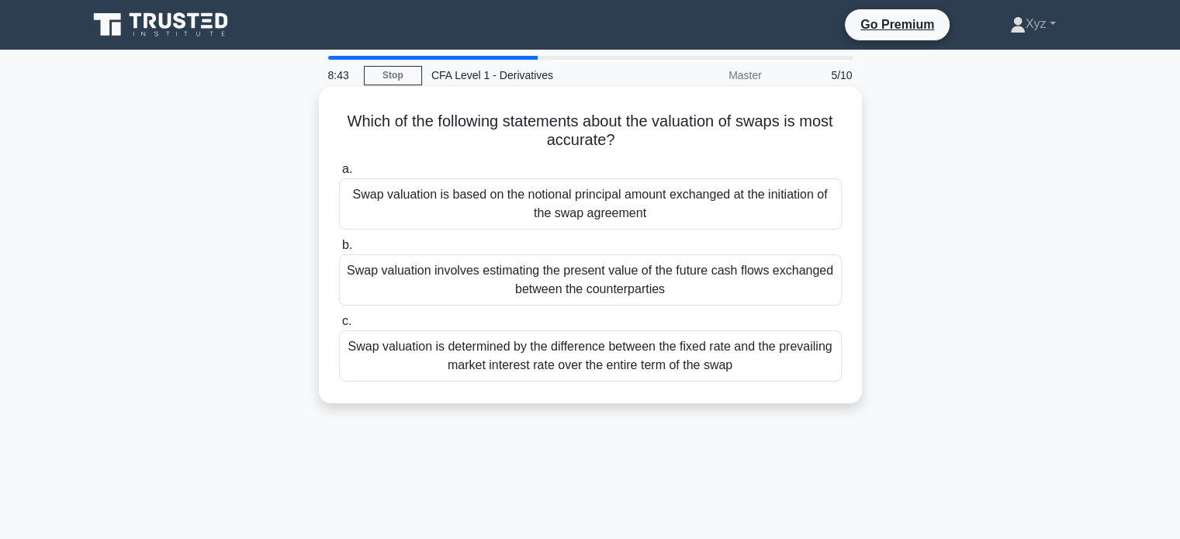
click at [793, 356] on div "Swap valuation is determined by the difference between the fixed rate and the p…" at bounding box center [590, 356] width 503 height 51
click at [339, 327] on input "c. Swap valuation is determined by the difference between the fixed rate and th…" at bounding box center [339, 322] width 0 height 10
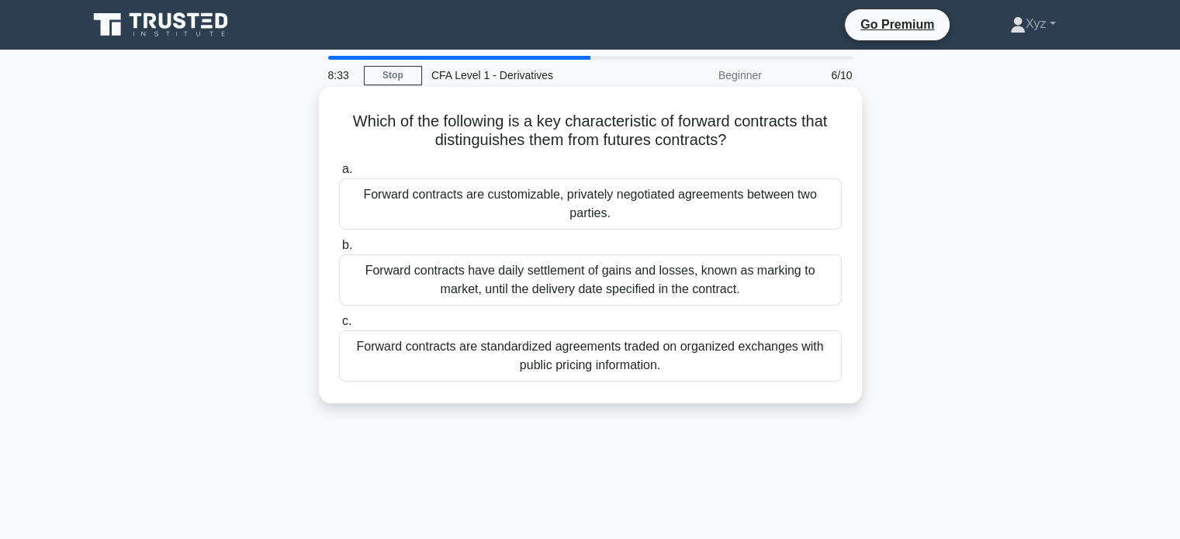
click at [804, 195] on div "Forward contracts are customizable, privately negotiated agreements between two…" at bounding box center [590, 204] width 503 height 51
click at [339, 175] on input "a. Forward contracts are customizable, privately negotiated agreements between …" at bounding box center [339, 170] width 0 height 10
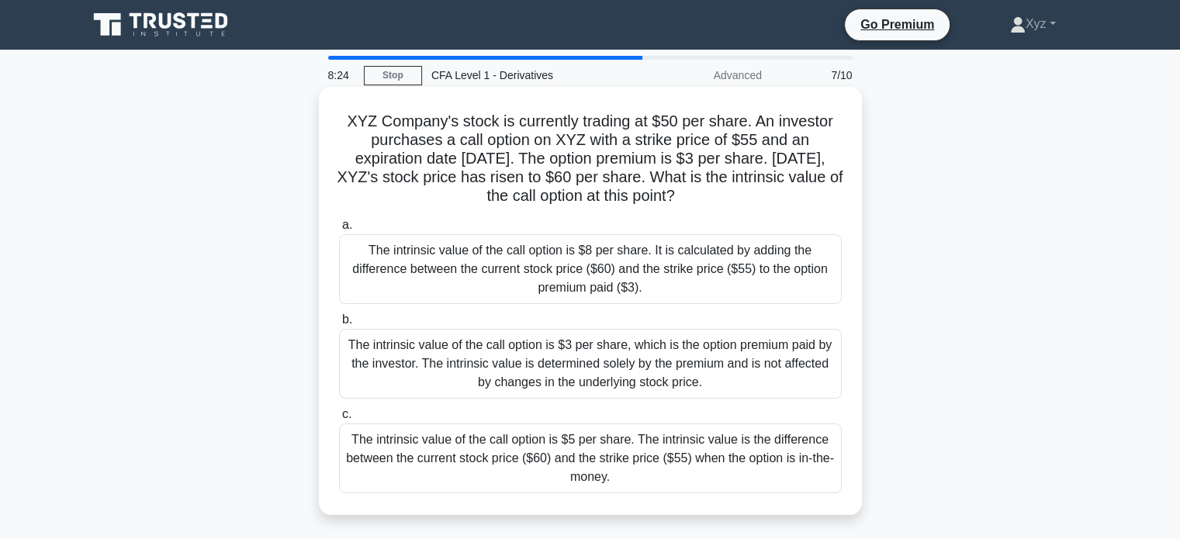
click at [708, 445] on div "The intrinsic value of the call option is $5 per share. The intrinsic value is …" at bounding box center [590, 459] width 503 height 70
click at [339, 420] on input "c. The intrinsic value of the call option is $5 per share. The intrinsic value …" at bounding box center [339, 415] width 0 height 10
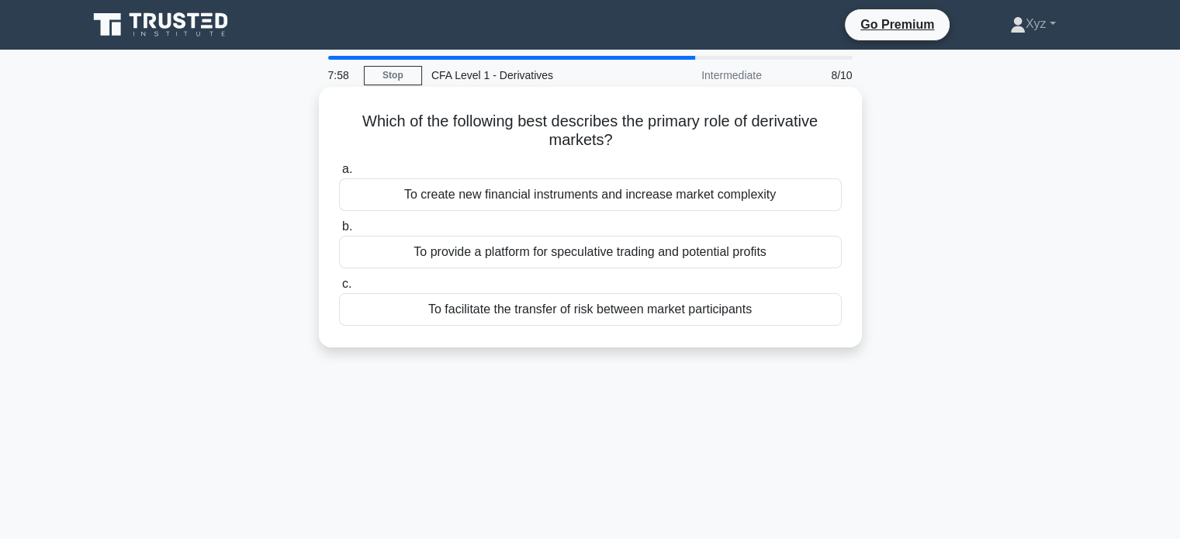
click at [743, 305] on div "To facilitate the transfer of risk between market participants" at bounding box center [590, 309] width 503 height 33
click at [339, 289] on input "c. To facilitate the transfer of risk between market participants" at bounding box center [339, 284] width 0 height 10
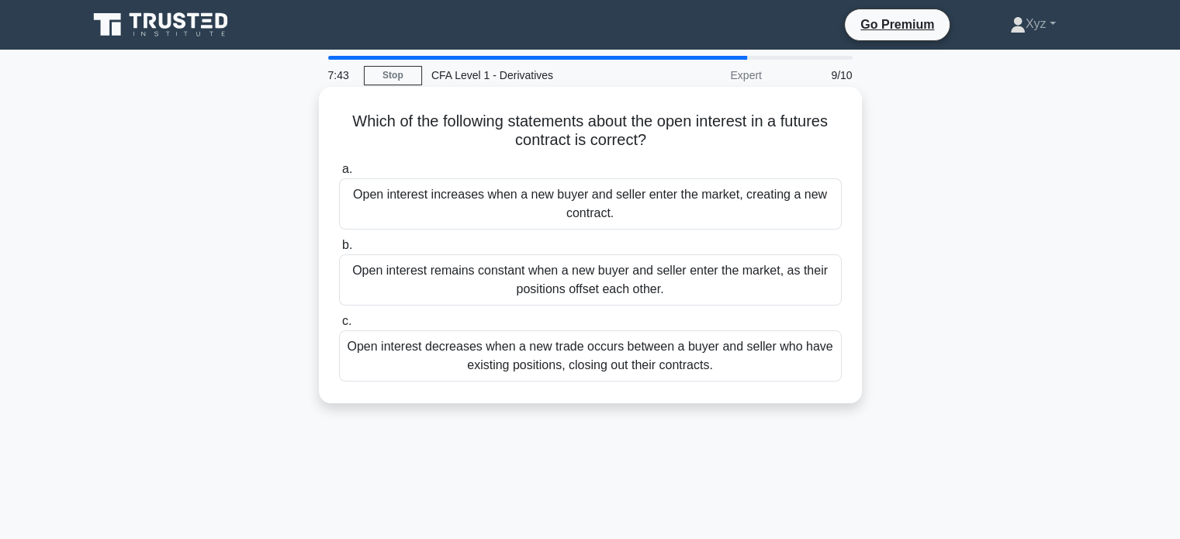
click at [779, 201] on div "Open interest increases when a new buyer and seller enter the market, creating …" at bounding box center [590, 204] width 503 height 51
click at [339, 175] on input "a. Open interest increases when a new buyer and seller enter the market, creati…" at bounding box center [339, 170] width 0 height 10
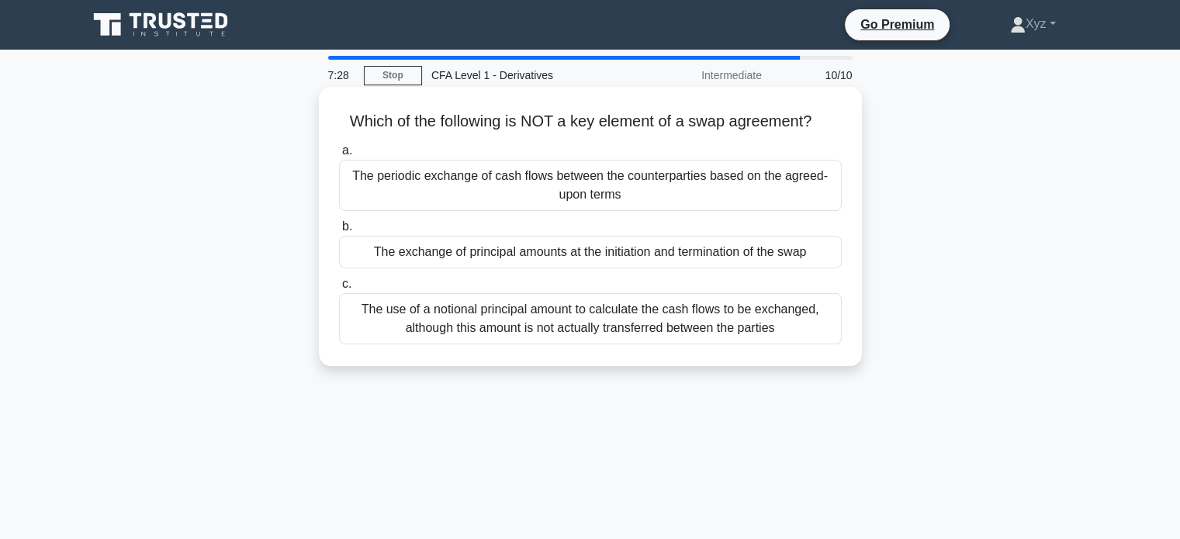
click at [663, 261] on div "The exchange of principal amounts at the initiation and termination of the swap" at bounding box center [590, 252] width 503 height 33
click at [339, 232] on input "b. The exchange of principal amounts at the initiation and termination of the s…" at bounding box center [339, 227] width 0 height 10
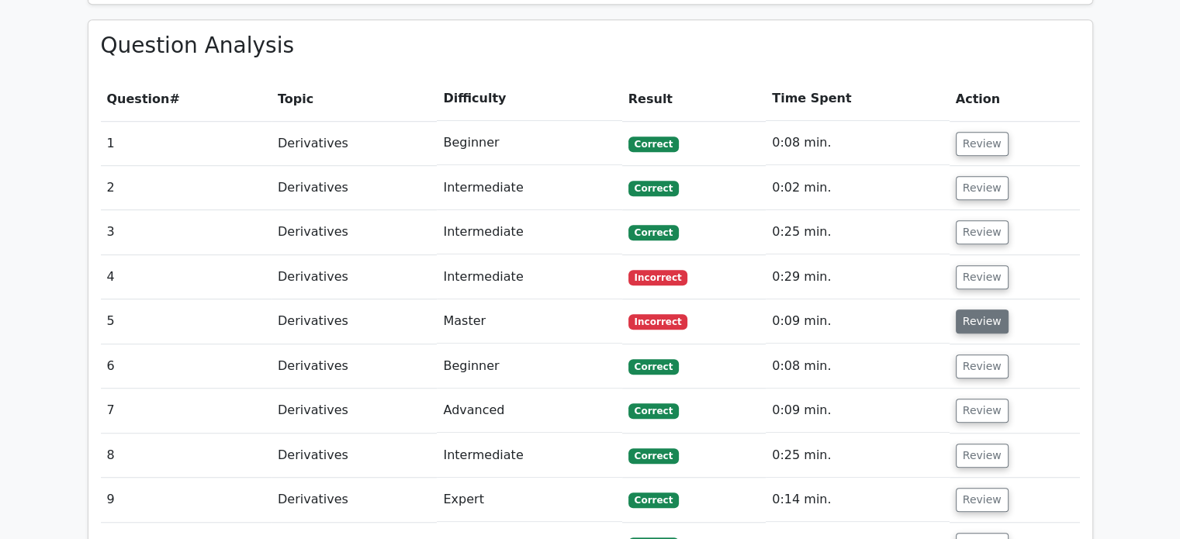
click at [972, 310] on button "Review" at bounding box center [982, 322] width 53 height 24
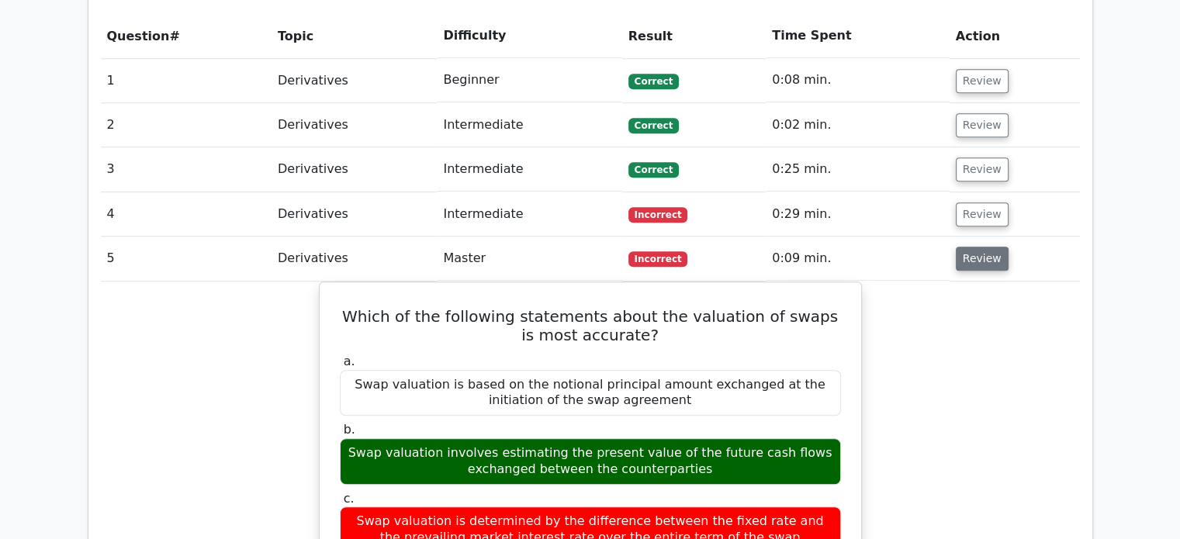
scroll to position [1149, 0]
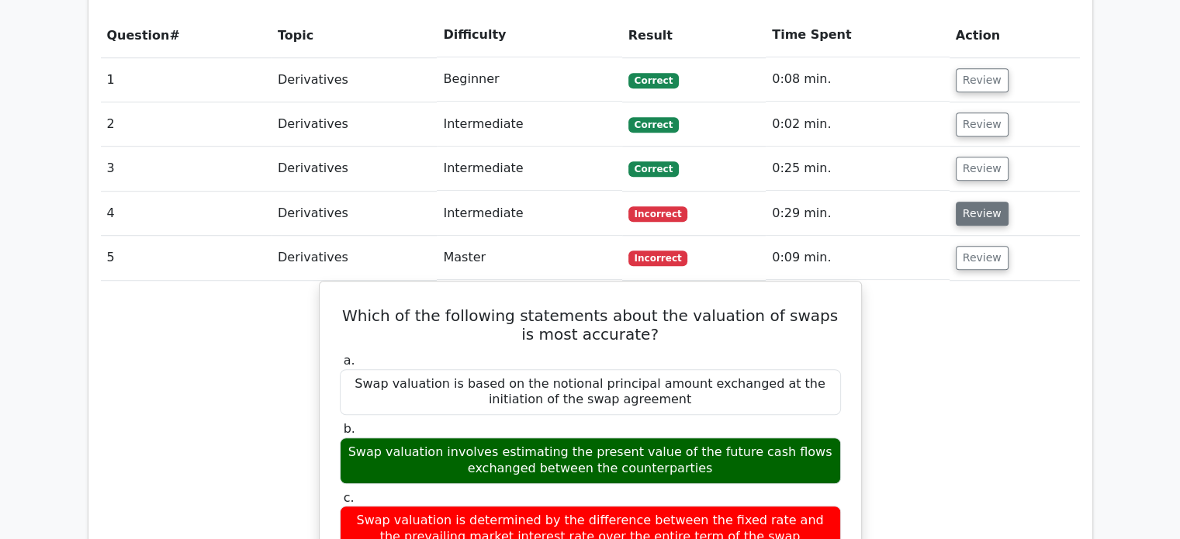
click at [990, 202] on button "Review" at bounding box center [982, 214] width 53 height 24
click at [987, 202] on button "Review" at bounding box center [982, 214] width 53 height 24
click at [981, 202] on button "Review" at bounding box center [982, 214] width 53 height 24
click at [977, 202] on button "Review" at bounding box center [982, 214] width 53 height 24
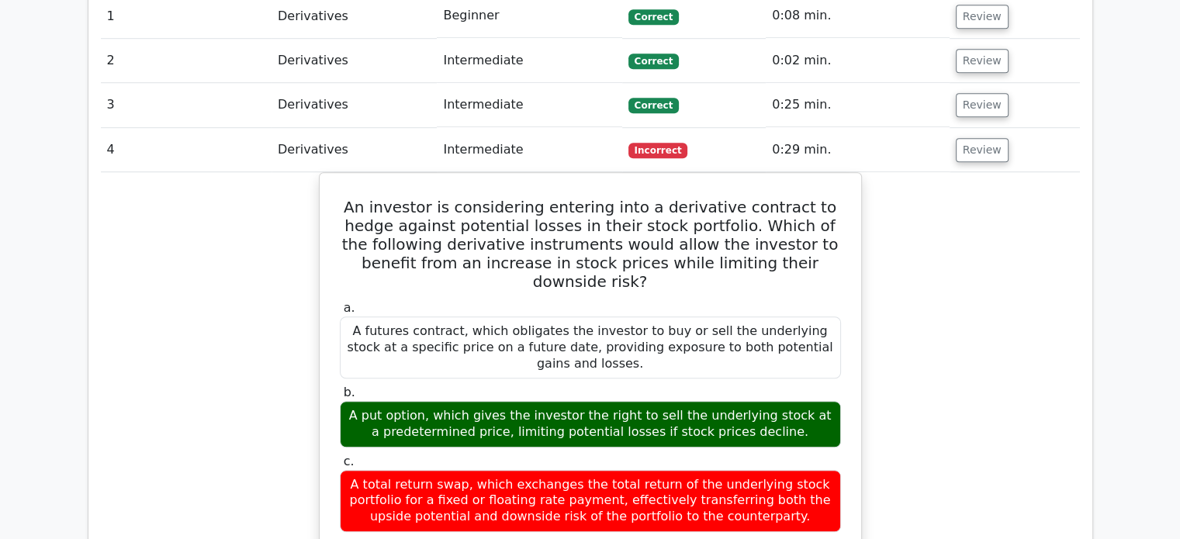
scroll to position [1213, 0]
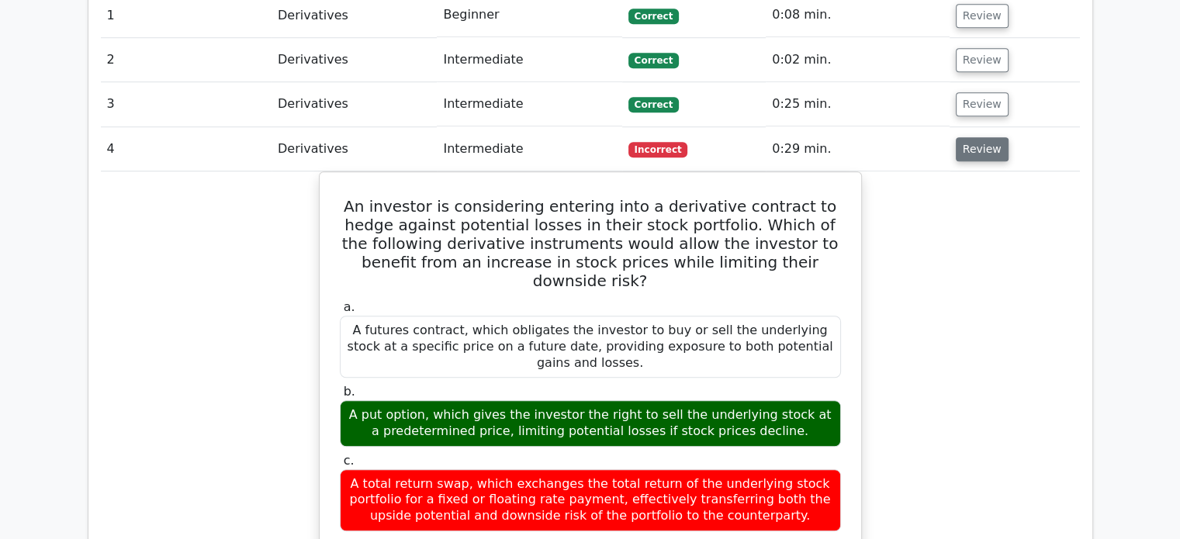
click at [956, 137] on button "Review" at bounding box center [982, 149] width 53 height 24
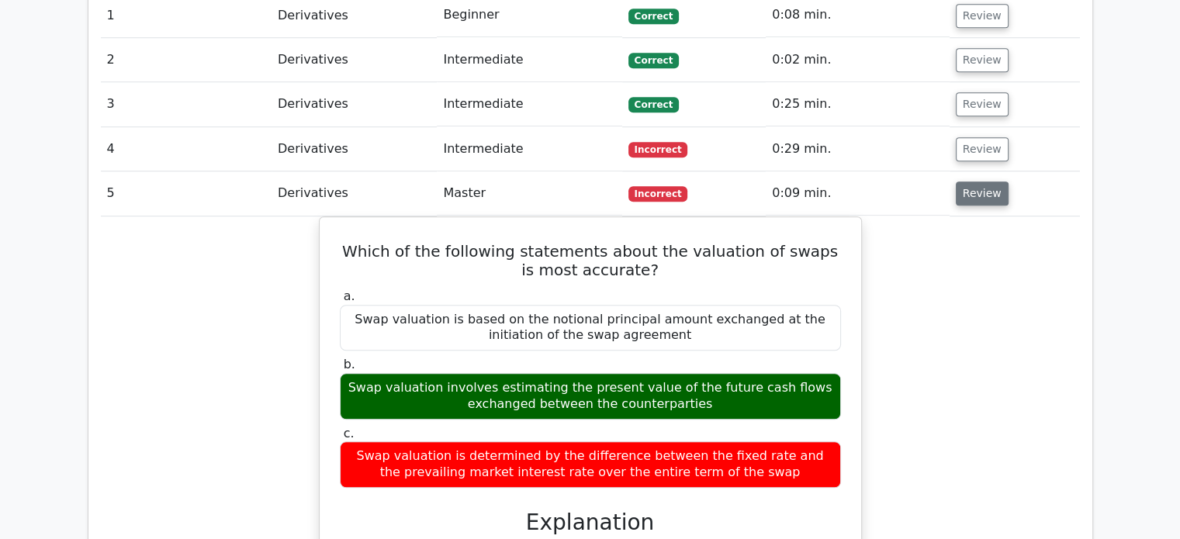
click at [967, 182] on button "Review" at bounding box center [982, 194] width 53 height 24
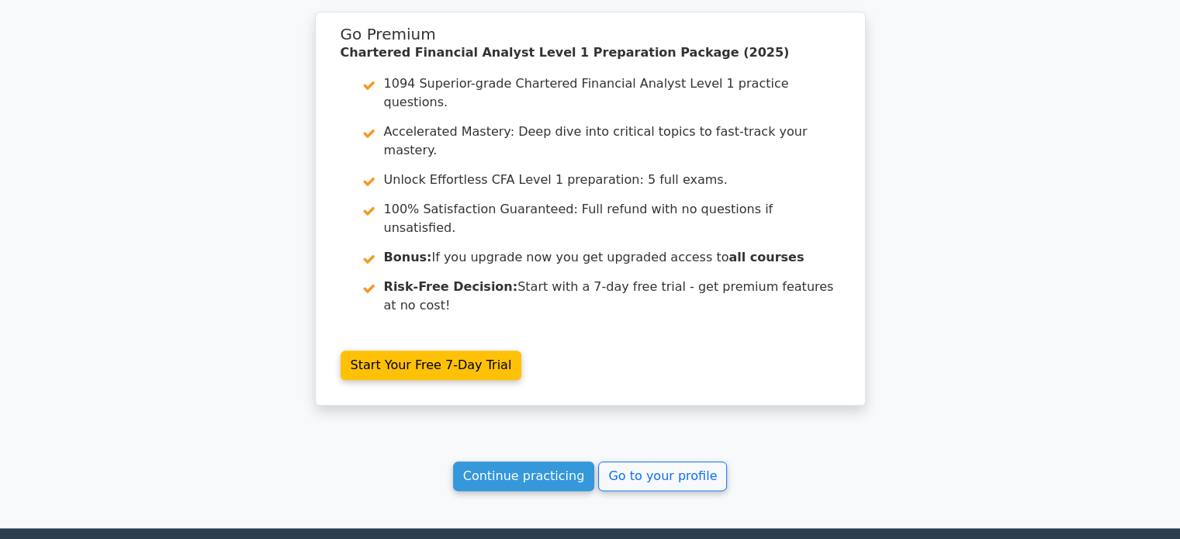
scroll to position [1745, 0]
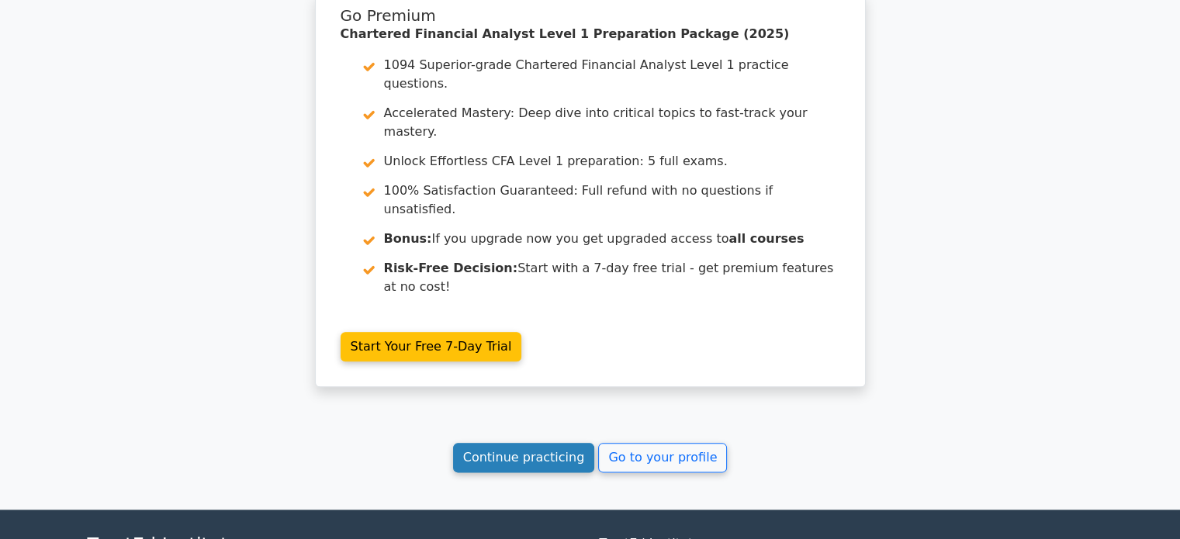
click at [517, 443] on link "Continue practicing" at bounding box center [524, 457] width 142 height 29
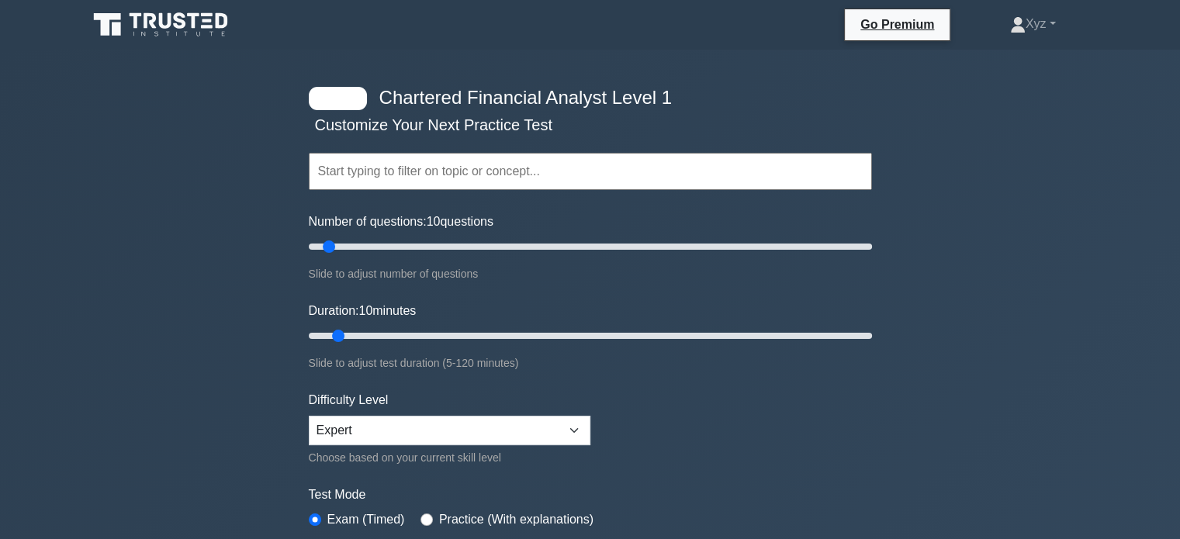
click at [768, 172] on input "text" at bounding box center [590, 171] width 563 height 37
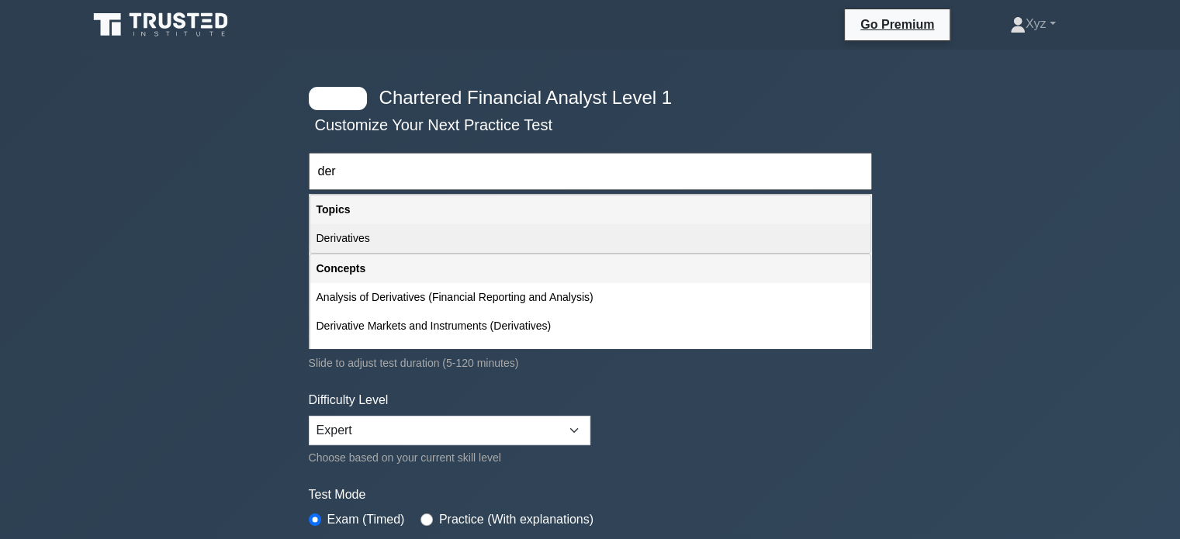
click at [674, 241] on div "Derivatives" at bounding box center [590, 238] width 560 height 29
type input "Derivatives"
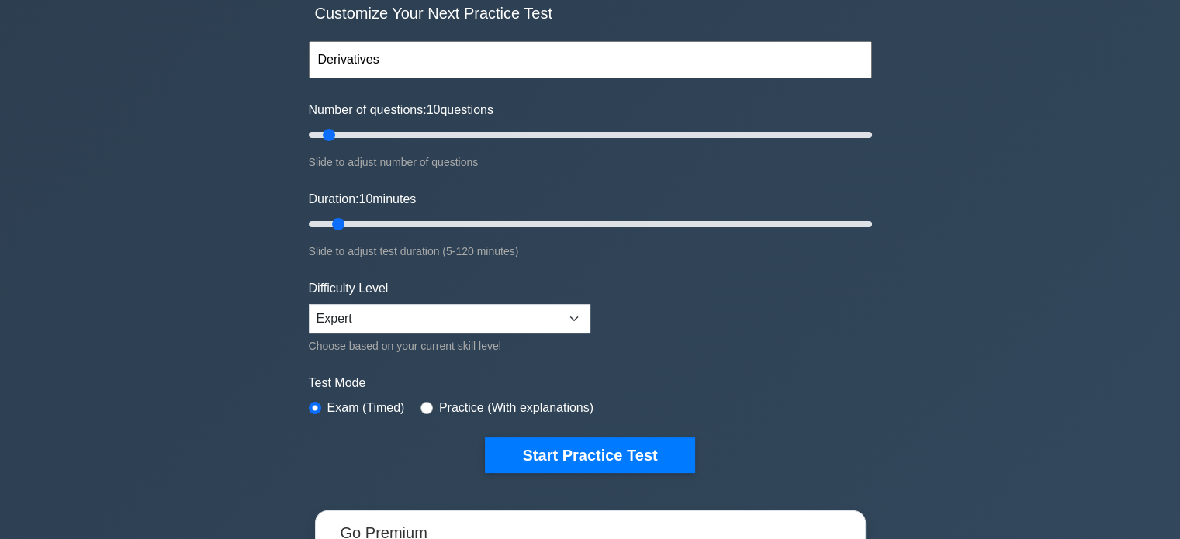
scroll to position [102, 0]
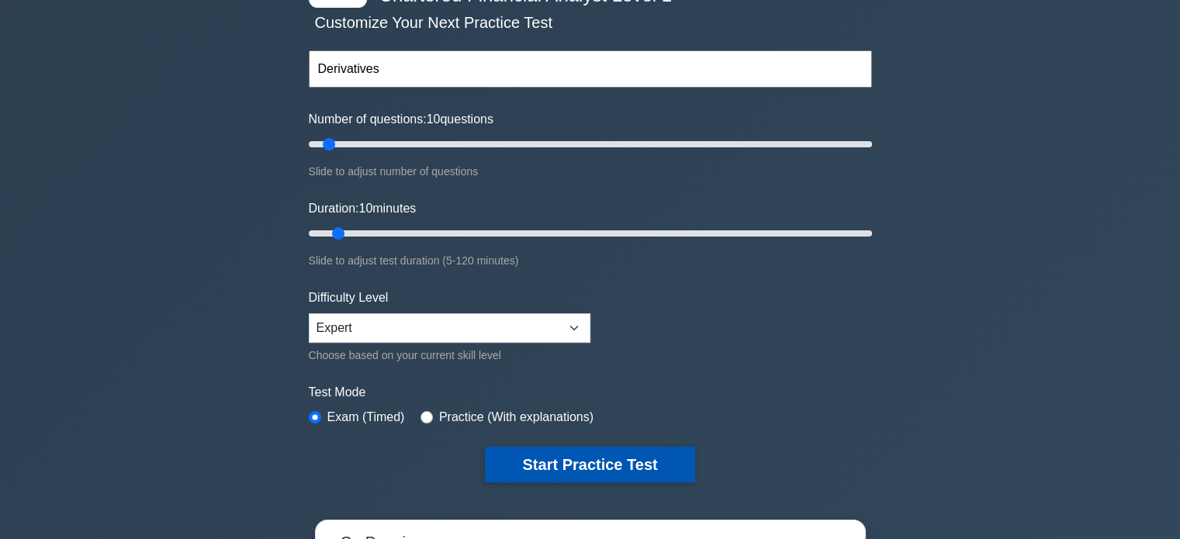
click at [522, 468] on button "Start Practice Test" at bounding box center [590, 465] width 210 height 36
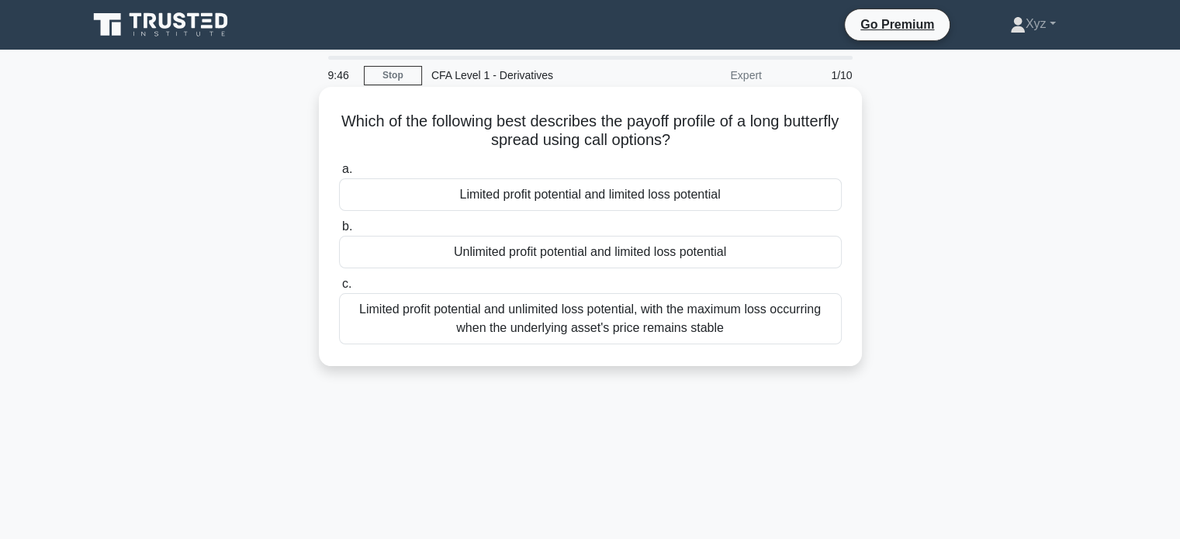
click at [702, 251] on div "Unlimited profit potential and limited loss potential" at bounding box center [590, 252] width 503 height 33
click at [339, 232] on input "b. Unlimited profit potential and limited loss potential" at bounding box center [339, 227] width 0 height 10
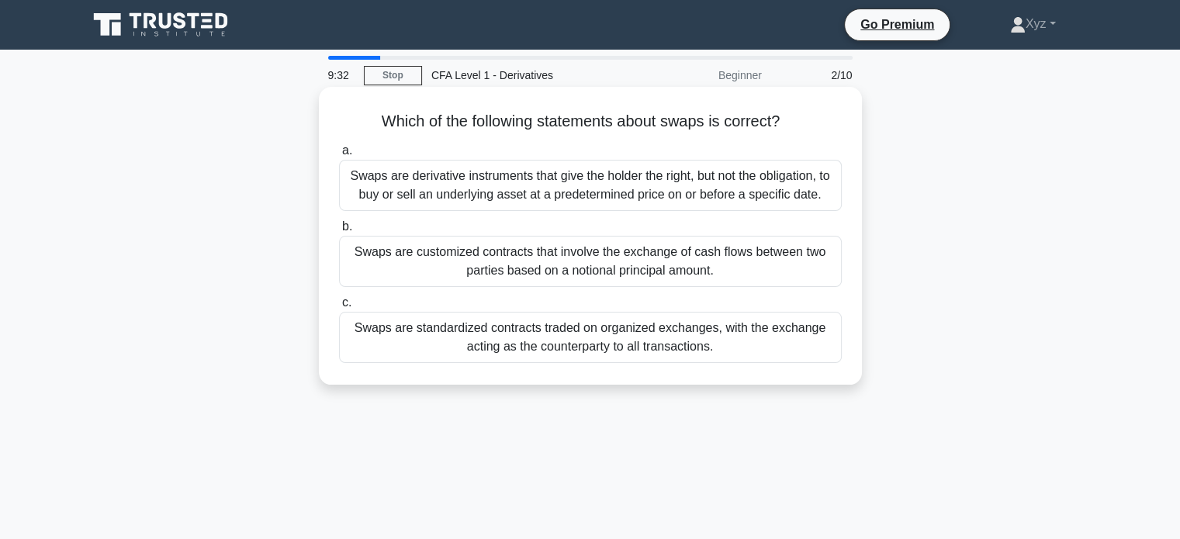
click at [692, 338] on div "Swaps are standardized contracts traded on organized exchanges, with the exchan…" at bounding box center [590, 337] width 503 height 51
click at [339, 308] on input "c. Swaps are standardized contracts traded on organized exchanges, with the exc…" at bounding box center [339, 303] width 0 height 10
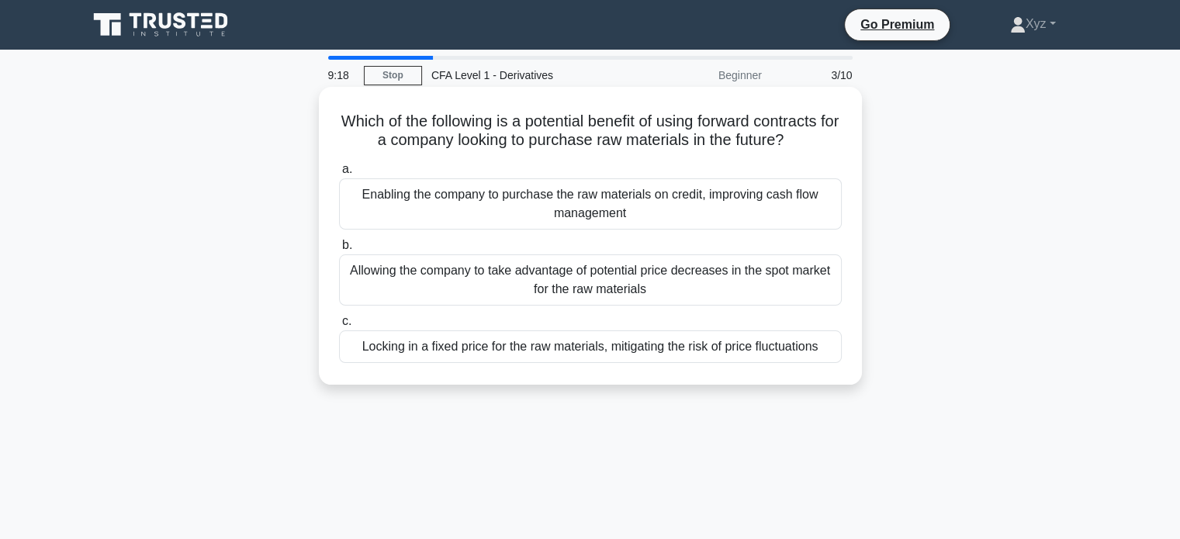
click at [786, 354] on div "Locking in a fixed price for the raw materials, mitigating the risk of price fl…" at bounding box center [590, 347] width 503 height 33
click at [339, 327] on input "c. Locking in a fixed price for the raw materials, mitigating the risk of price…" at bounding box center [339, 322] width 0 height 10
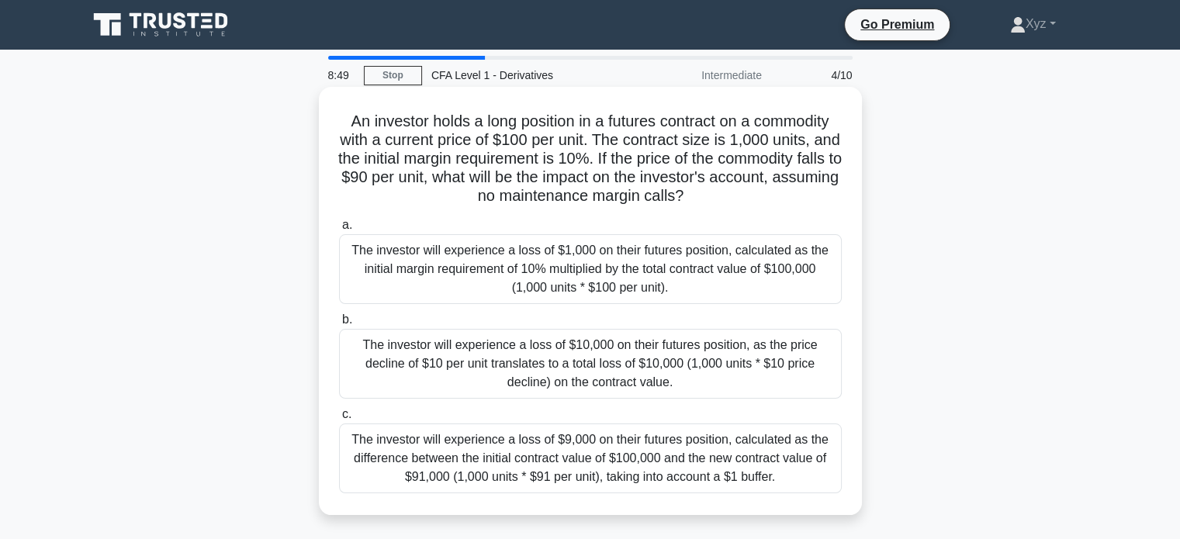
click at [711, 366] on div "The investor will experience a loss of $10,000 on their futures position, as th…" at bounding box center [590, 364] width 503 height 70
click at [339, 325] on input "b. The investor will experience a loss of $10,000 on their futures position, as…" at bounding box center [339, 320] width 0 height 10
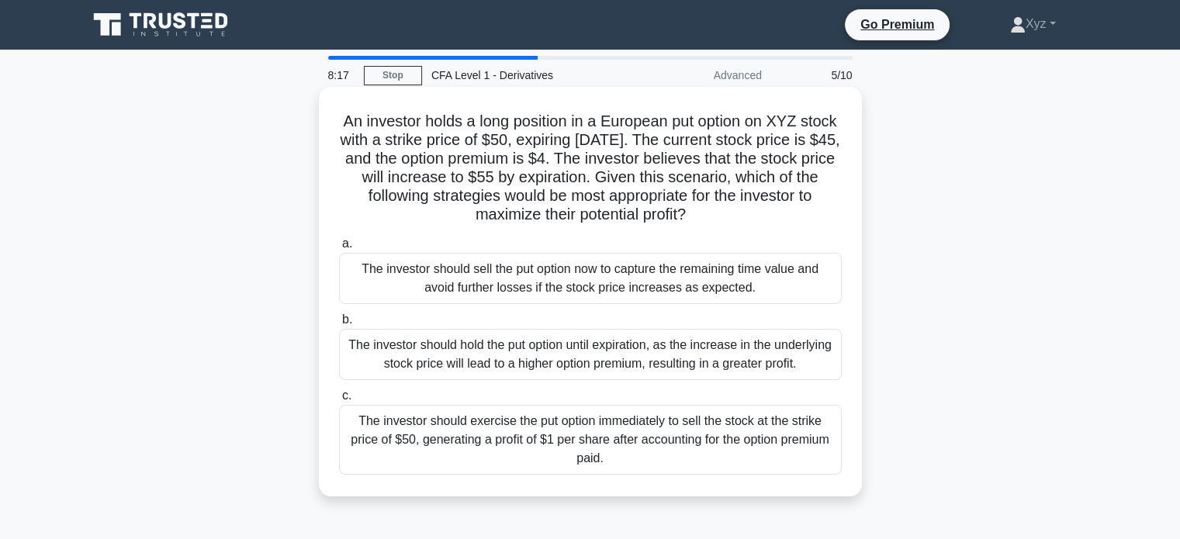
click at [729, 372] on div "The investor should hold the put option until expiration, as the increase in th…" at bounding box center [590, 354] width 503 height 51
click at [339, 325] on input "b. The investor should hold the put option until expiration, as the increase in…" at bounding box center [339, 320] width 0 height 10
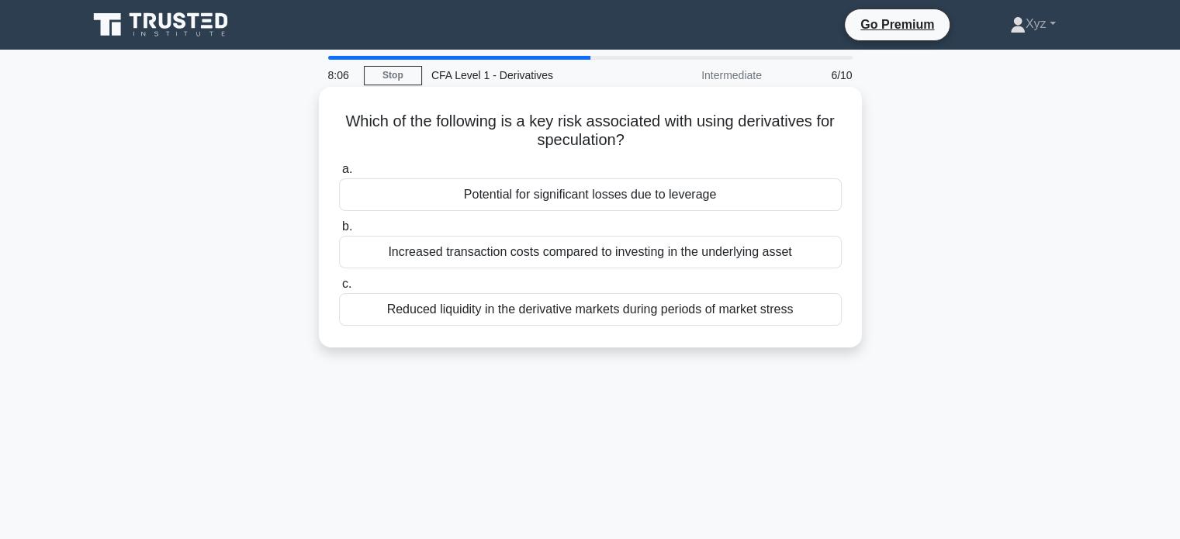
click at [804, 260] on div "Increased transaction costs compared to investing in the underlying asset" at bounding box center [590, 252] width 503 height 33
click at [339, 232] on input "b. Increased transaction costs compared to investing in the underlying asset" at bounding box center [339, 227] width 0 height 10
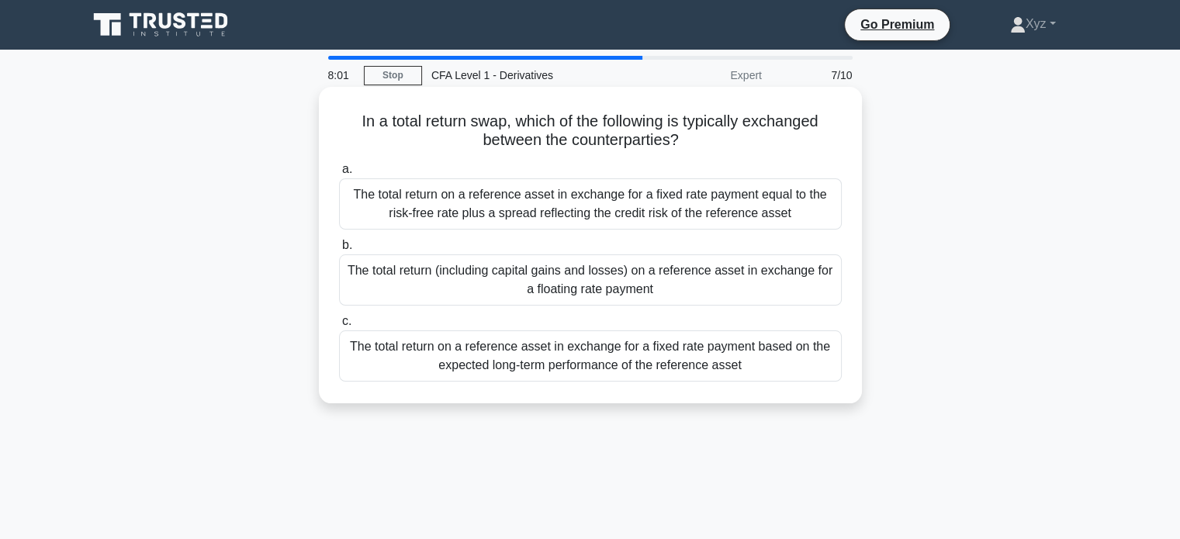
click at [733, 225] on div "The total return on a reference asset in exchange for a fixed rate payment equa…" at bounding box center [590, 204] width 503 height 51
click at [339, 175] on input "a. The total return on a reference asset in exchange for a fixed rate payment e…" at bounding box center [339, 170] width 0 height 10
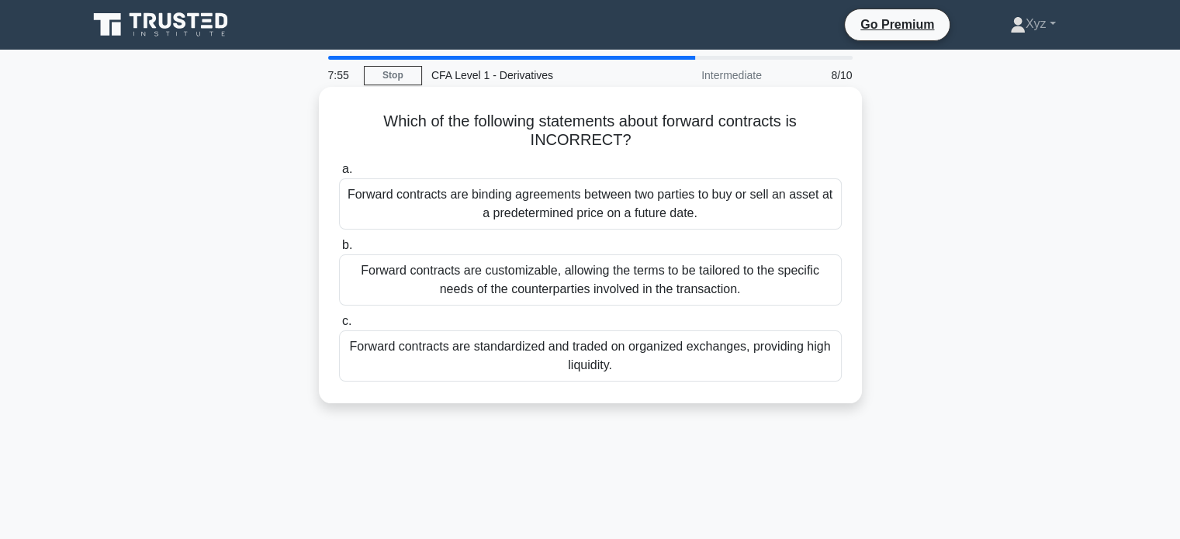
click at [689, 349] on div "Forward contracts are standardized and traded on organized exchanges, providing…" at bounding box center [590, 356] width 503 height 51
click at [339, 327] on input "c. Forward contracts are standardized and traded on organized exchanges, provid…" at bounding box center [339, 322] width 0 height 10
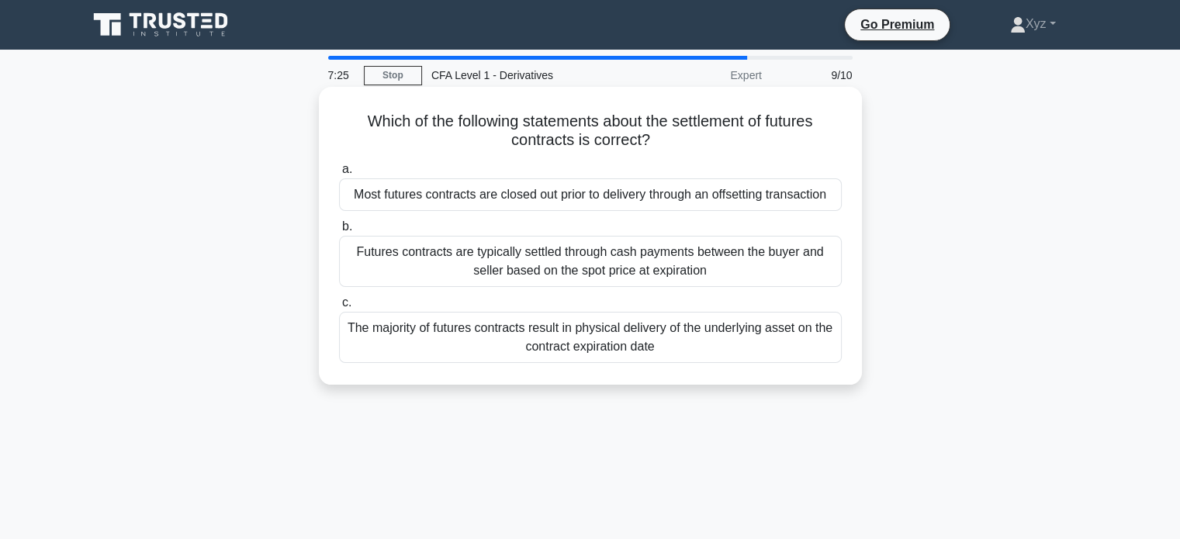
click at [780, 198] on div "Most futures contracts are closed out prior to delivery through an offsetting t…" at bounding box center [590, 195] width 503 height 33
click at [339, 175] on input "a. Most futures contracts are closed out prior to delivery through an offsettin…" at bounding box center [339, 170] width 0 height 10
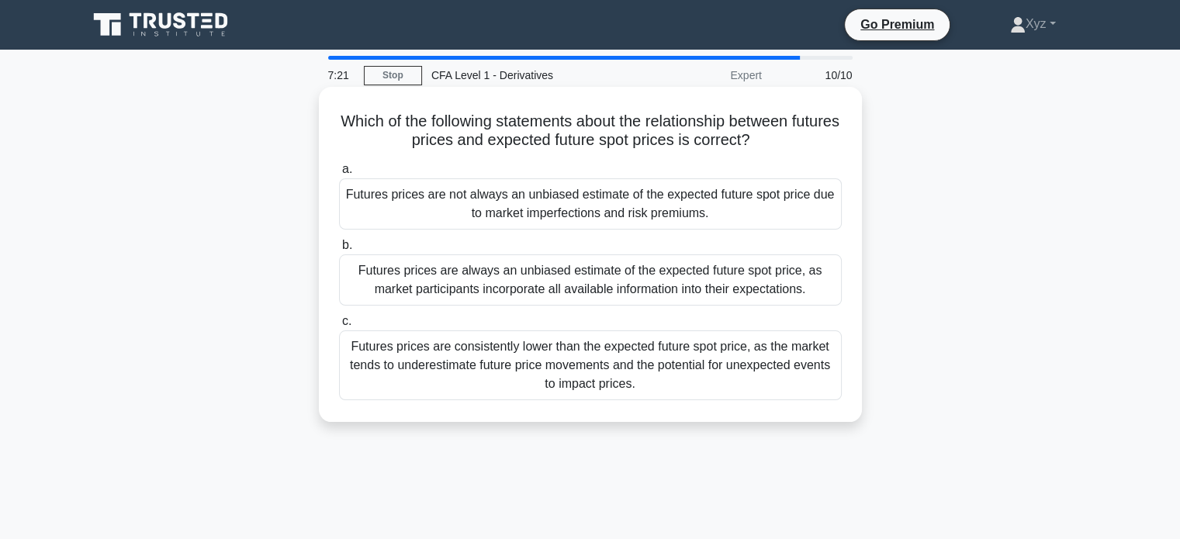
click at [711, 269] on div "Futures prices are always an unbiased estimate of the expected future spot pric…" at bounding box center [590, 280] width 503 height 51
click at [339, 251] on input "b. Futures prices are always an unbiased estimate of the expected future spot p…" at bounding box center [339, 246] width 0 height 10
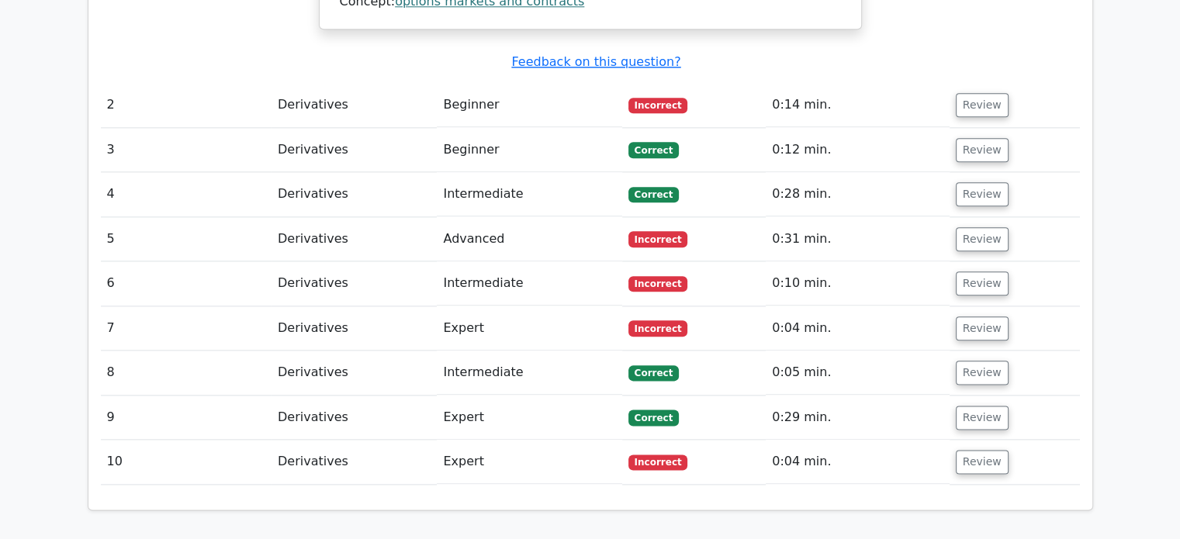
scroll to position [1853, 0]
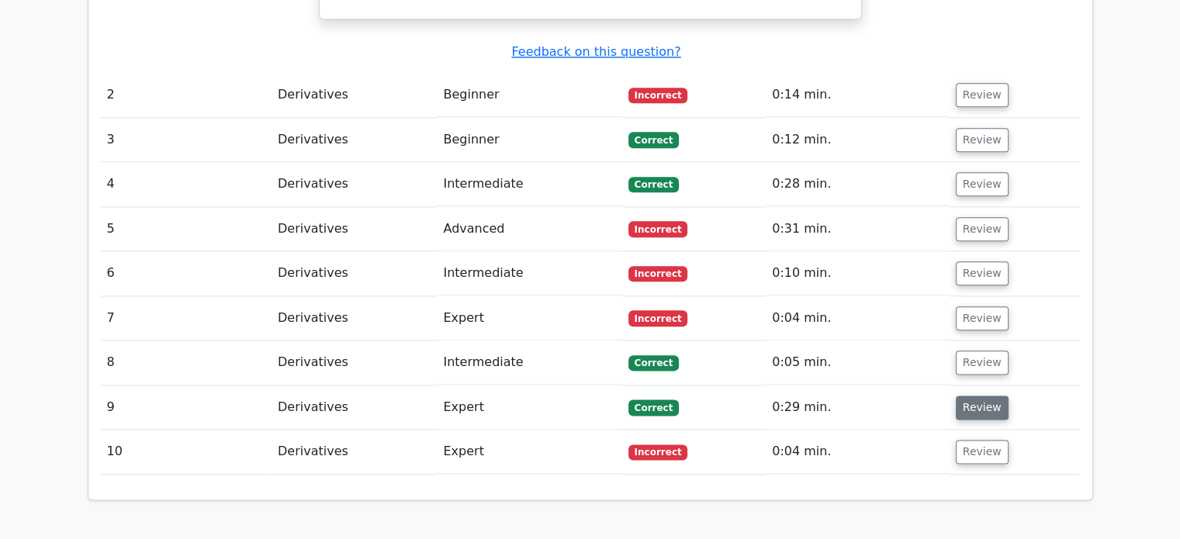
click at [958, 396] on button "Review" at bounding box center [982, 408] width 53 height 24
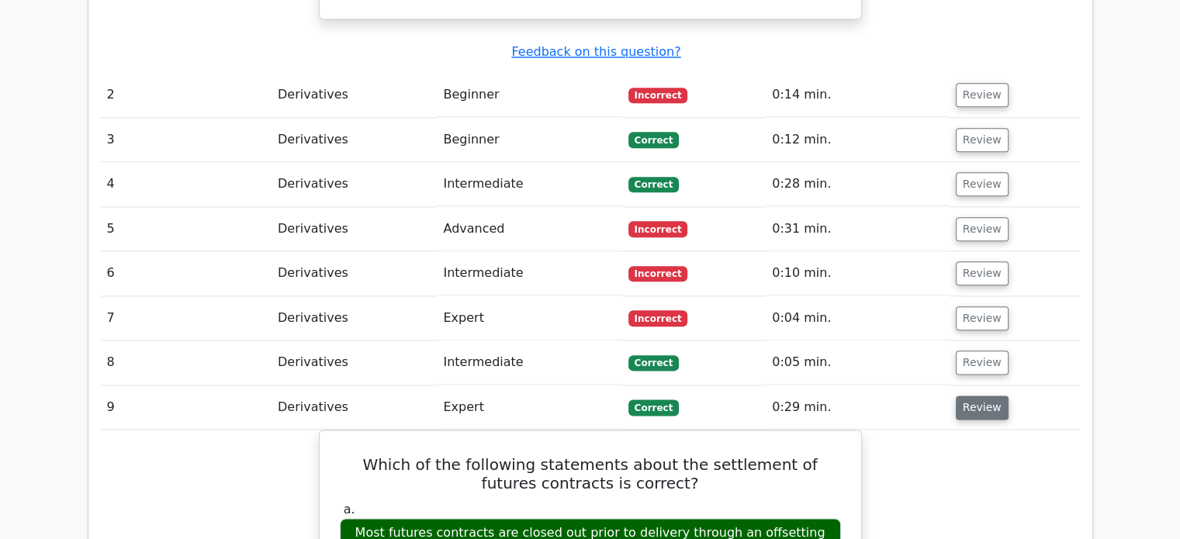
click at [958, 396] on button "Review" at bounding box center [982, 408] width 53 height 24
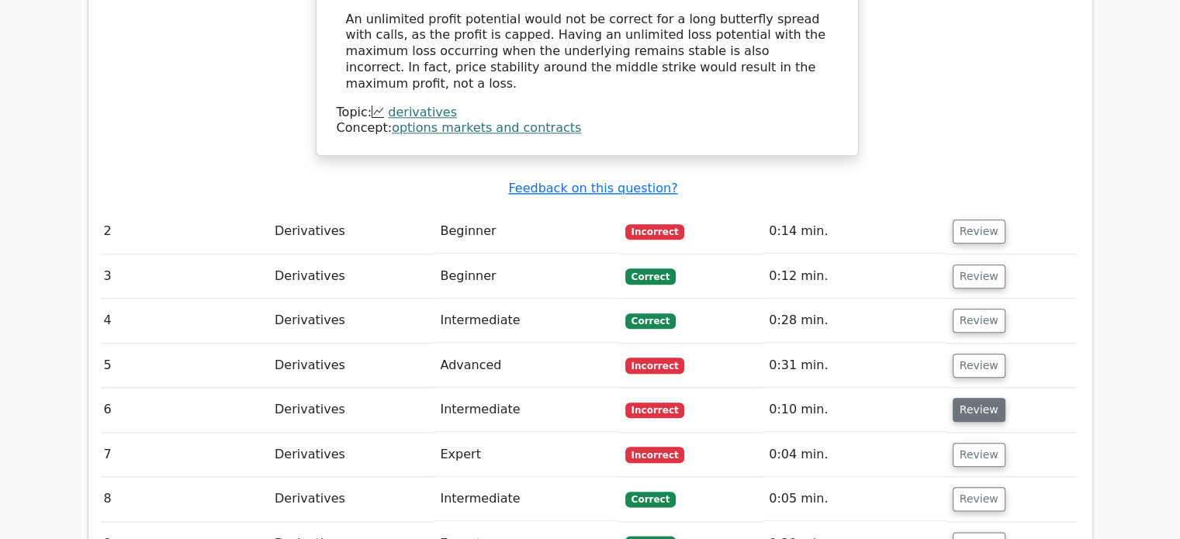
scroll to position [0, 9]
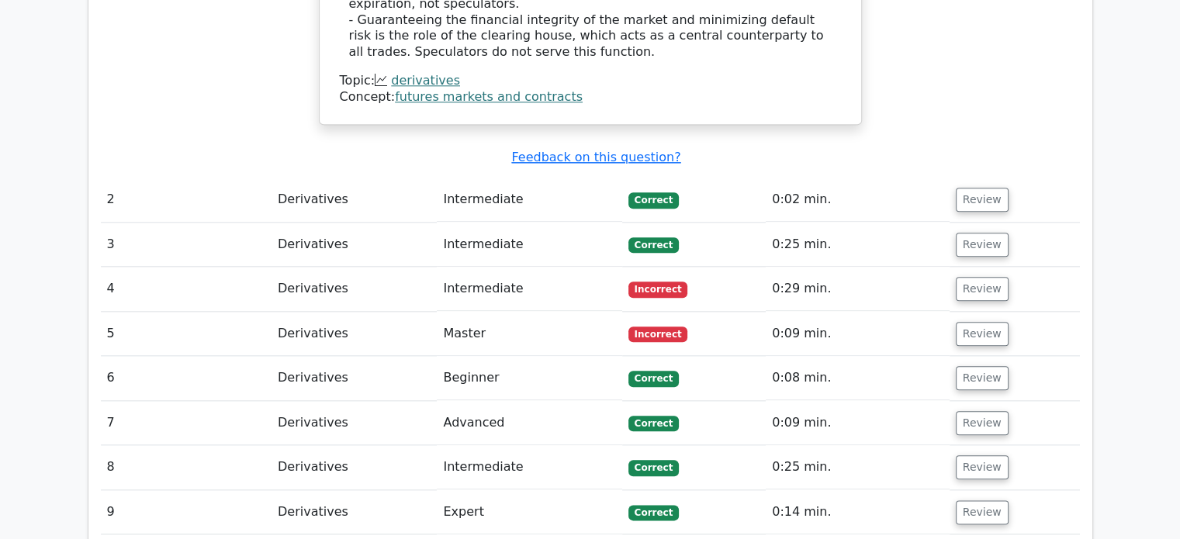
scroll to position [1745, 0]
